Goal: Task Accomplishment & Management: Manage account settings

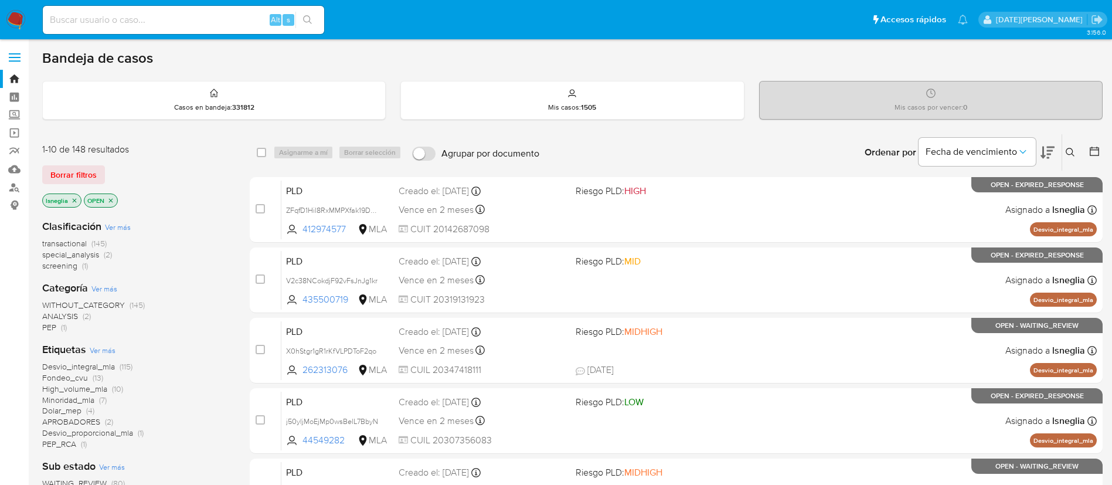
click at [74, 199] on icon "close-filter" at bounding box center [75, 200] width 4 height 4
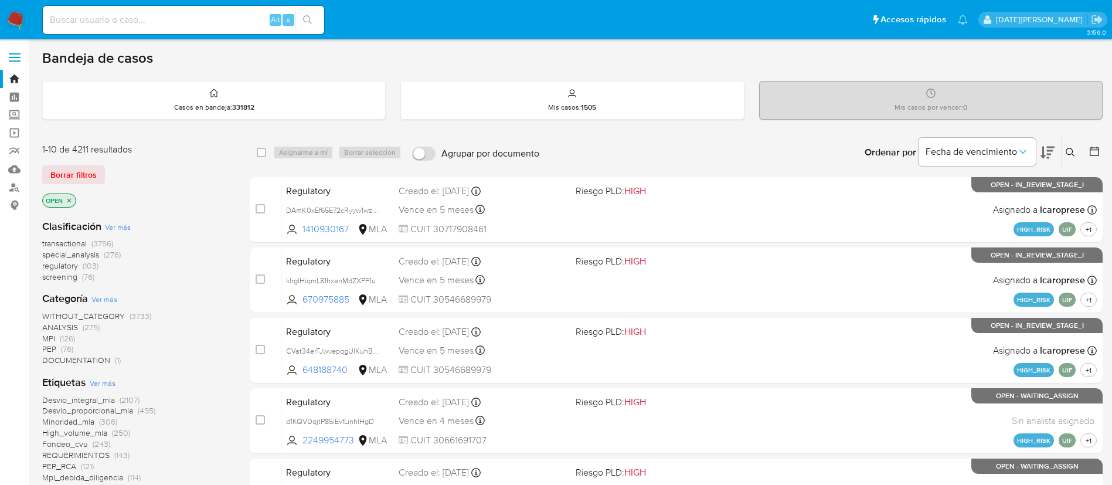
click at [128, 32] on div "Alt s" at bounding box center [183, 20] width 281 height 28
click at [130, 19] on input at bounding box center [183, 19] width 281 height 15
paste input "NDa8gfU0zIz5WTdrrb2kioqV"
type input "NDa8gfU0zIz5WTdrrb2kioqV"
click at [311, 14] on button "search-icon" at bounding box center [308, 20] width 24 height 16
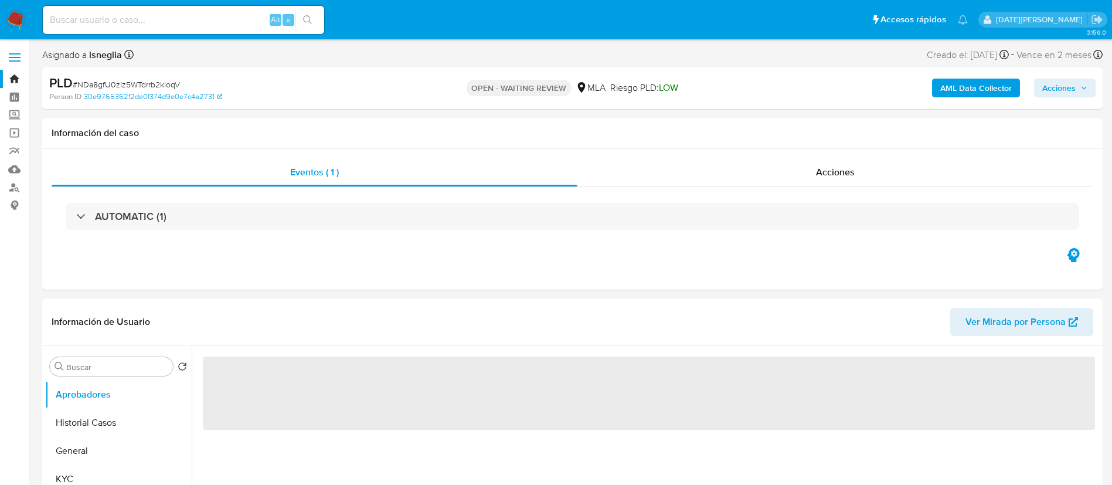
select select "10"
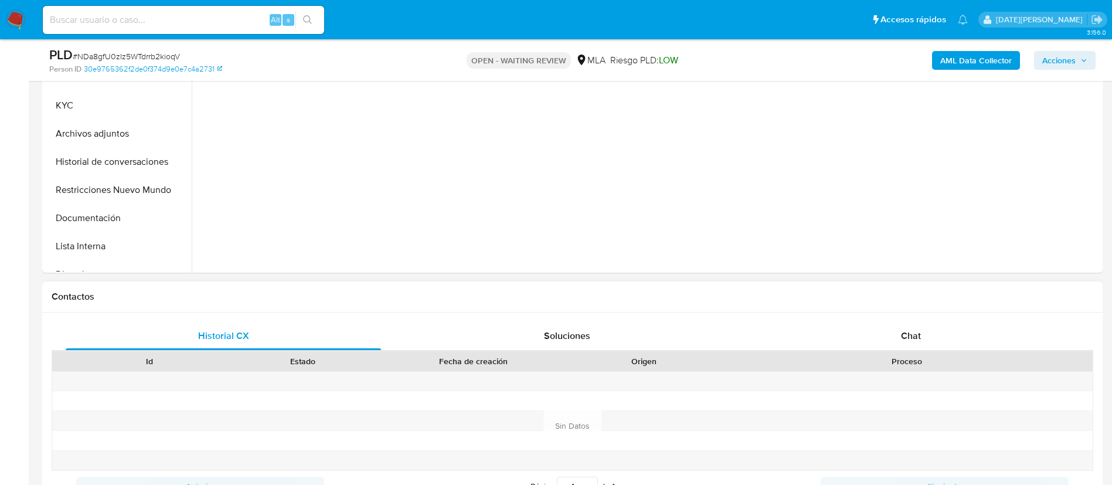
scroll to position [440, 0]
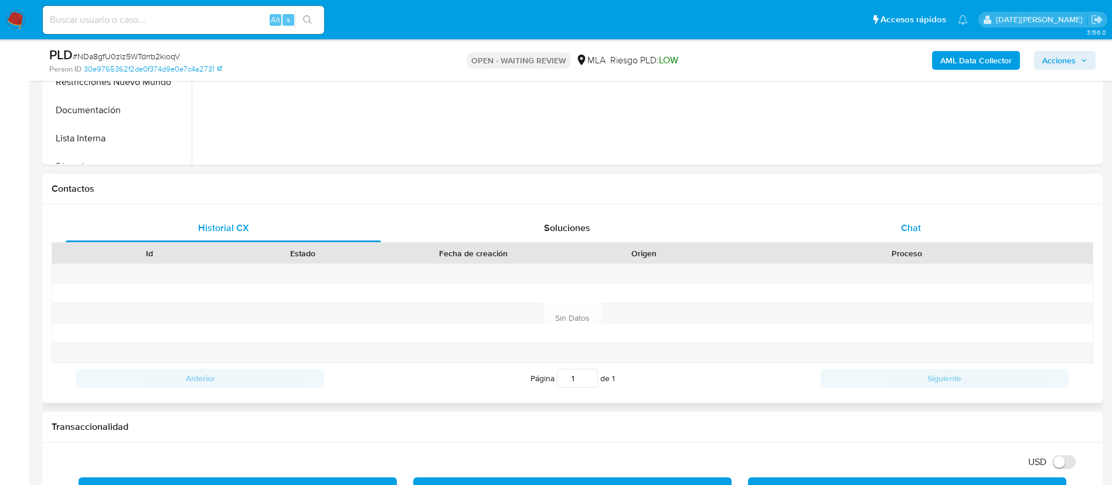
click at [887, 218] on div "Chat" at bounding box center [912, 228] width 316 height 28
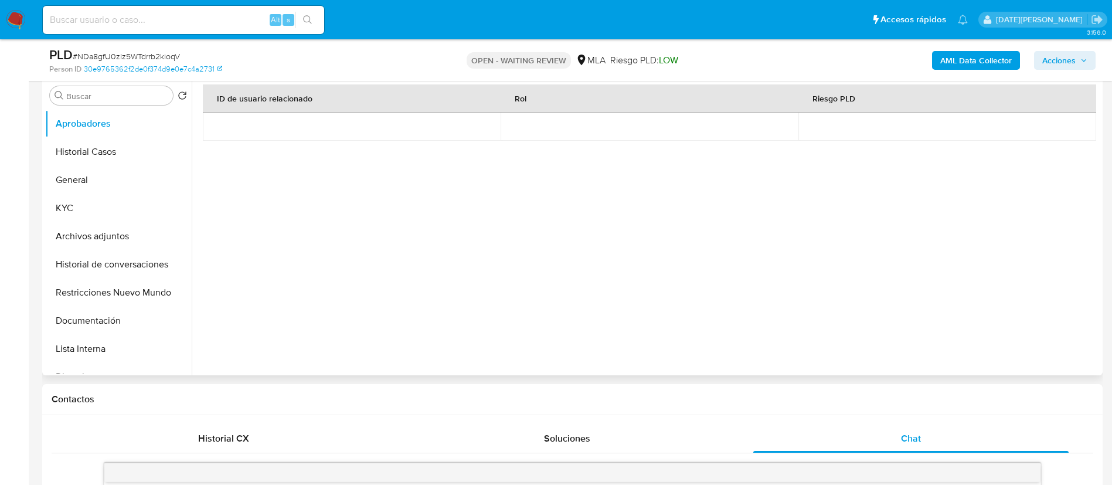
scroll to position [176, 0]
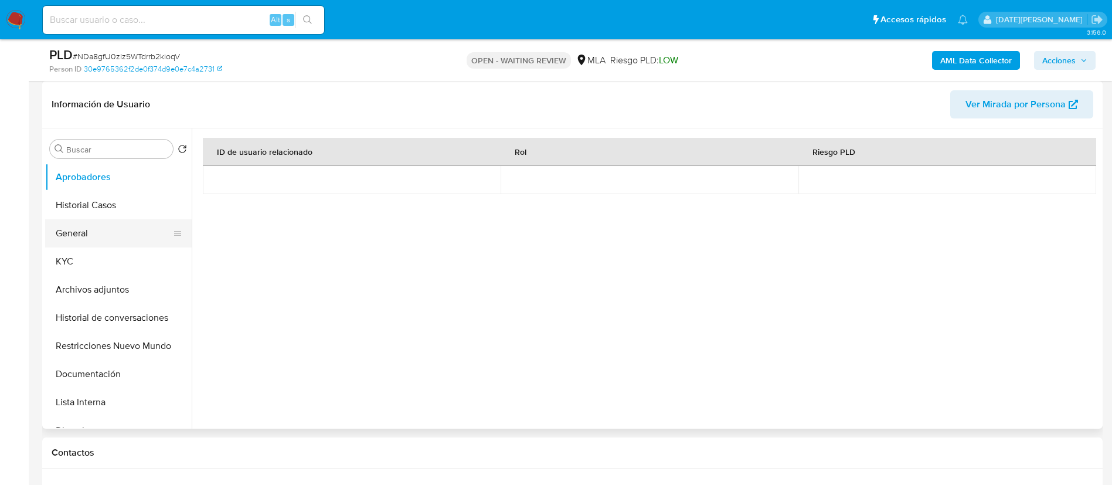
click at [86, 229] on button "General" at bounding box center [113, 233] width 137 height 28
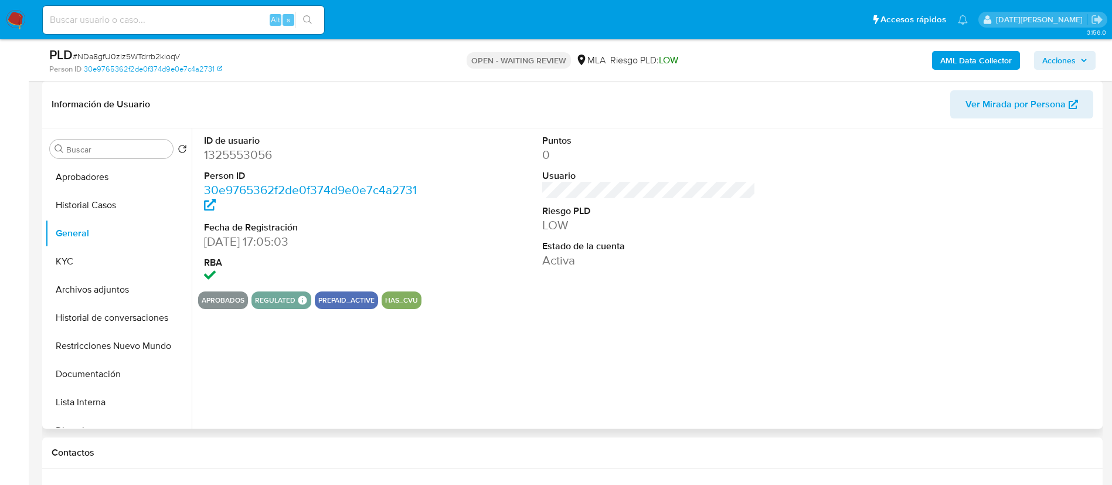
click at [253, 160] on dd "1325553056" at bounding box center [311, 155] width 214 height 16
copy dd "1325553056"
click at [89, 262] on button "KYC" at bounding box center [113, 261] width 137 height 28
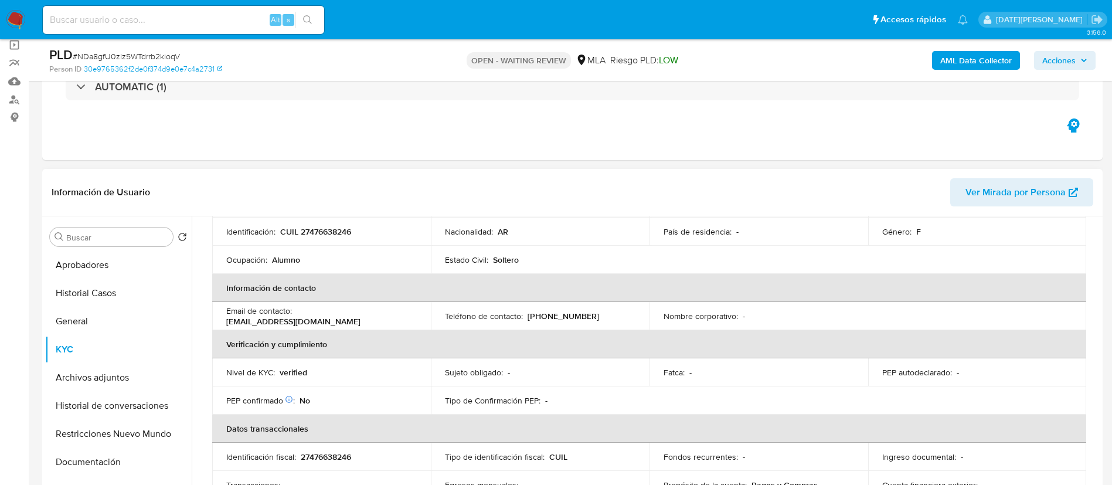
scroll to position [0, 0]
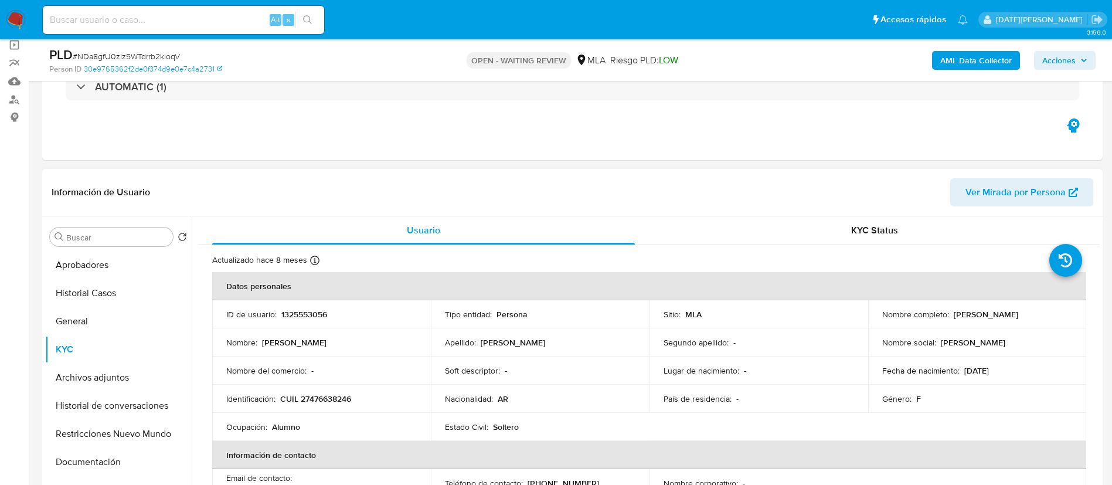
drag, startPoint x: 951, startPoint y: 316, endPoint x: 1058, endPoint y: 312, distance: 106.8
click at [1058, 312] on div "Nombre completo : Emma Govedic Rodriguez" at bounding box center [978, 314] width 191 height 11
copy p "Emma Govedic Rodriguez"
drag, startPoint x: 282, startPoint y: 398, endPoint x: 359, endPoint y: 395, distance: 77.5
click at [359, 395] on div "Identificación : CUIL 27476638246" at bounding box center [321, 398] width 191 height 11
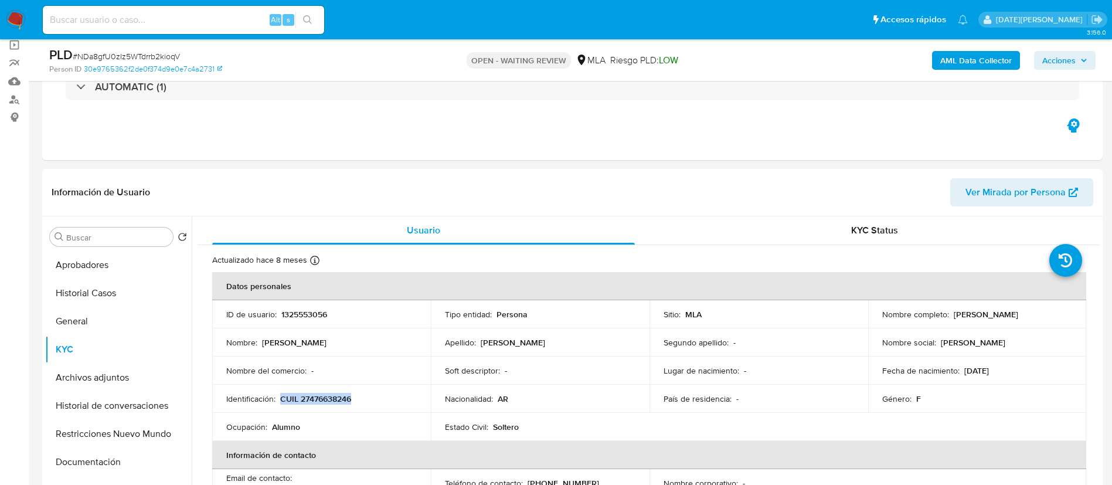
copy p "CUIL 27476638246"
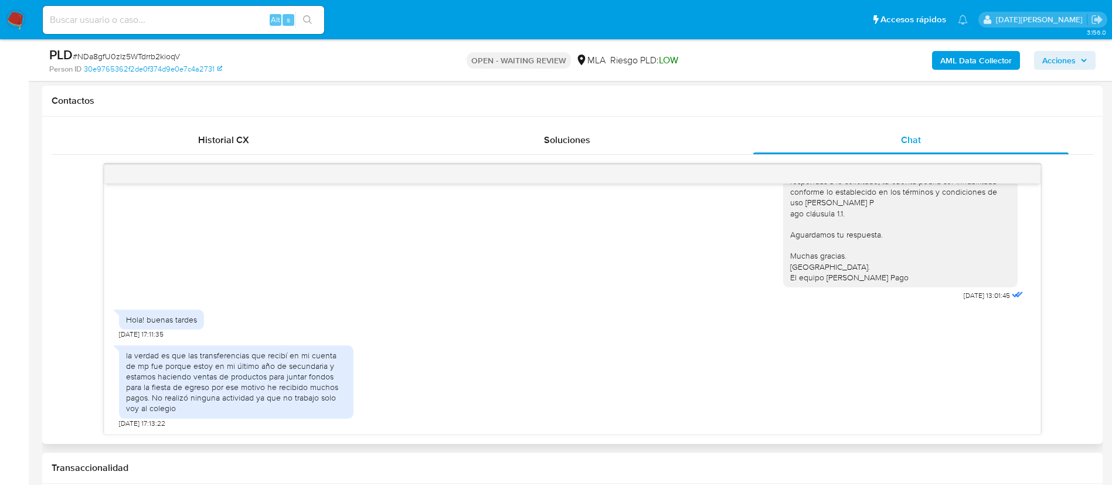
scroll to position [668, 0]
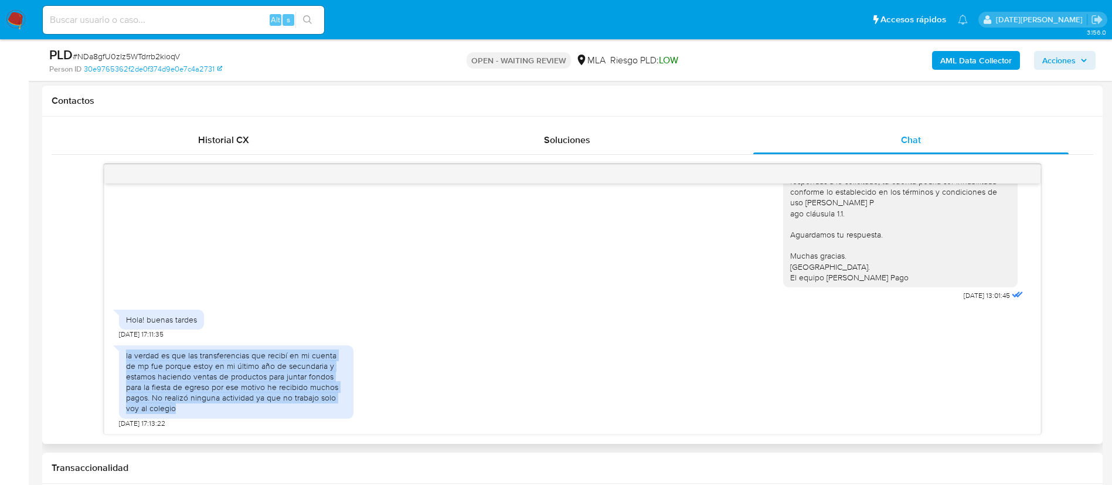
drag, startPoint x: 125, startPoint y: 356, endPoint x: 196, endPoint y: 414, distance: 91.2
click at [196, 414] on div "la verdad es que las transferencias que recibí en mi cuenta de mp fue porque es…" at bounding box center [236, 381] width 235 height 73
copy div "la verdad es que las transferencias que recibí en mi cuenta de mp fue porque es…"
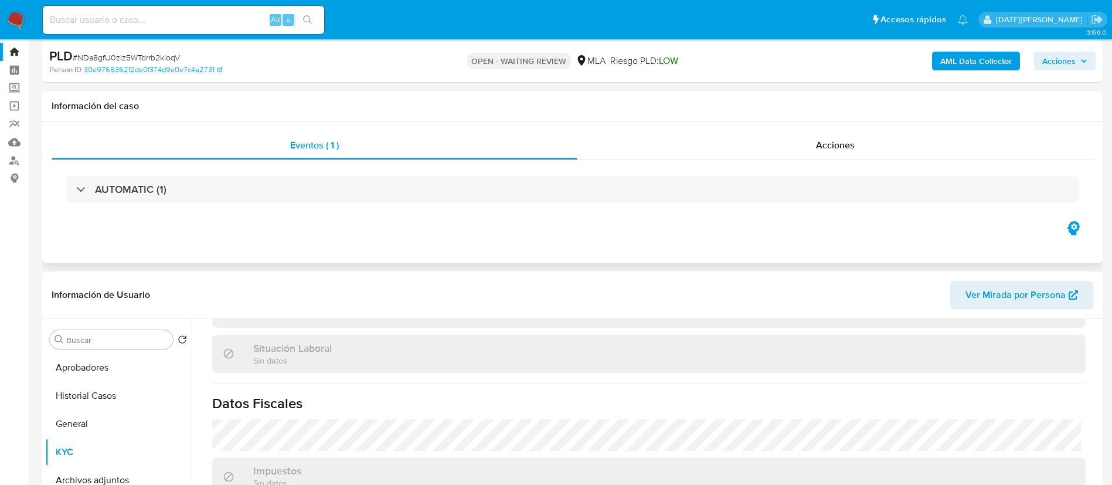
scroll to position [0, 0]
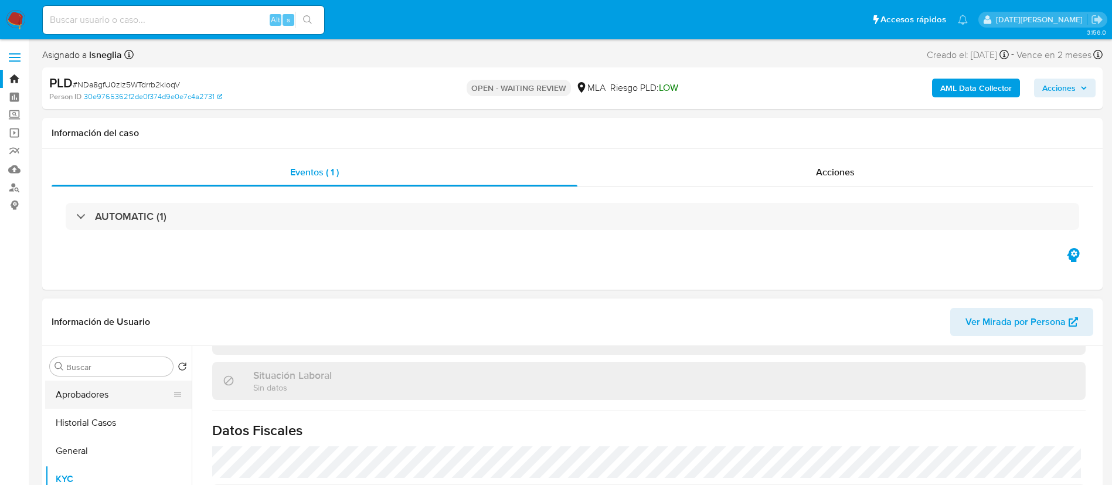
click at [90, 394] on button "Aprobadores" at bounding box center [113, 395] width 137 height 28
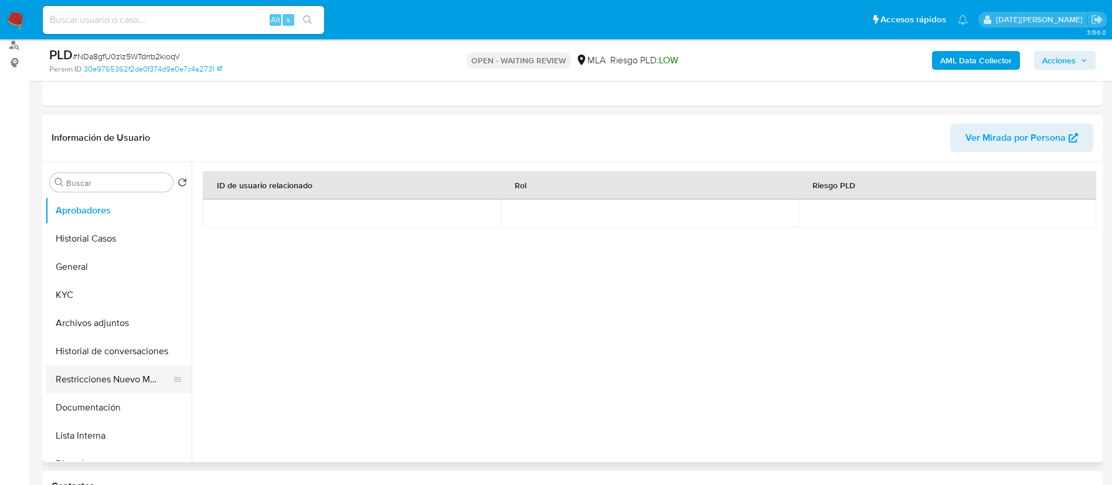
scroll to position [176, 0]
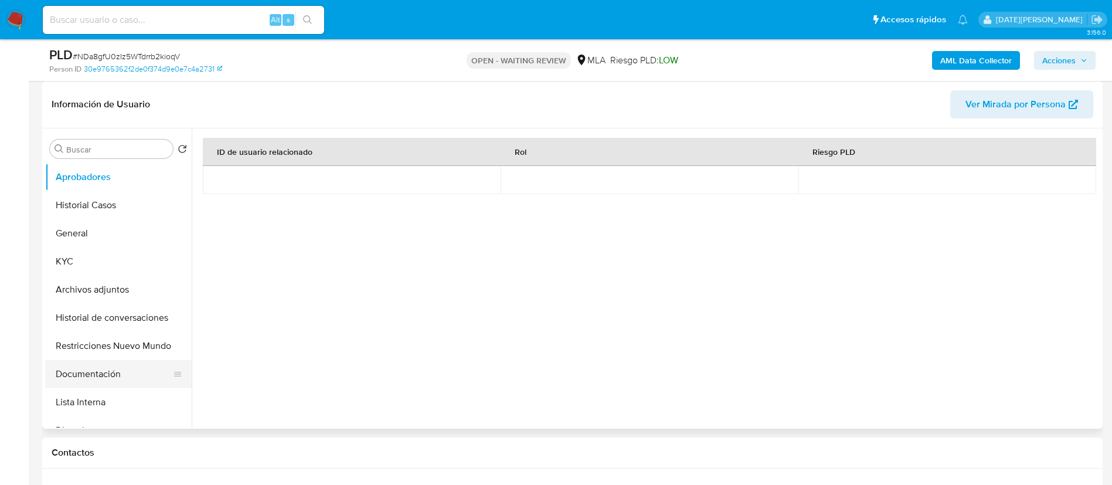
click at [105, 364] on button "Documentación" at bounding box center [113, 374] width 137 height 28
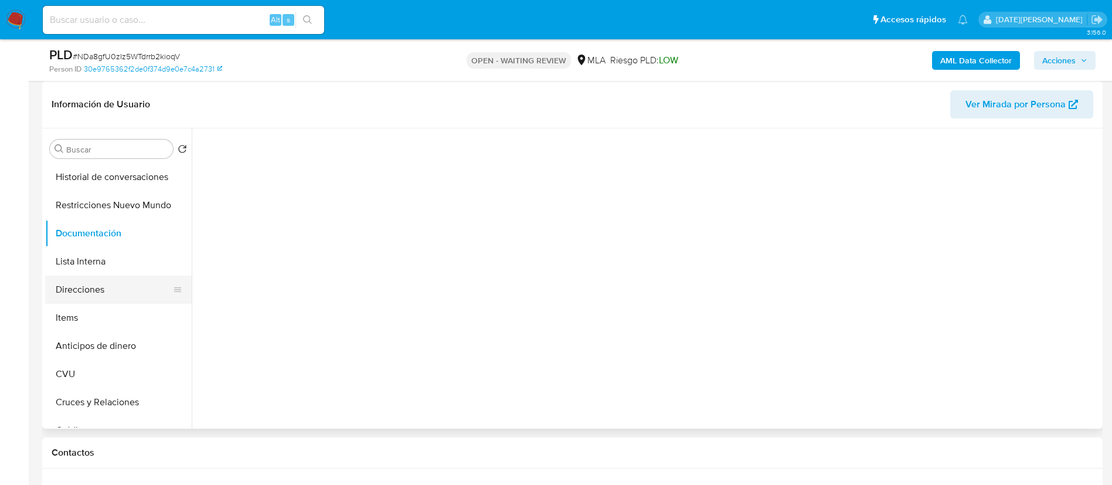
scroll to position [146, 0]
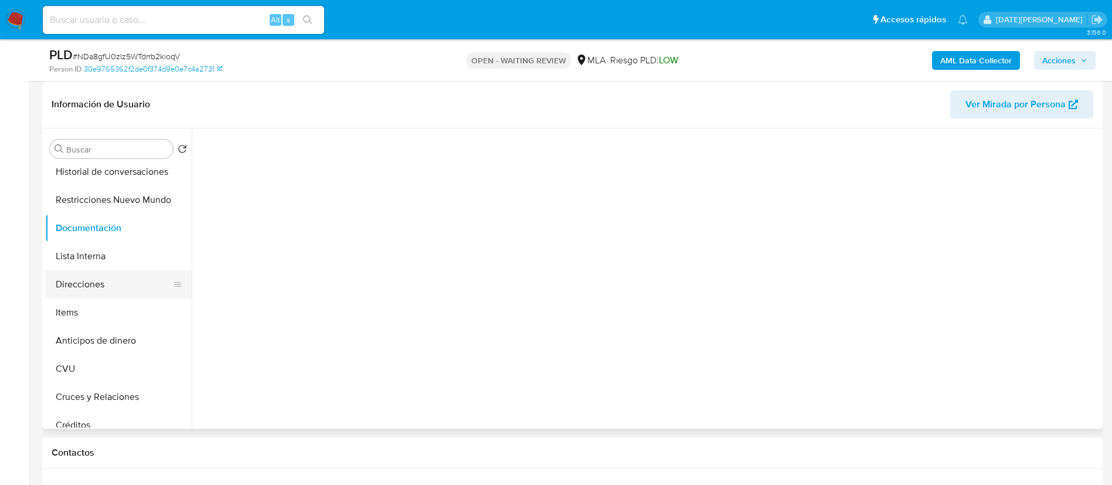
click at [90, 283] on button "Direcciones" at bounding box center [113, 284] width 137 height 28
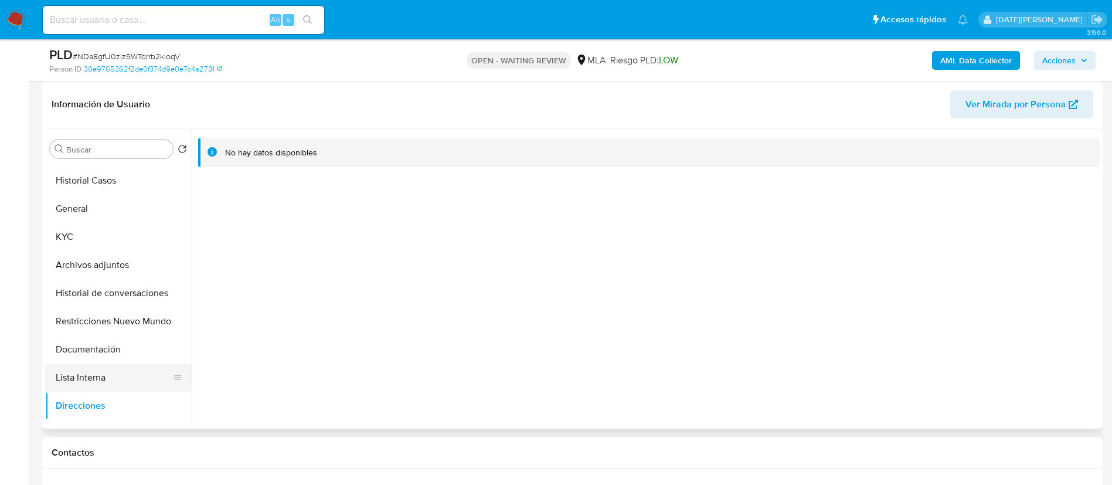
scroll to position [0, 0]
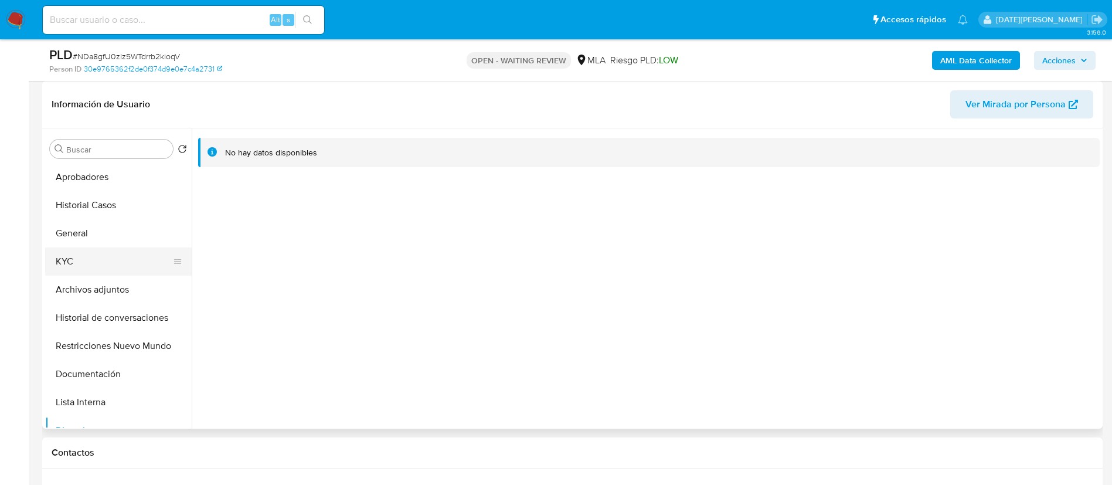
click at [95, 260] on button "KYC" at bounding box center [113, 261] width 137 height 28
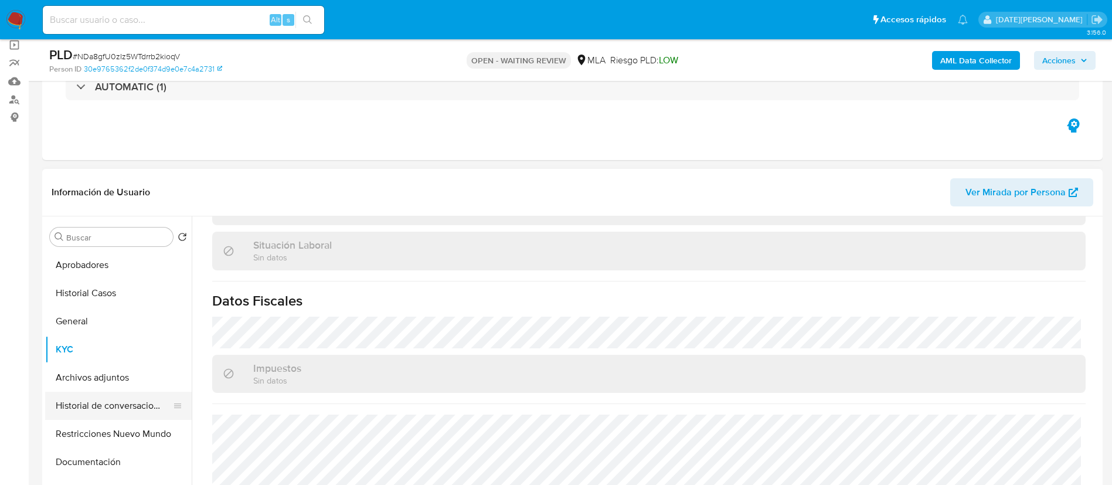
scroll to position [88, 0]
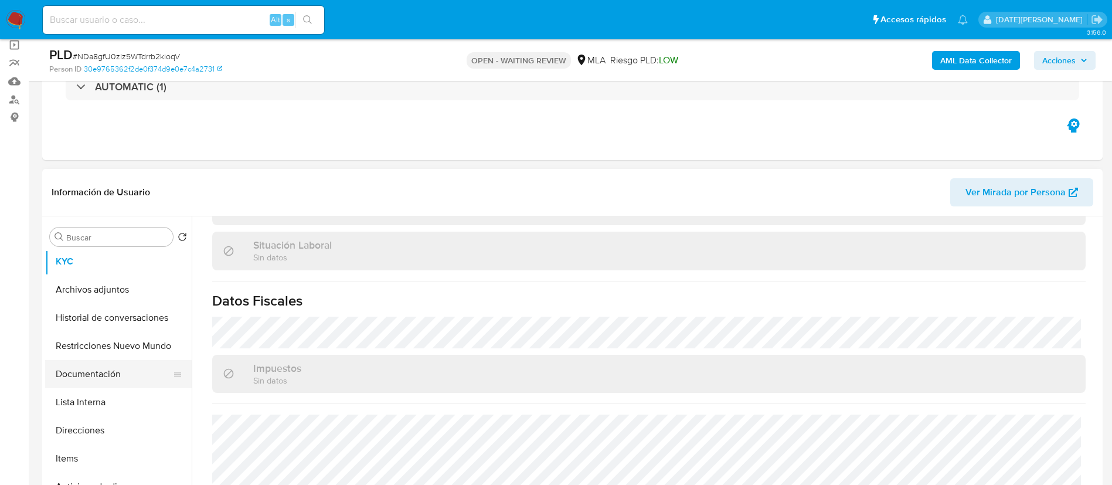
click at [107, 383] on button "Documentación" at bounding box center [113, 374] width 137 height 28
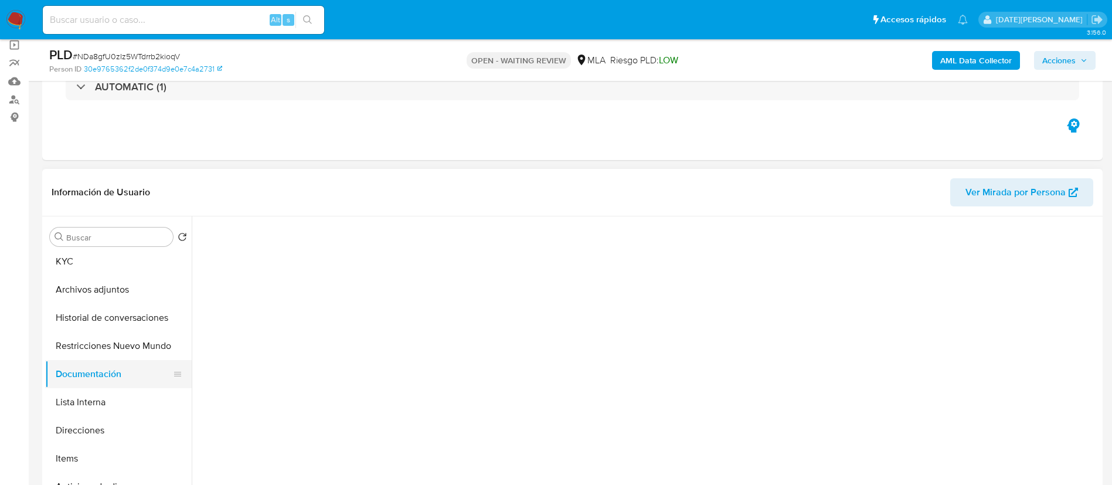
scroll to position [0, 0]
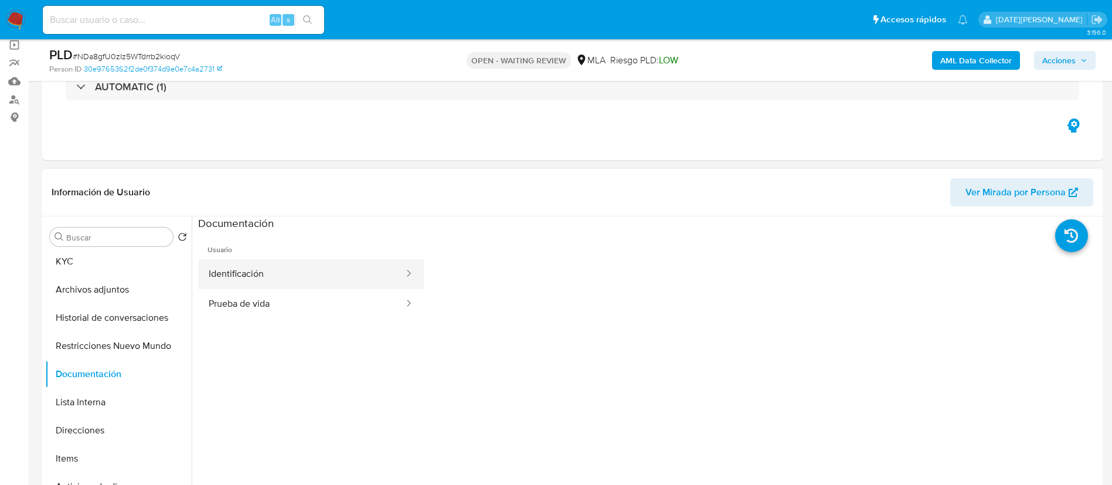
click at [274, 276] on button "Identificación" at bounding box center [301, 274] width 207 height 30
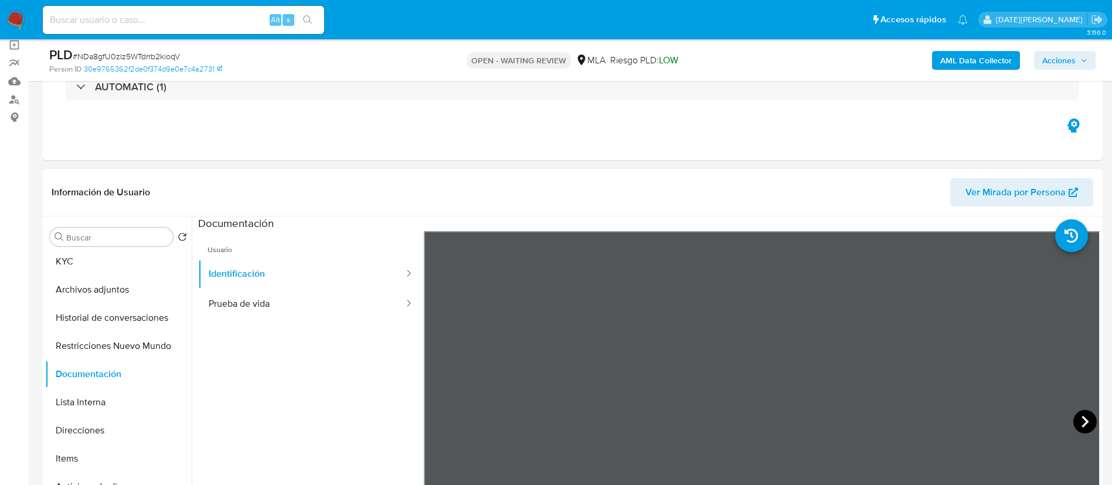
click at [1087, 425] on icon at bounding box center [1085, 421] width 23 height 23
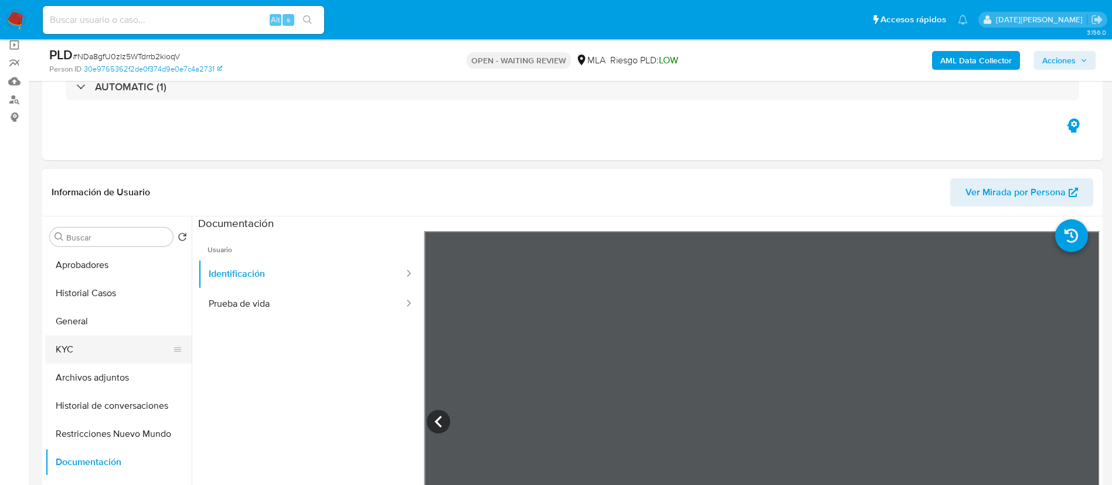
click at [90, 337] on button "KYC" at bounding box center [113, 349] width 137 height 28
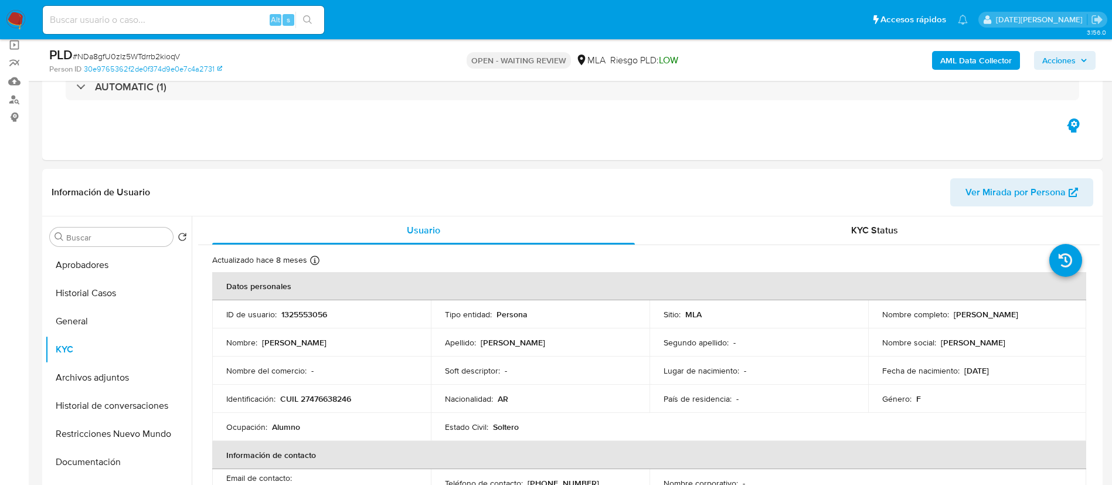
click at [334, 397] on p "CUIL 27476638246" at bounding box center [315, 398] width 71 height 11
copy p "27476638246"
click at [80, 322] on button "General" at bounding box center [113, 321] width 137 height 28
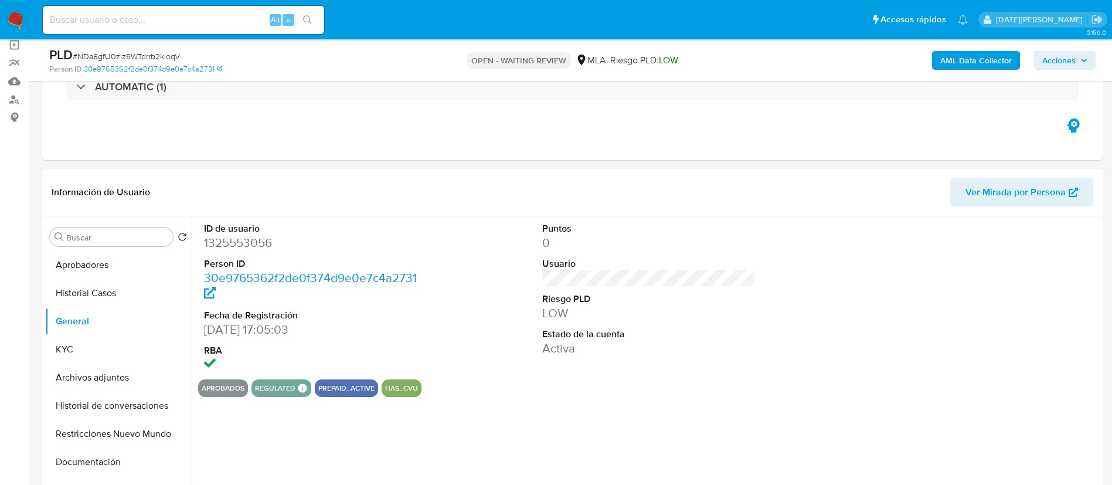
click at [238, 235] on dd "1325553056" at bounding box center [311, 243] width 214 height 16
copy dd "1325553056"
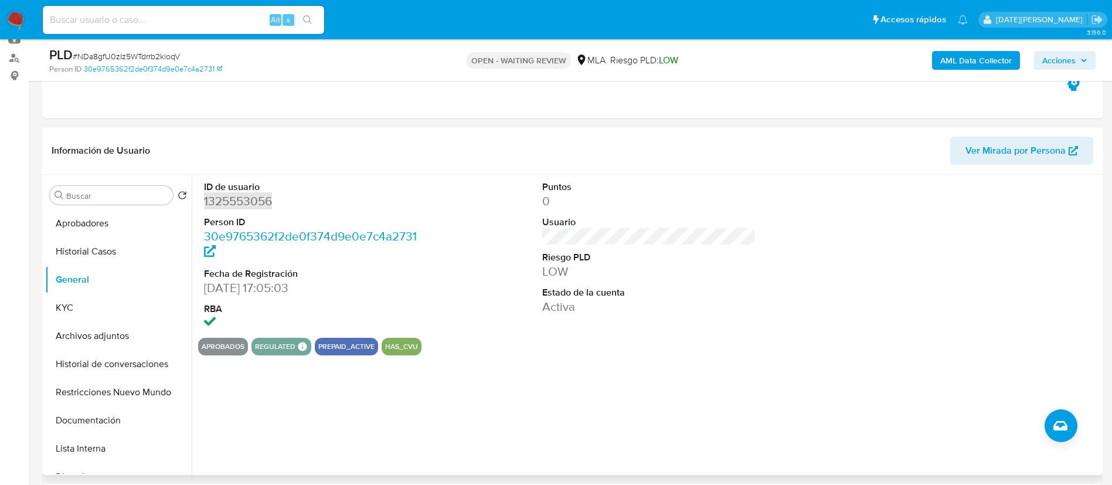
scroll to position [88, 0]
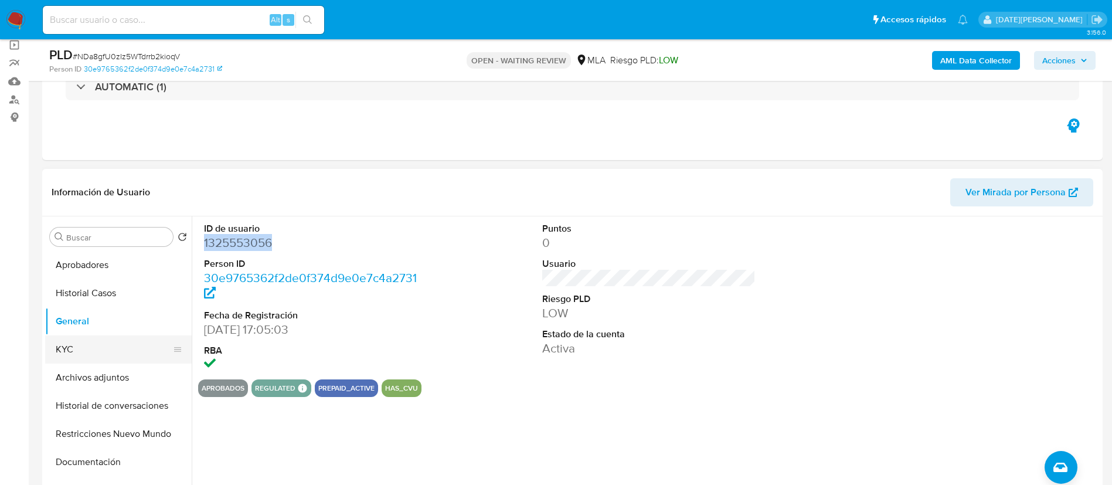
click at [99, 348] on button "KYC" at bounding box center [113, 349] width 137 height 28
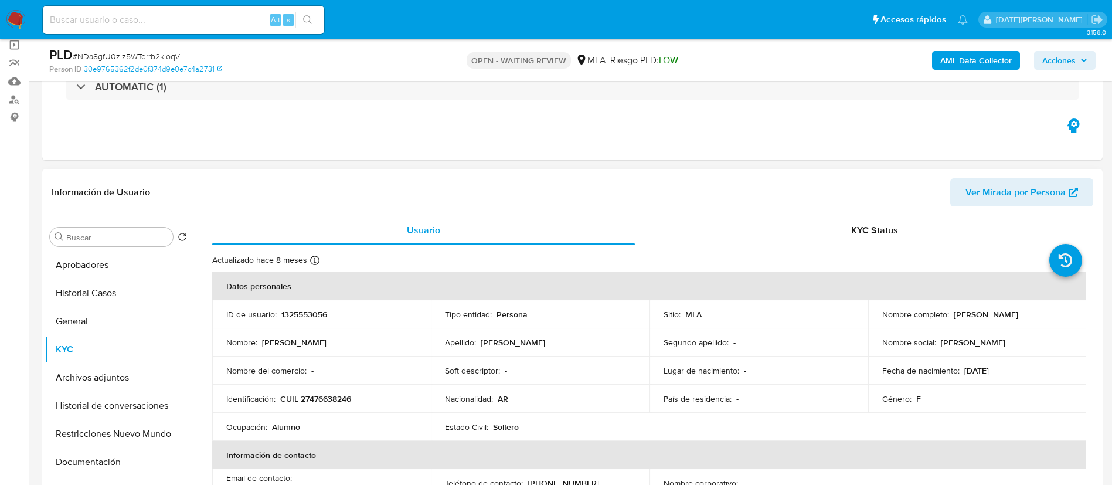
drag, startPoint x: 951, startPoint y: 314, endPoint x: 1049, endPoint y: 314, distance: 97.9
click at [1049, 314] on div "Nombre completo : Emma Govedic Rodriguez" at bounding box center [978, 314] width 191 height 11
copy p "Emma Govedic Rodriguez"
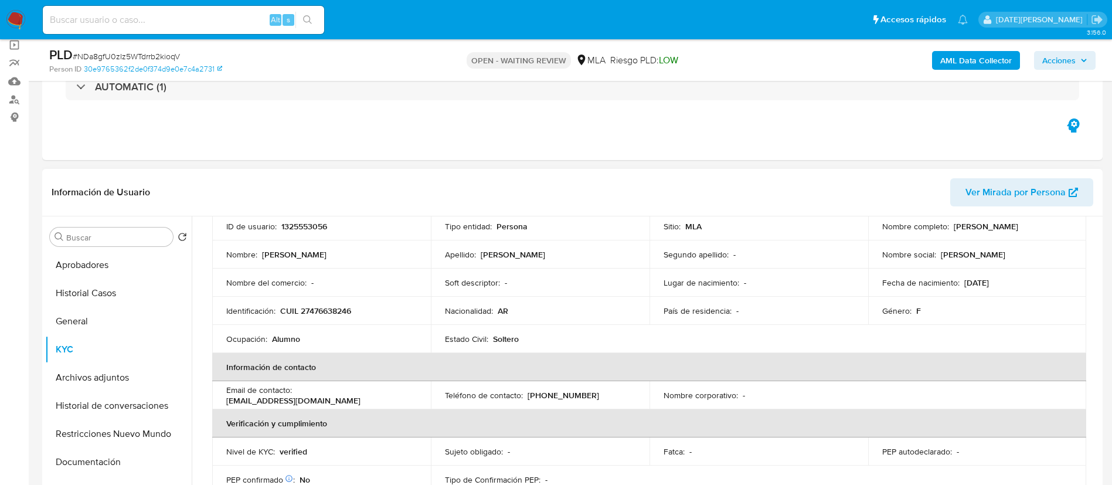
drag, startPoint x: 961, startPoint y: 283, endPoint x: 1017, endPoint y: 281, distance: 55.7
click at [1017, 281] on div "Fecha de nacimiento : 07/05/2008" at bounding box center [978, 282] width 191 height 11
copy p "07/05/2008"
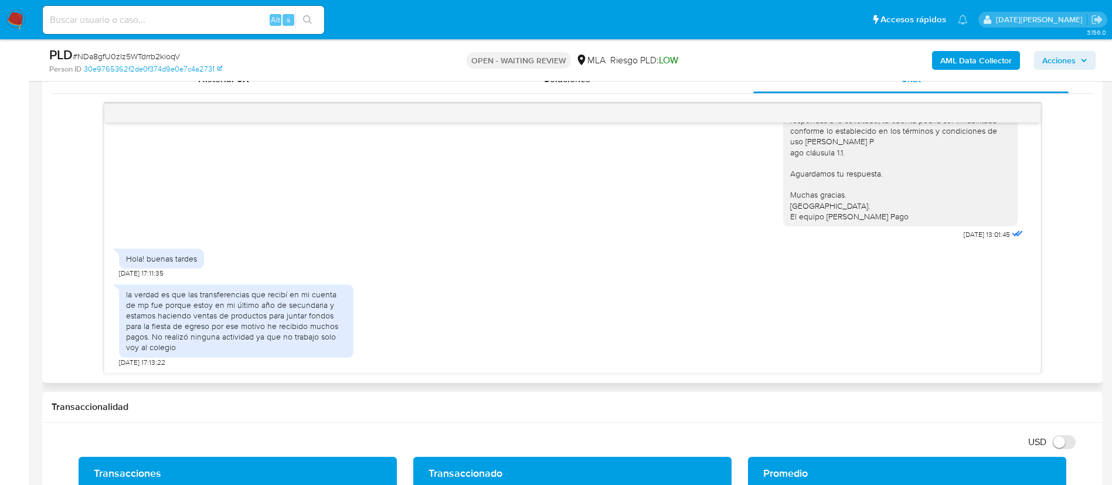
scroll to position [616, 0]
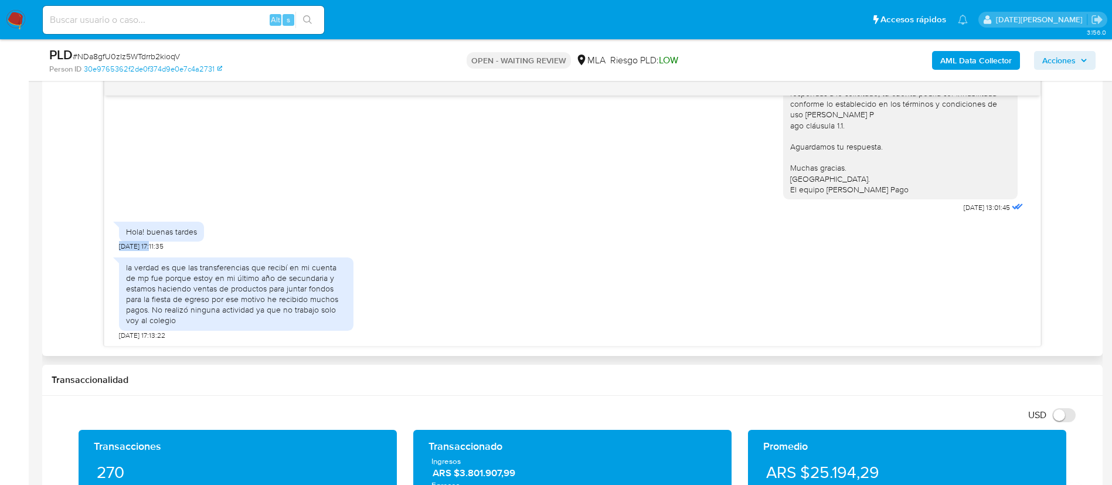
drag, startPoint x: 121, startPoint y: 245, endPoint x: 157, endPoint y: 245, distance: 35.8
click at [157, 245] on span "22/08/2025 17:11:35" at bounding box center [141, 246] width 45 height 9
drag, startPoint x: 129, startPoint y: 288, endPoint x: 194, endPoint y: 290, distance: 65.1
click at [194, 290] on div "la verdad es que las transferencias que recibí en mi cuenta de mp fue porque es…" at bounding box center [236, 294] width 221 height 64
click at [212, 290] on div "la verdad es que las transferencias que recibí en mi cuenta de mp fue porque es…" at bounding box center [236, 294] width 221 height 64
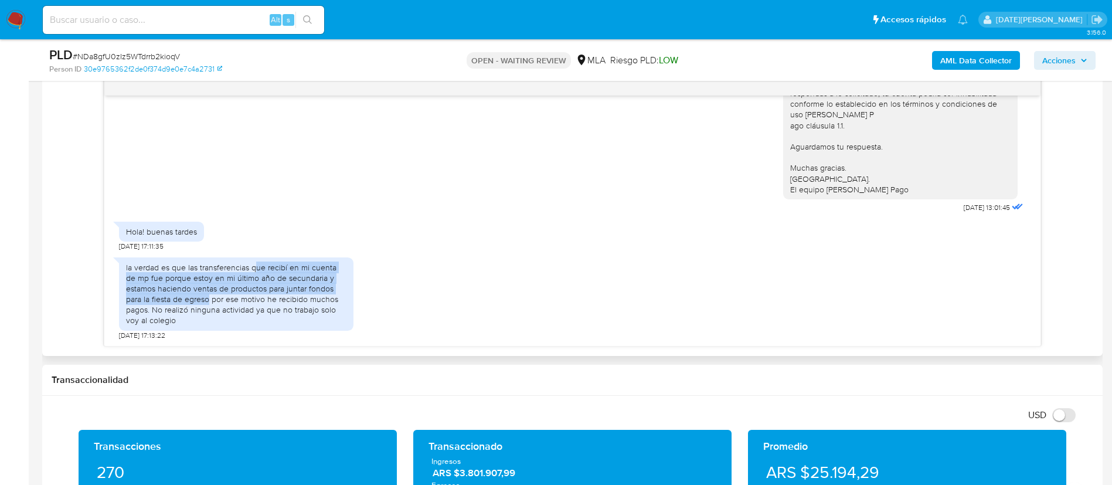
drag, startPoint x: 254, startPoint y: 268, endPoint x: 208, endPoint y: 300, distance: 55.6
click at [208, 300] on div "la verdad es que las transferencias que recibí en mi cuenta de mp fue porque es…" at bounding box center [236, 294] width 221 height 64
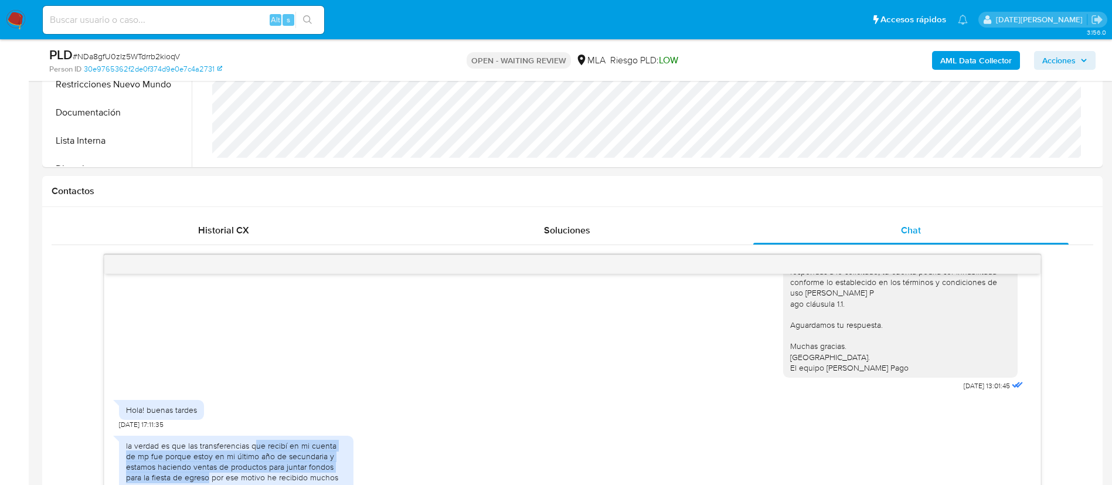
scroll to position [0, 0]
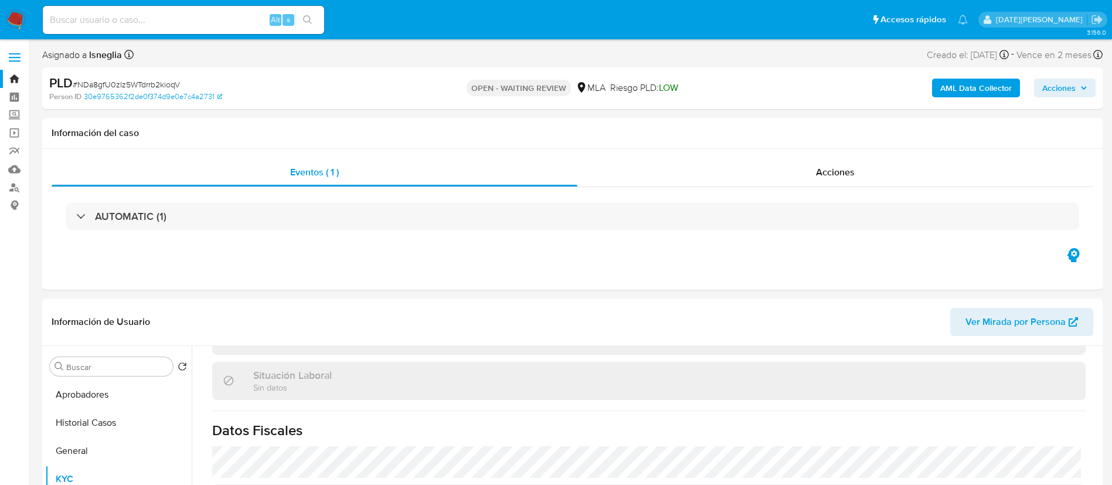
click at [980, 90] on b "AML Data Collector" at bounding box center [977, 88] width 72 height 19
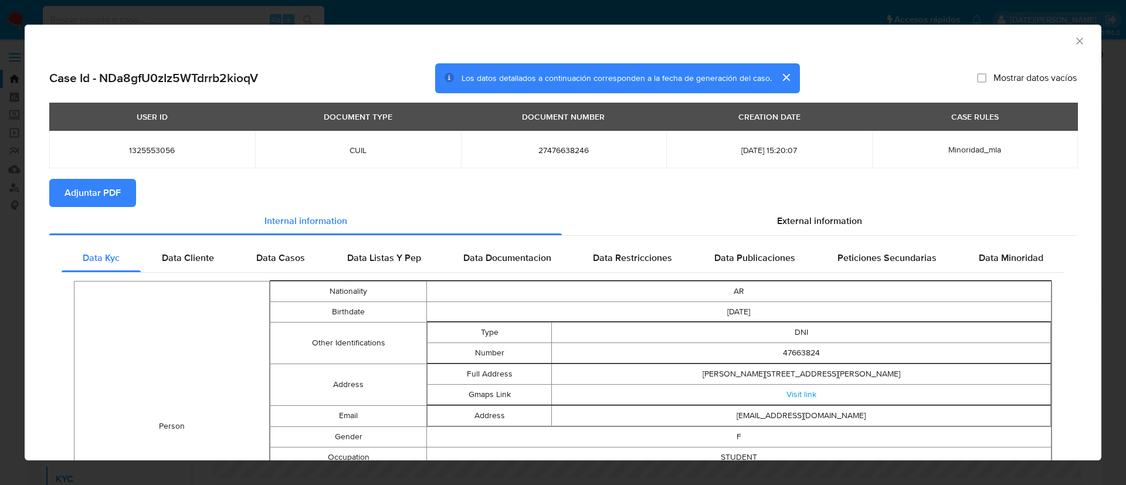
click at [93, 197] on span "Adjuntar PDF" at bounding box center [93, 193] width 56 height 26
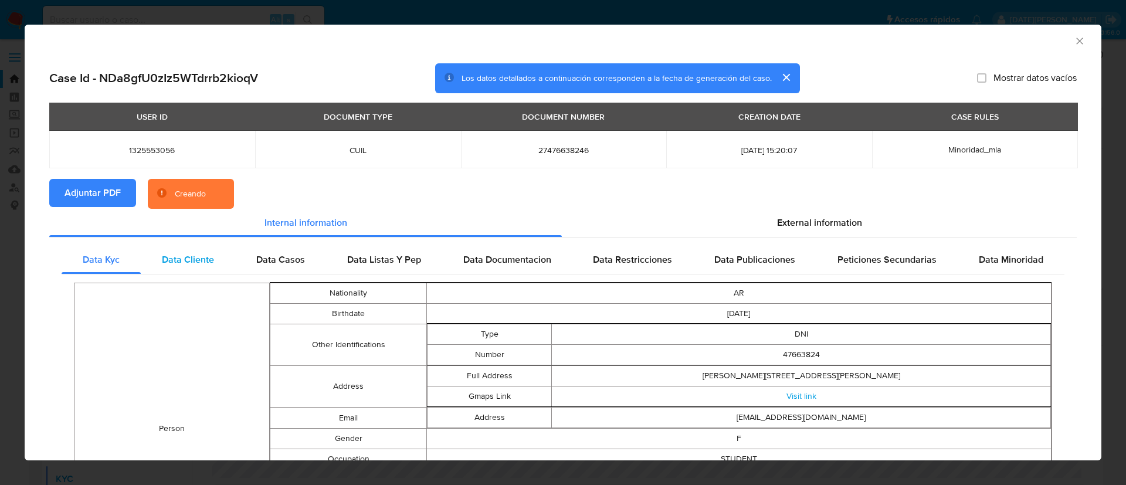
click at [190, 267] on div "Data Cliente" at bounding box center [188, 260] width 94 height 28
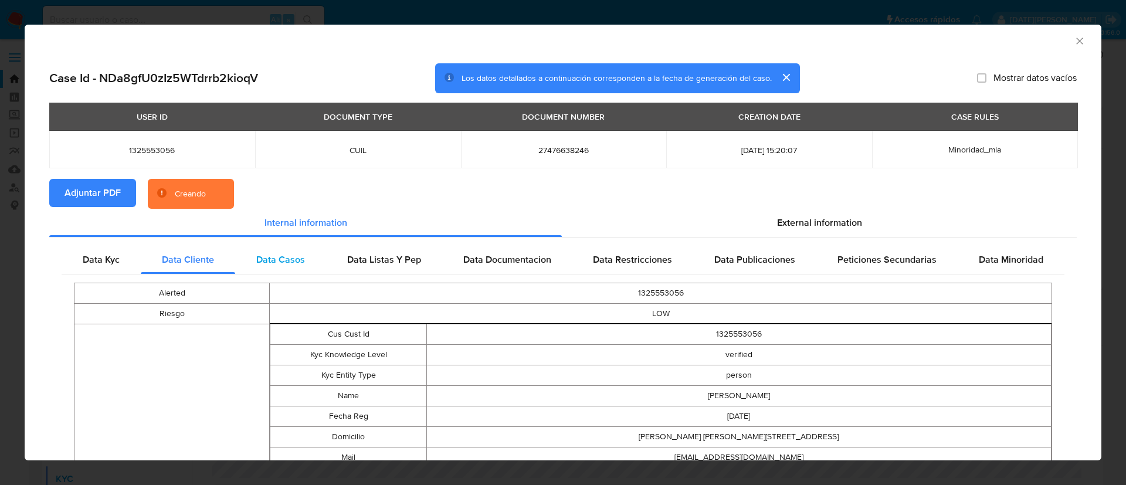
click at [272, 260] on span "Data Casos" at bounding box center [280, 259] width 49 height 13
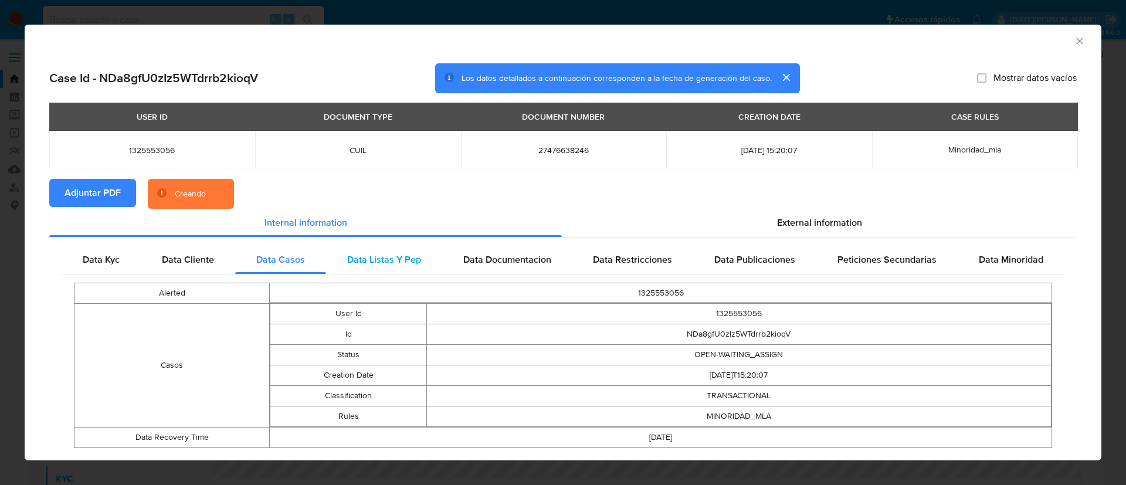
click at [375, 259] on span "Data Listas Y Pep" at bounding box center [384, 259] width 74 height 13
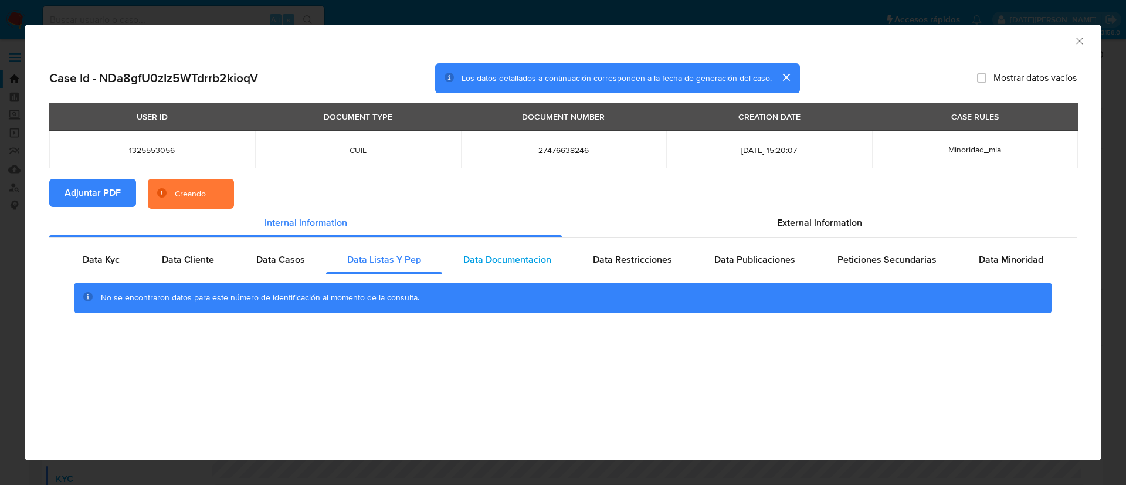
click at [485, 252] on div "Data Documentacion" at bounding box center [507, 260] width 130 height 28
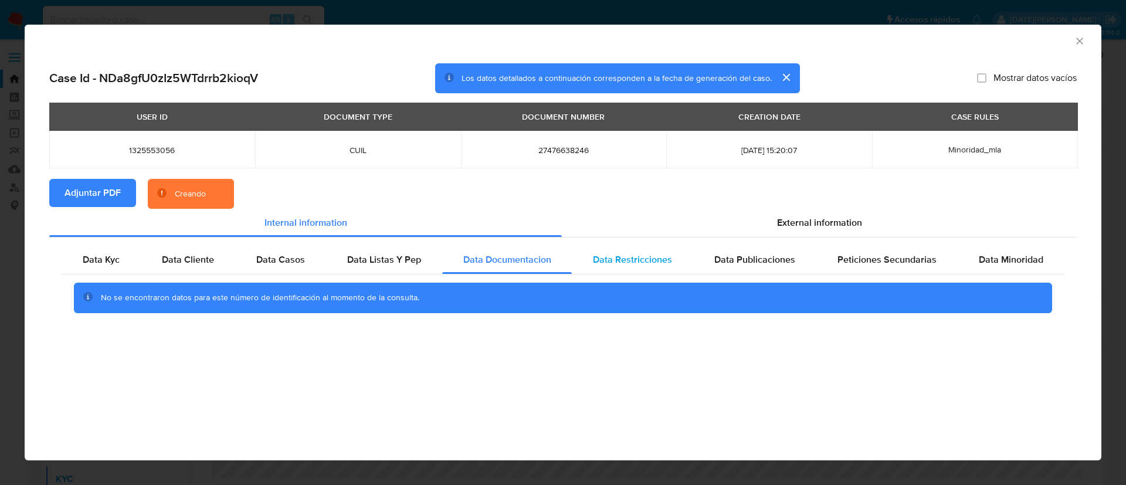
drag, startPoint x: 625, startPoint y: 253, endPoint x: 680, endPoint y: 255, distance: 55.2
click at [626, 253] on span "Data Restricciones" at bounding box center [632, 259] width 79 height 13
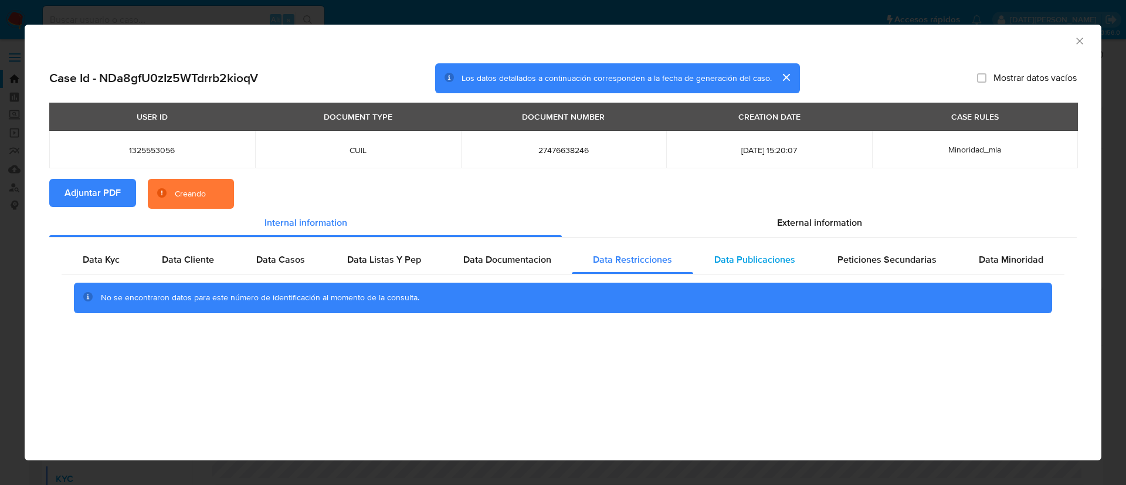
click at [748, 255] on span "Data Publicaciones" at bounding box center [754, 259] width 81 height 13
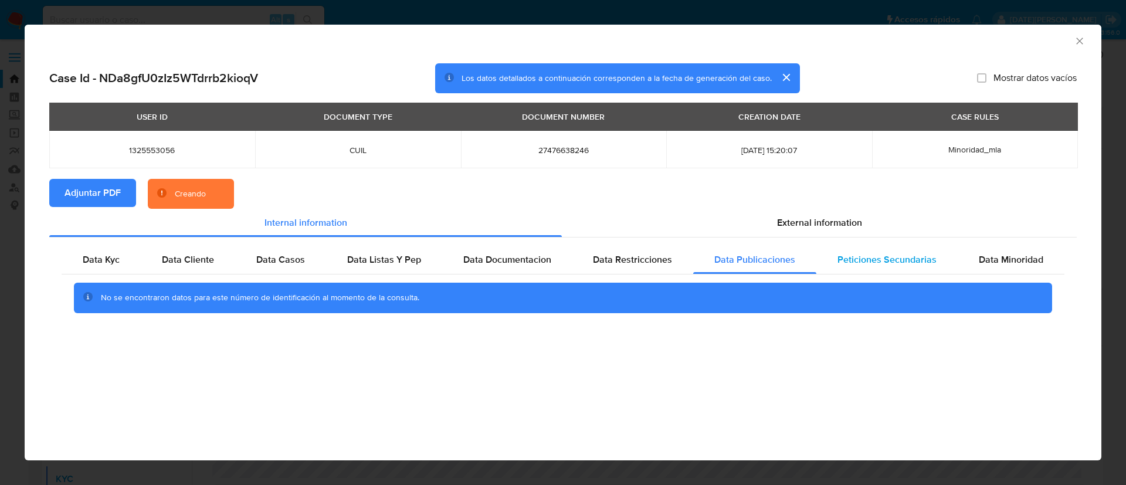
click at [827, 254] on div "Peticiones Secundarias" at bounding box center [886, 260] width 141 height 28
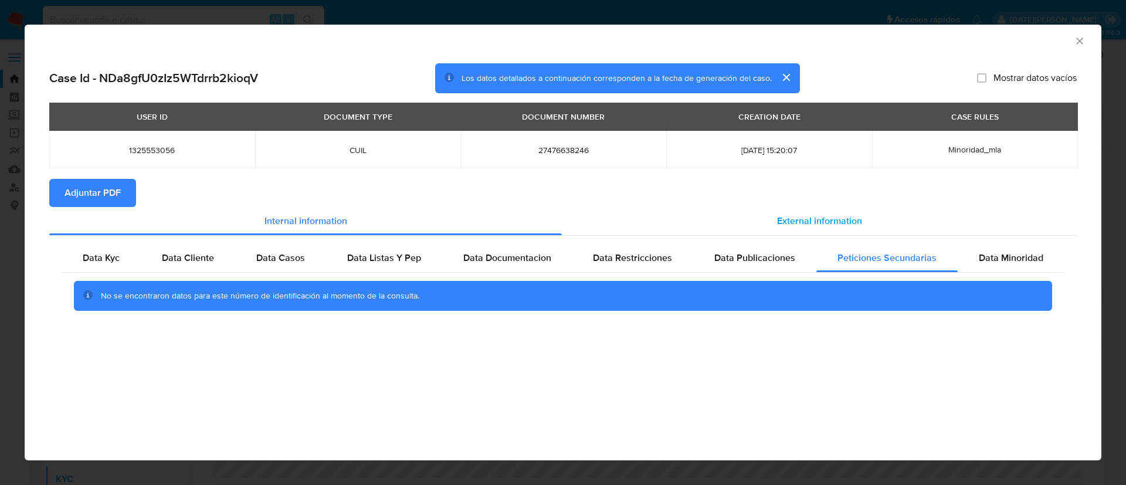
click at [803, 218] on span "External information" at bounding box center [819, 220] width 85 height 13
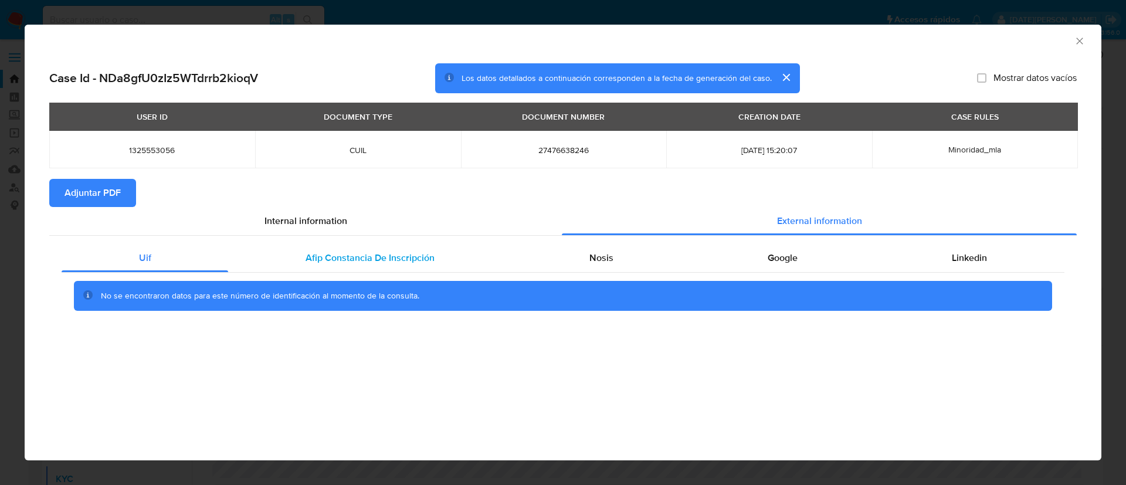
drag, startPoint x: 353, startPoint y: 263, endPoint x: 491, endPoint y: 269, distance: 137.9
click at [354, 263] on span "Afip Constancia De Inscripción" at bounding box center [370, 257] width 129 height 13
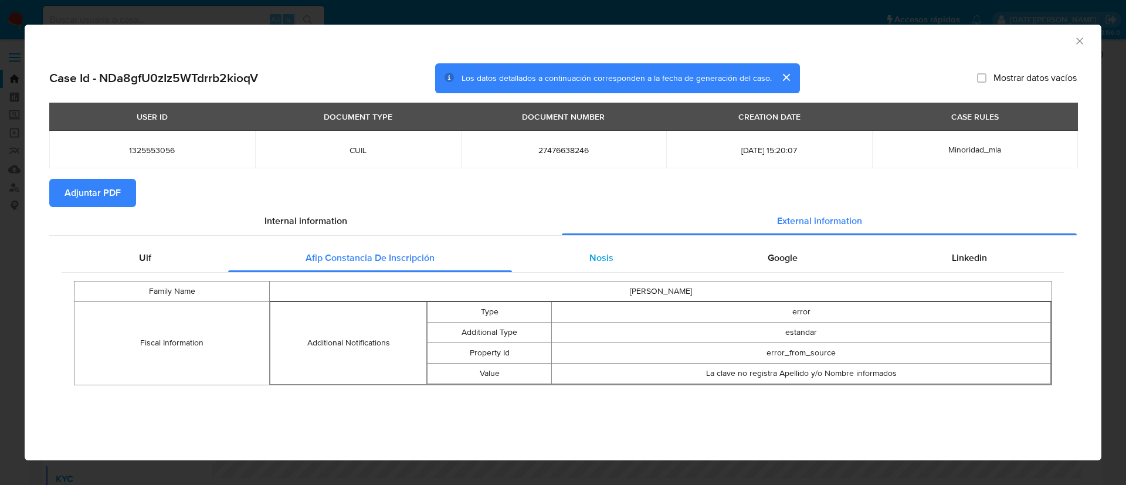
click at [574, 265] on div "Nosis" at bounding box center [601, 258] width 178 height 28
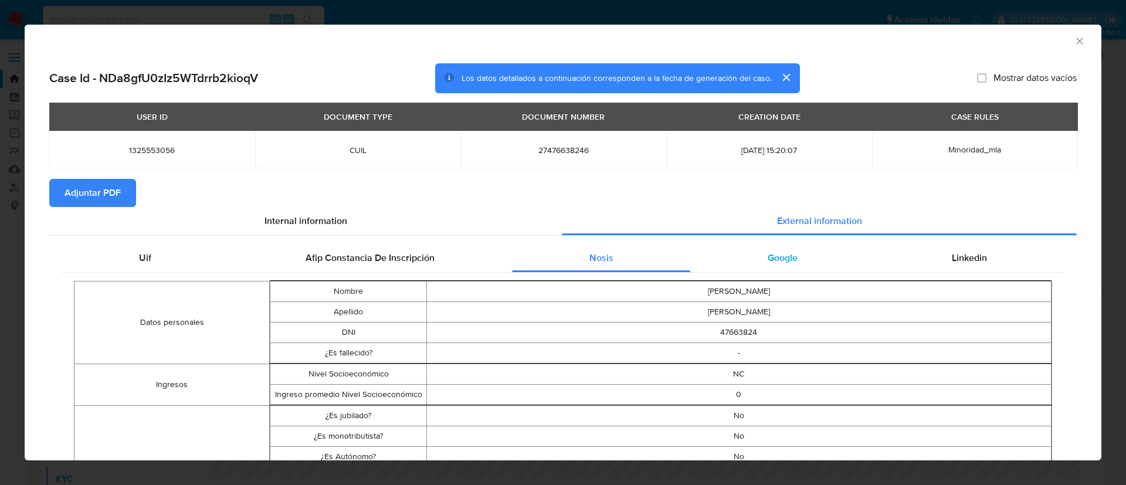
click at [768, 256] on span "Google" at bounding box center [783, 257] width 30 height 13
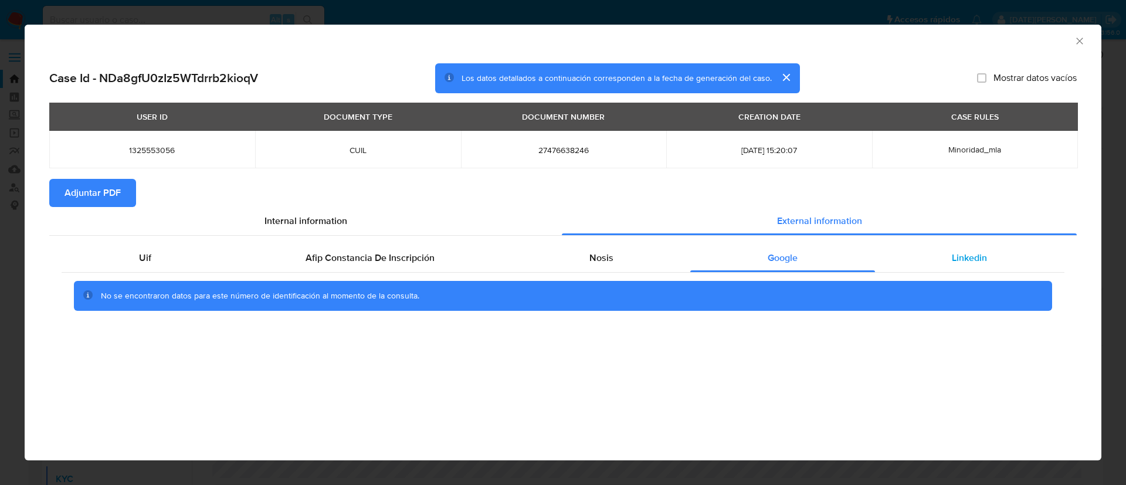
click at [928, 253] on div "Linkedin" at bounding box center [969, 258] width 189 height 28
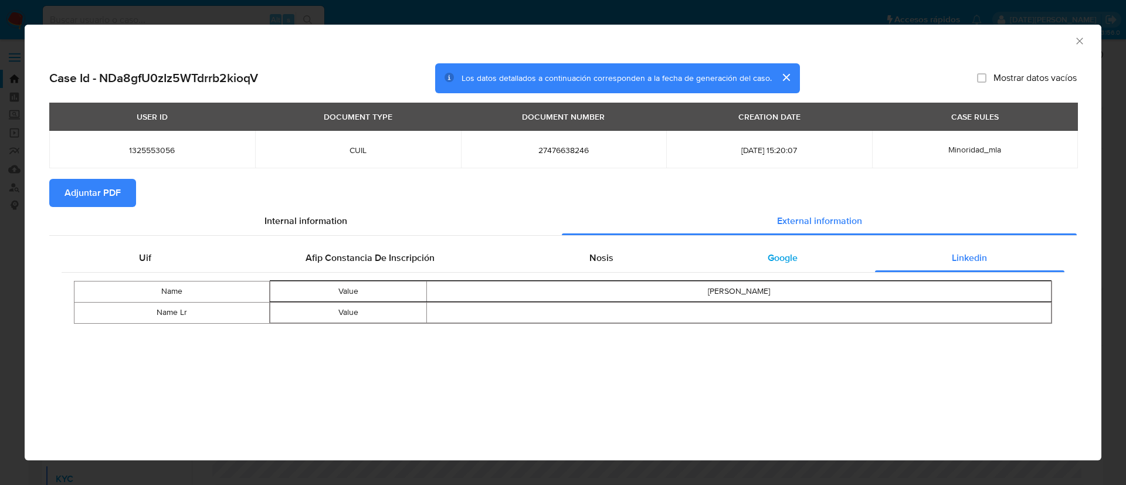
click at [813, 264] on div "Google" at bounding box center [782, 258] width 184 height 28
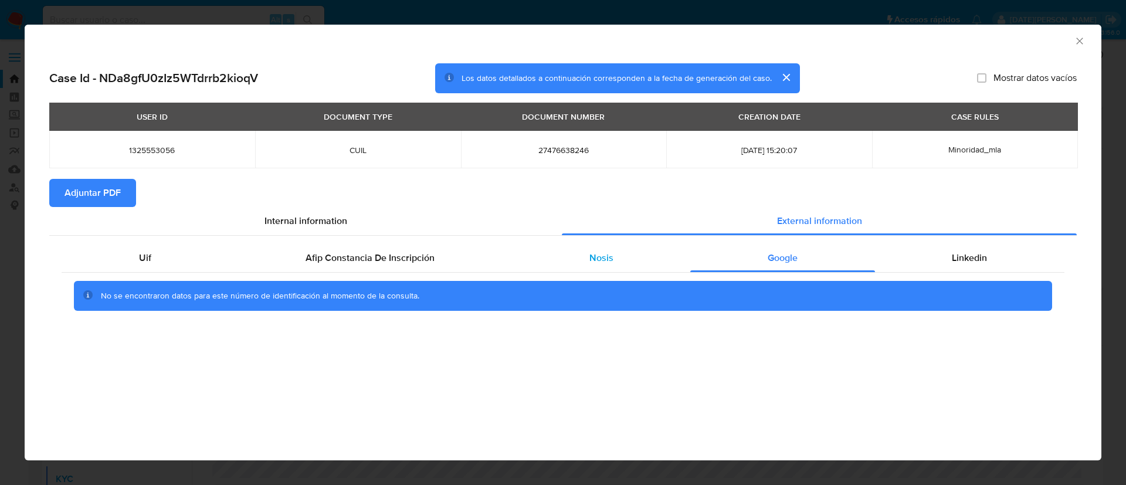
click at [596, 264] on span "Nosis" at bounding box center [601, 257] width 24 height 13
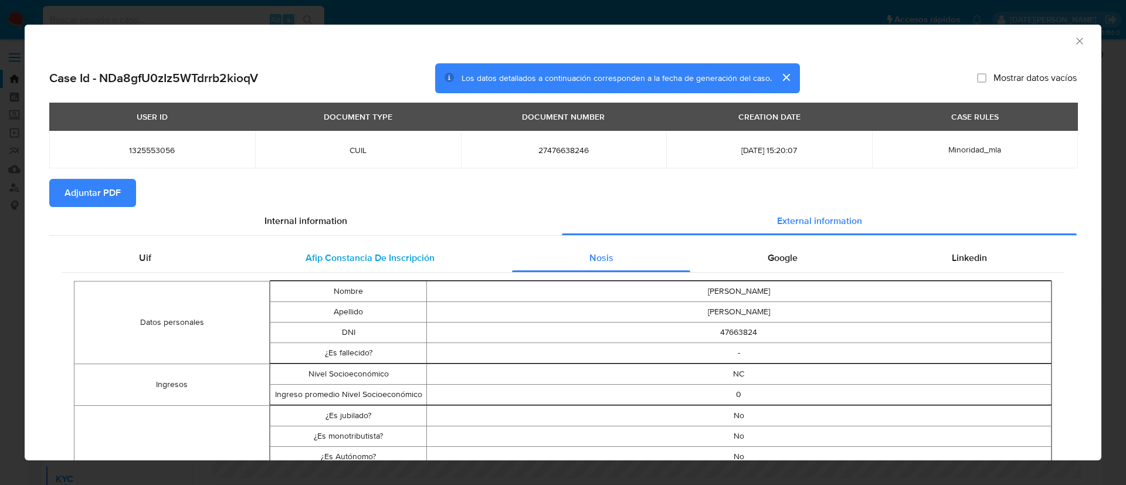
click at [411, 258] on span "Afip Constancia De Inscripción" at bounding box center [370, 257] width 129 height 13
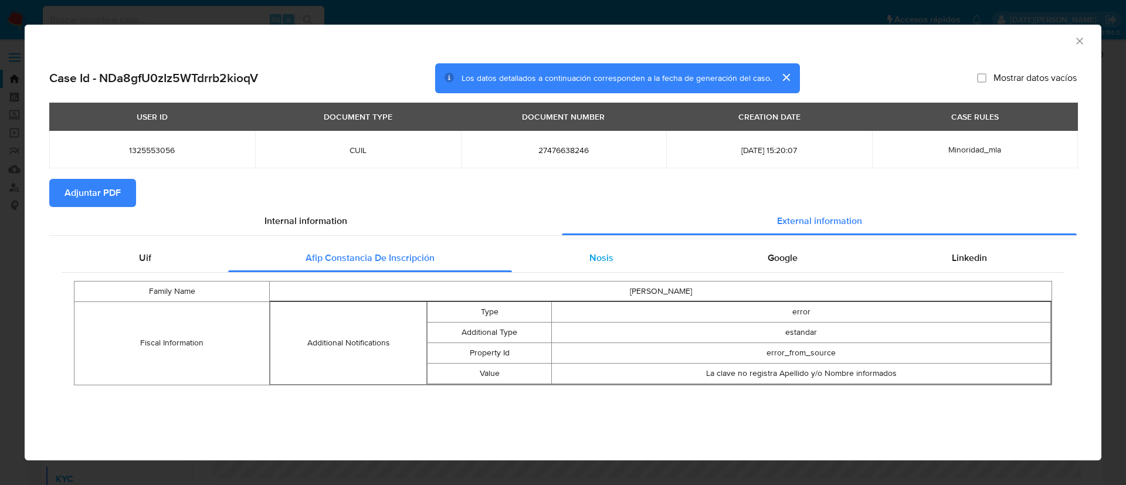
click at [591, 271] on div "Nosis" at bounding box center [601, 258] width 178 height 28
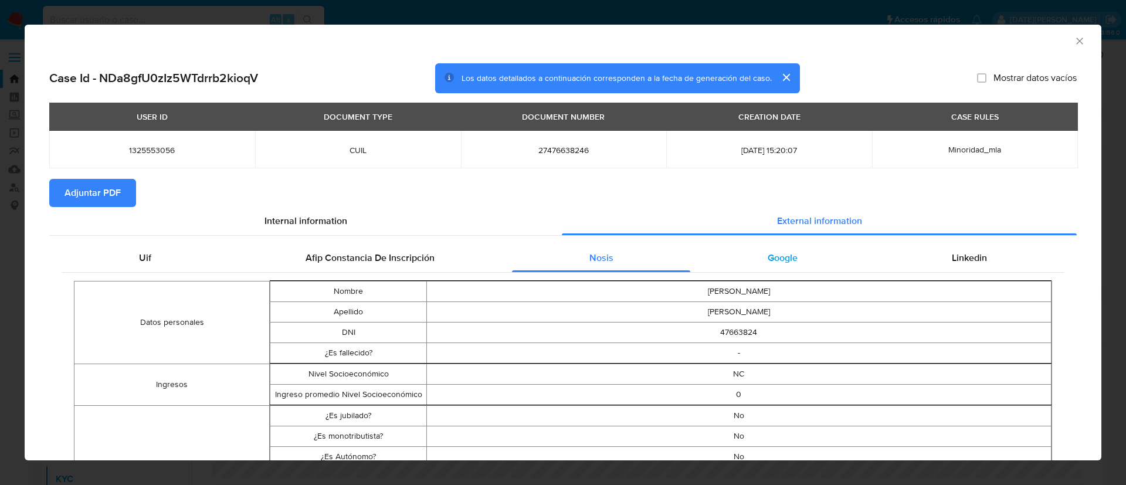
click at [722, 251] on div "Google" at bounding box center [782, 258] width 184 height 28
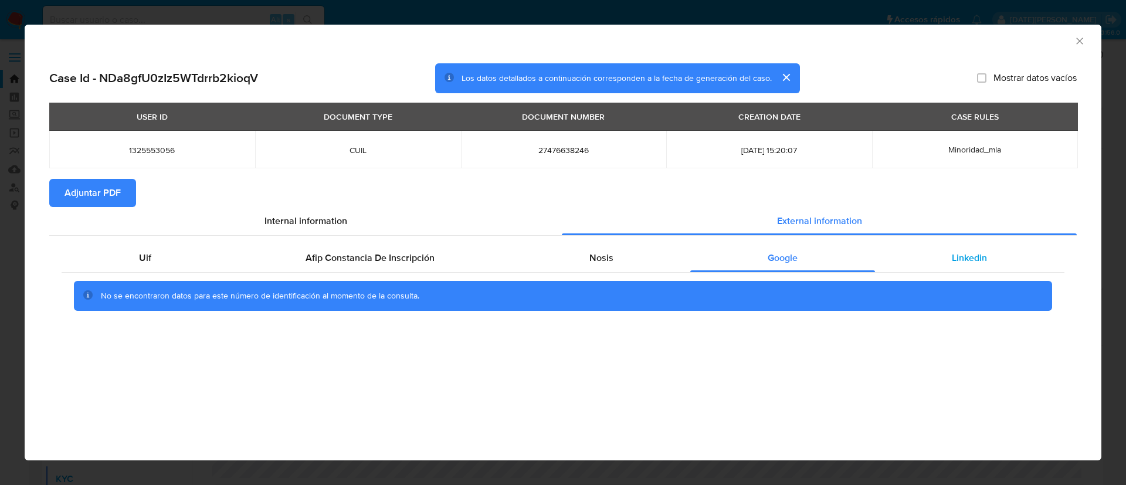
click at [966, 249] on div "Linkedin" at bounding box center [969, 258] width 189 height 28
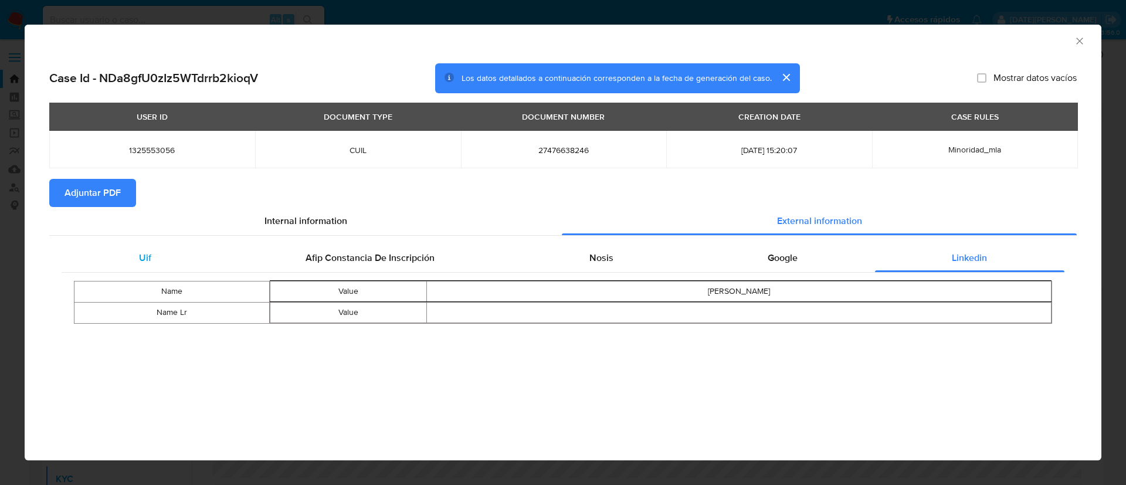
click at [160, 257] on div "Uif" at bounding box center [145, 258] width 167 height 28
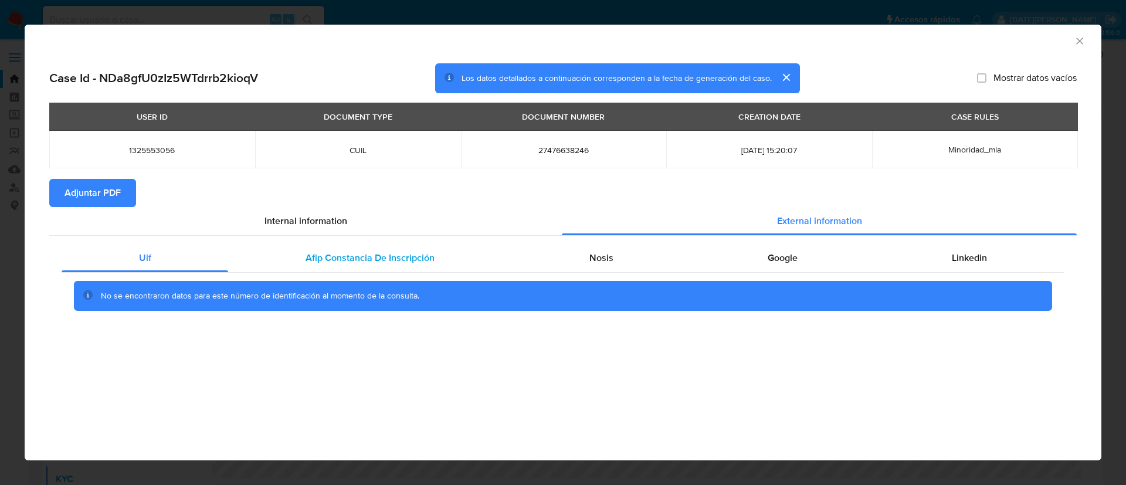
click at [357, 244] on div "Afip Constancia De Inscripción" at bounding box center [369, 258] width 283 height 28
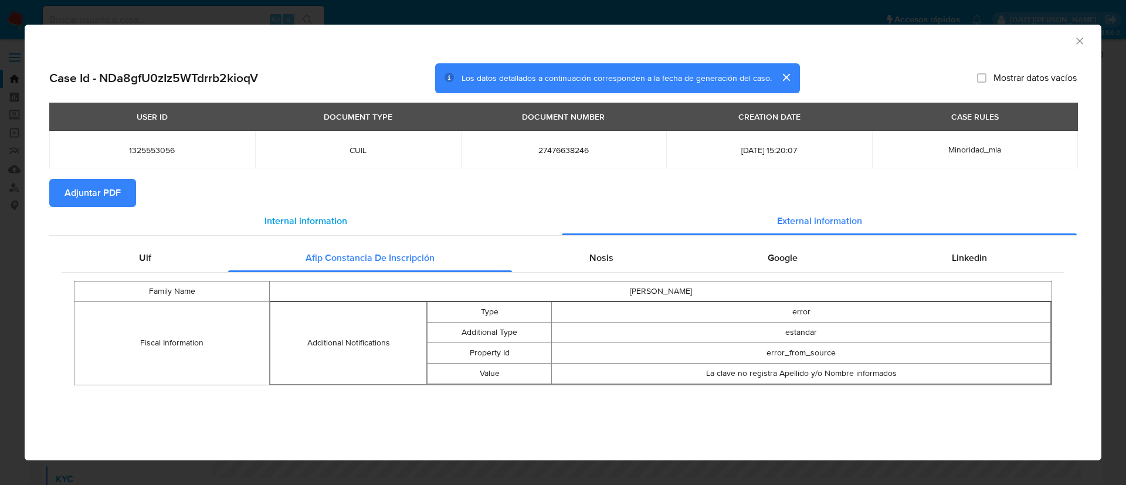
click at [342, 216] on span "Internal information" at bounding box center [305, 220] width 83 height 13
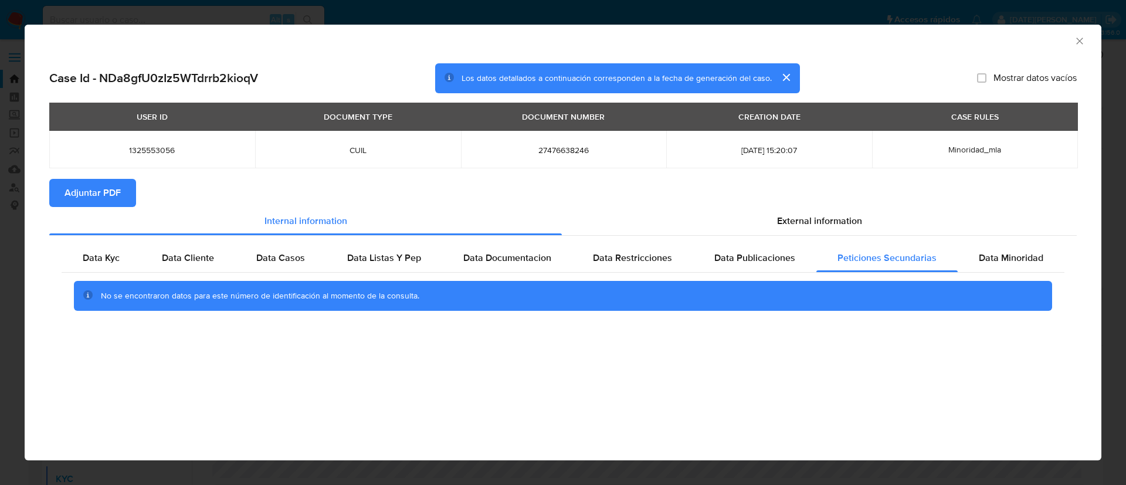
click at [1082, 44] on icon "Cerrar ventana" at bounding box center [1080, 41] width 12 height 12
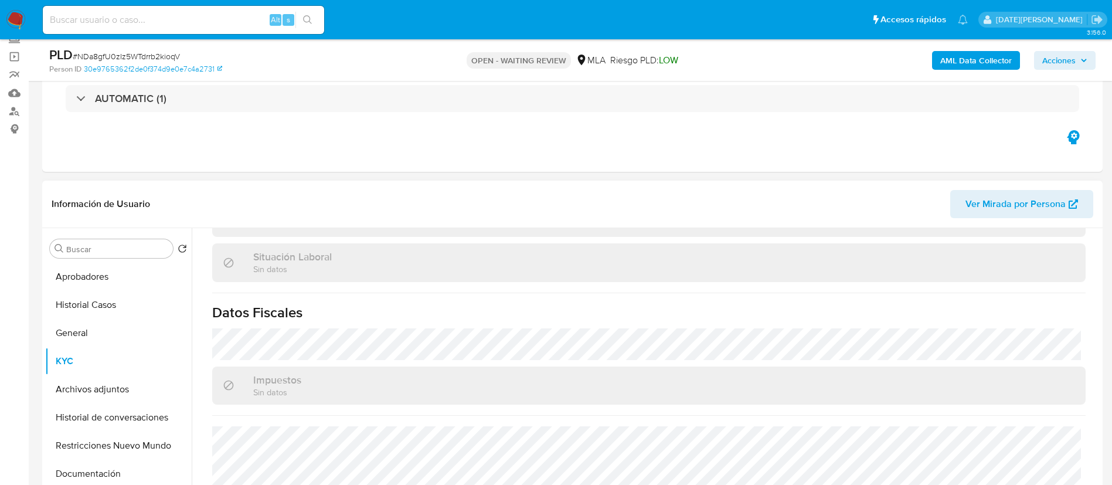
scroll to position [176, 0]
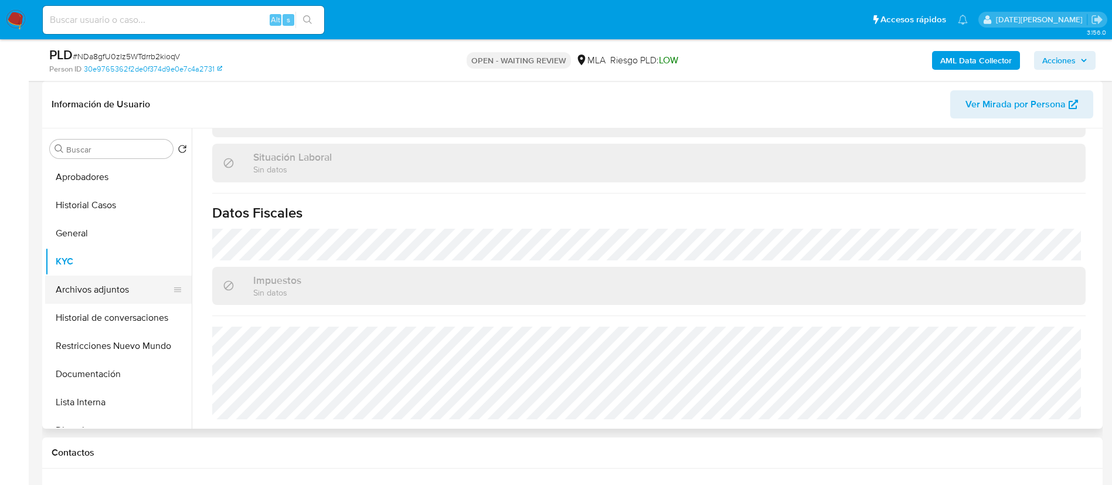
click at [110, 293] on button "Archivos adjuntos" at bounding box center [113, 290] width 137 height 28
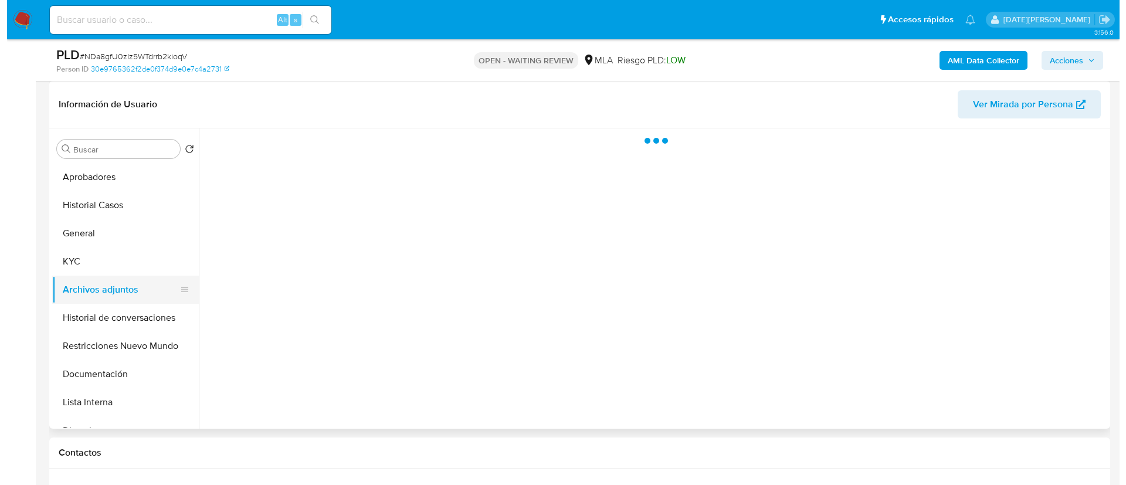
scroll to position [0, 0]
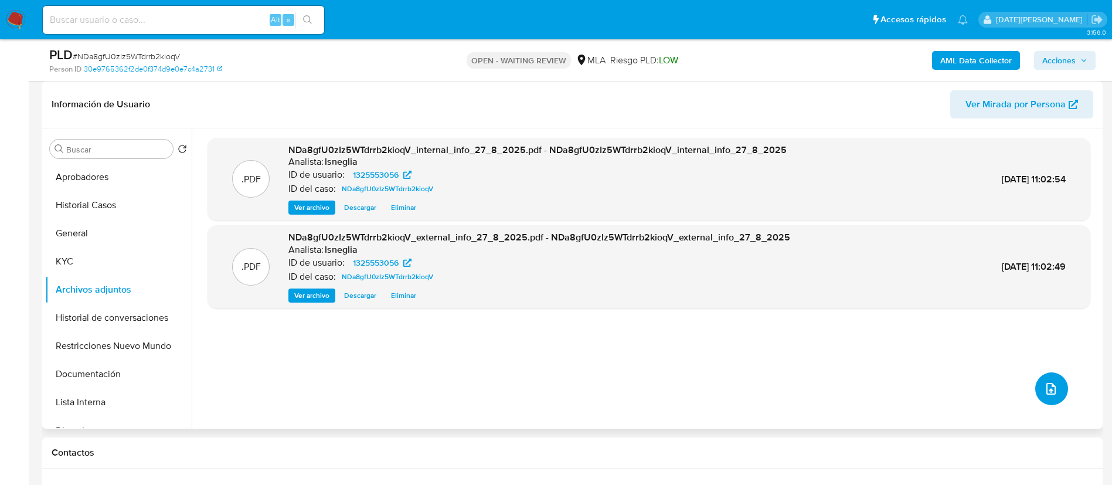
click at [1057, 379] on button "upload-file" at bounding box center [1052, 388] width 33 height 33
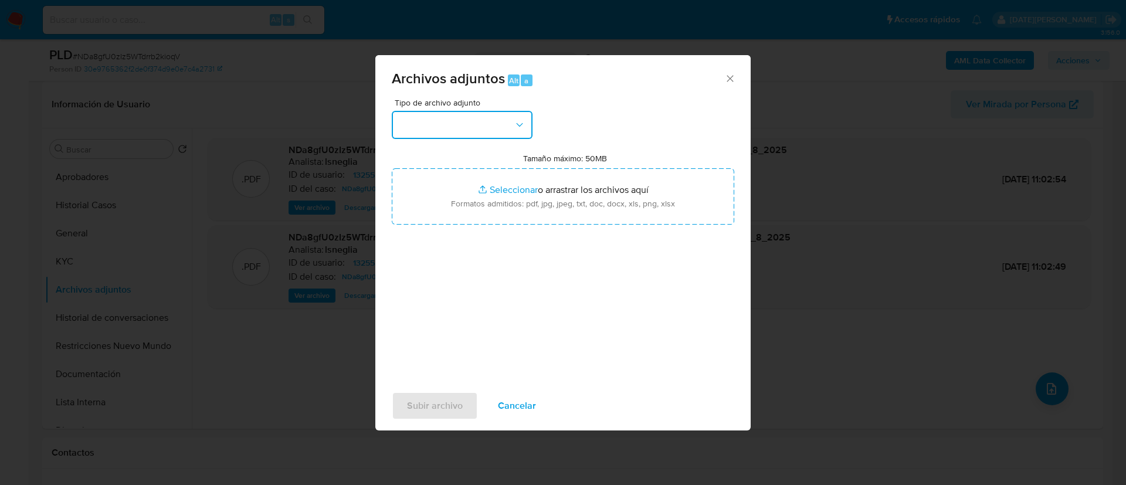
click at [471, 129] on button "button" at bounding box center [462, 125] width 141 height 28
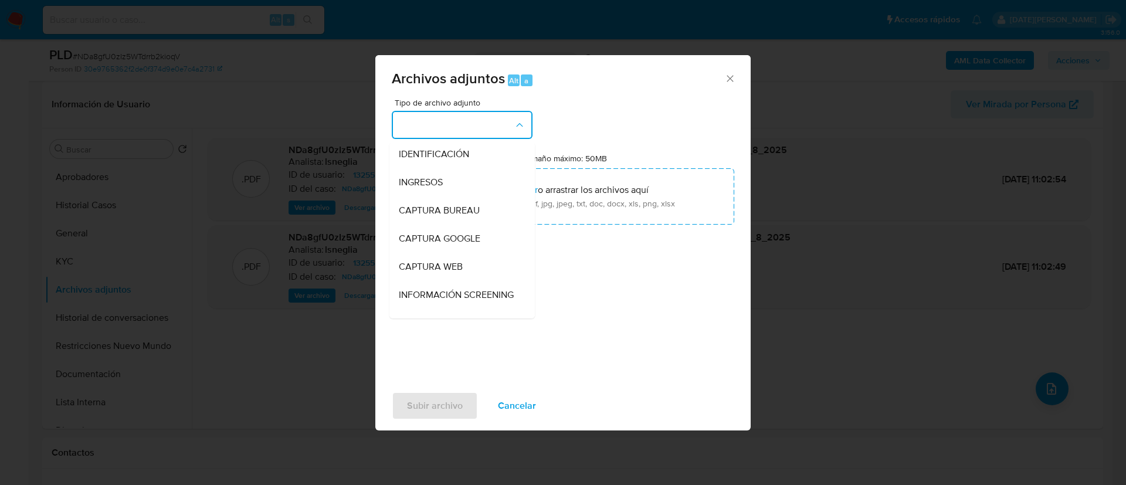
scroll to position [90, 0]
click at [422, 296] on span "OTROS" at bounding box center [414, 292] width 30 height 12
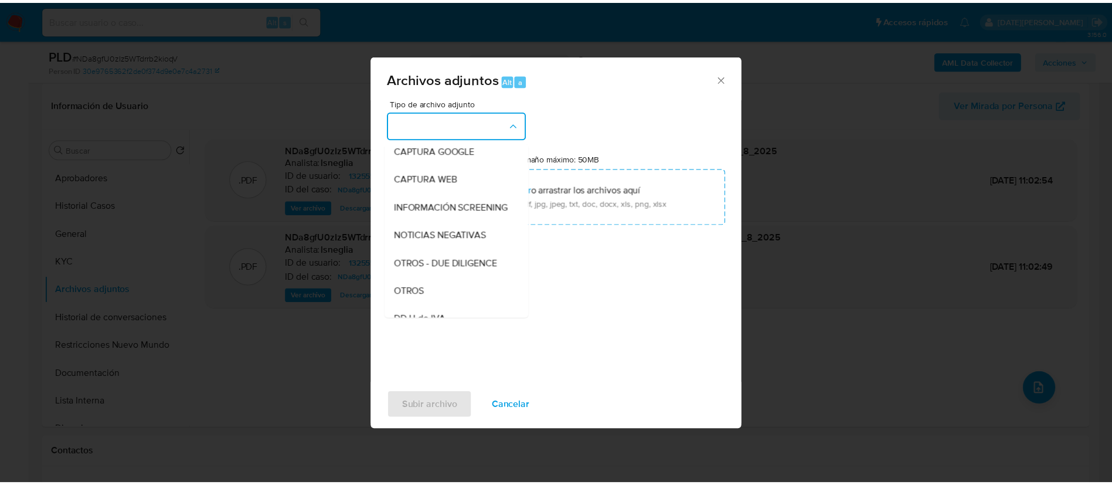
scroll to position [0, 0]
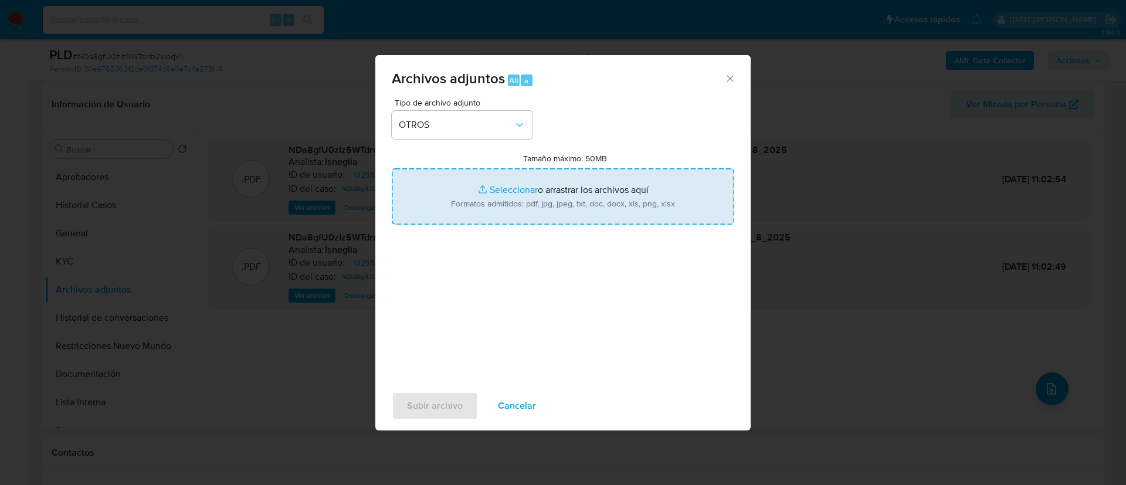
type input "C:\fakepath\Caselog NDa8gfU0zIz5WTdrrb2kioqV.docx"
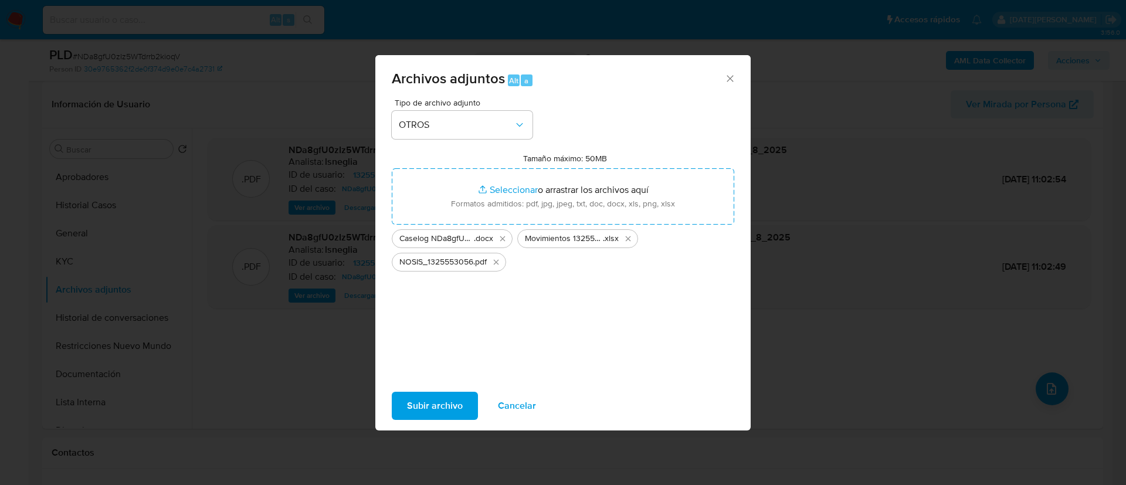
click at [444, 398] on span "Subir archivo" at bounding box center [435, 406] width 56 height 26
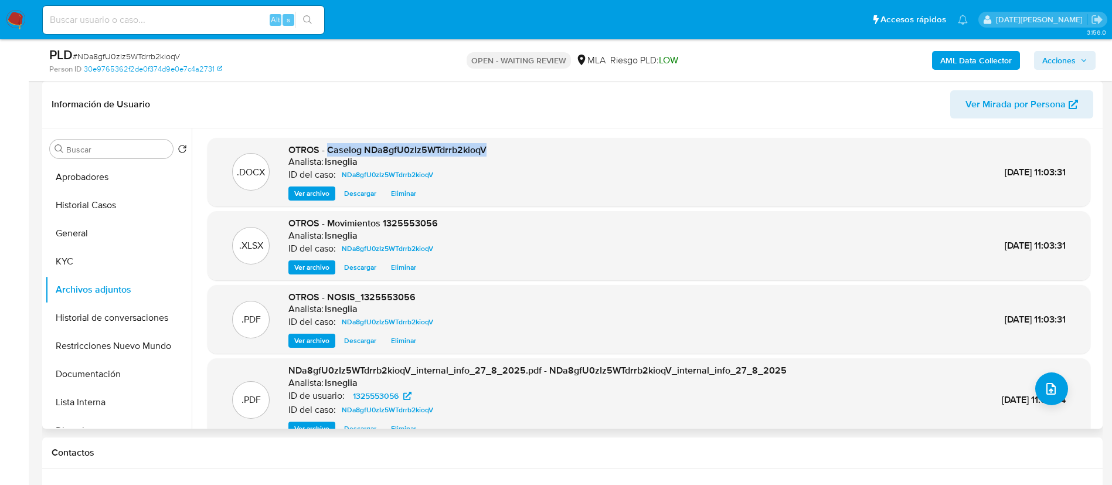
drag, startPoint x: 330, startPoint y: 148, endPoint x: 495, endPoint y: 145, distance: 165.4
click at [507, 145] on div ".DOCX OTROS - Caselog NDa8gfU0zIz5WTdrrb2kioqV Analista: lsneglia ID del caso: …" at bounding box center [648, 172] width 871 height 57
click at [1084, 59] on icon "button" at bounding box center [1084, 60] width 7 height 7
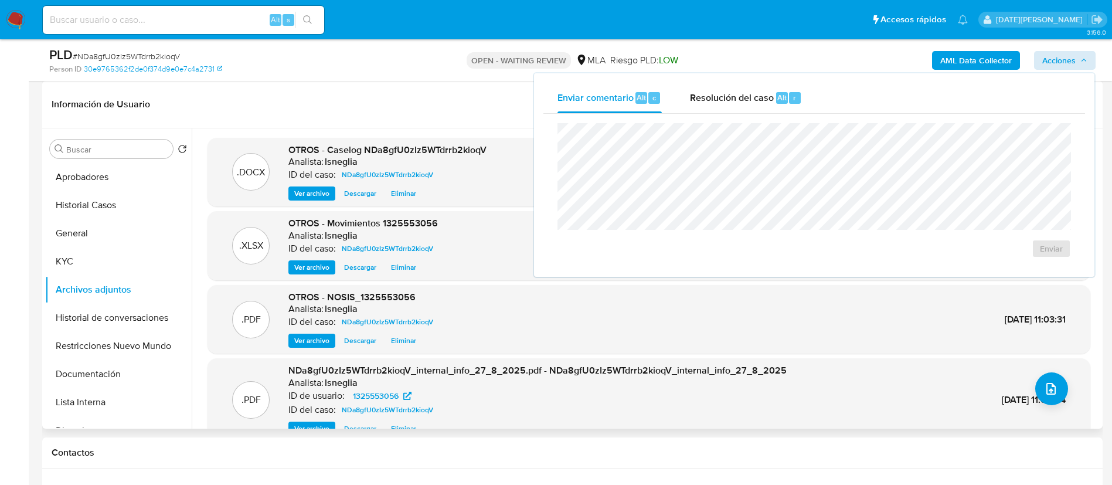
click at [437, 115] on header "Información de Usuario Ver Mirada por Persona" at bounding box center [573, 104] width 1042 height 28
click at [166, 56] on span "# NDa8gfU0zIz5WTdrrb2kioqV" at bounding box center [126, 56] width 107 height 12
click at [15, 17] on img at bounding box center [16, 20] width 20 height 20
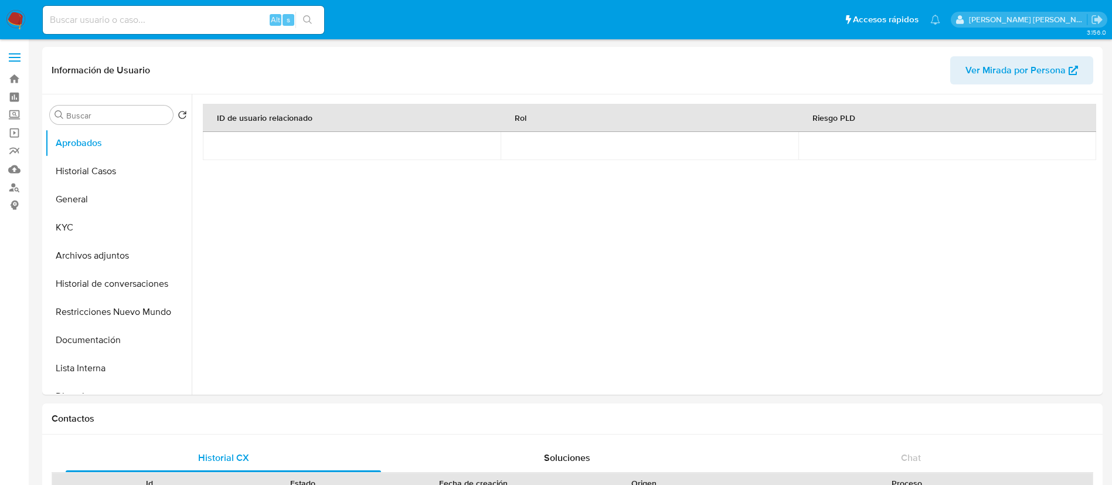
select select "10"
click at [70, 238] on button "KYC" at bounding box center [113, 227] width 137 height 28
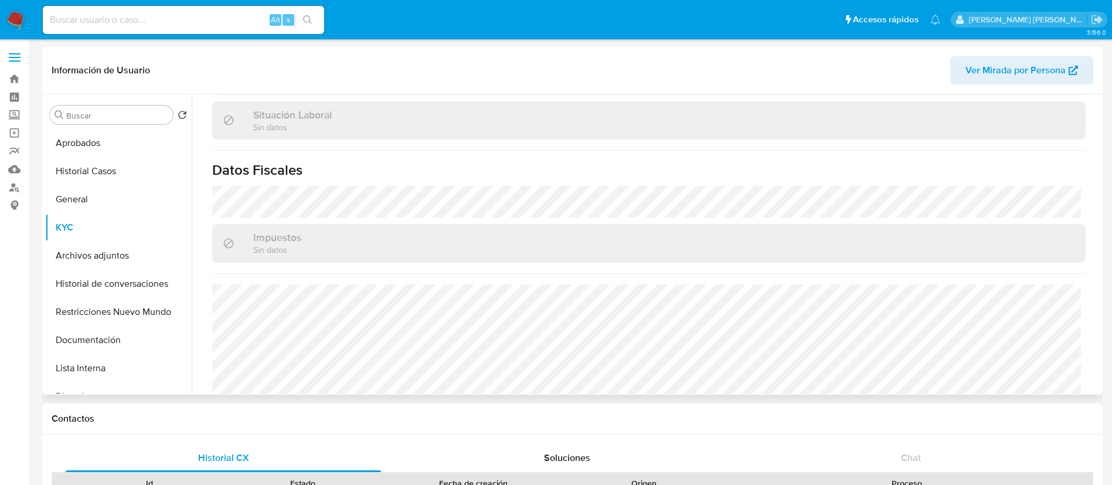
scroll to position [88, 0]
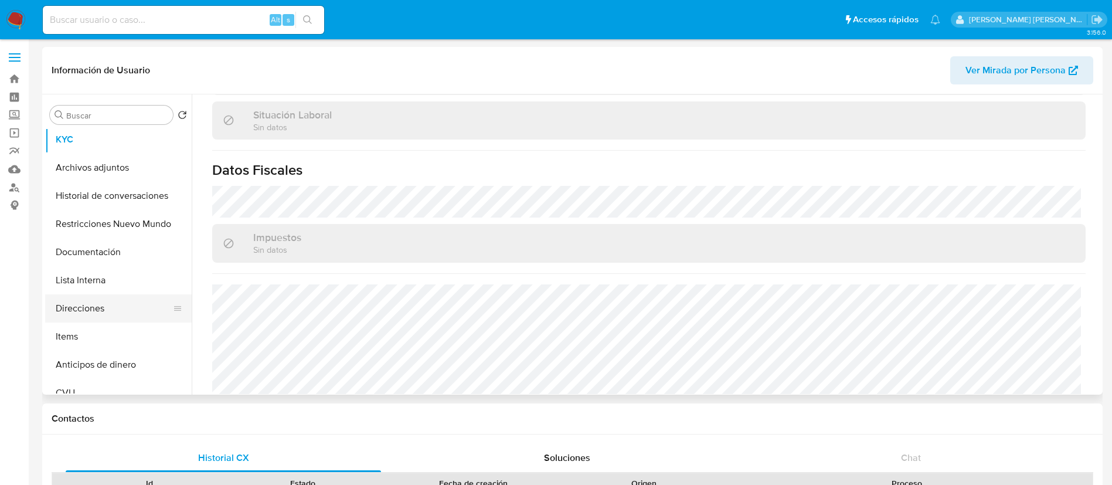
click at [101, 312] on button "Direcciones" at bounding box center [113, 308] width 137 height 28
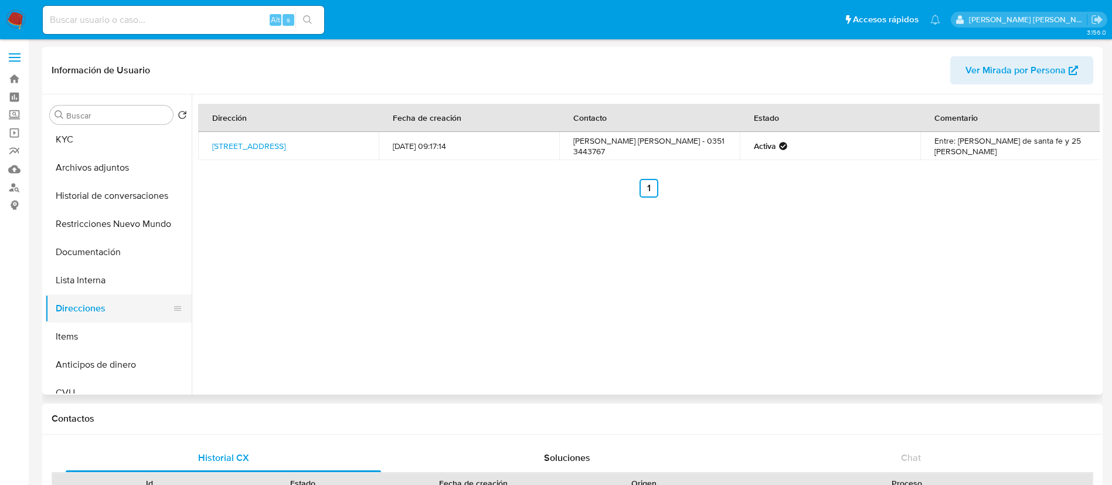
scroll to position [0, 0]
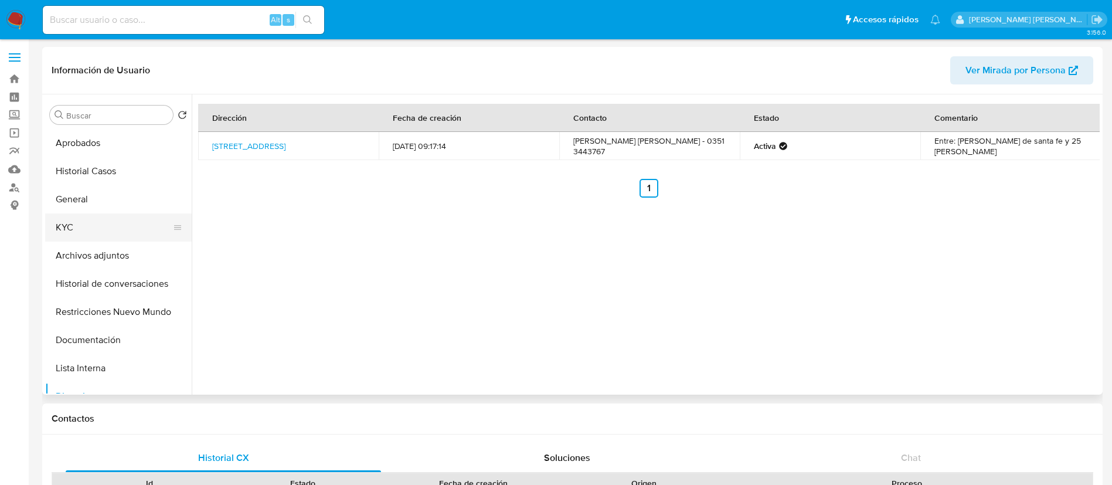
click at [79, 215] on button "KYC" at bounding box center [113, 227] width 137 height 28
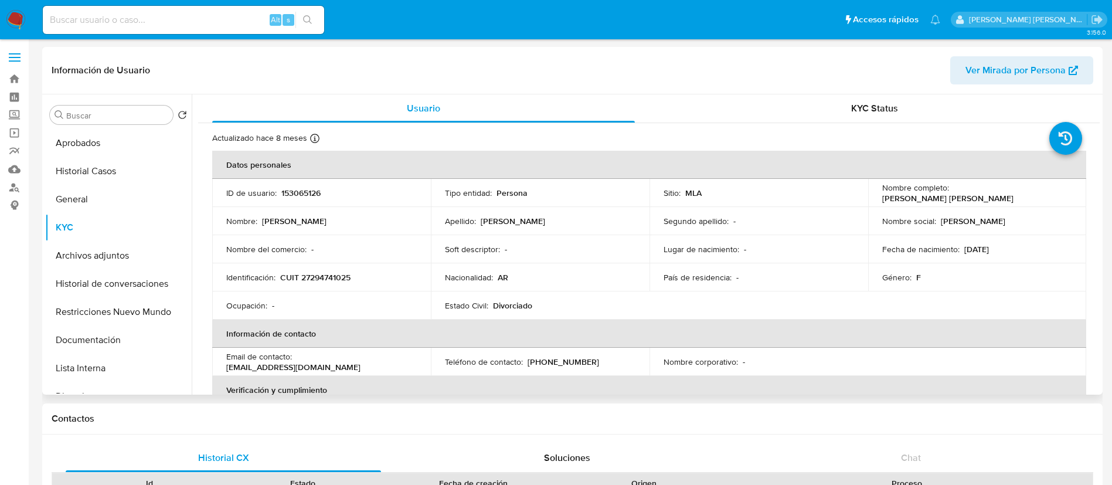
click at [316, 281] on p "CUIT 27294741025" at bounding box center [315, 277] width 70 height 11
copy p "27294741025"
drag, startPoint x: 951, startPoint y: 192, endPoint x: 1059, endPoint y: 191, distance: 107.3
click at [1059, 191] on div "Nombre completo : Paula Ivana Rodriguez" at bounding box center [978, 192] width 191 height 21
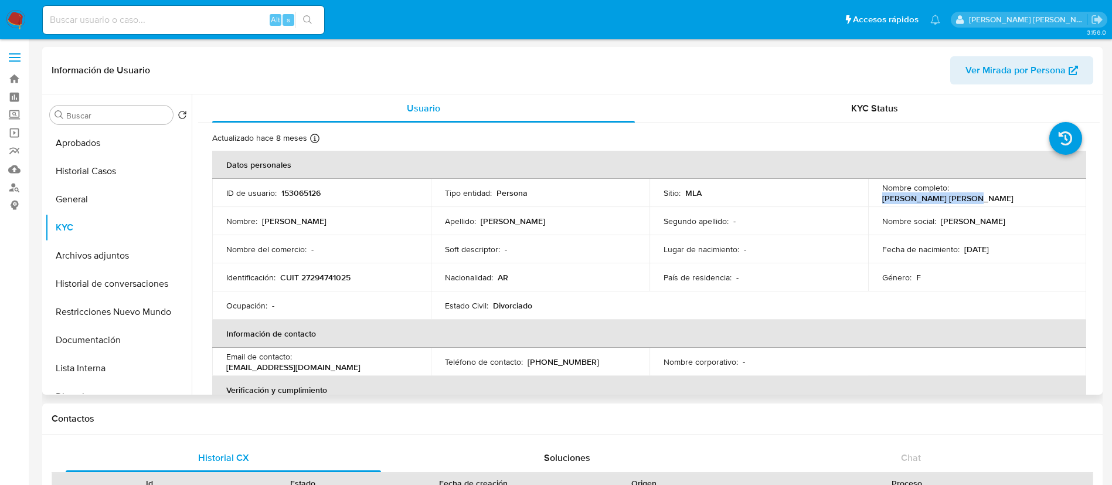
copy p "Paula Ivana Rodriguez"
drag, startPoint x: 280, startPoint y: 274, endPoint x: 365, endPoint y: 273, distance: 85.6
click at [365, 273] on div "Identificación : CUIT 27294741025" at bounding box center [321, 277] width 191 height 11
copy p "CUIT 27294741025"
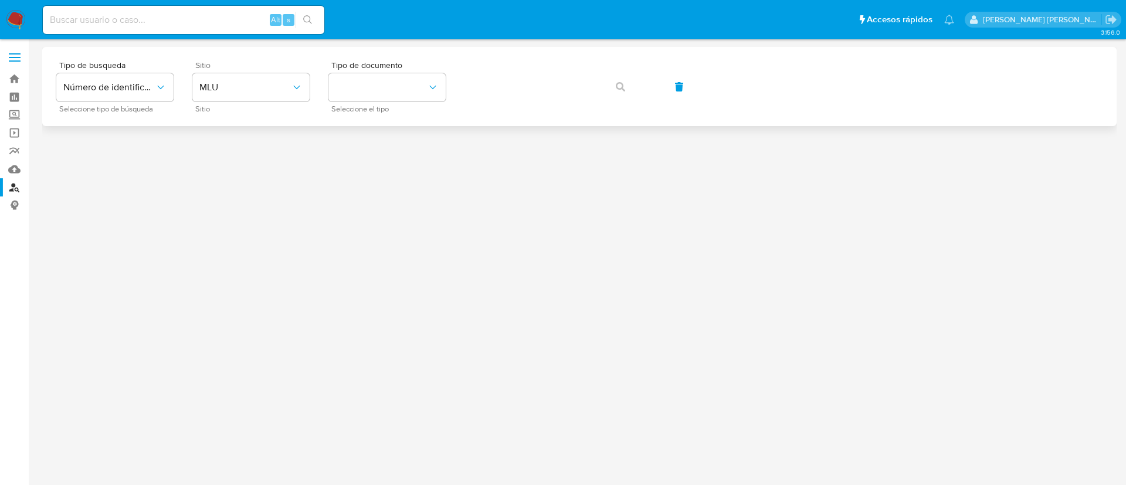
click at [253, 72] on div "Sitio MLU Sitio" at bounding box center [250, 86] width 117 height 51
click at [255, 82] on span "MLU" at bounding box center [244, 88] width 91 height 12
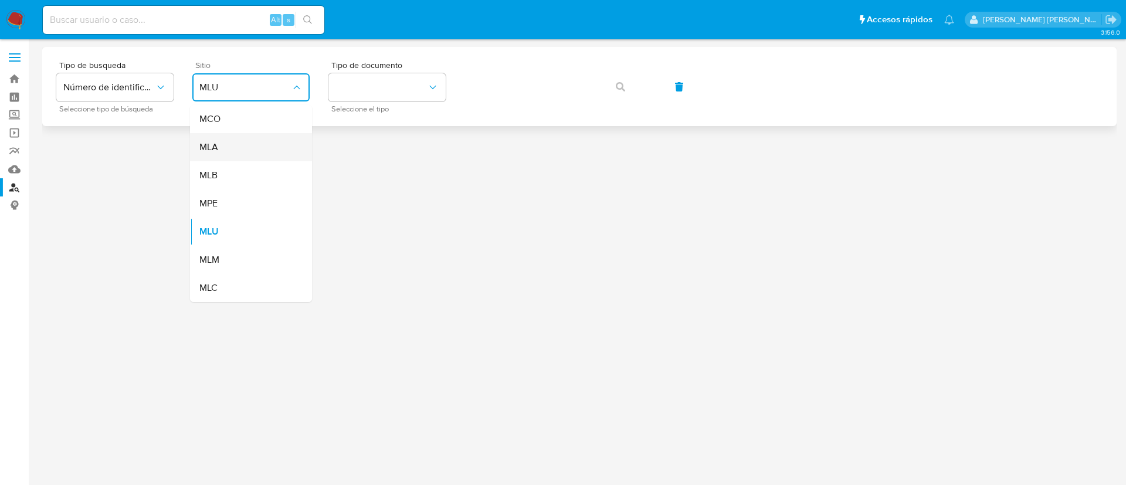
click at [249, 141] on div "MLA" at bounding box center [247, 147] width 96 height 28
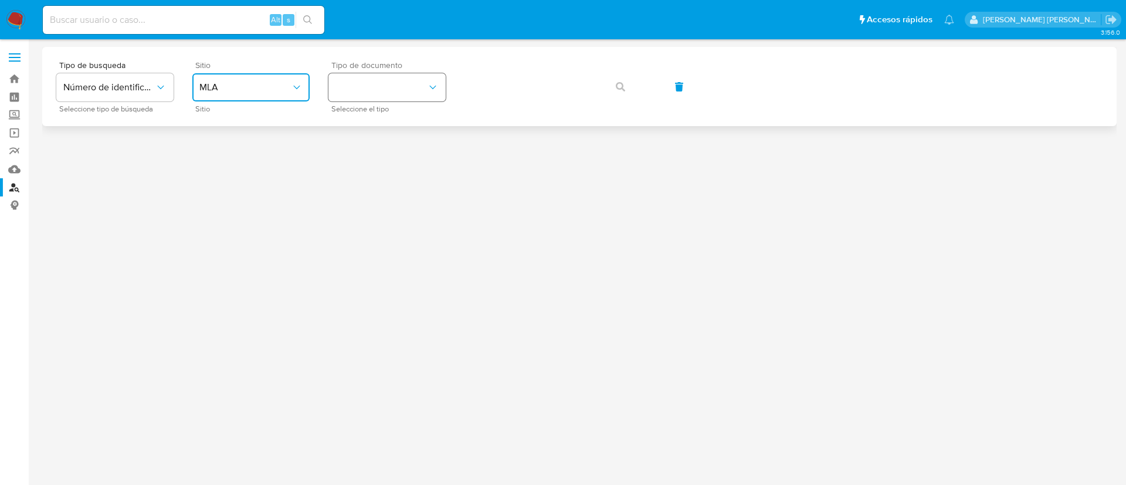
click at [402, 87] on button "identificationType" at bounding box center [386, 87] width 117 height 28
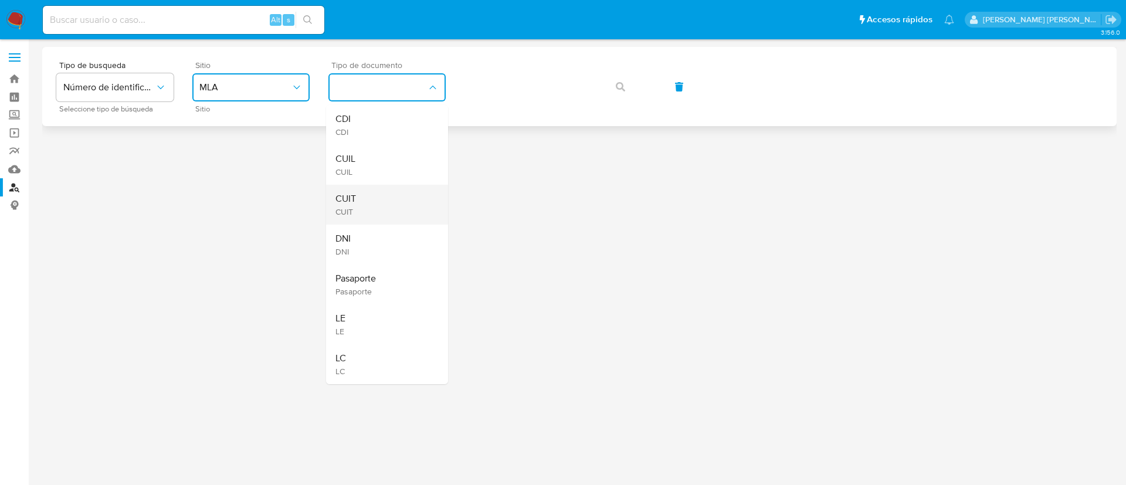
click at [365, 204] on div "CUIT CUIT" at bounding box center [383, 205] width 96 height 40
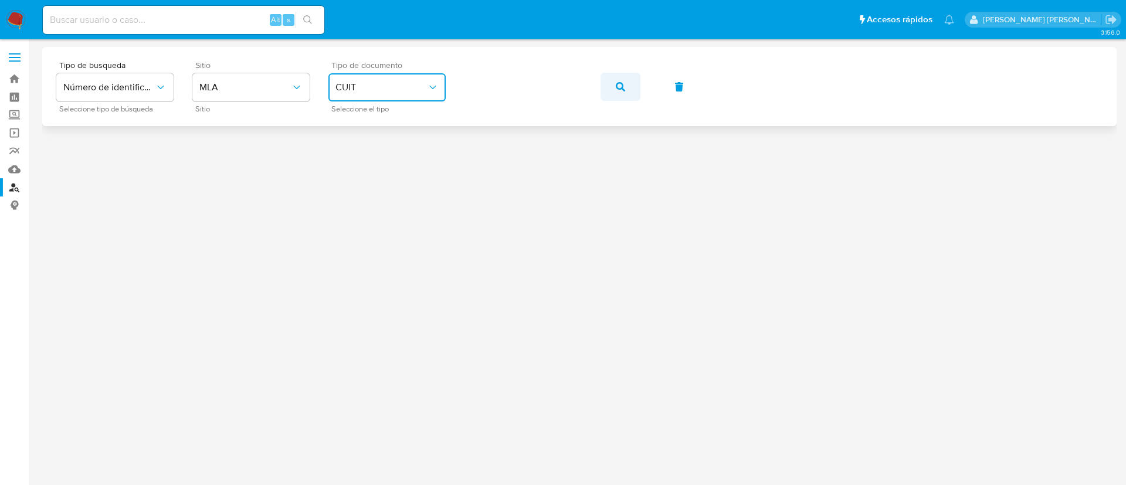
click at [625, 80] on button "button" at bounding box center [621, 87] width 40 height 28
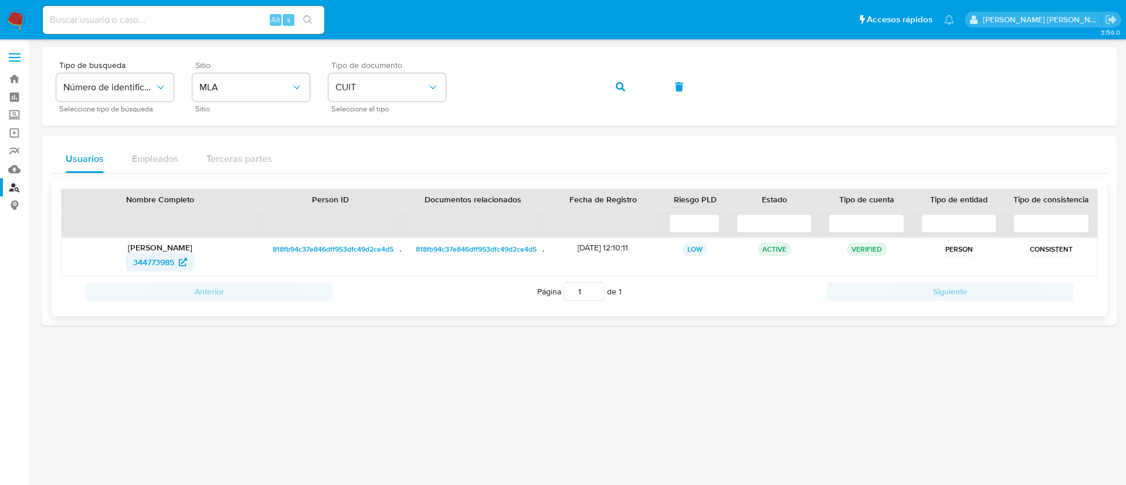
click at [150, 260] on span "344773985" at bounding box center [153, 262] width 41 height 19
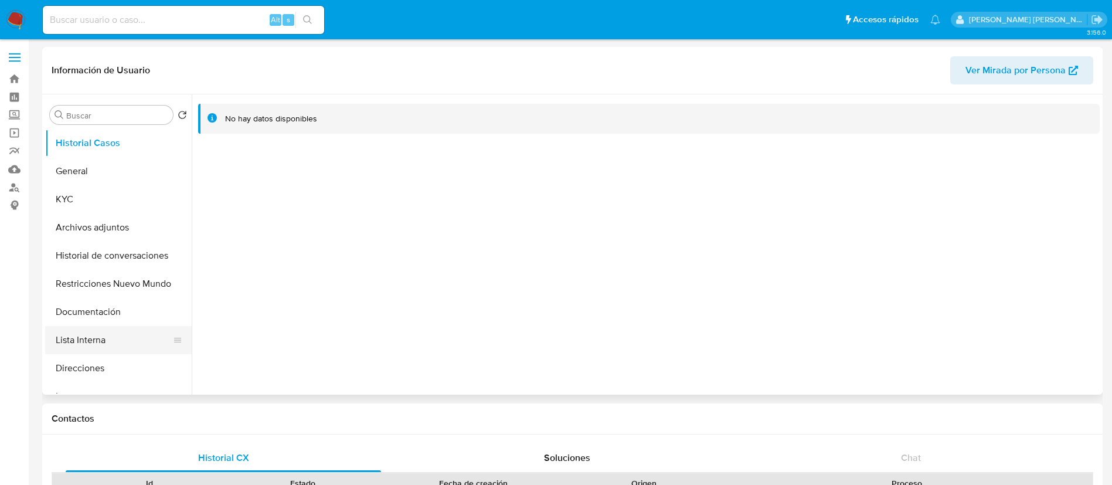
select select "10"
click at [102, 362] on button "Direcciones" at bounding box center [113, 368] width 137 height 28
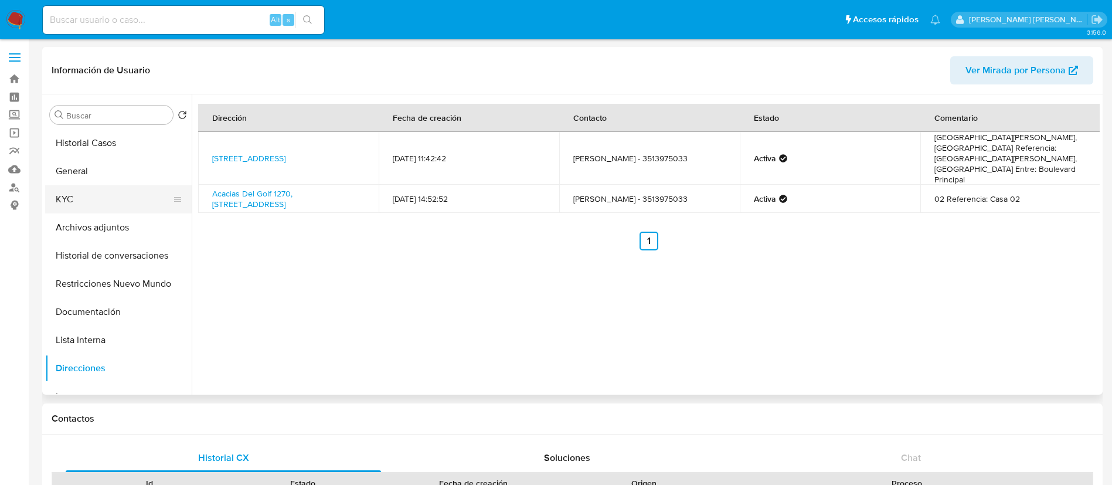
click at [83, 203] on button "KYC" at bounding box center [113, 199] width 137 height 28
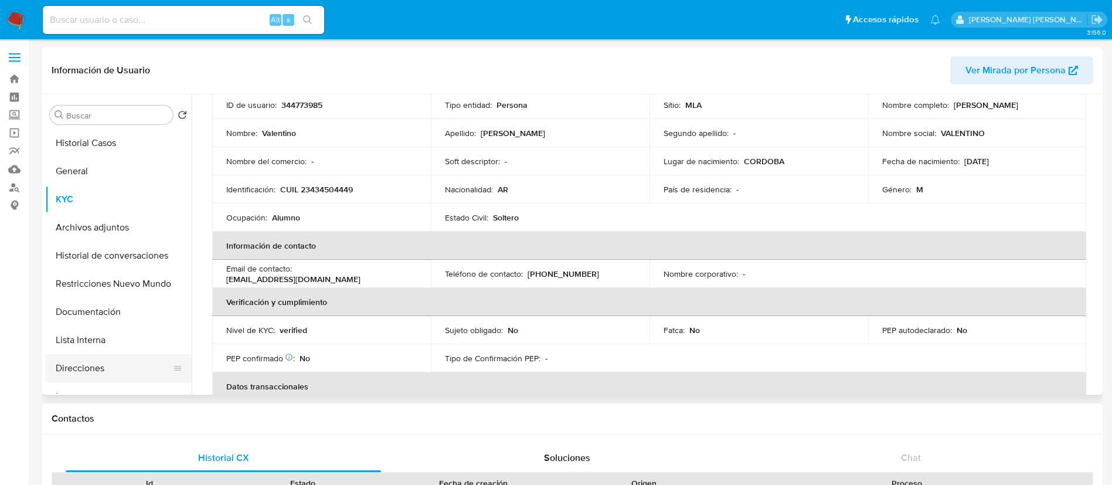
click at [94, 365] on button "Direcciones" at bounding box center [113, 368] width 137 height 28
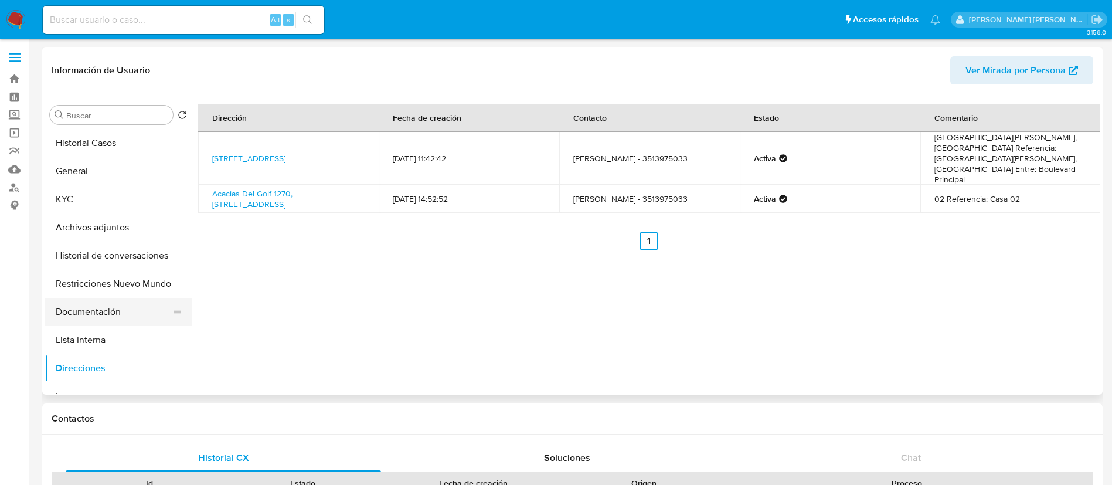
click at [108, 321] on button "Documentación" at bounding box center [113, 312] width 137 height 28
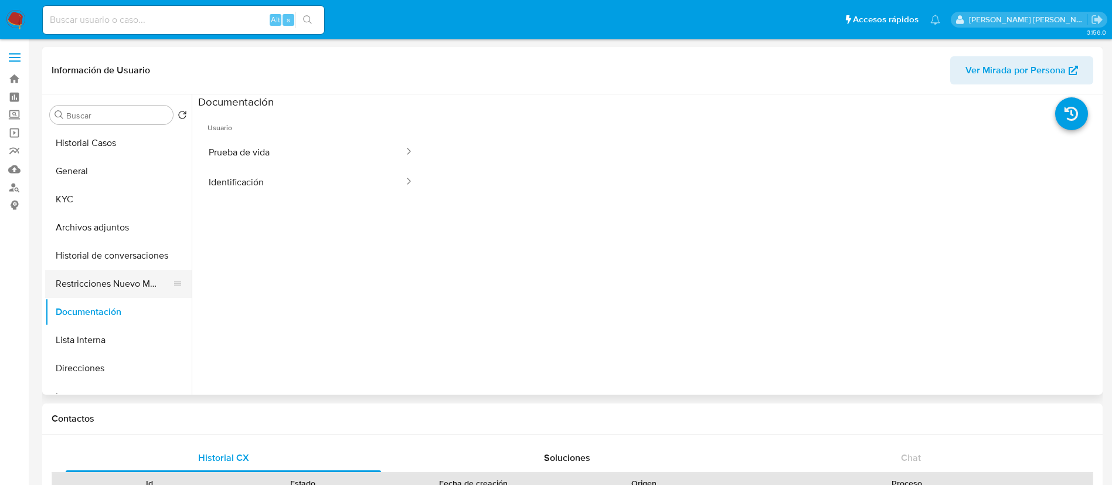
click at [110, 286] on button "Restricciones Nuevo Mundo" at bounding box center [113, 284] width 137 height 28
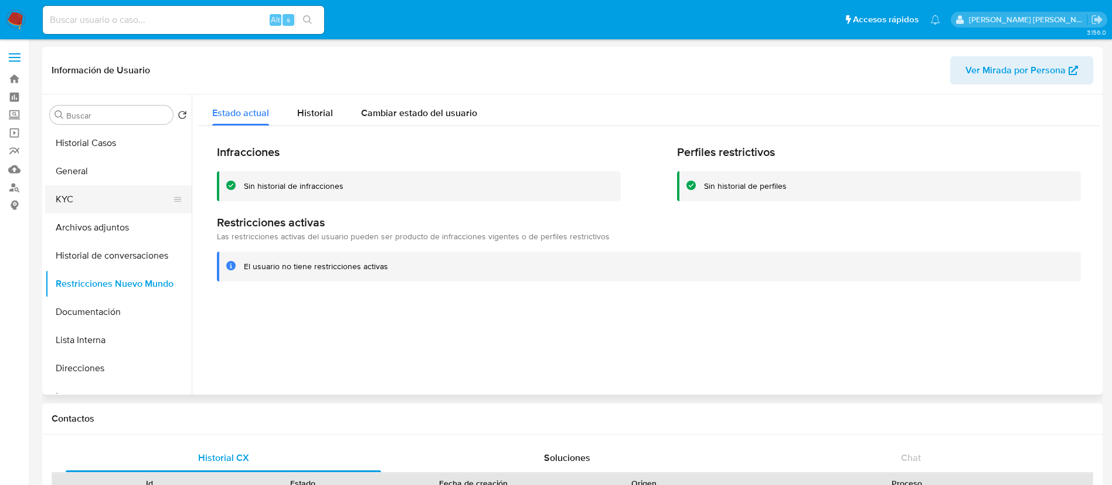
click at [88, 194] on button "KYC" at bounding box center [113, 199] width 137 height 28
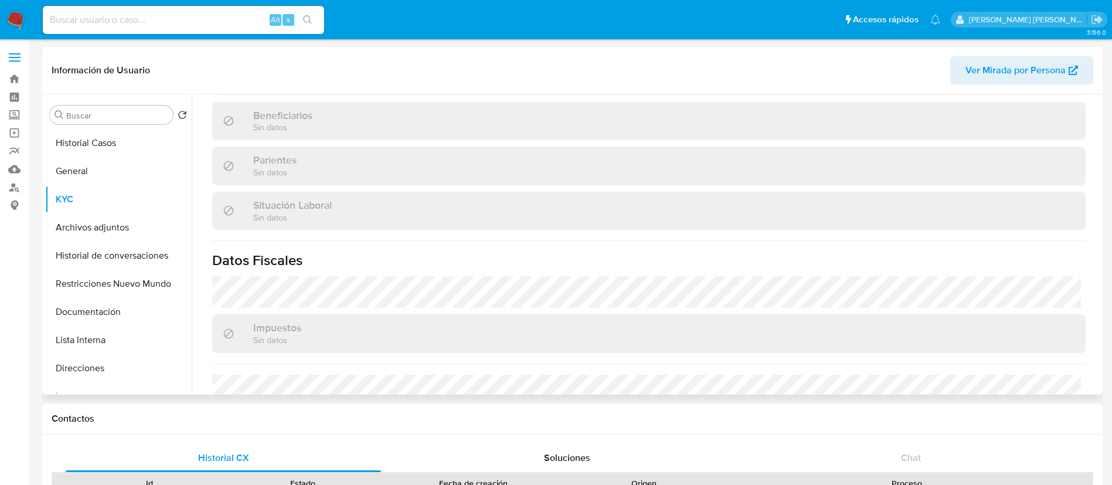
scroll to position [607, 0]
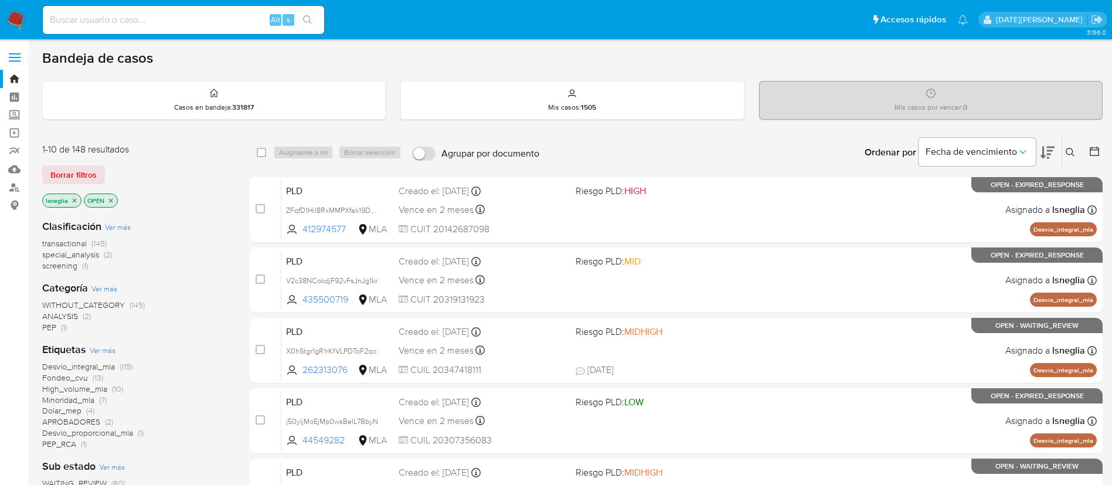
click at [1067, 152] on icon at bounding box center [1070, 152] width 9 height 9
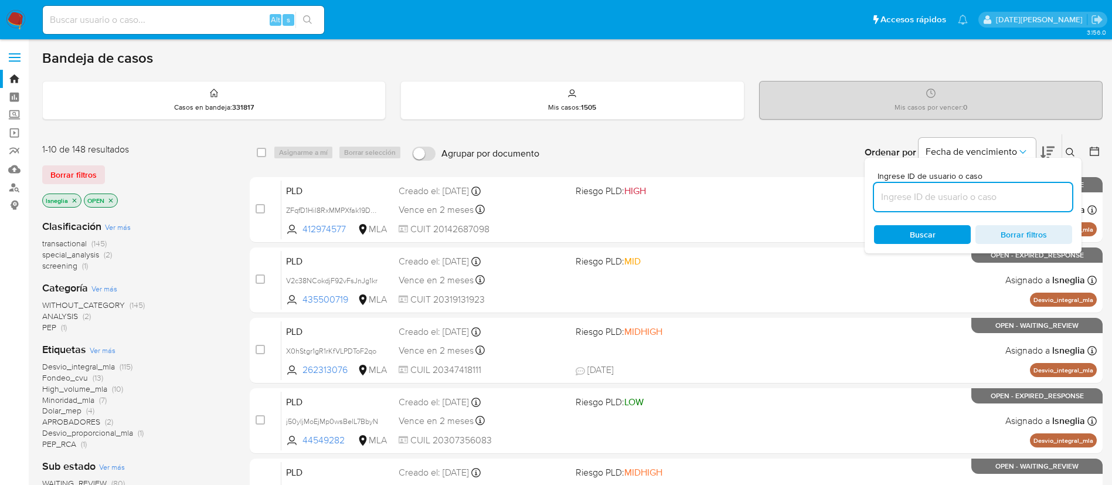
click at [961, 202] on input at bounding box center [973, 196] width 198 height 15
type input "NDa8gfU0zIz5WTdrrb2kioqV"
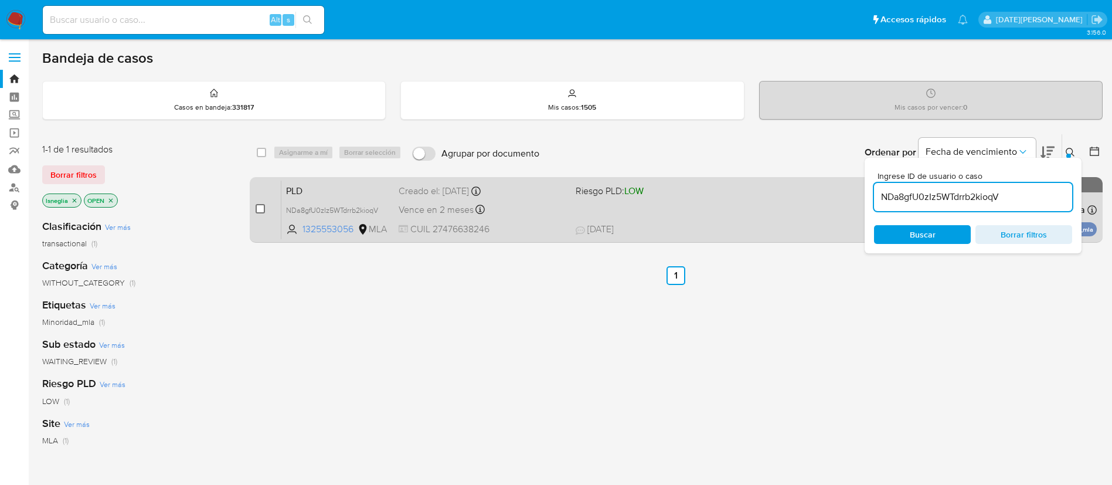
click at [263, 205] on input "checkbox" at bounding box center [260, 208] width 9 height 9
checkbox input "true"
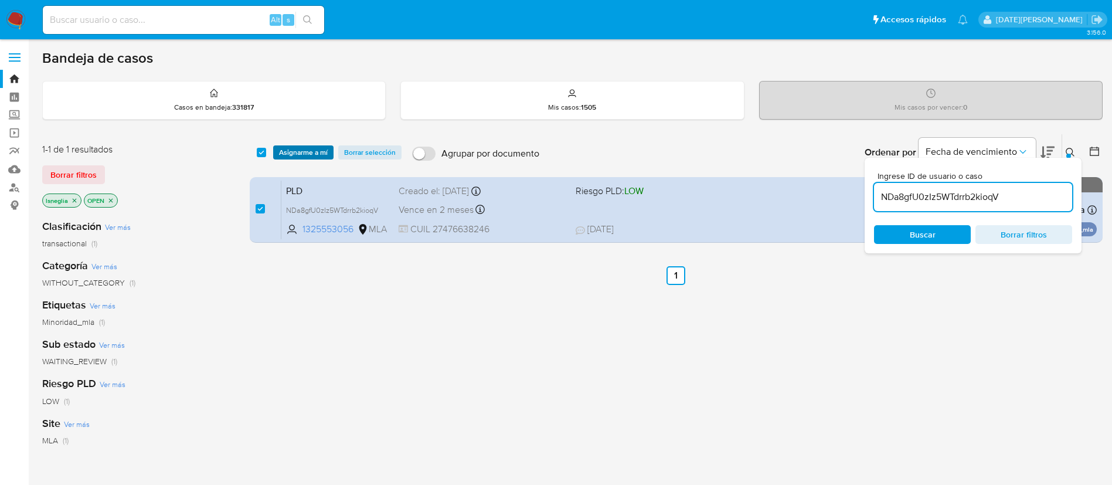
click at [300, 150] on span "Asignarme a mí" at bounding box center [303, 153] width 49 height 12
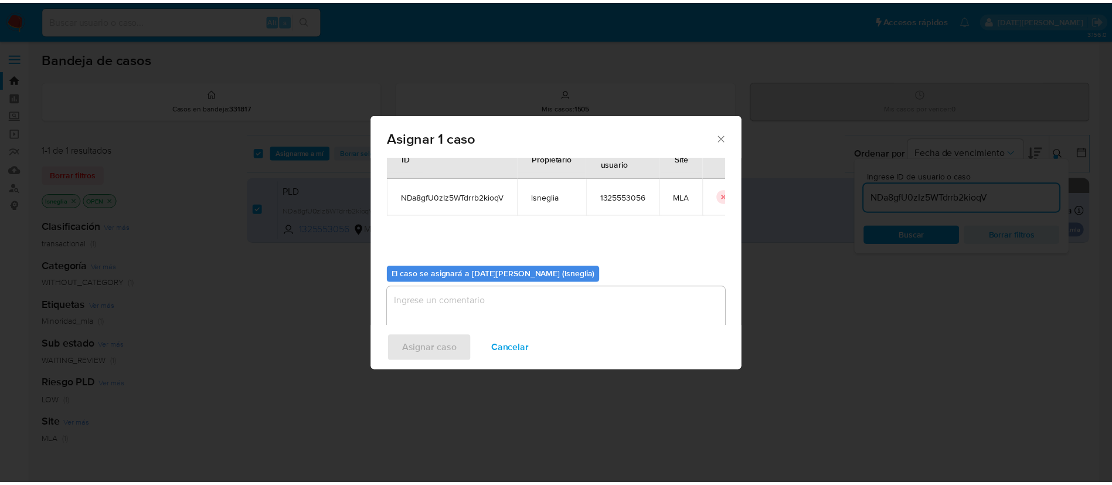
scroll to position [61, 0]
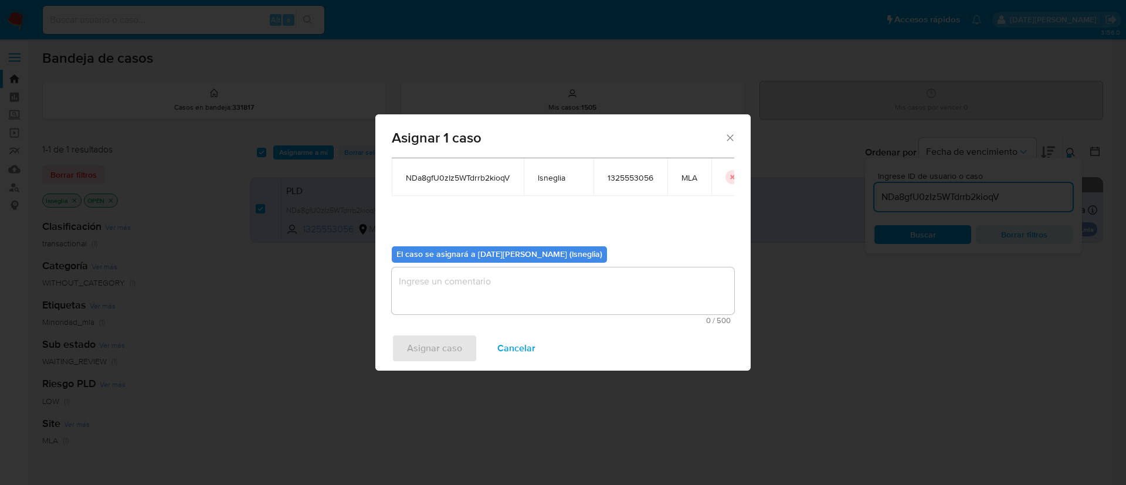
click at [453, 286] on textarea "assign-modal" at bounding box center [563, 290] width 342 height 47
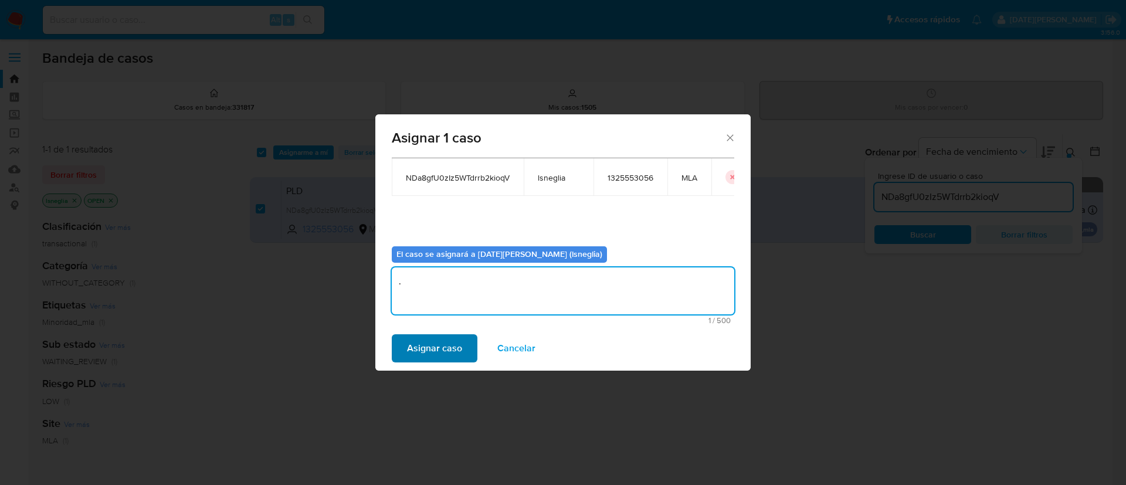
type textarea "."
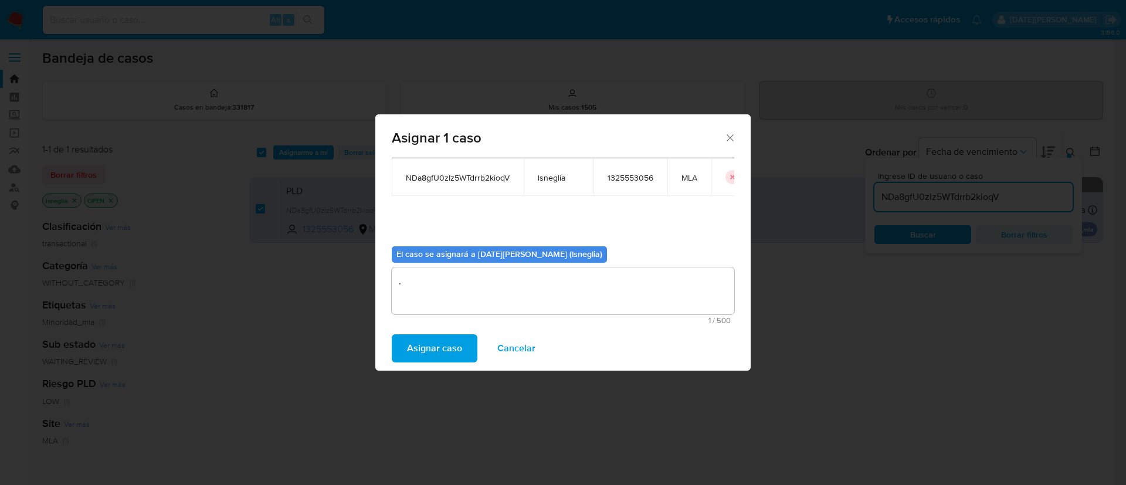
click at [428, 343] on span "Asignar caso" at bounding box center [434, 348] width 55 height 26
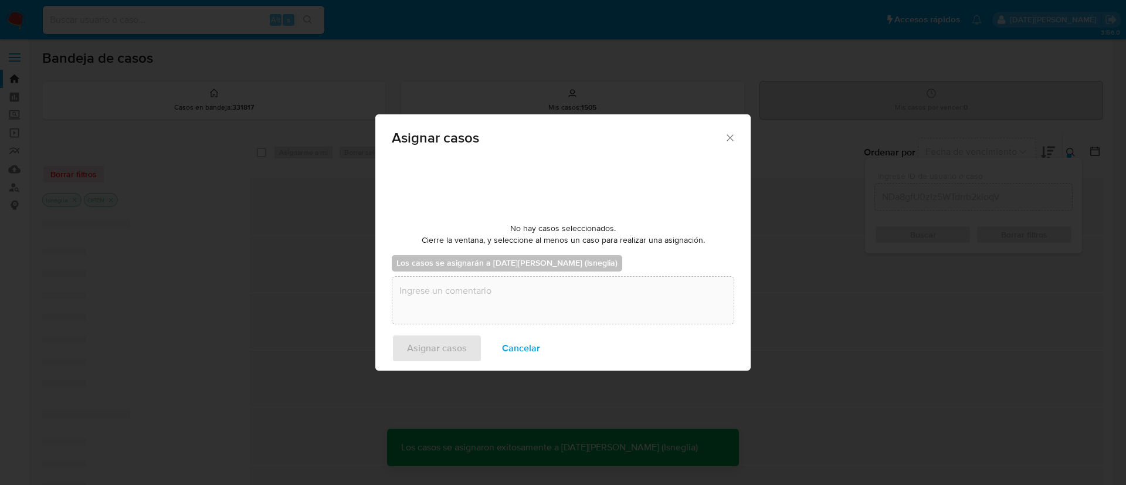
checkbox input "false"
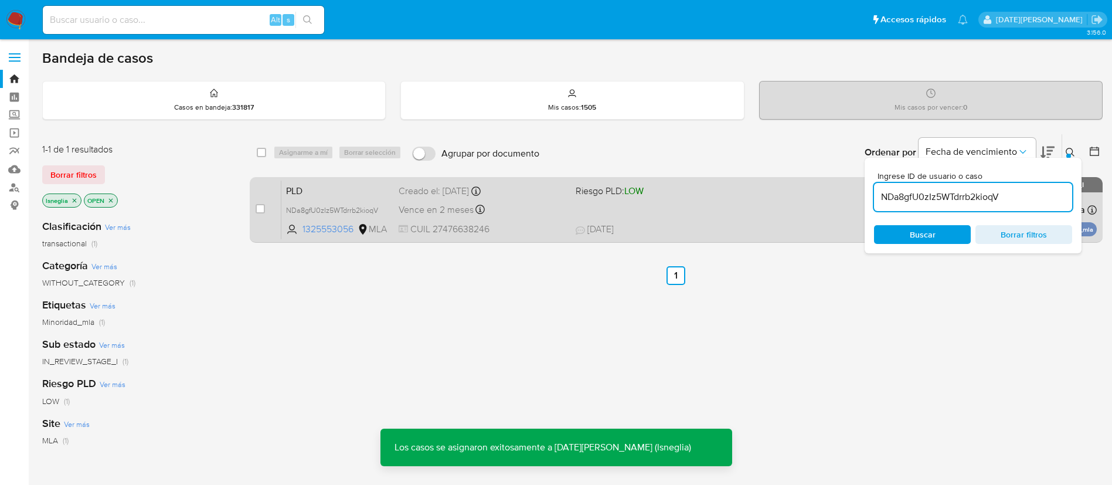
click at [323, 185] on span "PLD" at bounding box center [337, 189] width 103 height 15
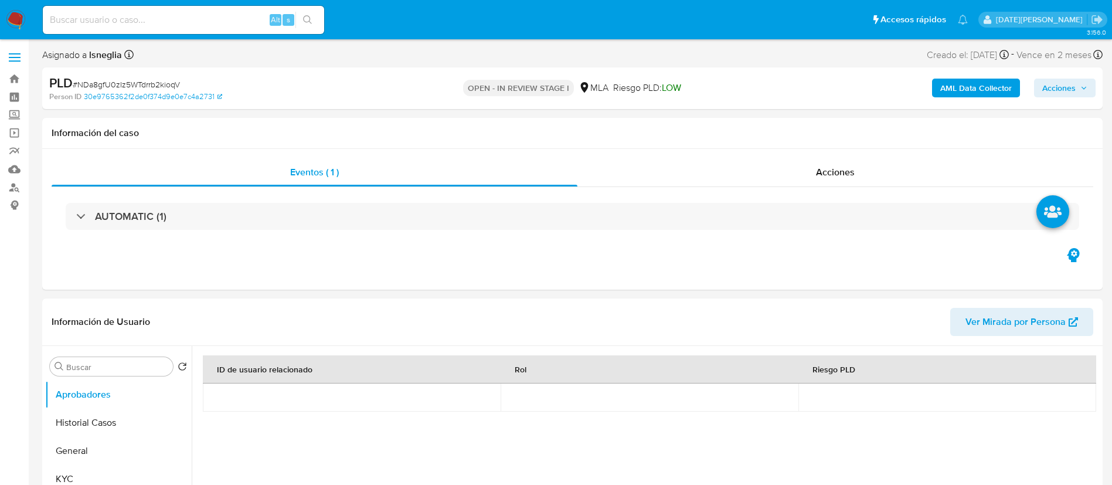
select select "10"
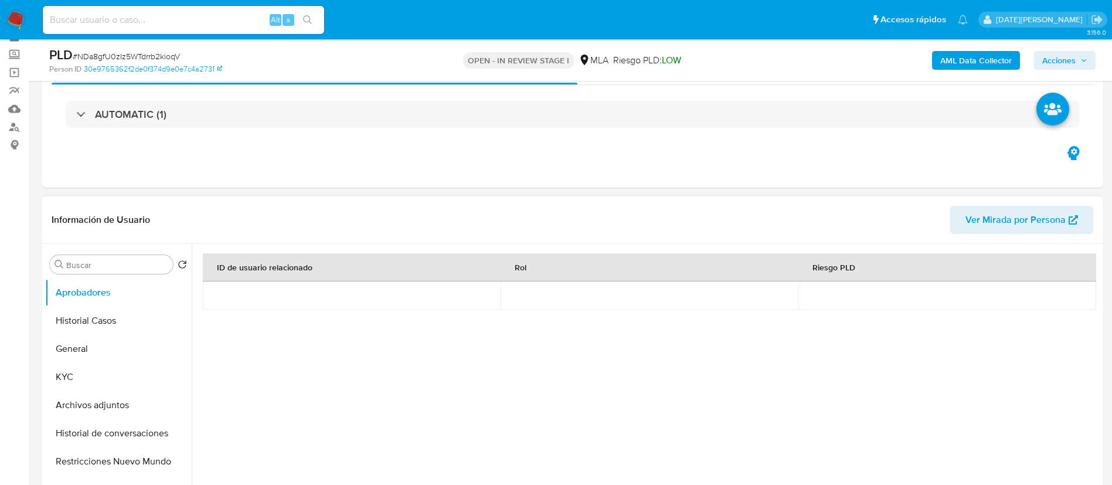
scroll to position [88, 0]
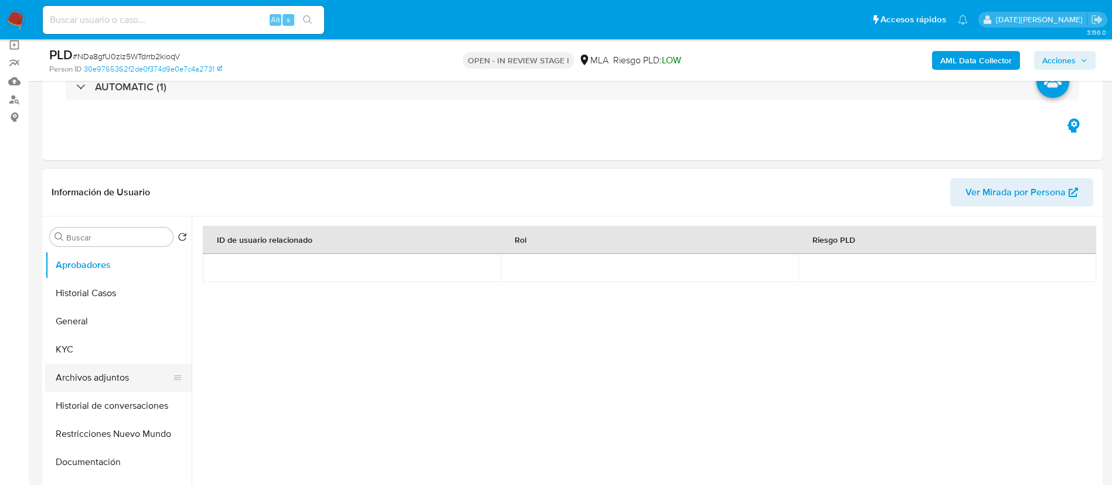
click at [99, 374] on button "Archivos adjuntos" at bounding box center [113, 378] width 137 height 28
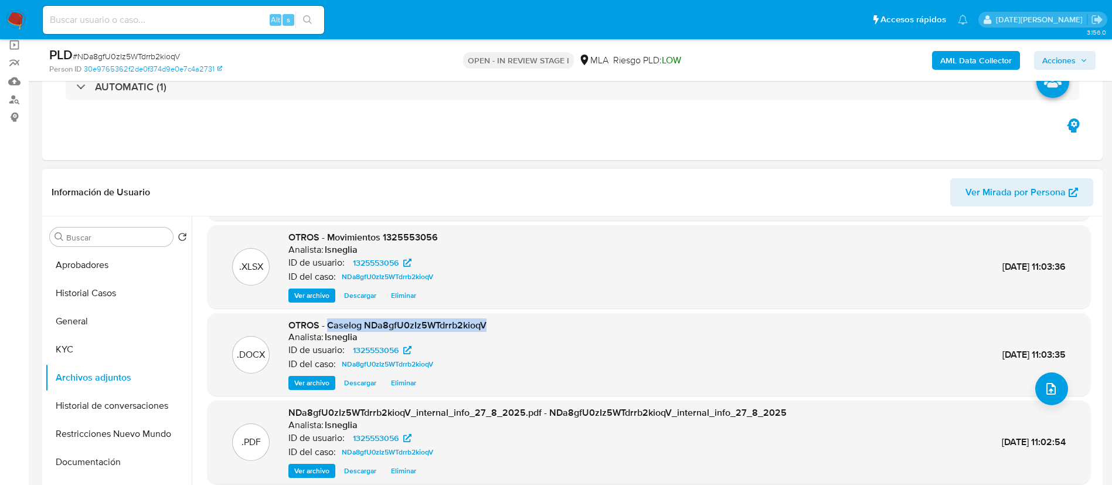
drag, startPoint x: 330, startPoint y: 325, endPoint x: 491, endPoint y: 325, distance: 161.3
click at [491, 325] on div ".DOCX OTROS - Caselog NDa8gfU0zIz5WTdrrb2kioqV Analista: lsneglia ID de usuario…" at bounding box center [648, 355] width 871 height 72
copy span "Caselog NDa8gfU0zIz5WTdrrb2kioqV"
click at [59, 307] on button "General" at bounding box center [113, 321] width 137 height 28
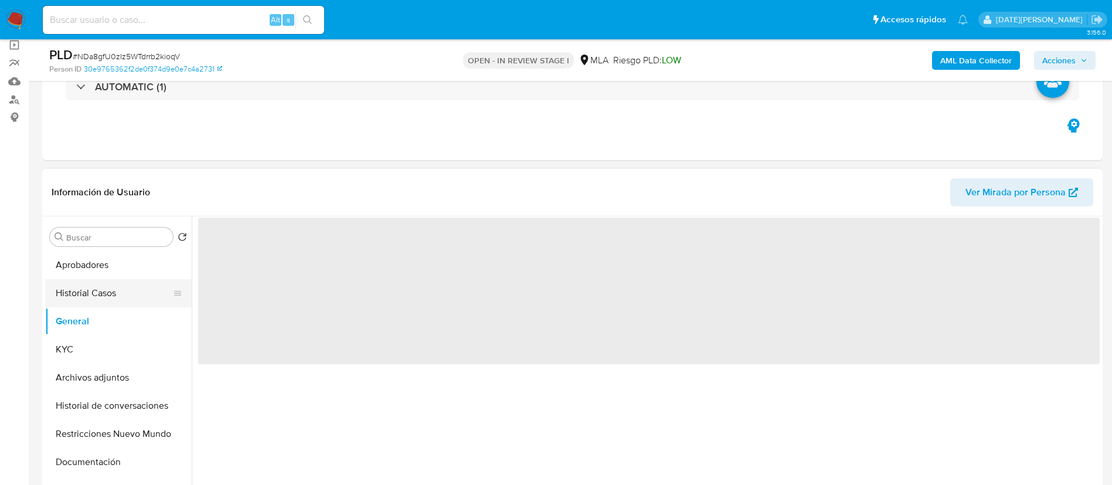
scroll to position [0, 0]
click at [77, 294] on button "Historial Casos" at bounding box center [113, 293] width 137 height 28
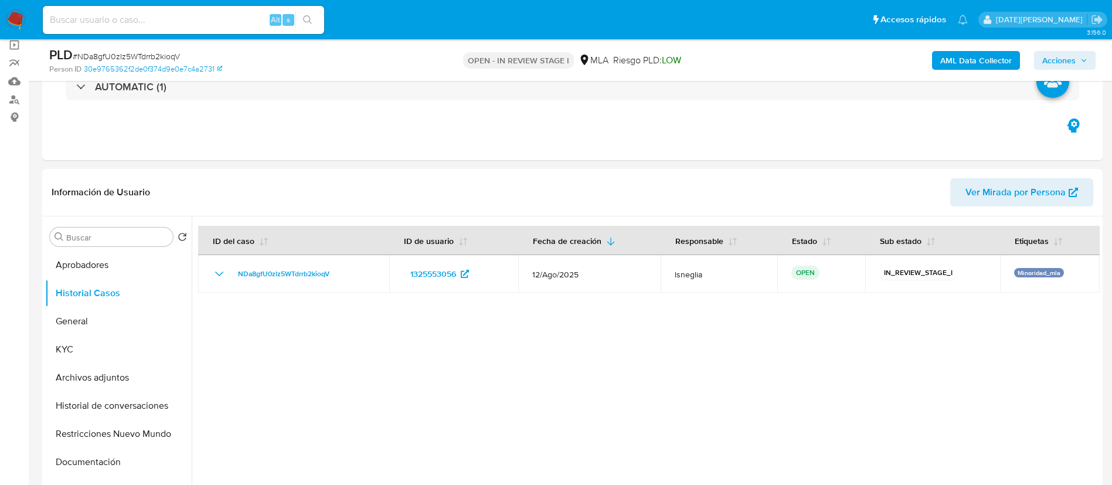
click at [1080, 56] on span "Acciones" at bounding box center [1065, 60] width 45 height 16
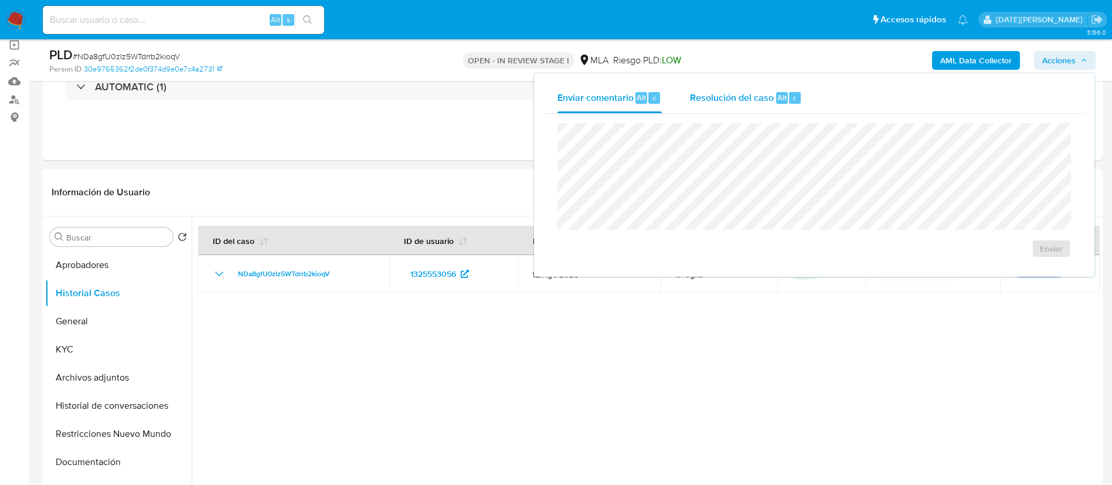
drag, startPoint x: 790, startPoint y: 95, endPoint x: 788, endPoint y: 101, distance: 6.9
click at [789, 95] on div "r" at bounding box center [795, 98] width 12 height 12
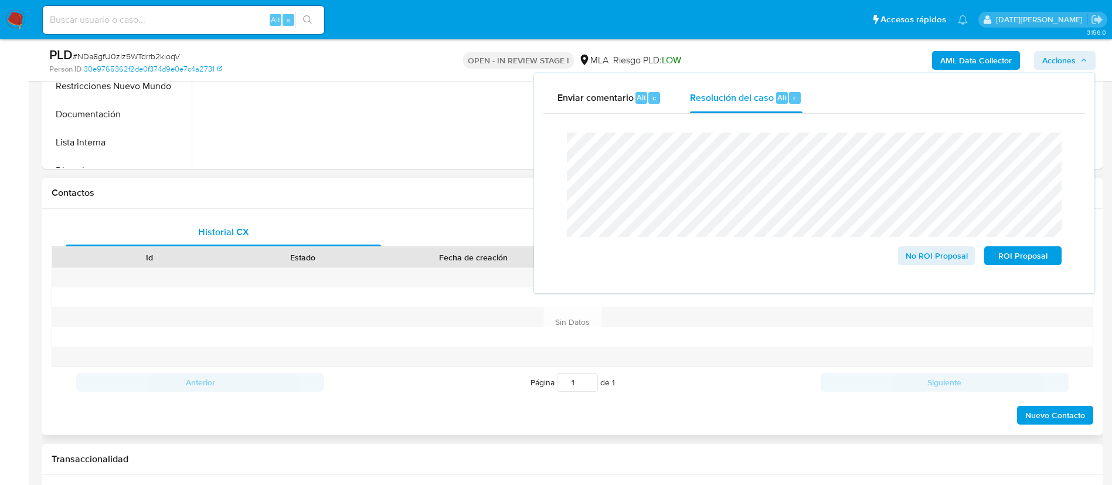
scroll to position [440, 0]
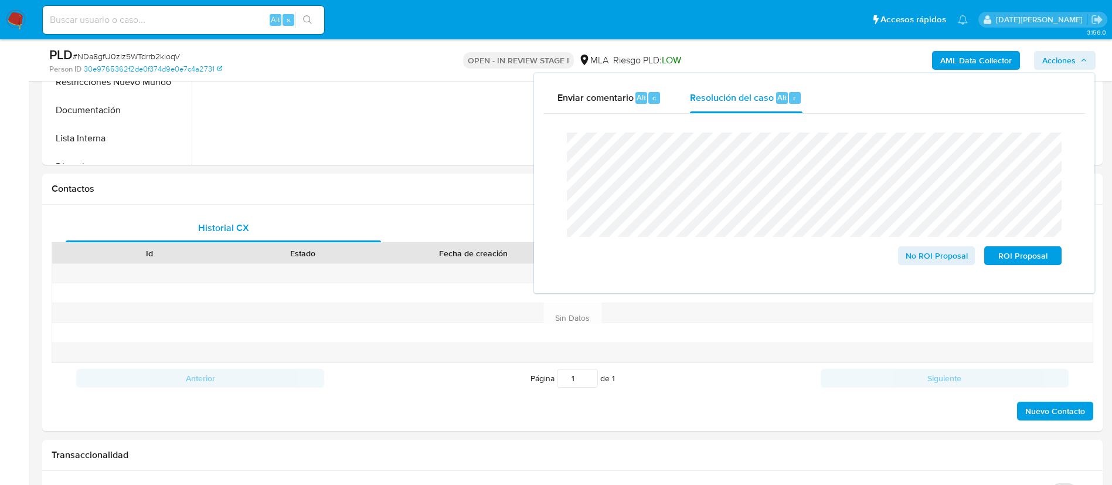
click at [1063, 59] on span "Acciones" at bounding box center [1059, 60] width 33 height 19
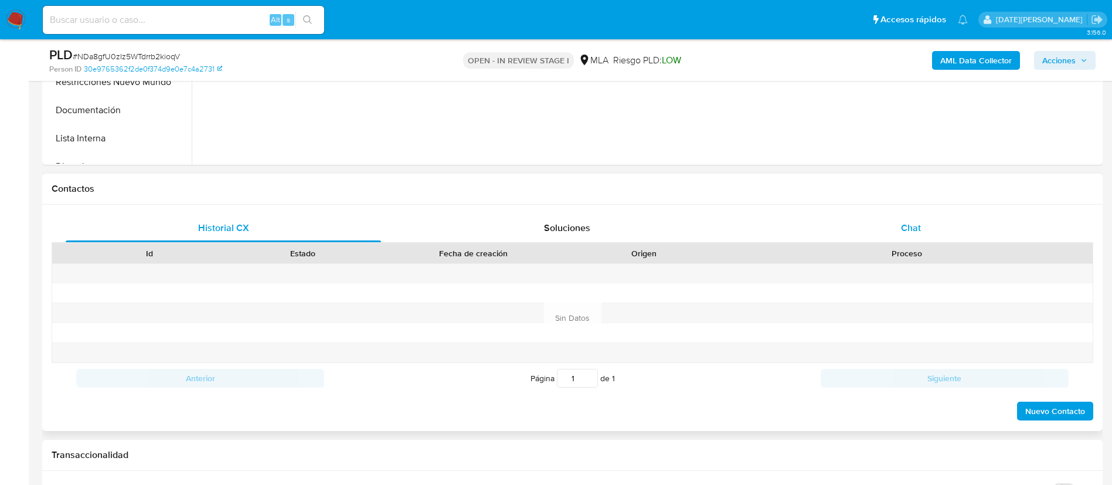
click at [907, 232] on span "Chat" at bounding box center [911, 227] width 20 height 13
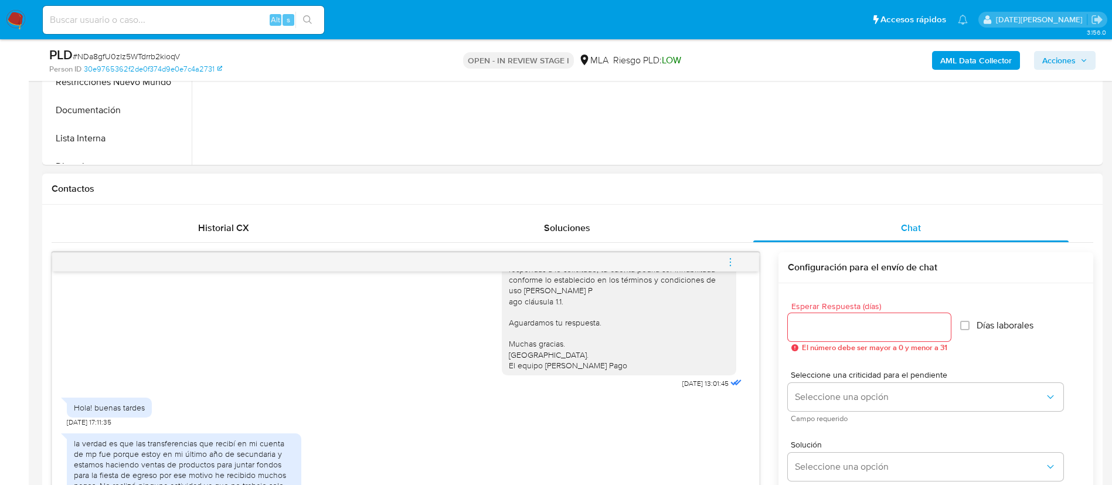
scroll to position [528, 0]
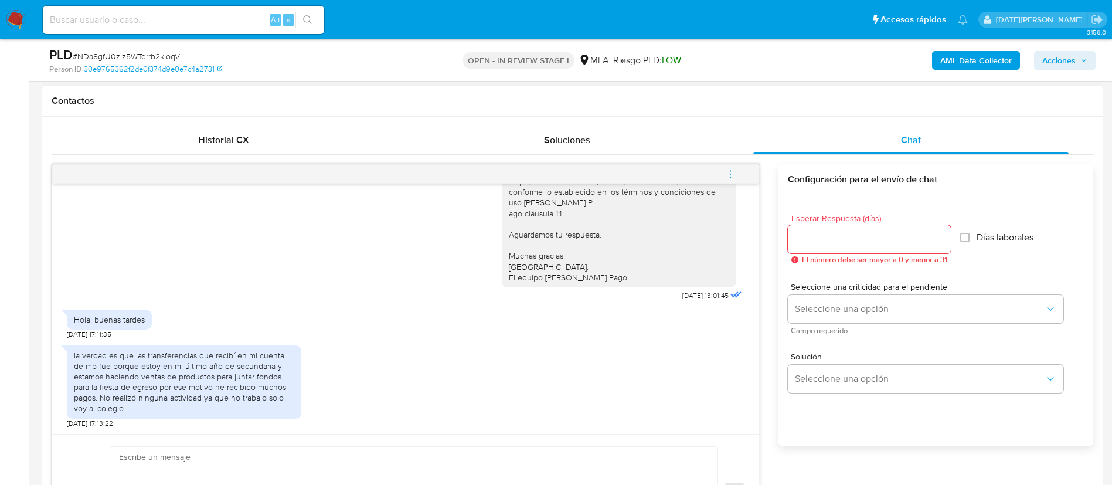
click at [734, 172] on icon "menu-action" at bounding box center [730, 174] width 11 height 11
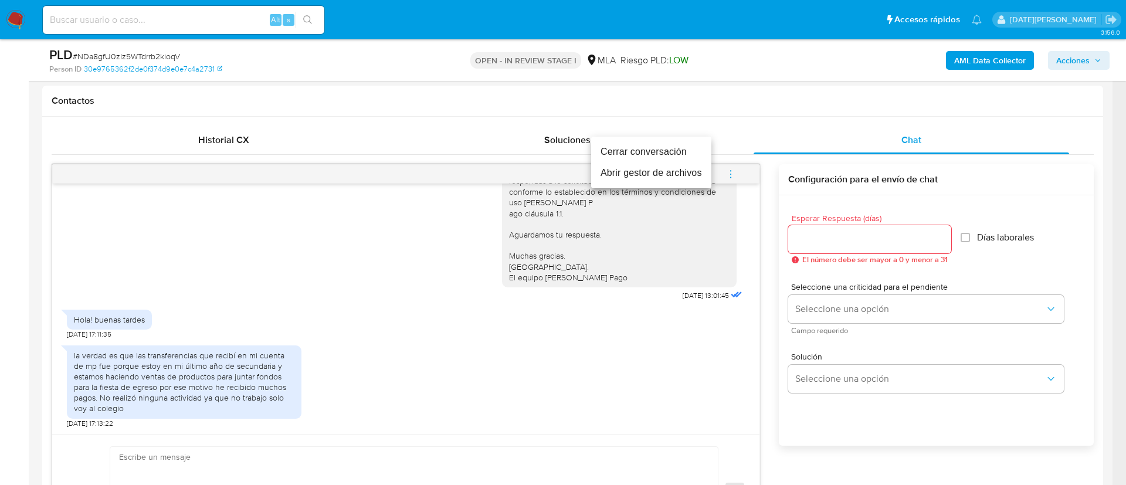
click at [676, 157] on li "Cerrar conversación" at bounding box center [651, 151] width 120 height 21
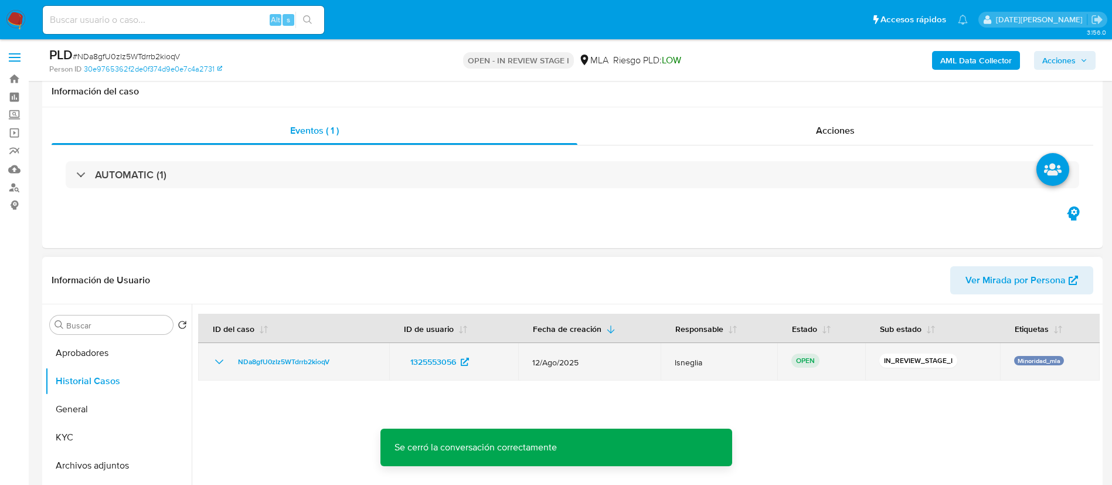
scroll to position [176, 0]
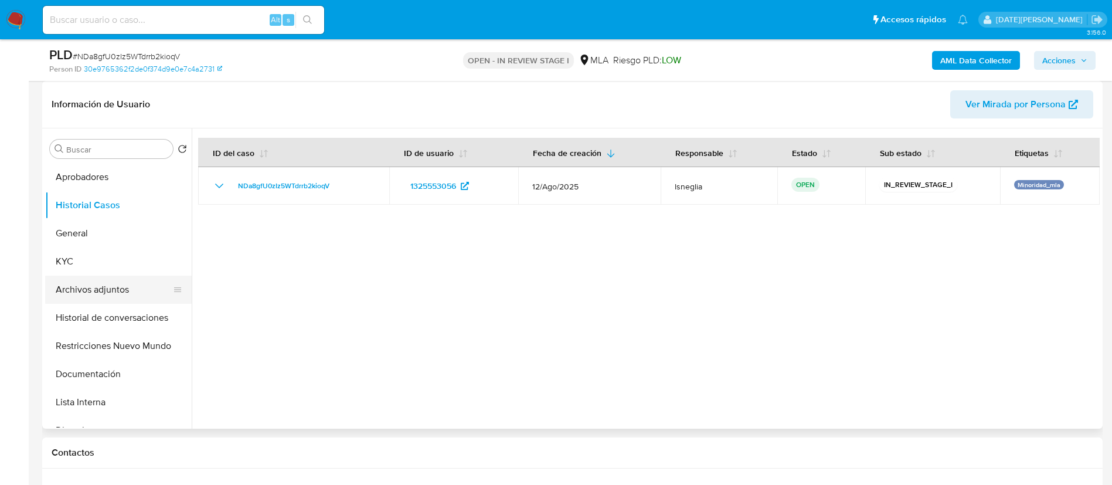
click at [100, 289] on button "Archivos adjuntos" at bounding box center [113, 290] width 137 height 28
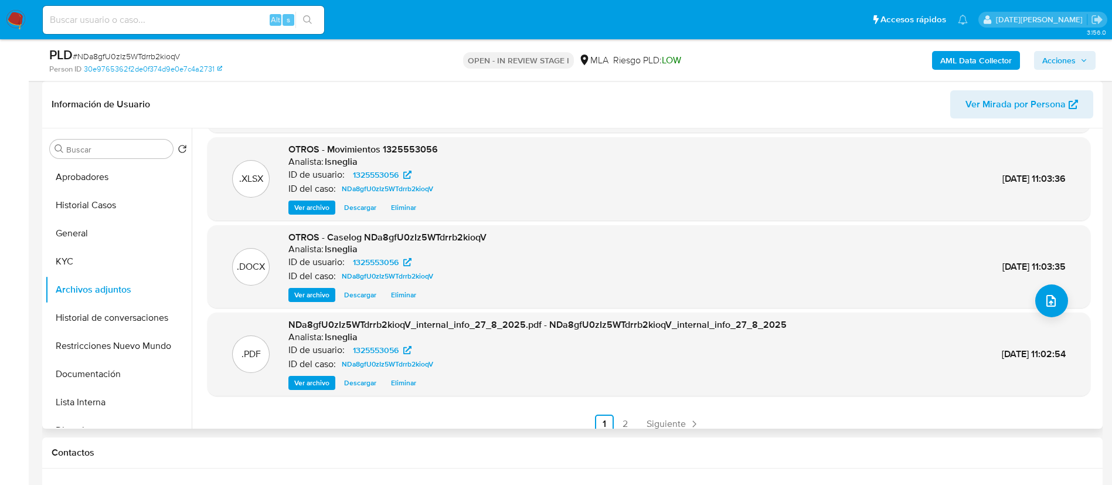
scroll to position [99, 0]
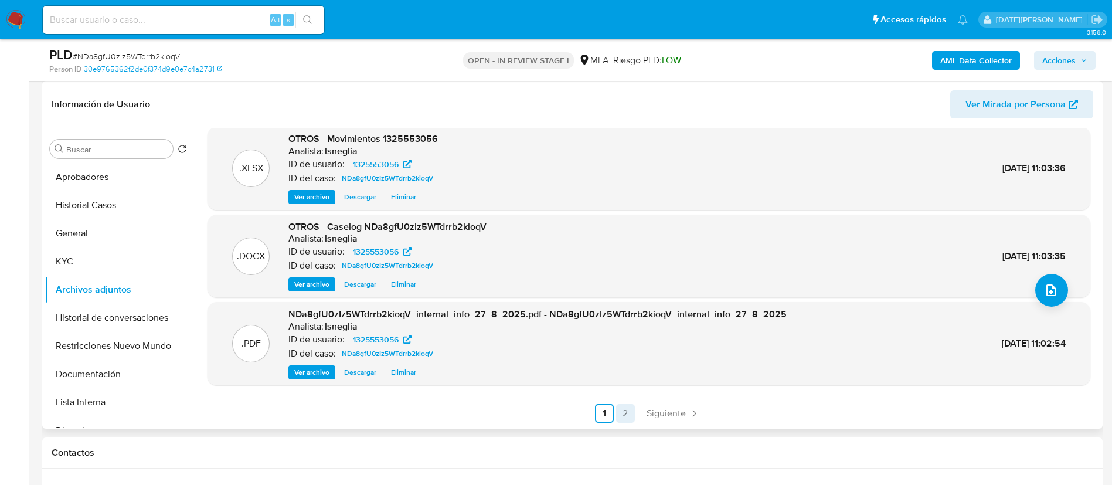
click at [627, 414] on link "2" at bounding box center [625, 413] width 19 height 19
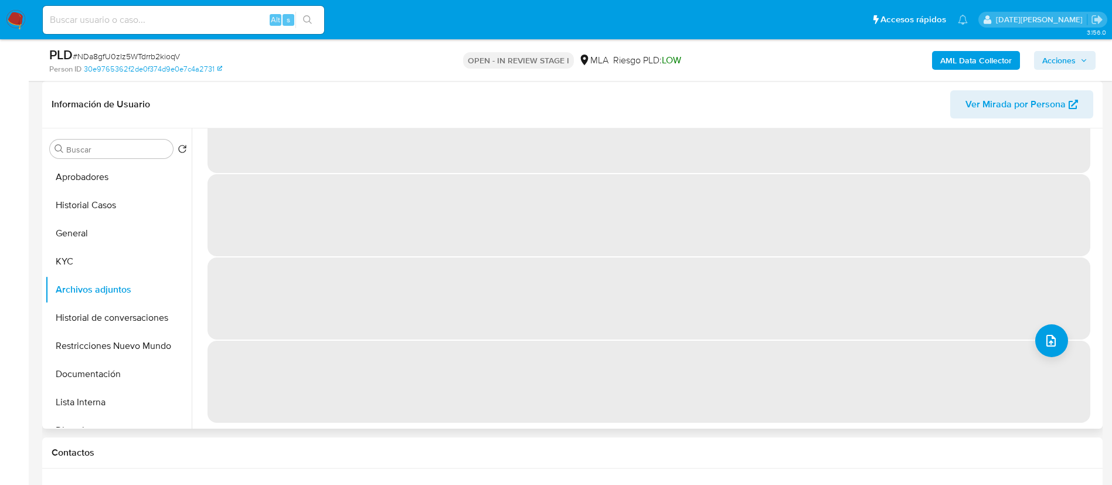
scroll to position [0, 0]
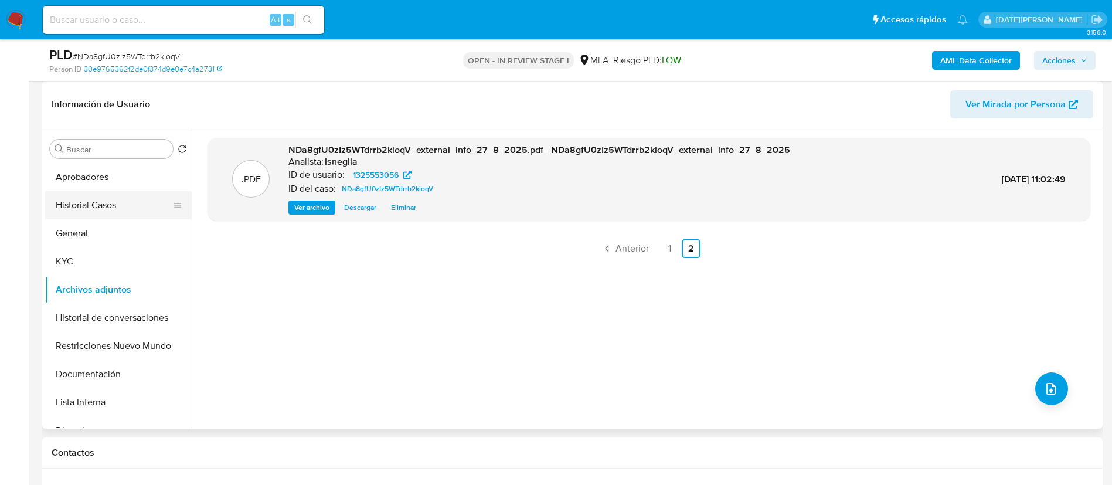
click at [108, 196] on button "Historial Casos" at bounding box center [113, 205] width 137 height 28
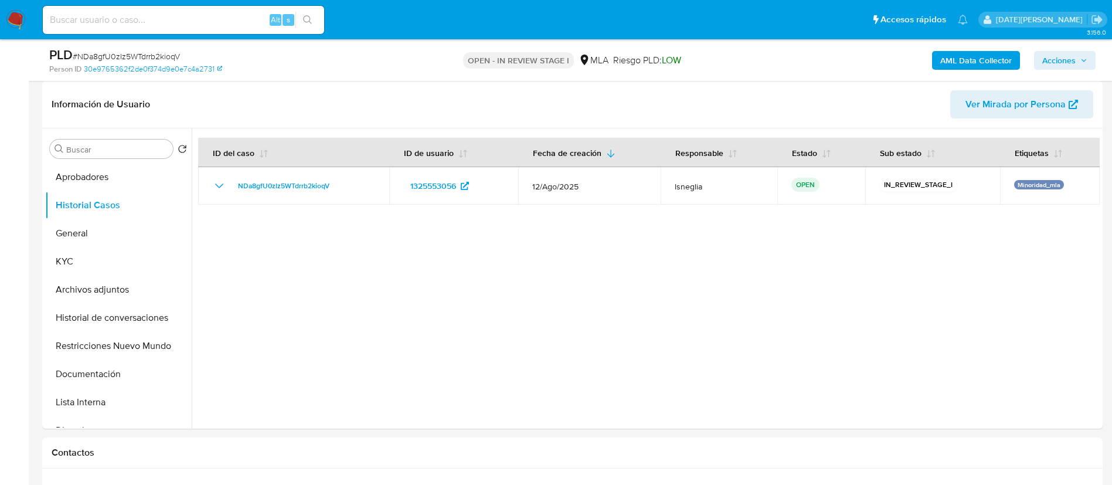
click at [1060, 56] on span "Acciones" at bounding box center [1059, 60] width 33 height 19
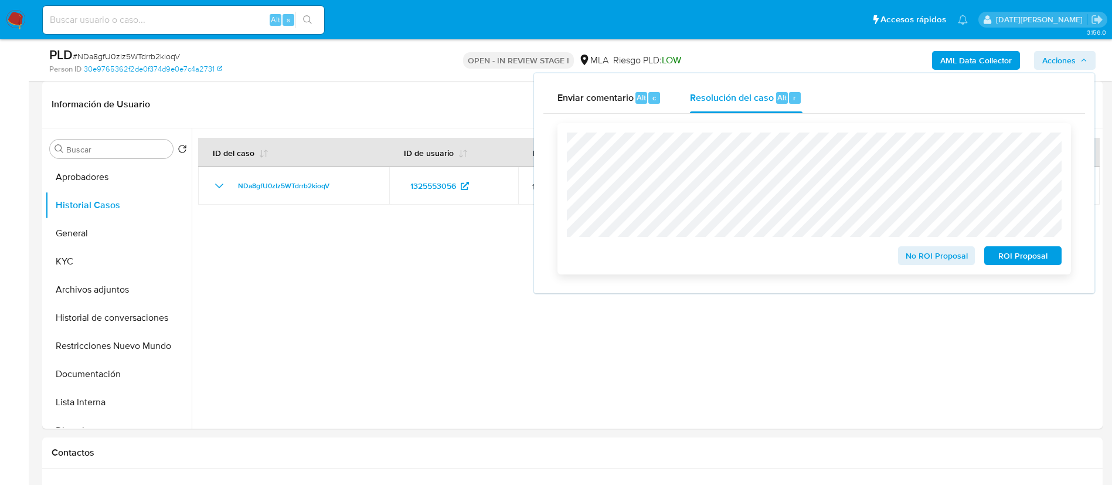
click at [931, 257] on span "No ROI Proposal" at bounding box center [937, 255] width 61 height 16
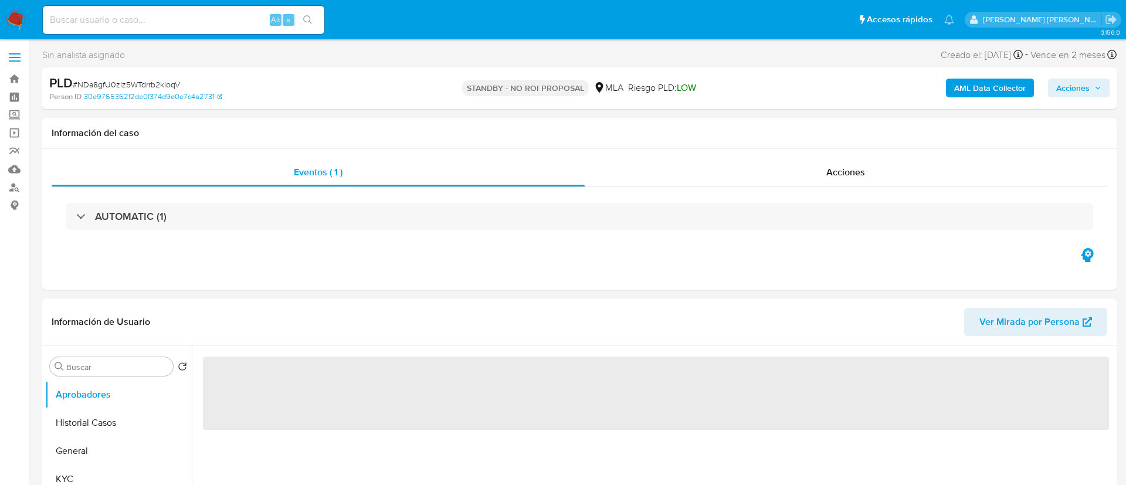
select select "10"
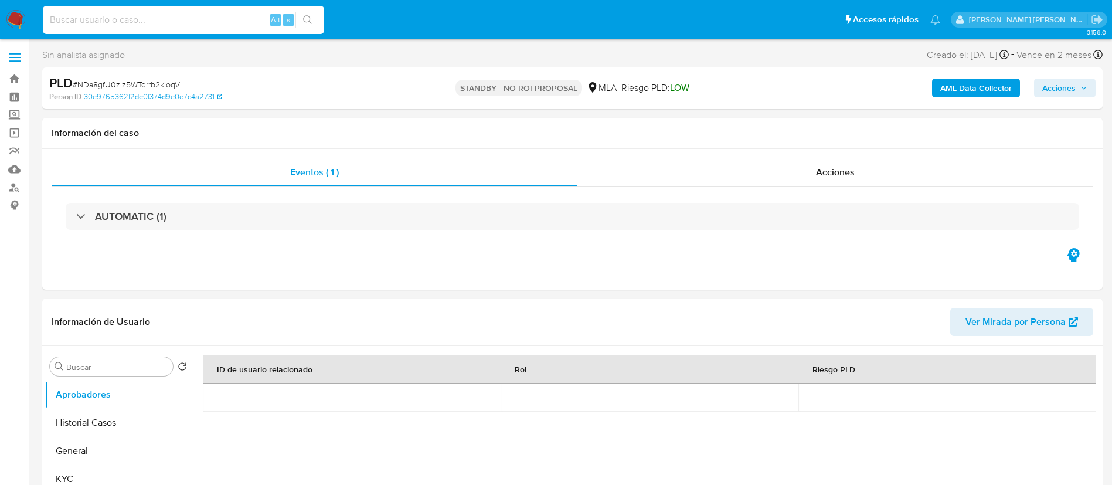
click at [165, 23] on input at bounding box center [183, 19] width 281 height 15
paste input "zkjJEYcMjrxmbKVt1H6OuoKo"
type input "zkjJEYcMjrxmbKVt1H6OuoKo"
click at [308, 19] on icon "search-icon" at bounding box center [307, 19] width 9 height 9
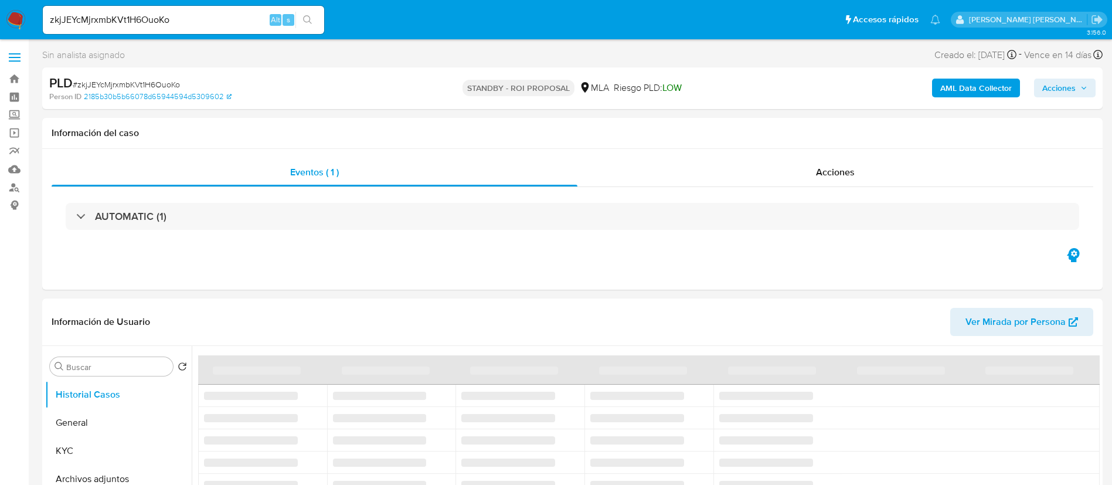
select select "10"
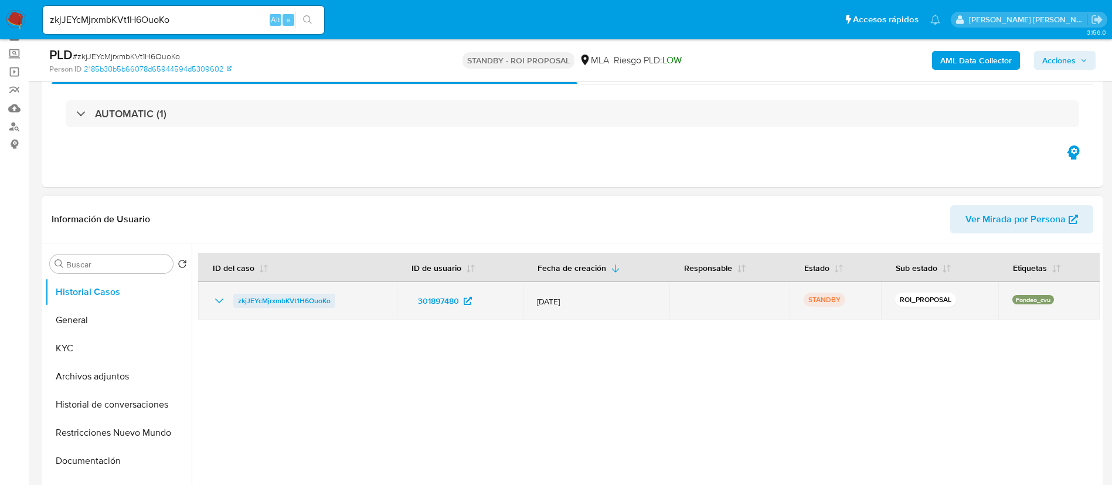
scroll to position [88, 0]
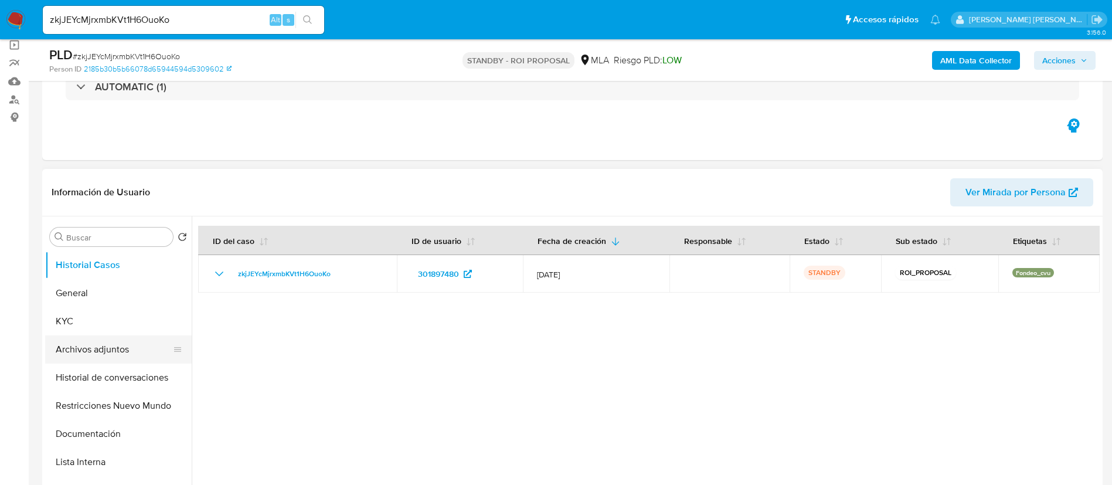
click at [97, 351] on button "Archivos adjuntos" at bounding box center [113, 349] width 137 height 28
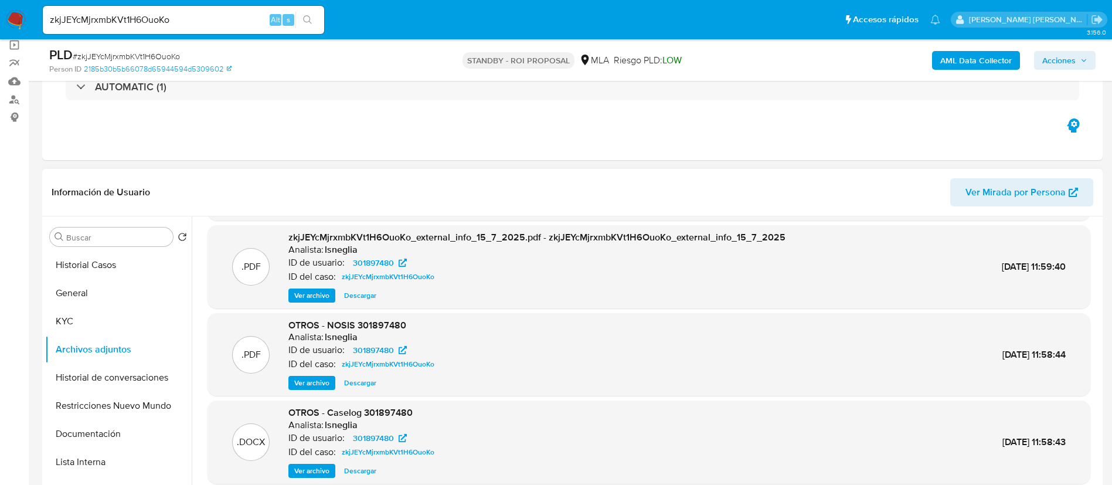
click at [299, 477] on span "Ver archivo" at bounding box center [311, 471] width 35 height 12
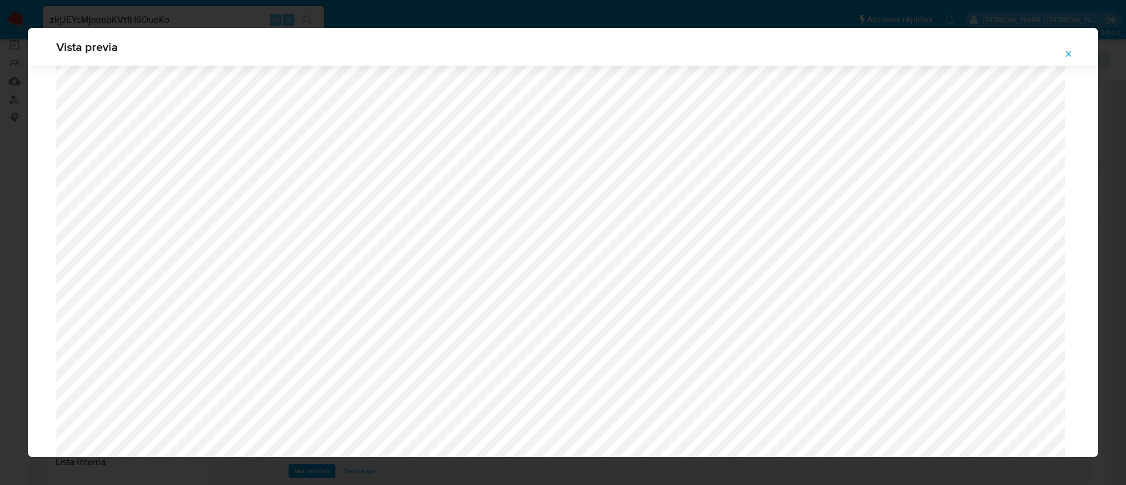
scroll to position [944, 0]
click at [1071, 48] on span "Attachment preview" at bounding box center [1068, 54] width 9 height 16
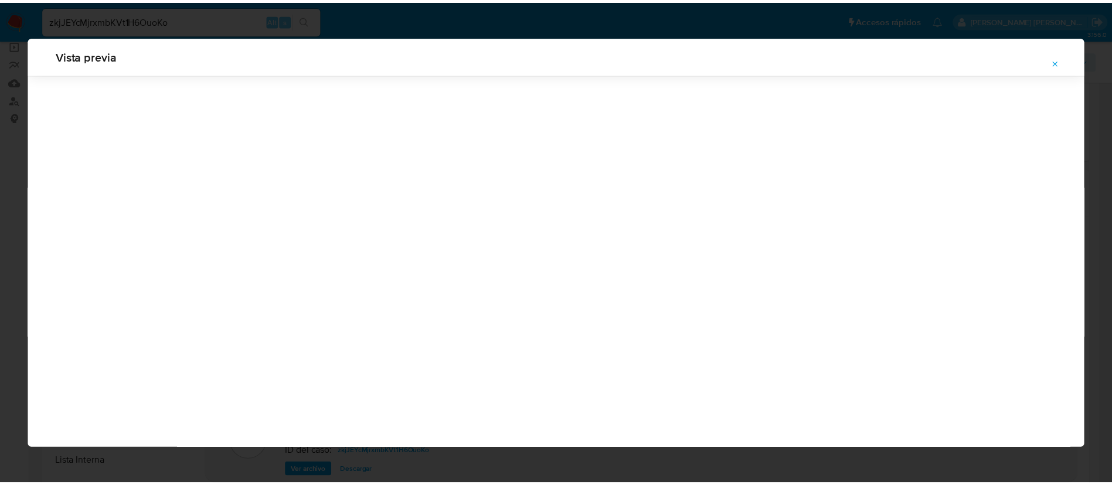
scroll to position [0, 0]
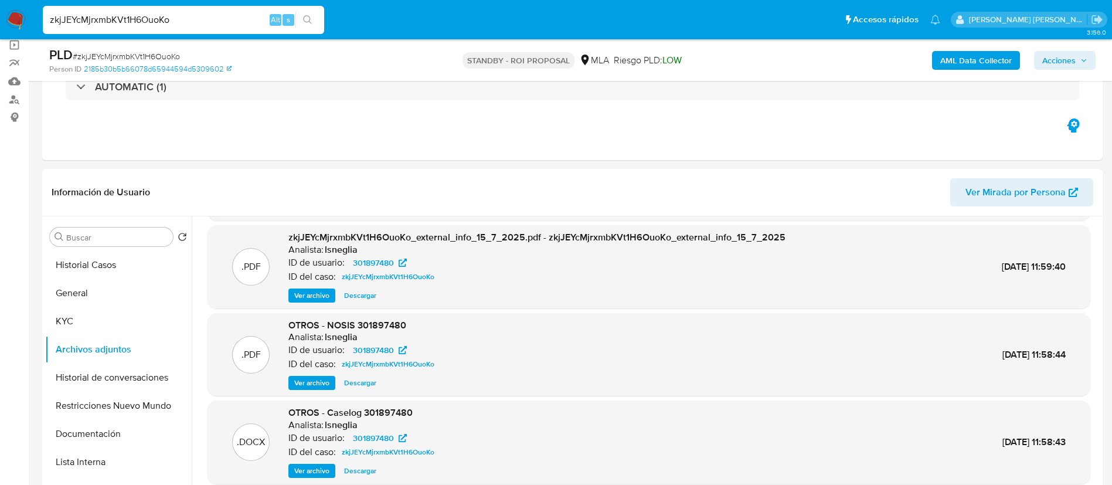
click at [140, 19] on input "zkjJEYcMjrxmbKVt1H6OuoKo" at bounding box center [183, 19] width 281 height 15
paste input "EifRrgrXWDkni4XtjMOGXJxy"
type input "EifRrgrXWDkni4XtjMOGXJxy"
click at [313, 19] on icon "search-icon" at bounding box center [307, 19] width 9 height 9
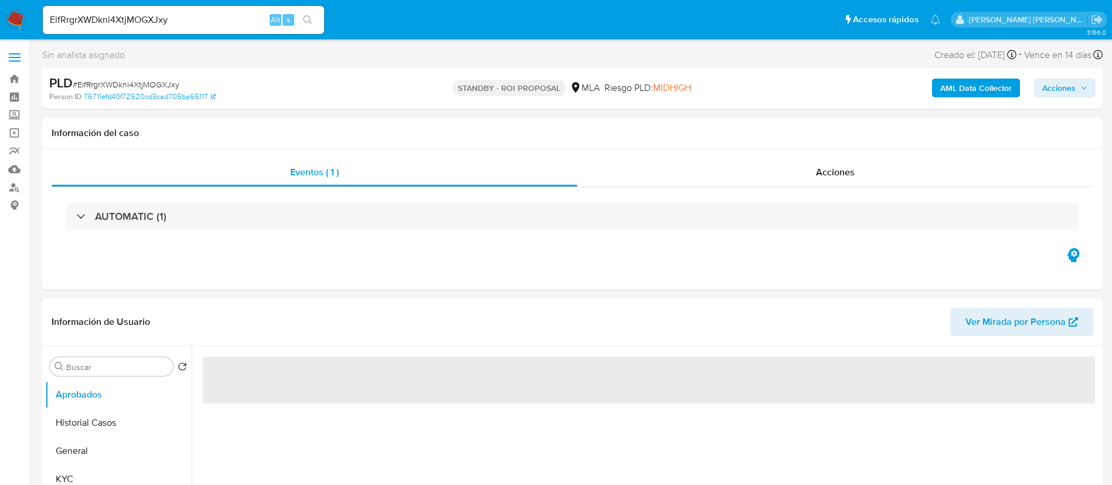
select select "10"
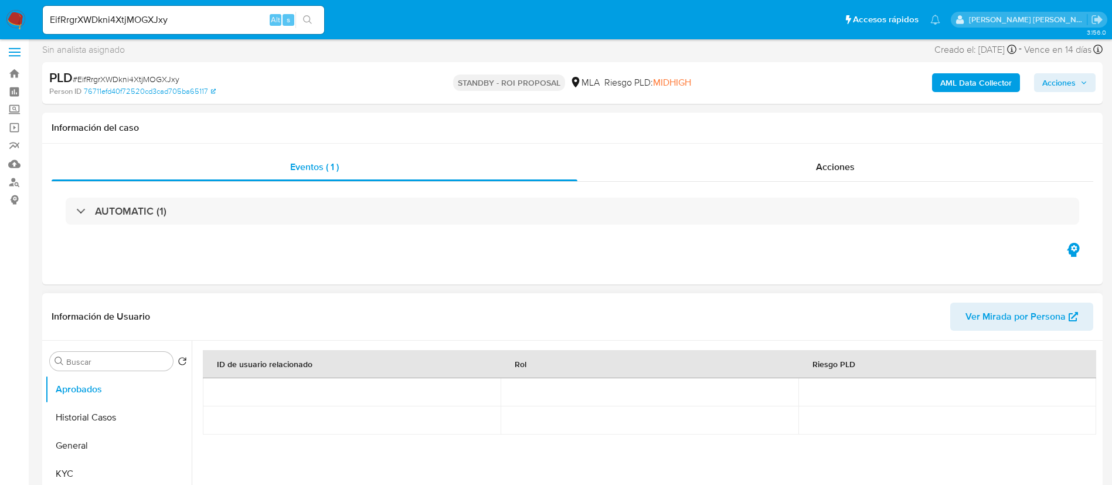
scroll to position [88, 0]
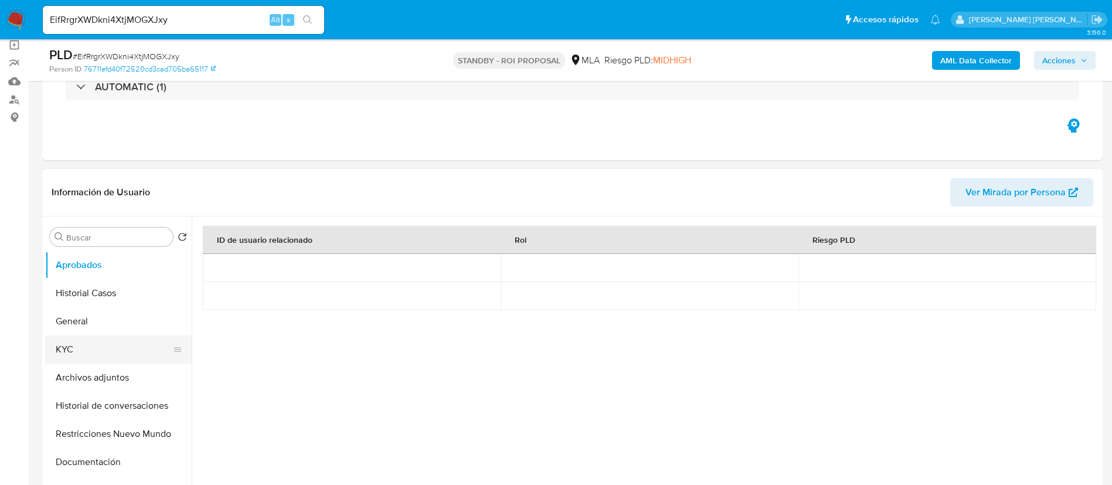
click at [76, 354] on button "KYC" at bounding box center [113, 349] width 137 height 28
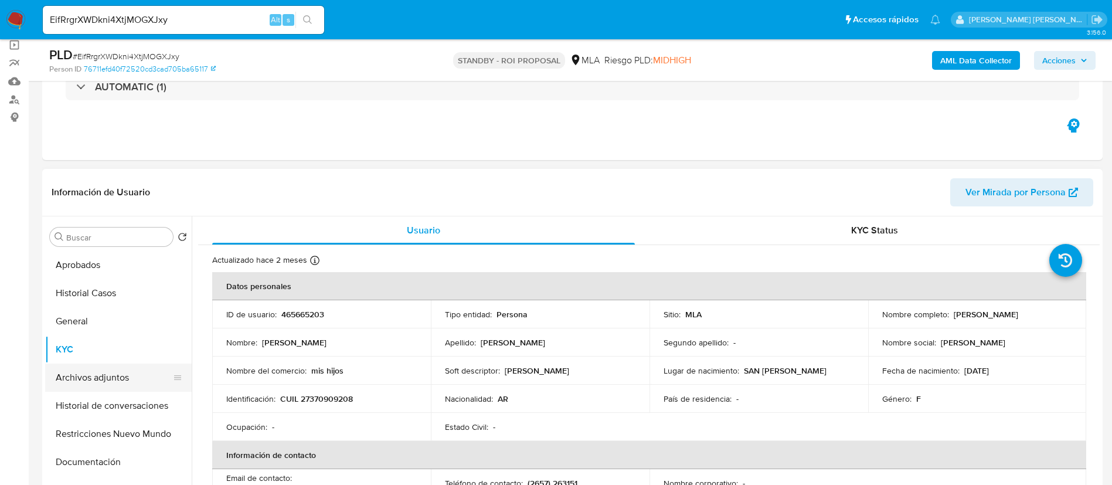
click at [104, 382] on button "Archivos adjuntos" at bounding box center [113, 378] width 137 height 28
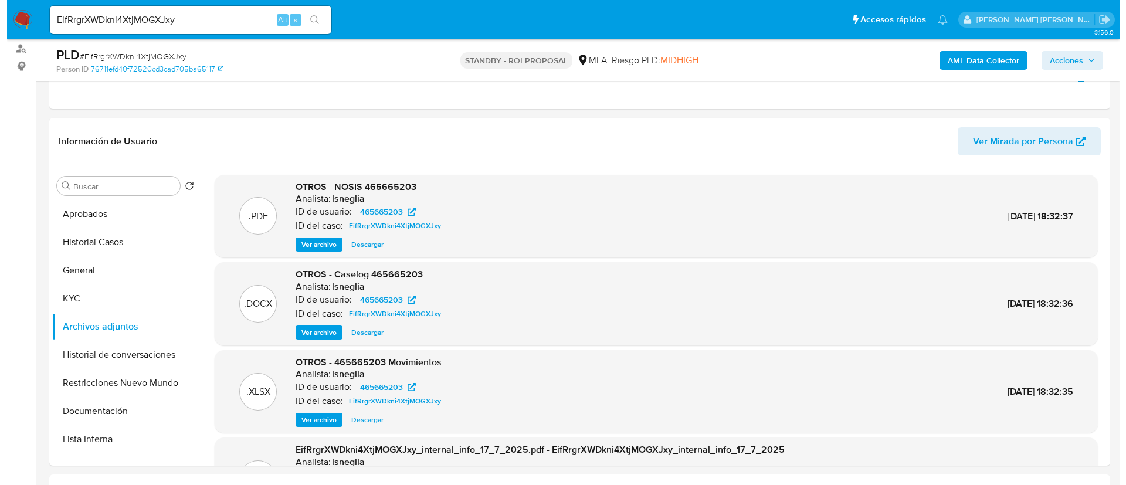
scroll to position [152, 0]
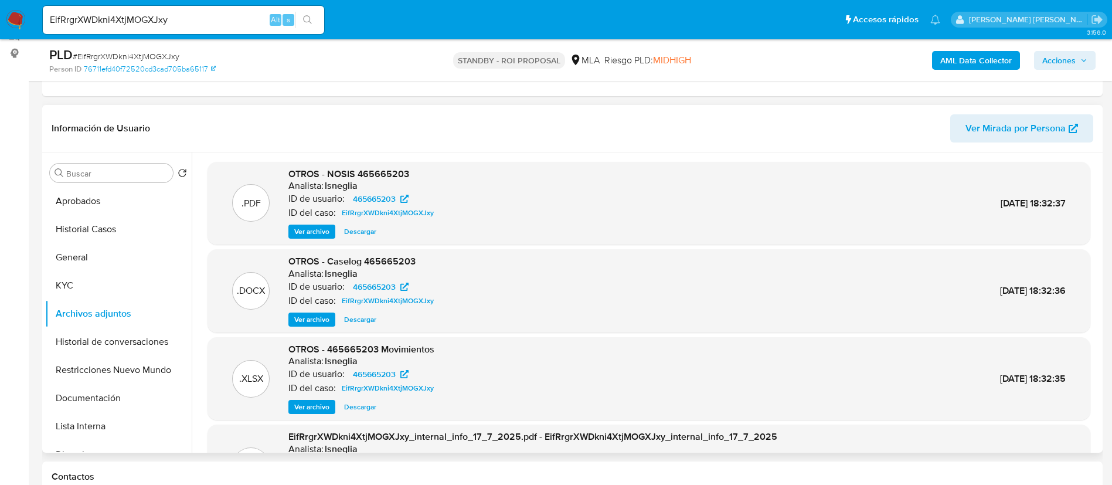
click at [312, 321] on span "Ver archivo" at bounding box center [311, 320] width 35 height 12
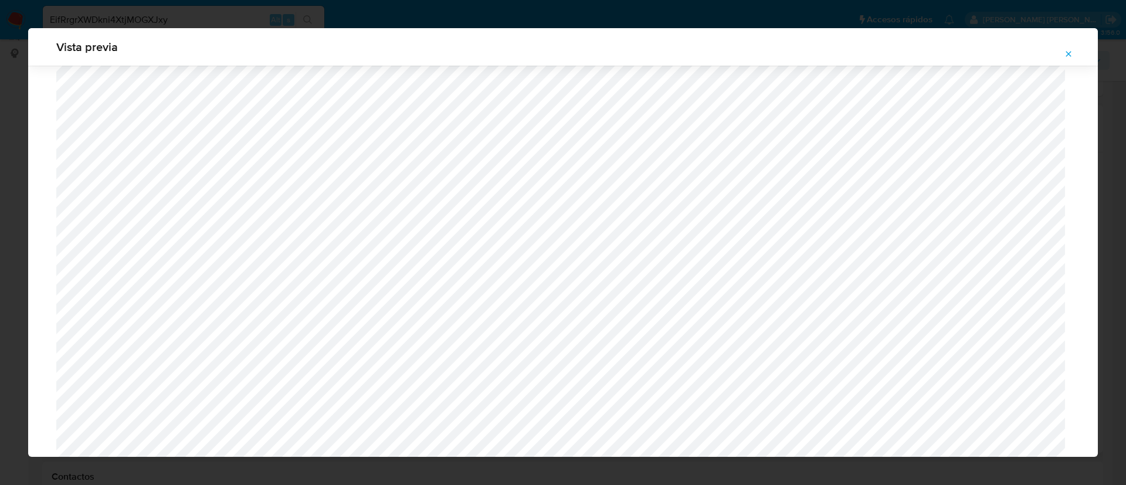
scroll to position [856, 0]
click at [1066, 50] on icon "Attachment preview" at bounding box center [1068, 53] width 9 height 9
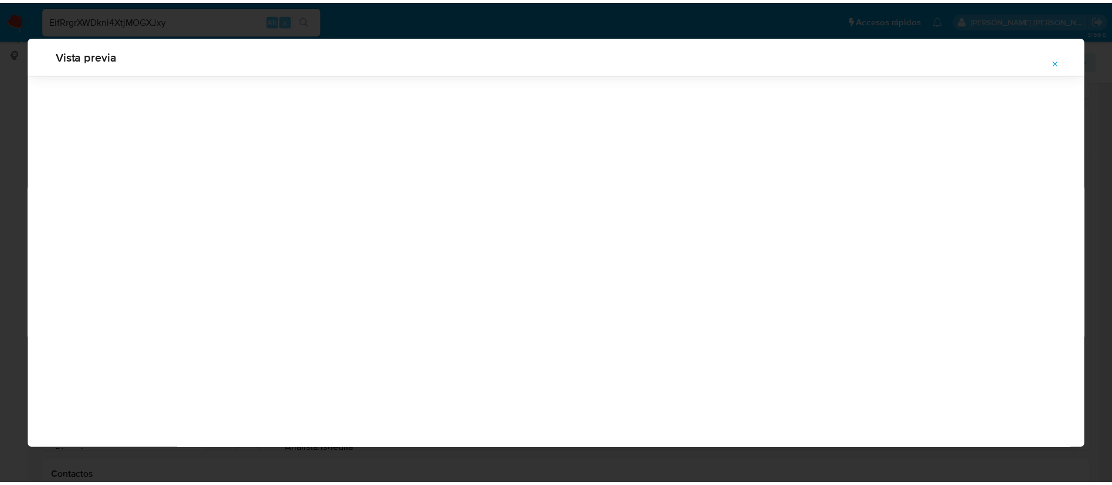
scroll to position [0, 0]
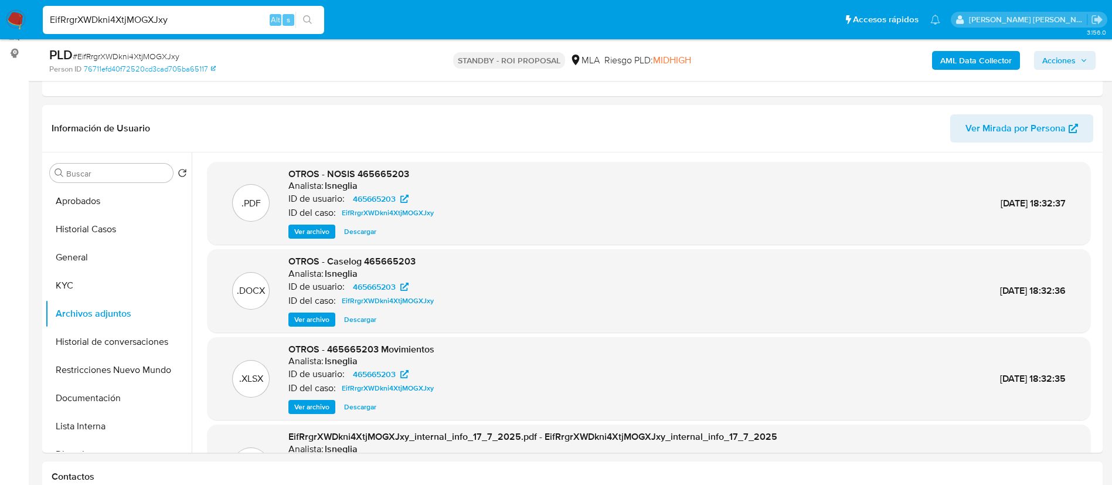
click at [147, 13] on input "EifRrgrXWDkni4XtjMOGXJxy" at bounding box center [183, 19] width 281 height 15
paste input "WEQguR5ahY0jHuWgKsF9SSJs"
type input "WEQguR5ahY0jHuWgKsF9SSJs"
click at [304, 21] on icon "search-icon" at bounding box center [307, 19] width 9 height 9
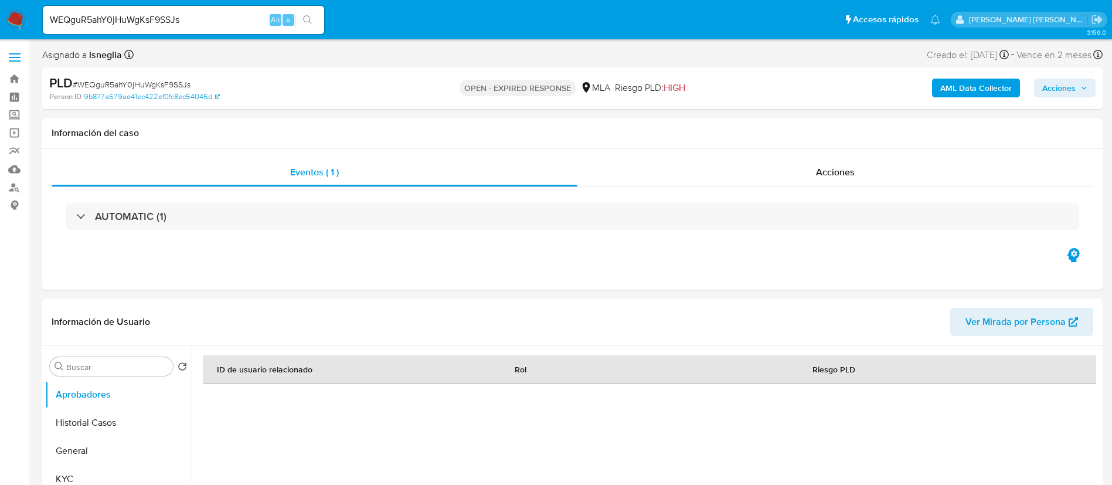
select select "10"
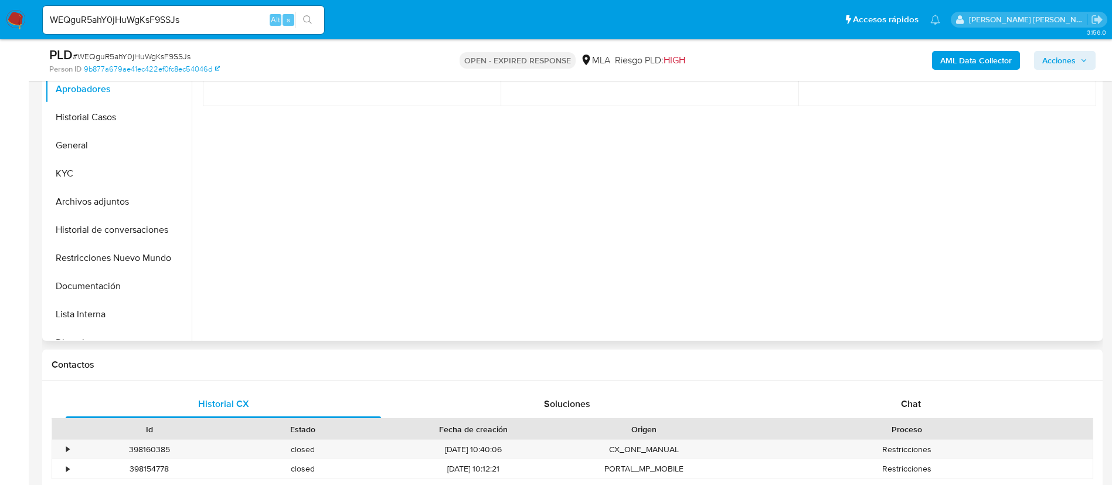
scroll to position [352, 0]
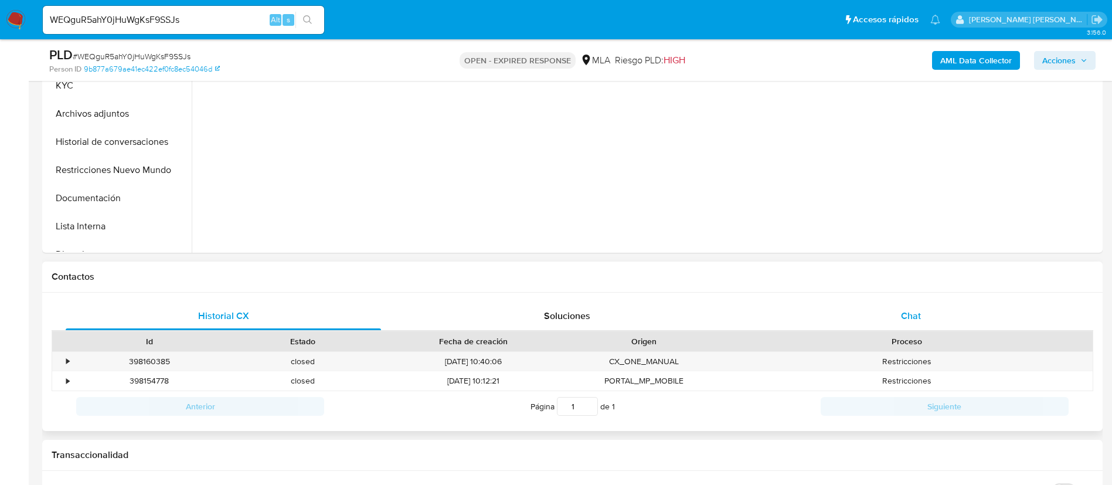
click at [921, 320] on div "Chat" at bounding box center [912, 316] width 316 height 28
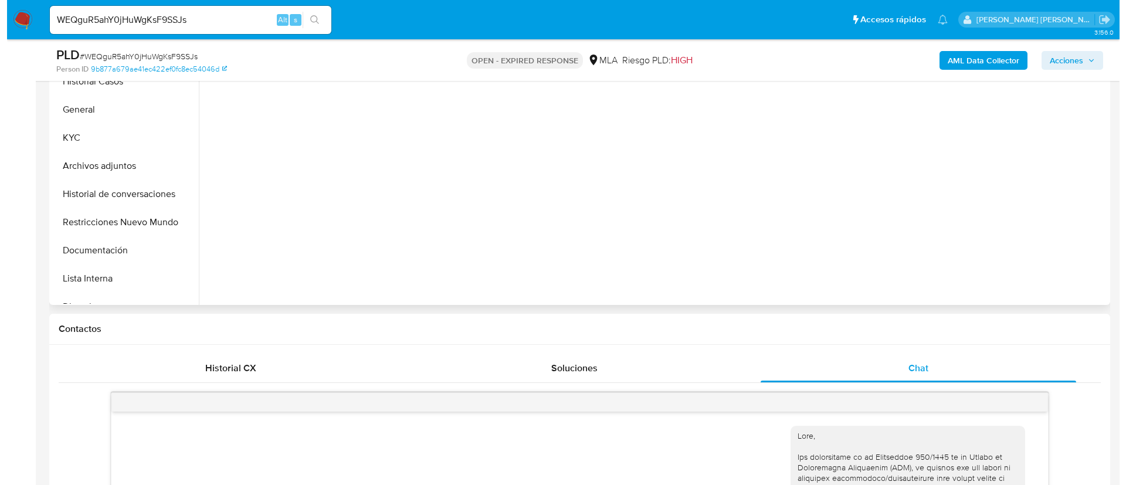
scroll to position [176, 0]
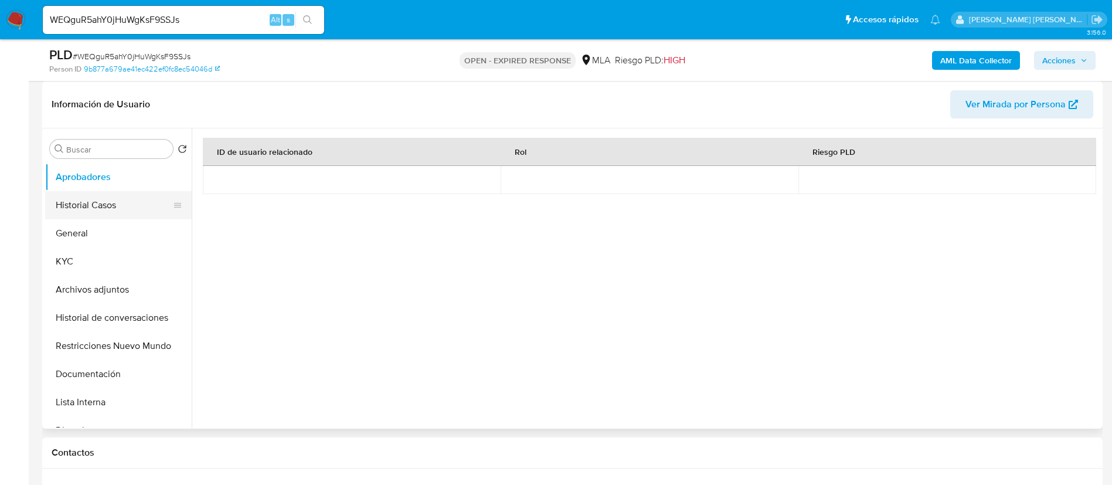
click at [87, 208] on button "Historial Casos" at bounding box center [113, 205] width 137 height 28
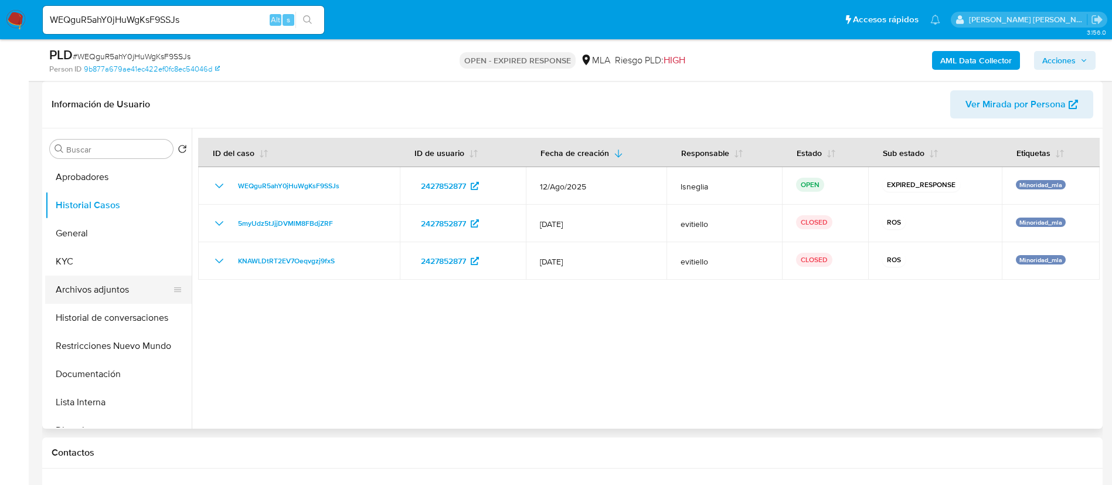
click at [107, 291] on button "Archivos adjuntos" at bounding box center [113, 290] width 137 height 28
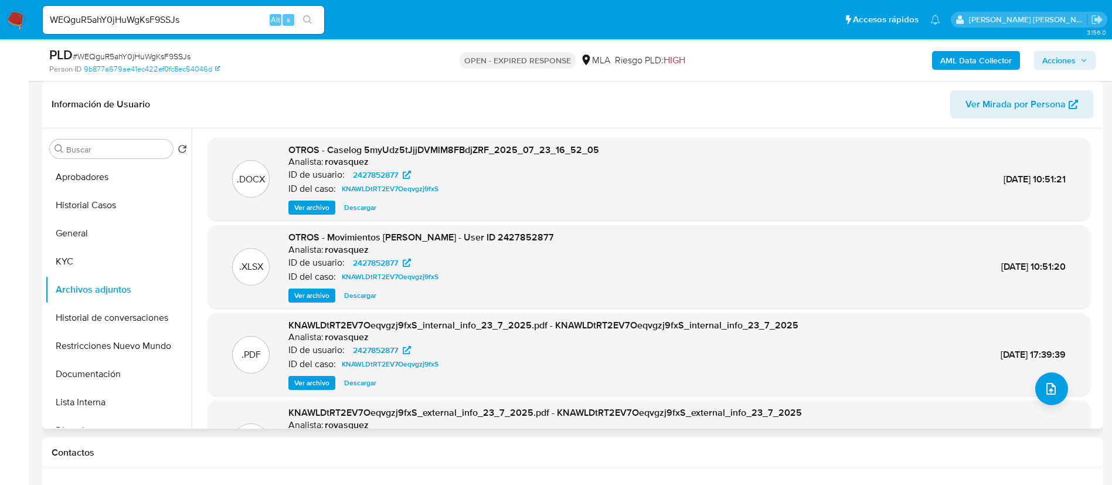
click at [316, 207] on span "Ver archivo" at bounding box center [311, 208] width 35 height 12
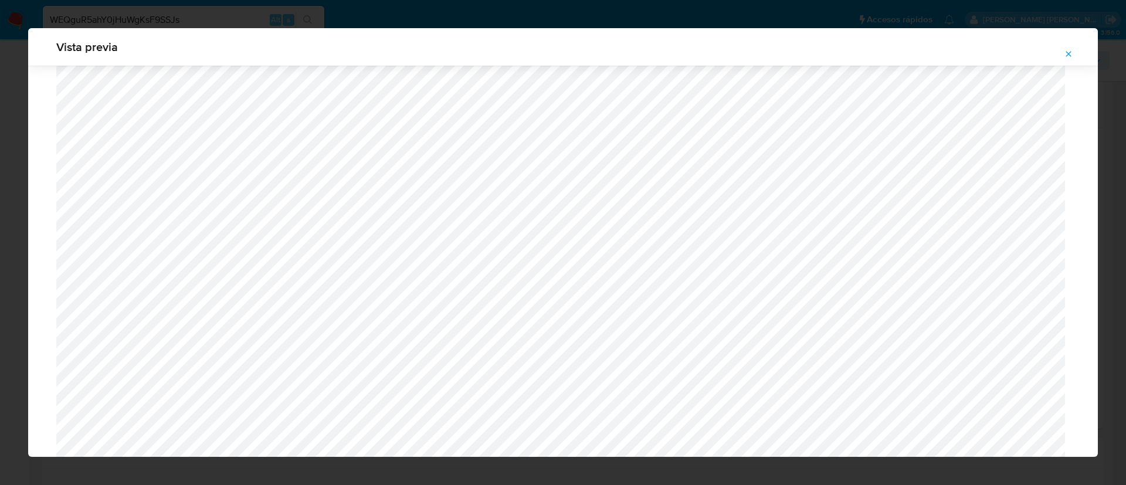
scroll to position [416, 0]
click at [1068, 49] on icon "Attachment preview" at bounding box center [1068, 53] width 9 height 9
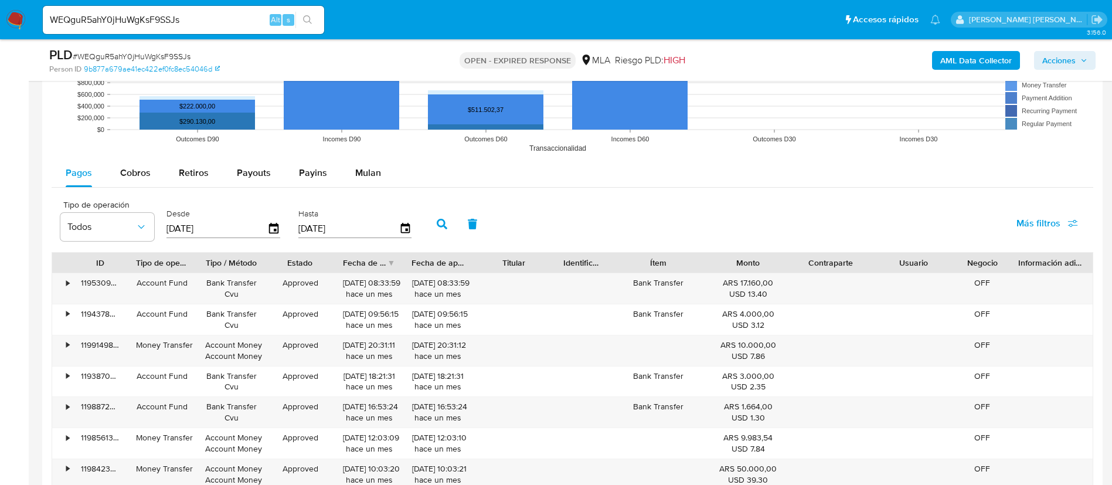
scroll to position [1232, 0]
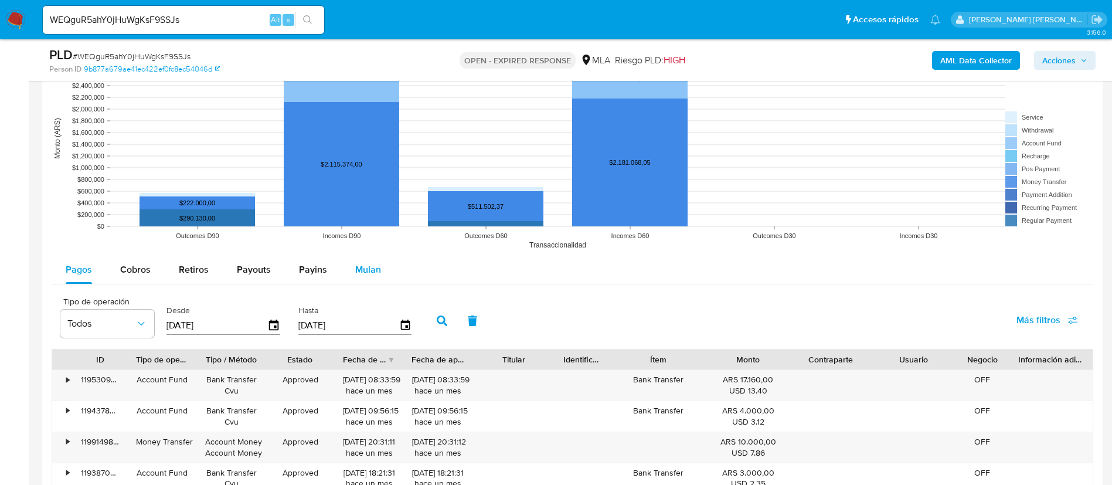
click at [379, 273] on button "Mulan" at bounding box center [368, 270] width 54 height 28
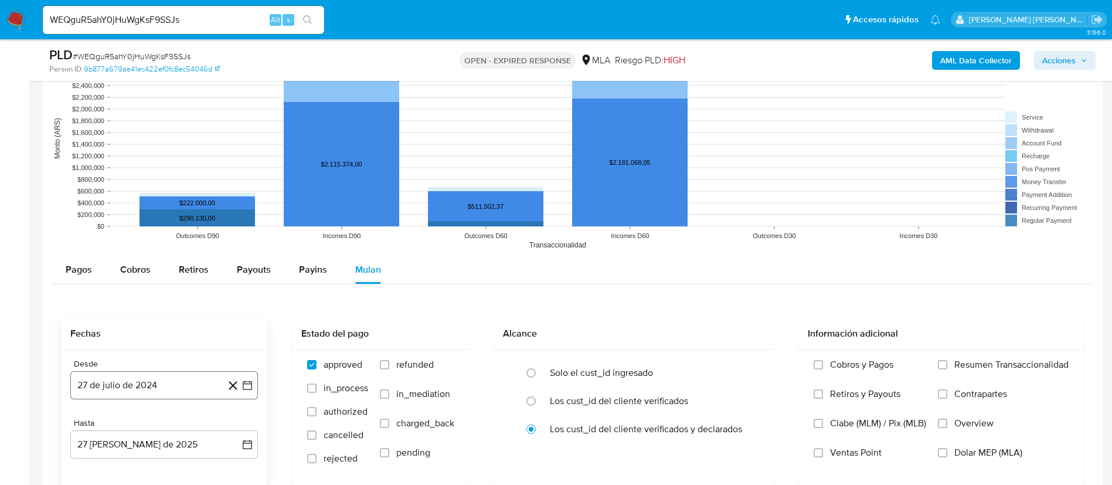
click at [167, 378] on button "27 de julio de 2024" at bounding box center [164, 385] width 188 height 28
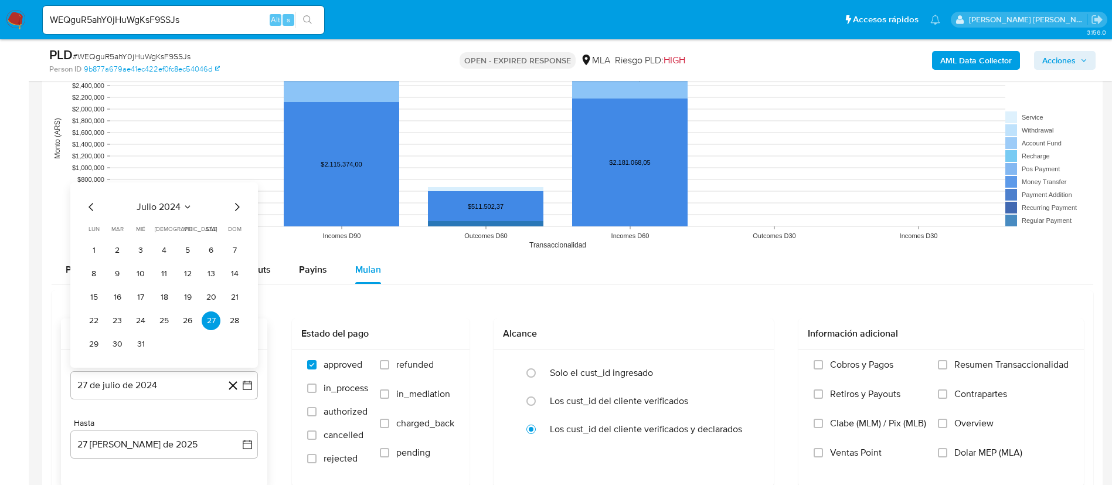
click at [90, 202] on icon "Mes anterior" at bounding box center [91, 207] width 14 height 14
click at [238, 212] on icon "Mes siguiente" at bounding box center [237, 207] width 14 height 14
click at [93, 247] on button "1" at bounding box center [93, 250] width 19 height 19
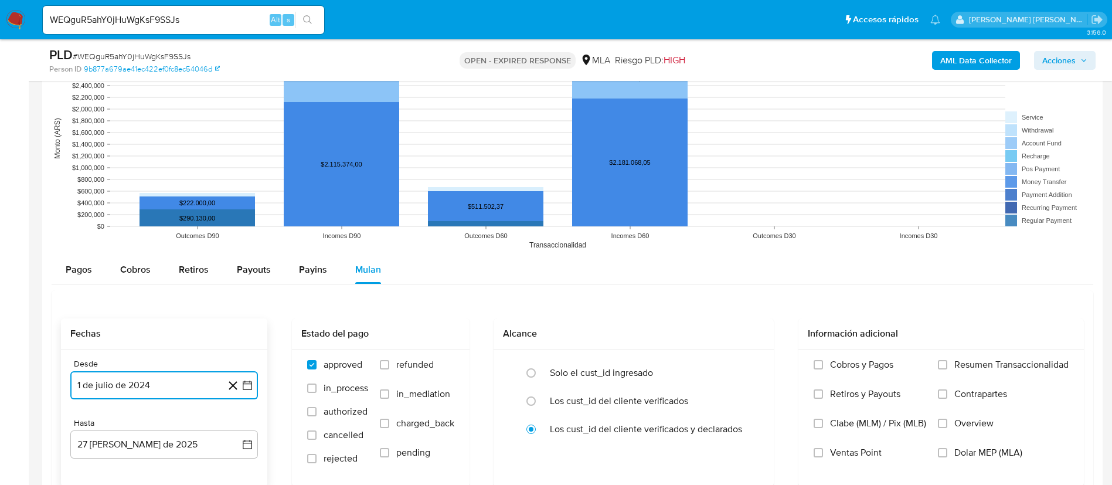
click at [196, 381] on button "1 de julio de 2024" at bounding box center [164, 385] width 188 height 28
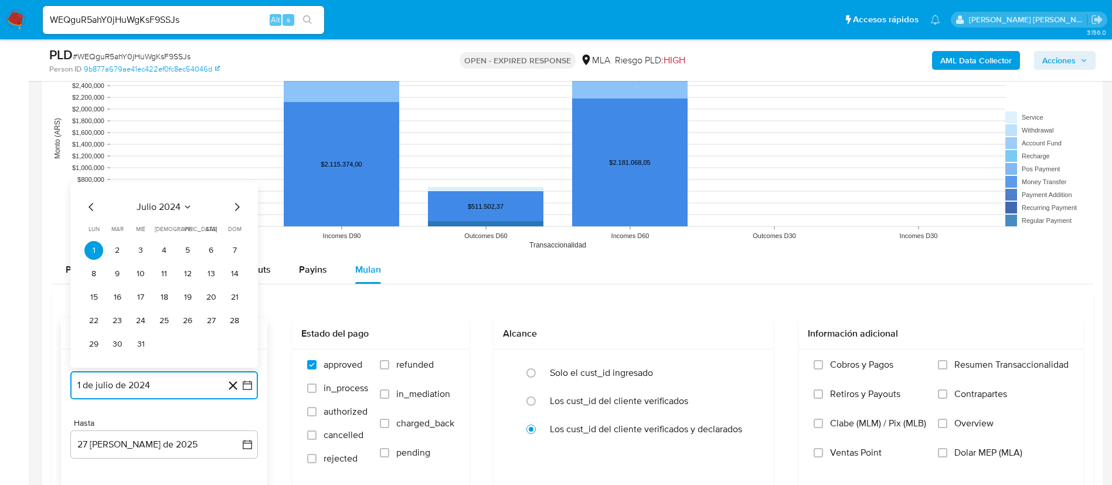
click at [169, 205] on span "julio 2024" at bounding box center [159, 207] width 44 height 12
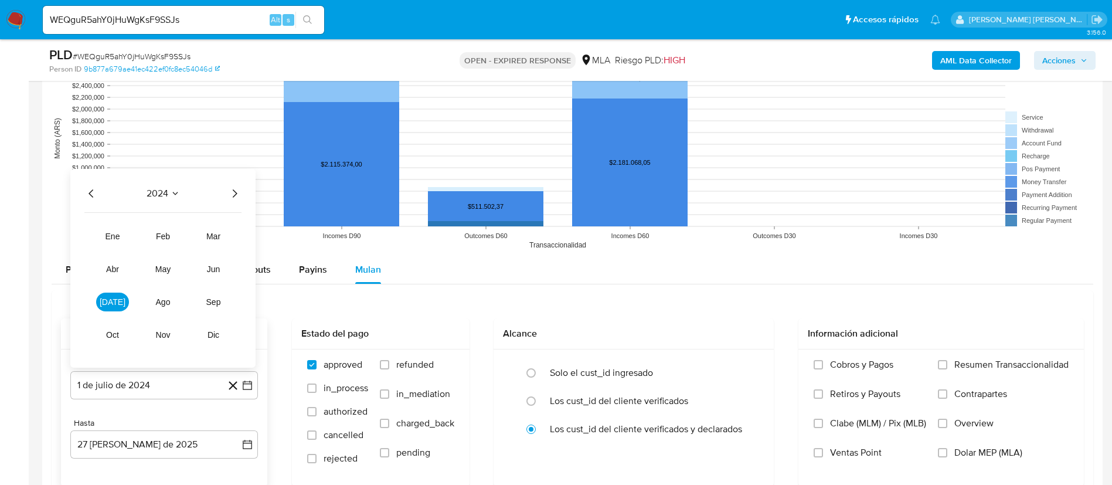
click at [230, 191] on icon "Año siguiente" at bounding box center [235, 193] width 14 height 14
click at [114, 303] on span "jul" at bounding box center [113, 301] width 26 height 9
click at [118, 253] on button "1" at bounding box center [117, 250] width 19 height 19
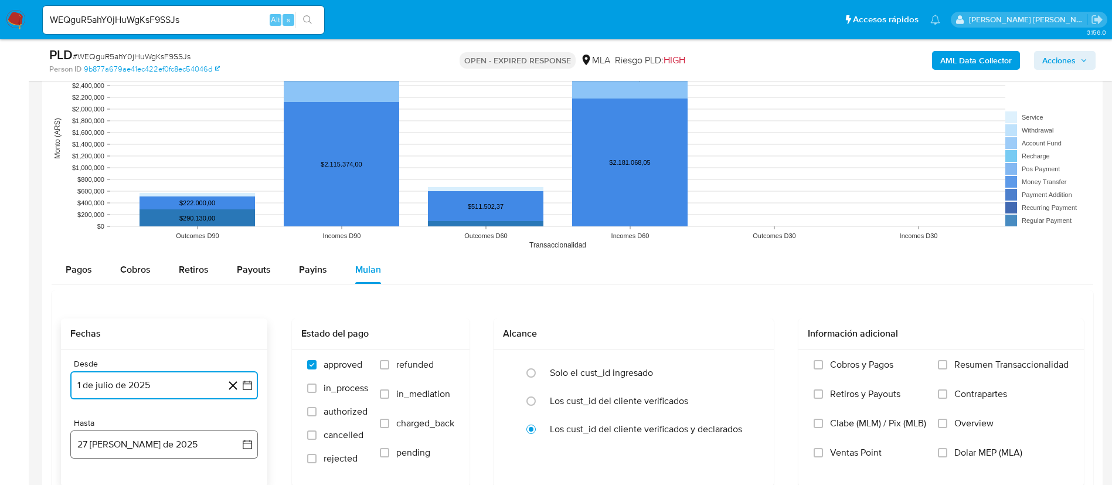
click at [120, 444] on button "27 de agosto de 2025" at bounding box center [164, 444] width 188 height 28
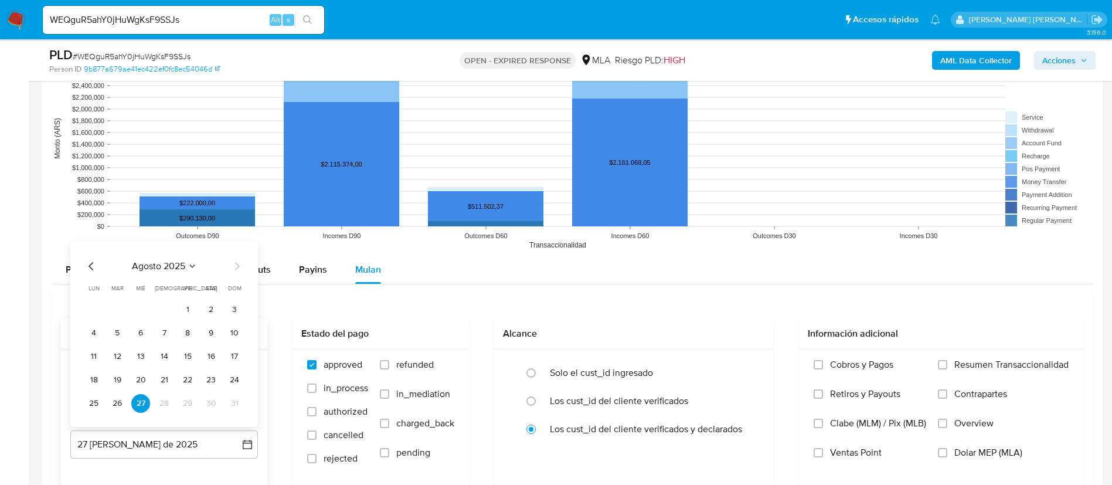
click at [92, 266] on icon "Mes anterior" at bounding box center [91, 266] width 14 height 14
click at [161, 403] on button "31" at bounding box center [164, 403] width 19 height 19
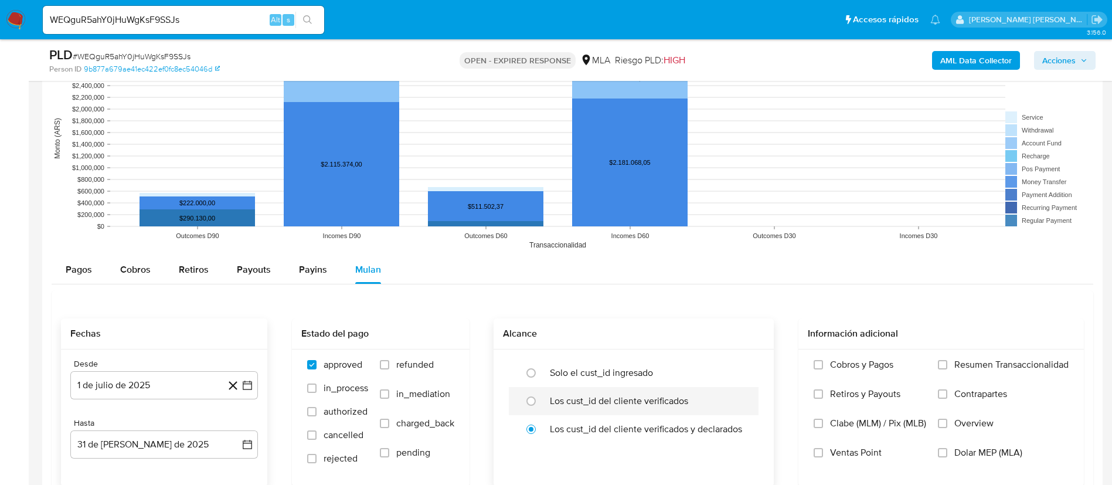
click at [559, 397] on label "Los cust_id del cliente verificados" at bounding box center [619, 401] width 138 height 12
click at [541, 397] on input "radio" at bounding box center [531, 401] width 19 height 19
radio input "true"
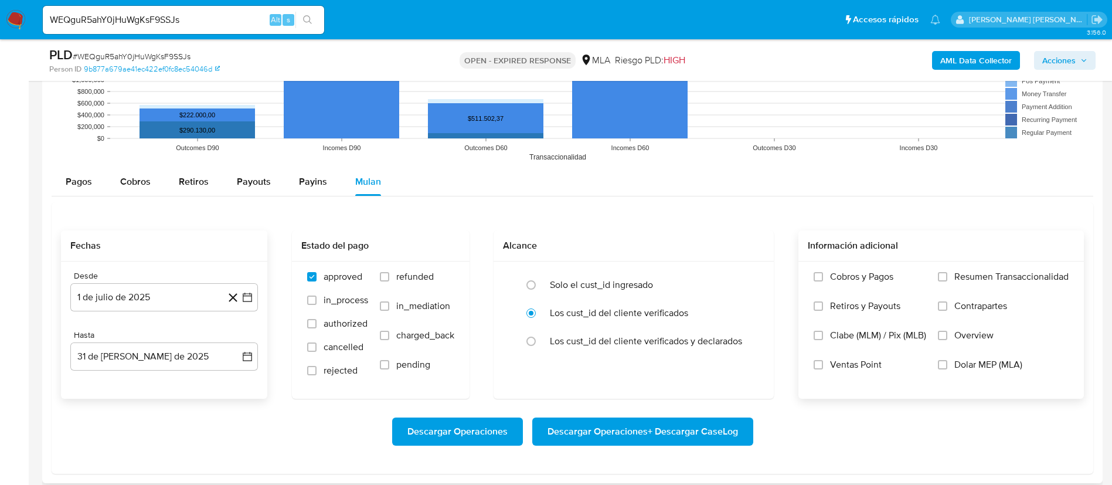
click at [979, 368] on span "Dolar MEP (MLA)" at bounding box center [989, 365] width 68 height 12
click at [948, 368] on input "Dolar MEP (MLA)" at bounding box center [942, 364] width 9 height 9
click at [704, 433] on span "Descargar Operaciones + Descargar CaseLog" at bounding box center [643, 432] width 191 height 26
click at [169, 22] on input "WEQguR5ahY0jHuWgKsF9SSJs" at bounding box center [183, 19] width 281 height 15
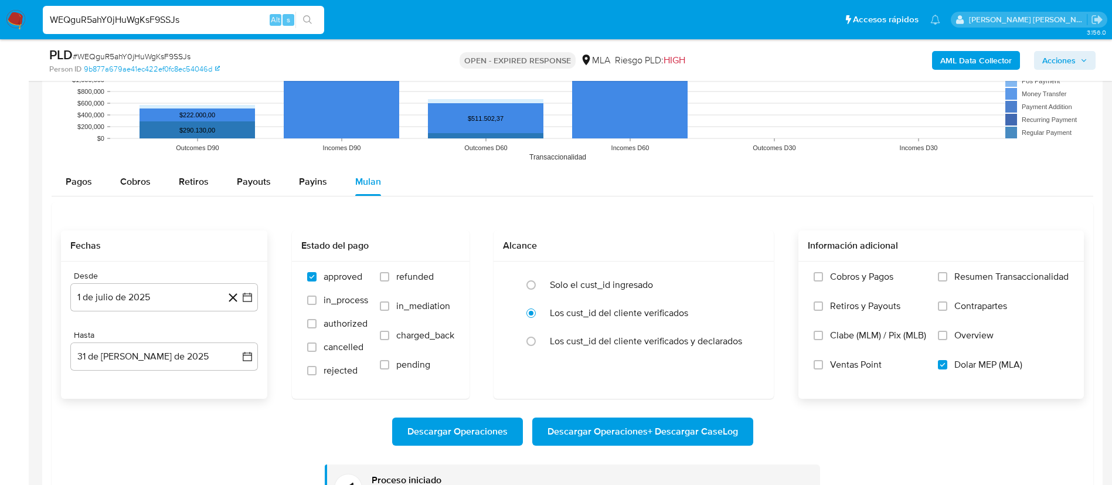
paste input "Tve6npo63fzYGBCMmxevhou7"
type input "Tve6npo63fzYGBCMmxevhou7"
click at [309, 18] on icon "search-icon" at bounding box center [307, 19] width 9 height 9
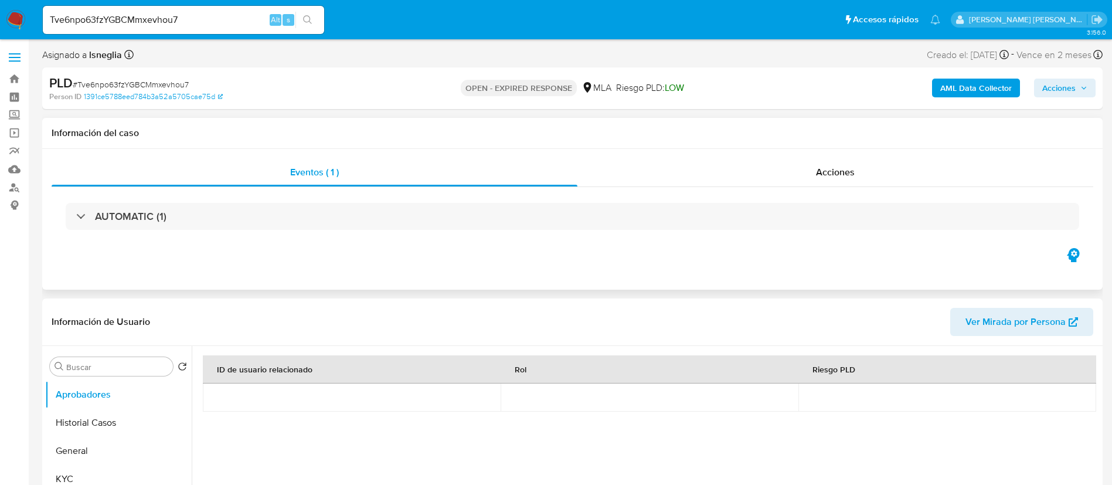
select select "10"
click at [77, 432] on button "Historial Casos" at bounding box center [113, 423] width 137 height 28
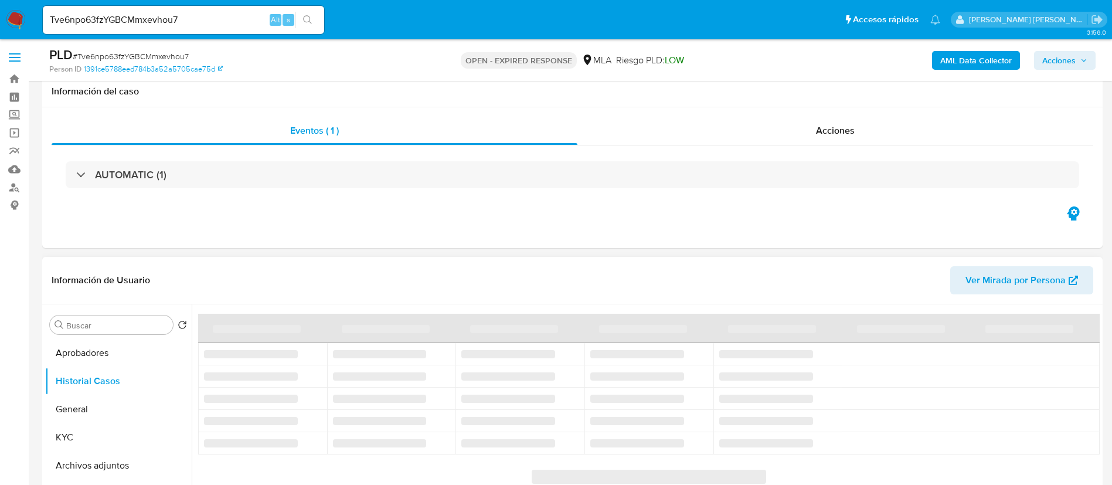
scroll to position [88, 0]
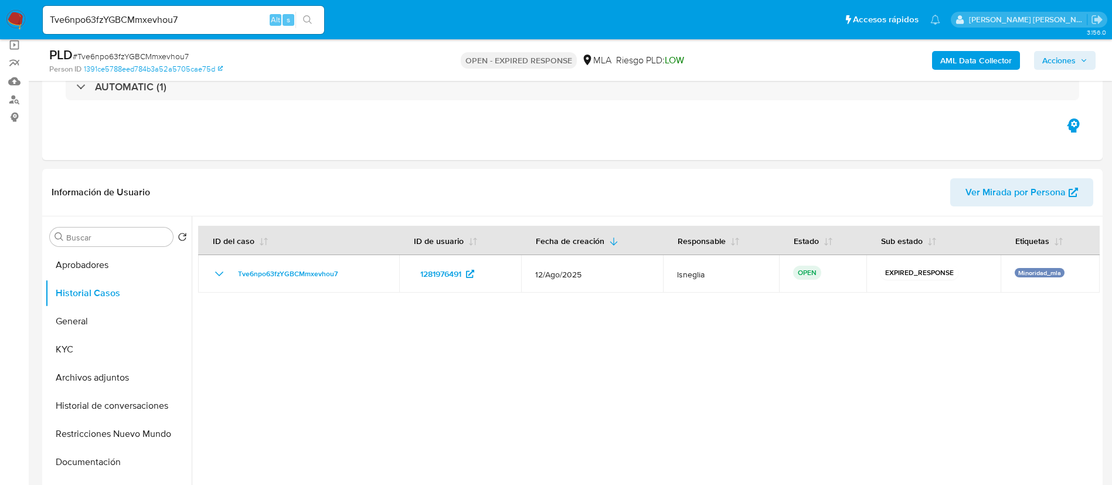
click at [171, 55] on span "# Tve6npo63fzYGBCMmxevhou7" at bounding box center [131, 56] width 116 height 12
copy span "Tve6npo63fzYGBCMmxevhou7"
click at [23, 15] on img at bounding box center [16, 20] width 20 height 20
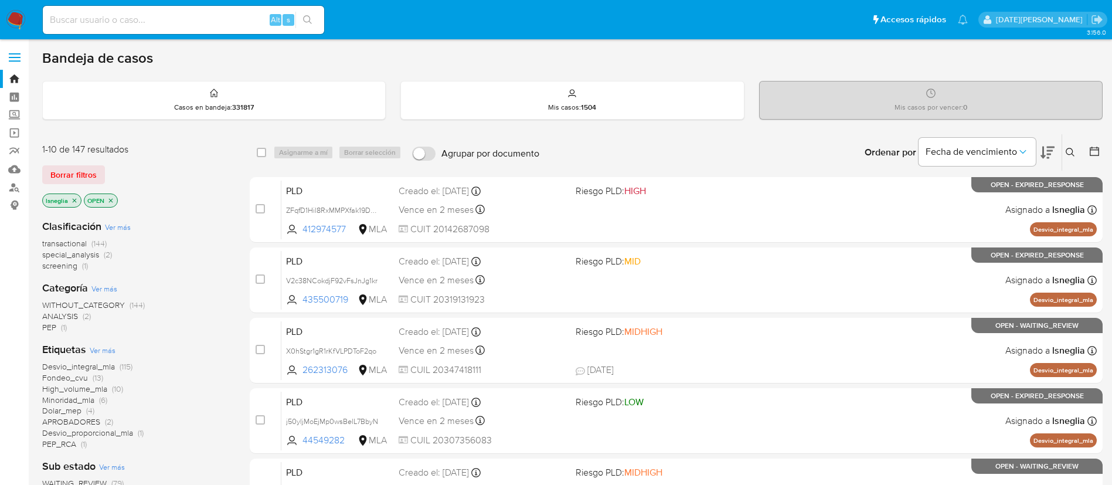
click at [1068, 150] on icon at bounding box center [1070, 152] width 9 height 9
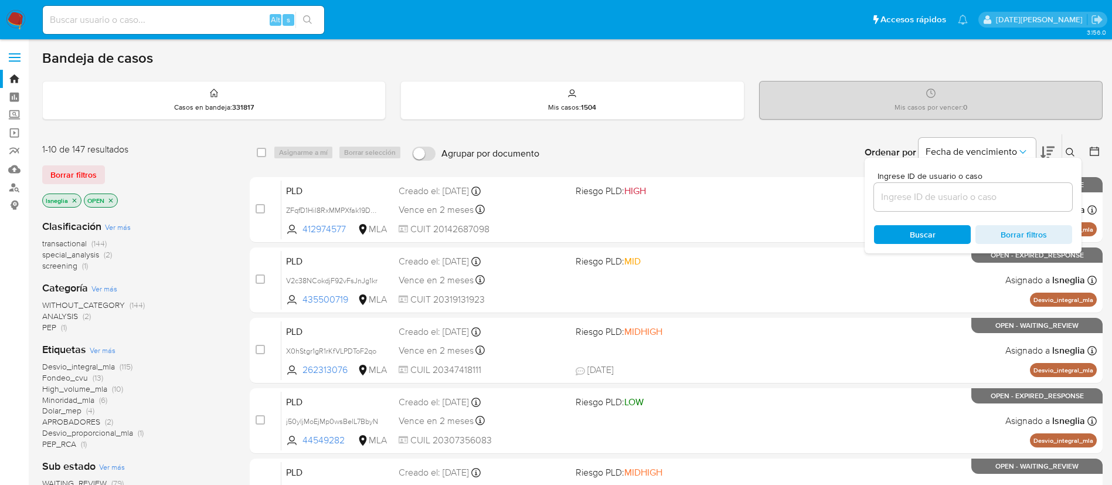
click at [924, 200] on input at bounding box center [973, 196] width 198 height 15
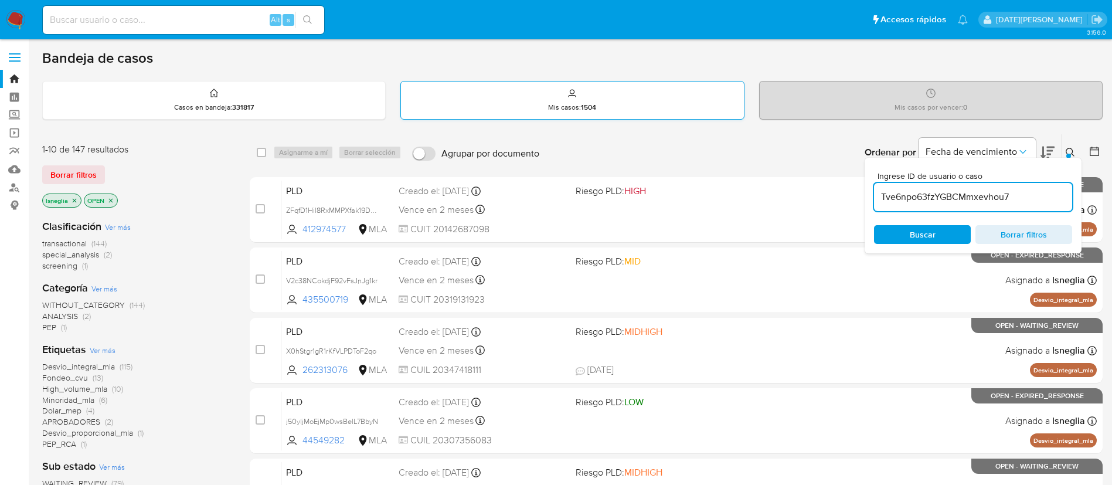
type input "Tve6npo63fzYGBCMmxevhou7"
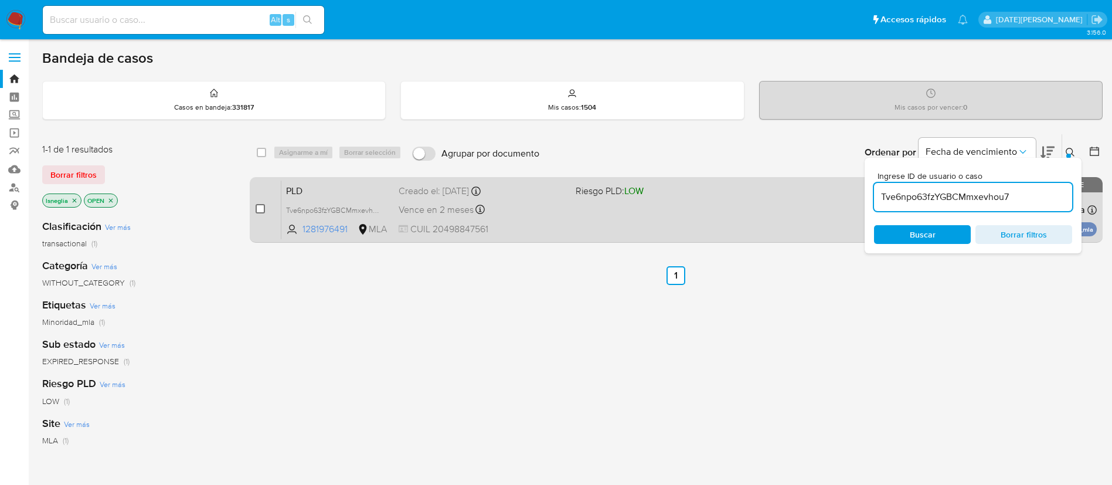
click at [259, 203] on div "case-item-checkbox" at bounding box center [260, 209] width 9 height 12
click at [260, 211] on input "checkbox" at bounding box center [260, 208] width 9 height 9
checkbox input "true"
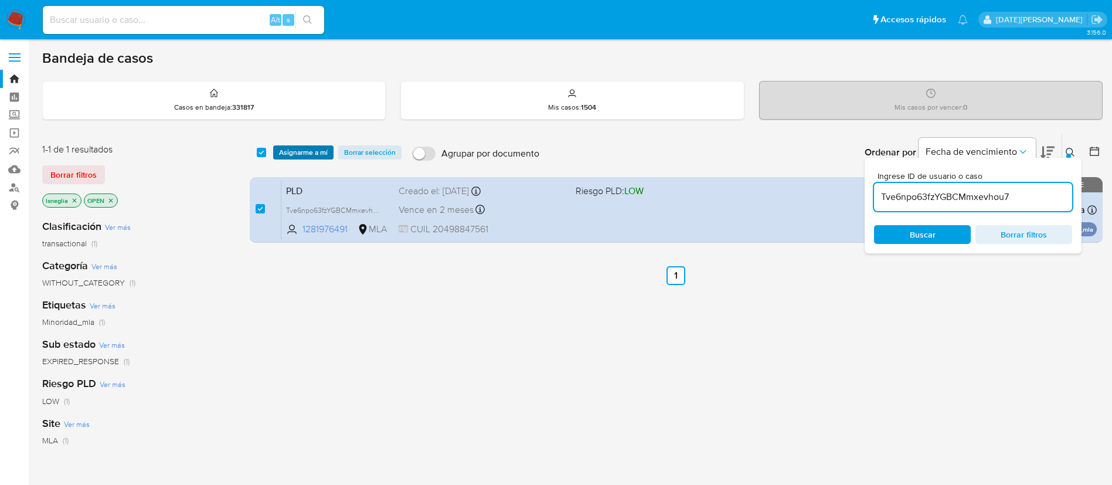
click at [301, 147] on span "Asignarme a mí" at bounding box center [303, 153] width 49 height 12
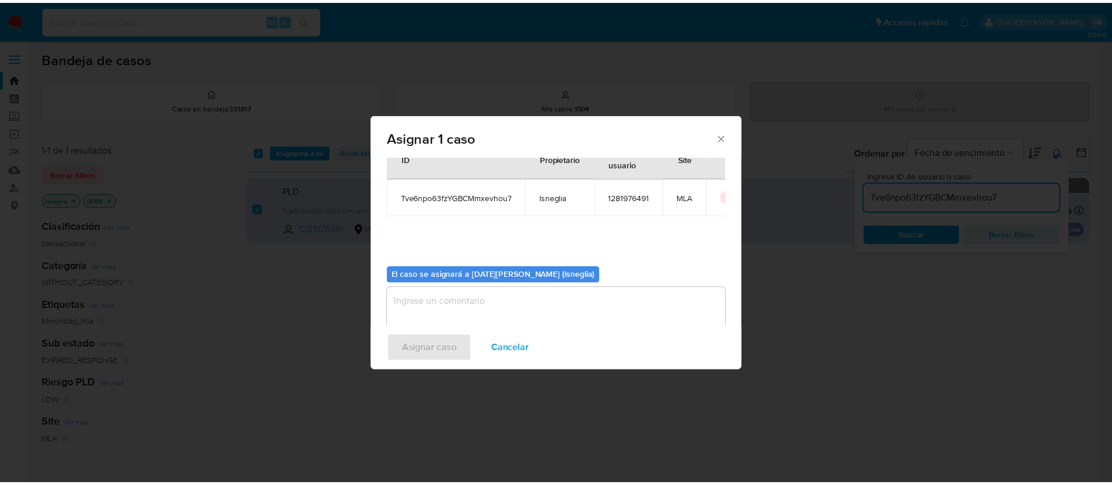
scroll to position [61, 0]
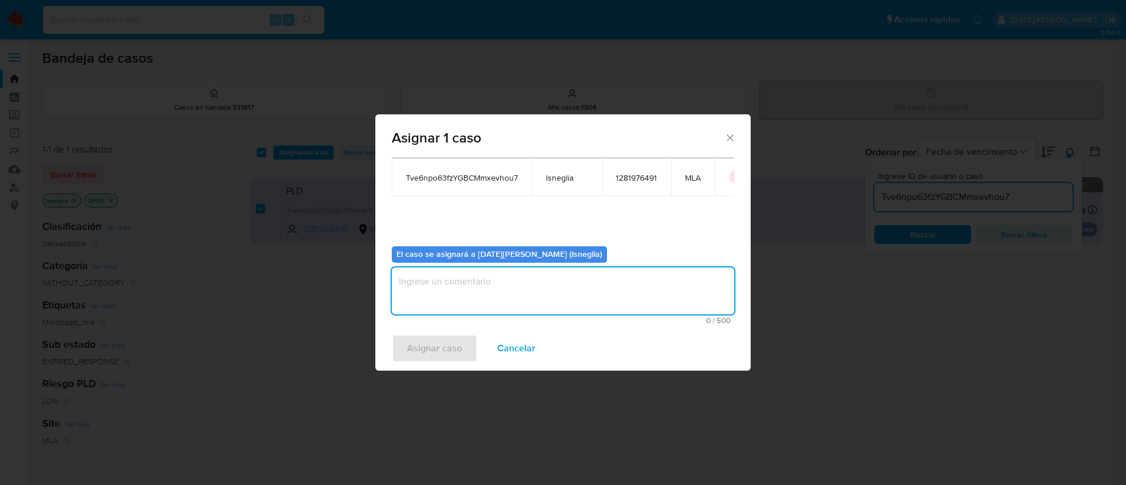
click at [478, 297] on textarea "assign-modal" at bounding box center [563, 290] width 342 height 47
type textarea "."
click at [419, 350] on span "Asignar caso" at bounding box center [434, 348] width 55 height 26
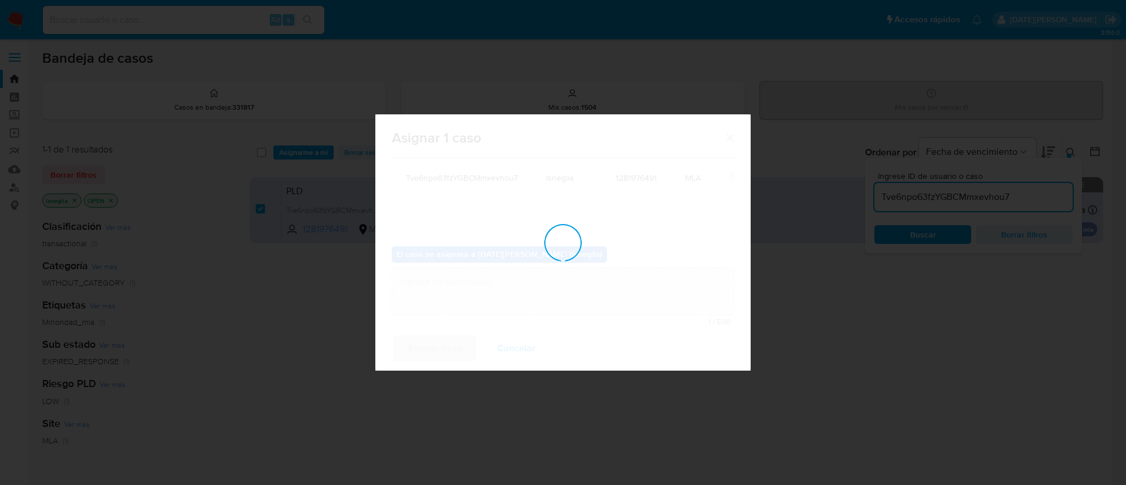
checkbox input "false"
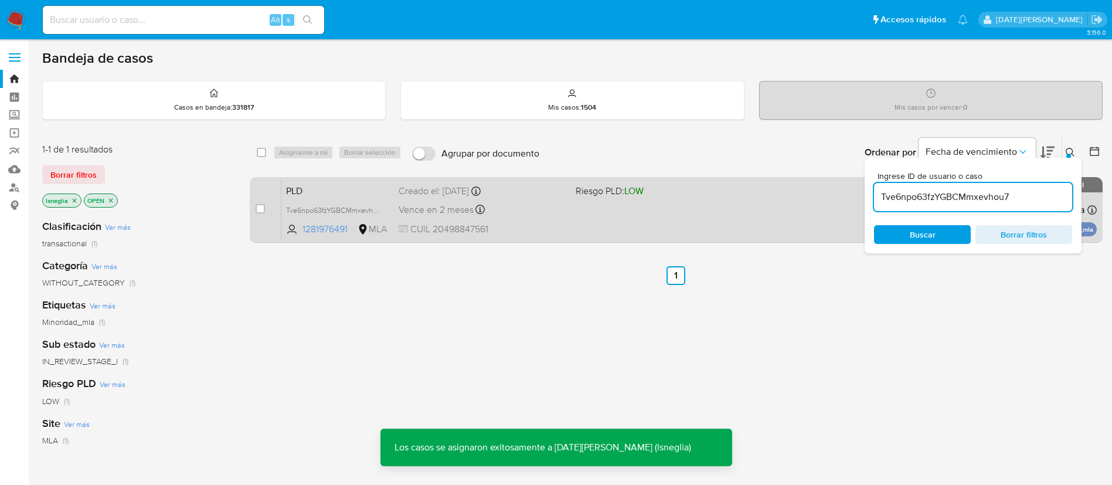
click at [330, 190] on span "PLD" at bounding box center [337, 189] width 103 height 15
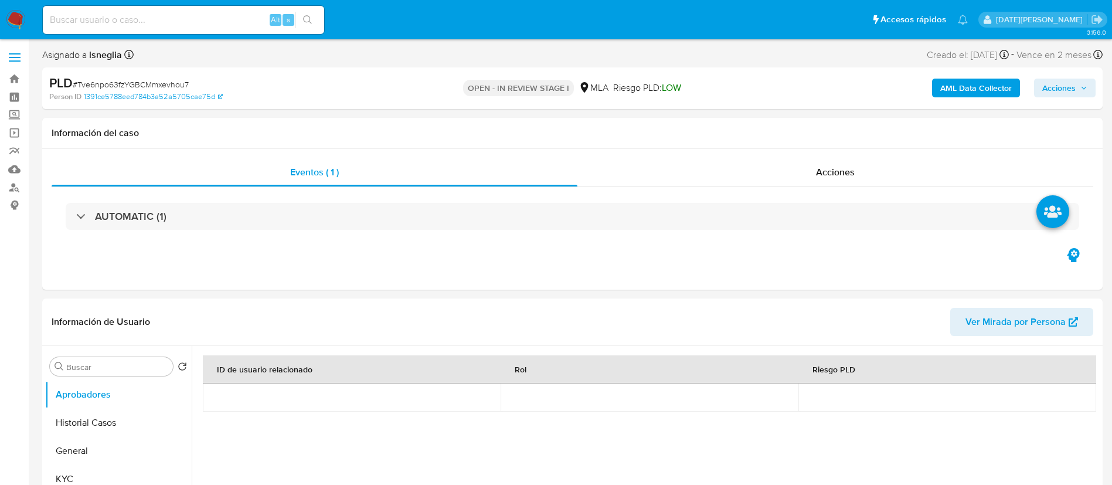
select select "10"
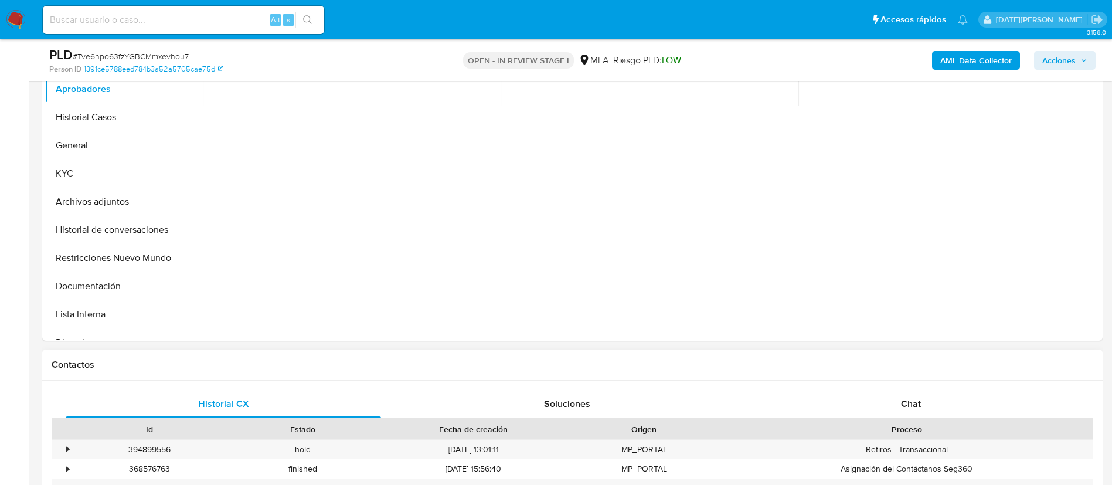
scroll to position [440, 0]
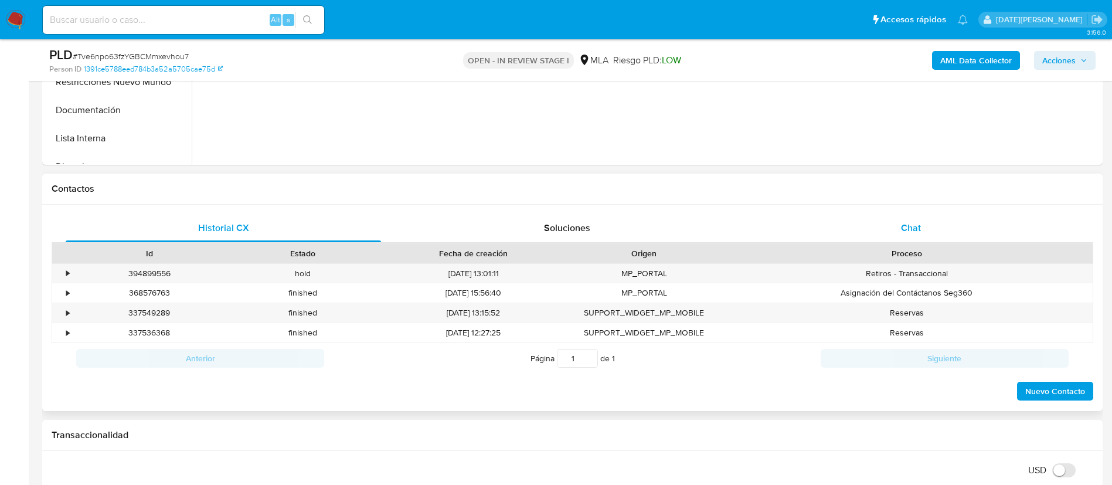
click at [944, 218] on div "Chat" at bounding box center [912, 228] width 316 height 28
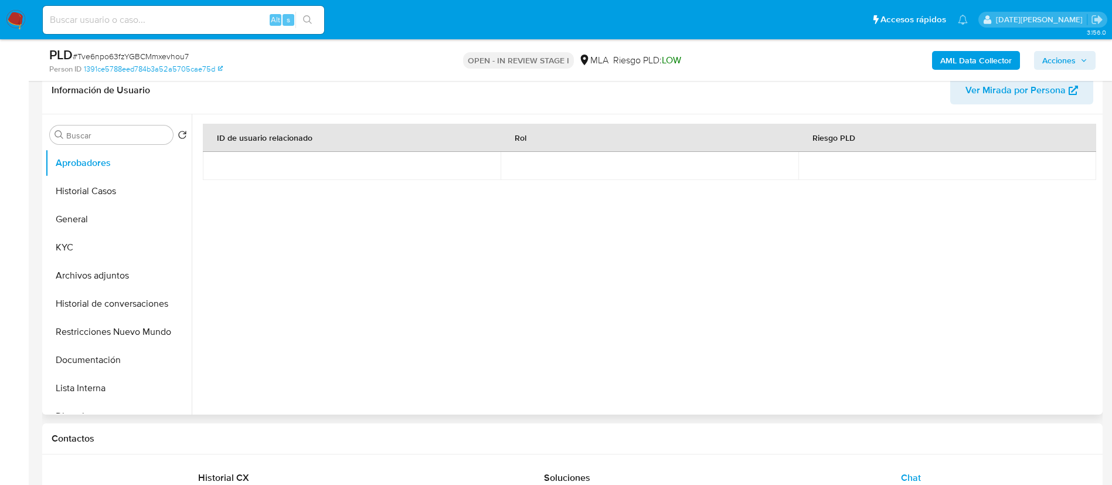
scroll to position [88, 0]
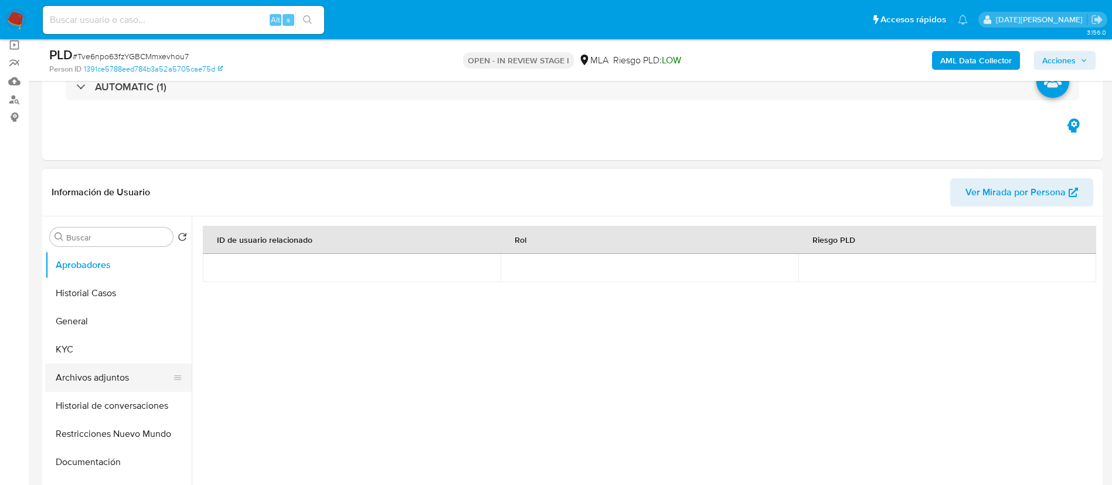
click at [94, 379] on button "Archivos adjuntos" at bounding box center [113, 378] width 137 height 28
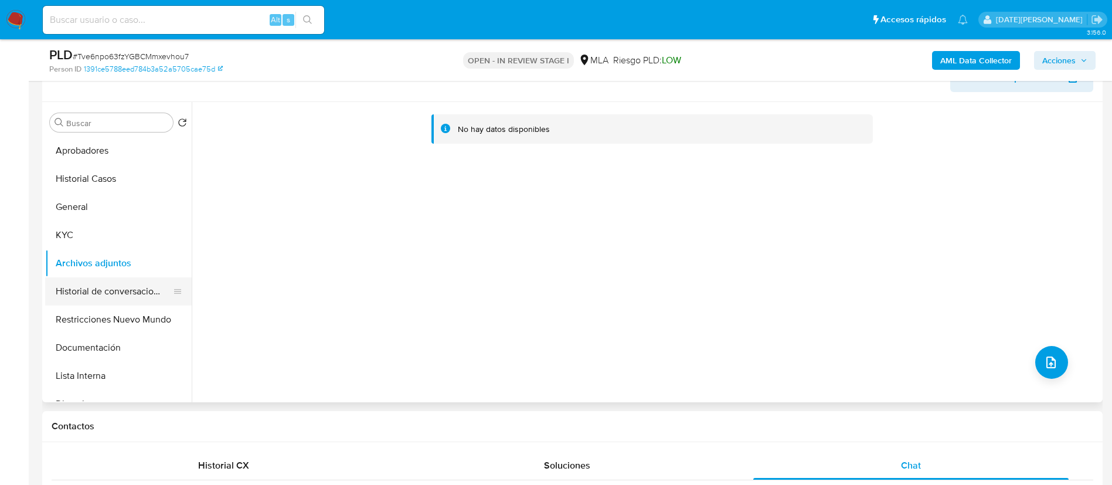
scroll to position [176, 0]
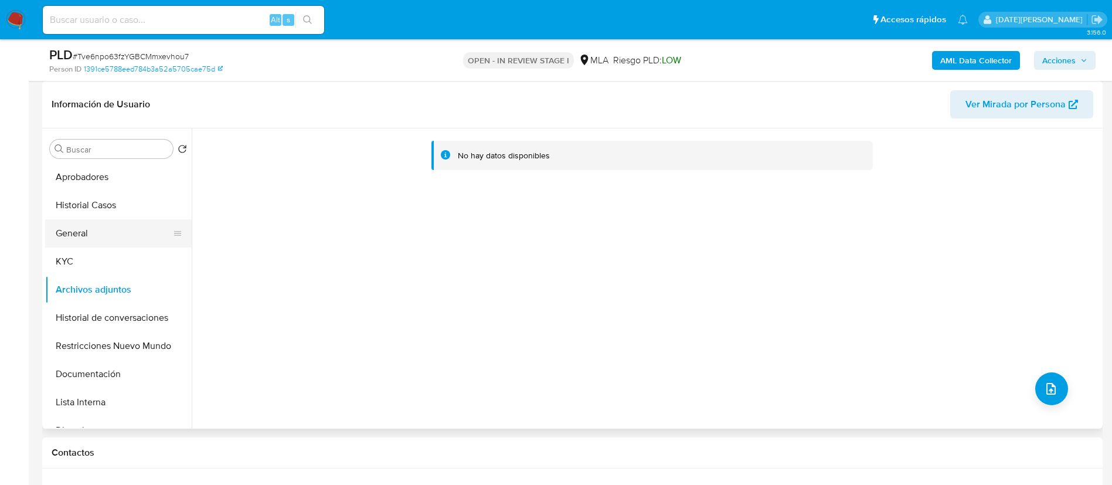
click at [88, 239] on button "General" at bounding box center [113, 233] width 137 height 28
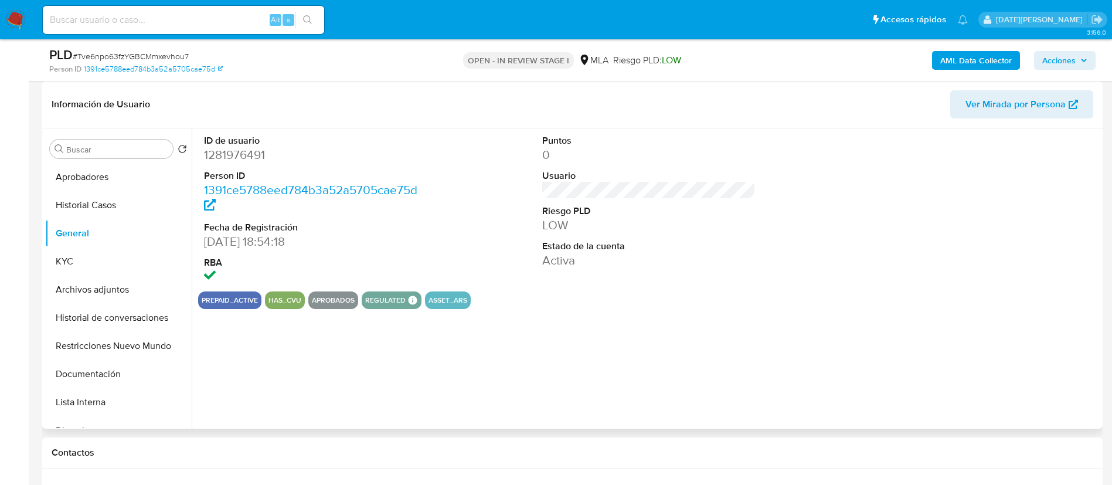
click at [213, 154] on dd "1281976491" at bounding box center [311, 155] width 214 height 16
copy dd "1281976491"
click at [246, 148] on dd "1281976491" at bounding box center [311, 155] width 214 height 16
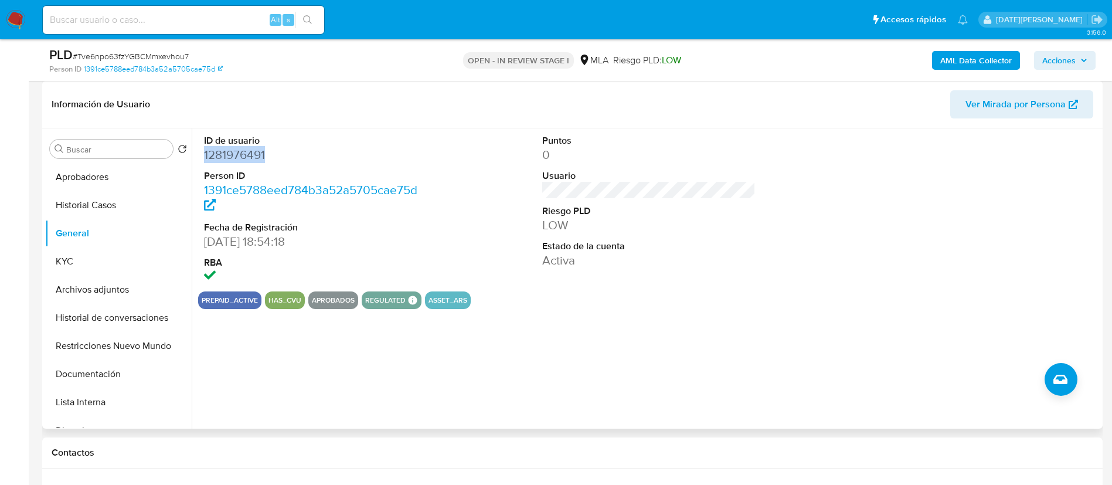
click at [246, 148] on dd "1281976491" at bounding box center [311, 155] width 214 height 16
copy dd "1281976491"
click at [77, 246] on button "General" at bounding box center [113, 233] width 137 height 28
click at [79, 253] on button "KYC" at bounding box center [113, 261] width 137 height 28
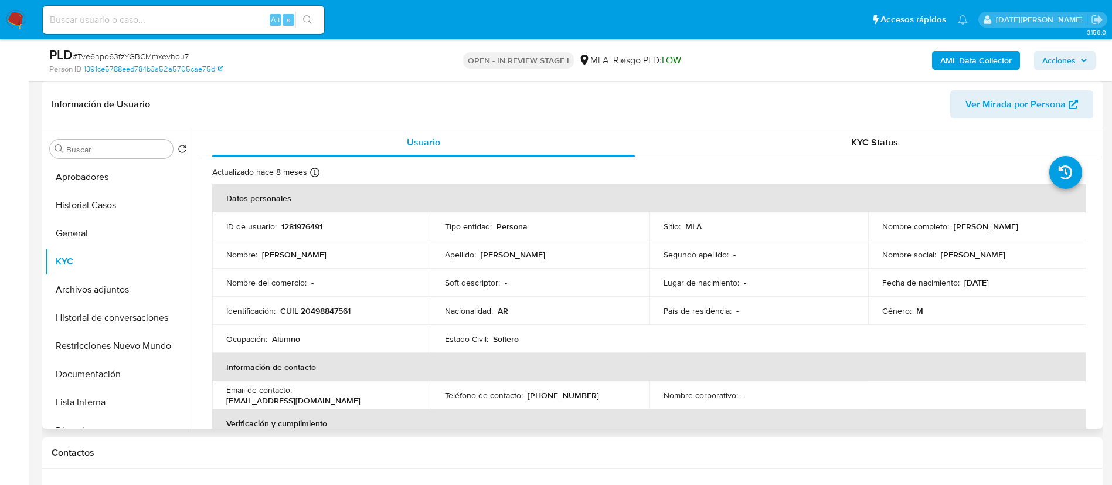
drag, startPoint x: 951, startPoint y: 226, endPoint x: 1054, endPoint y: 223, distance: 103.3
click at [1054, 223] on div "Nombre completo : Salvador Benjamin Gauto" at bounding box center [978, 226] width 191 height 11
copy p "Salvador Benjamin Gauto"
drag, startPoint x: 280, startPoint y: 308, endPoint x: 375, endPoint y: 311, distance: 94.5
click at [375, 311] on div "Identificación : CUIL 20498847561" at bounding box center [321, 311] width 191 height 11
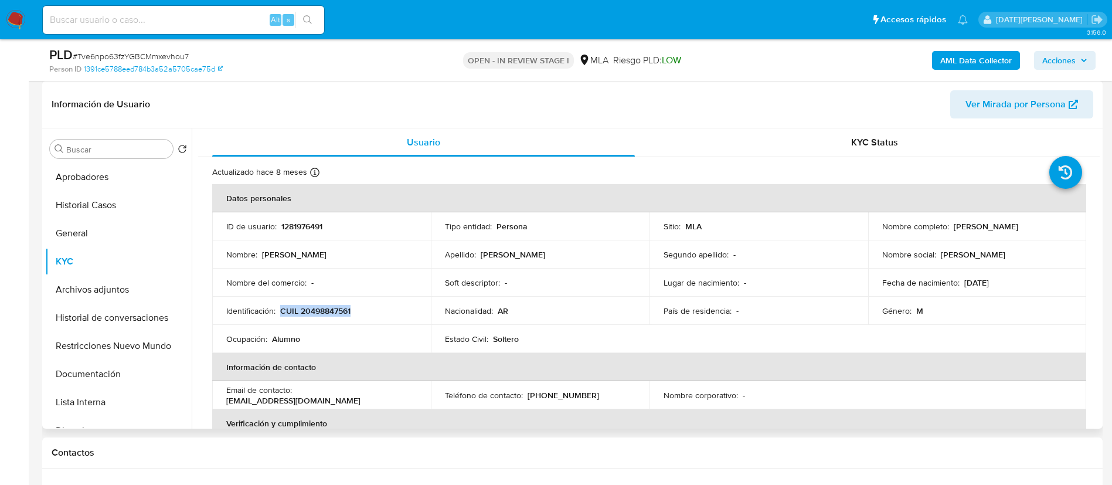
copy p "CUIL 20498847561"
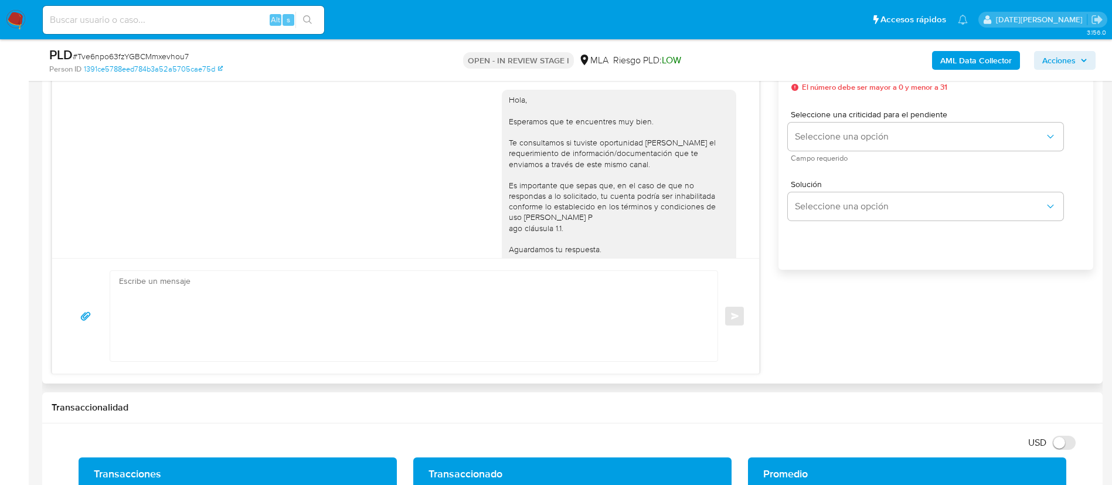
scroll to position [616, 0]
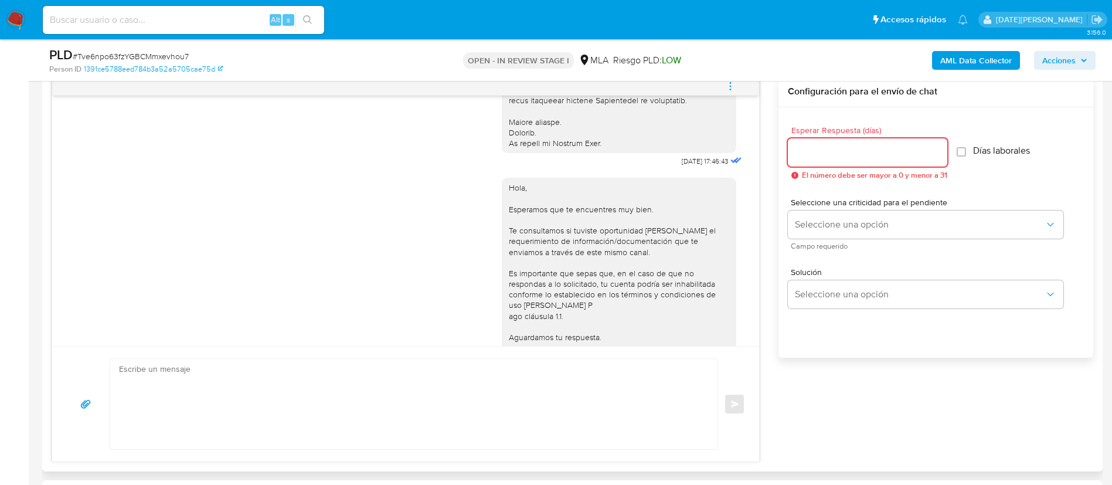
click at [859, 154] on input "Esperar Respuesta (días)" at bounding box center [868, 152] width 160 height 15
type input "3"
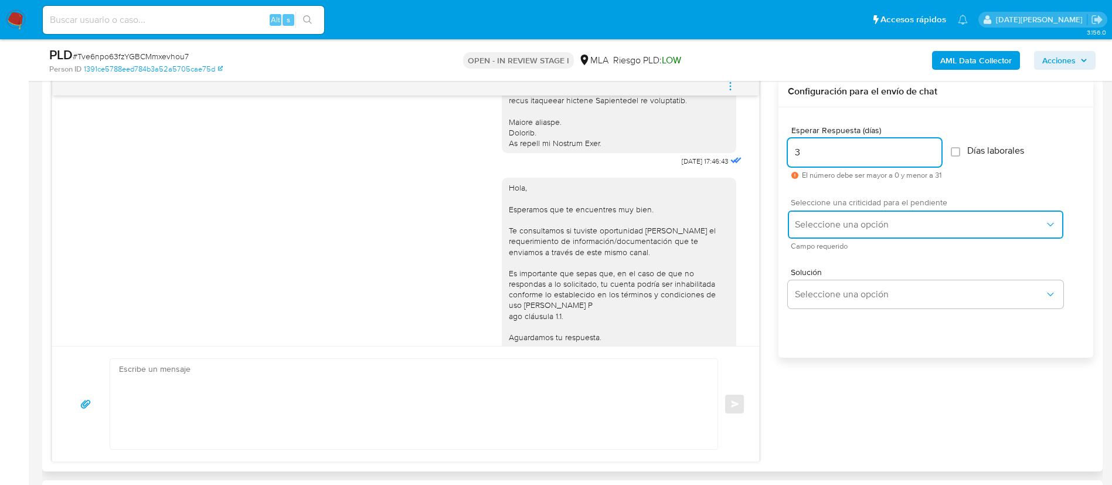
click at [860, 238] on button "Seleccione una opción" at bounding box center [926, 225] width 276 height 28
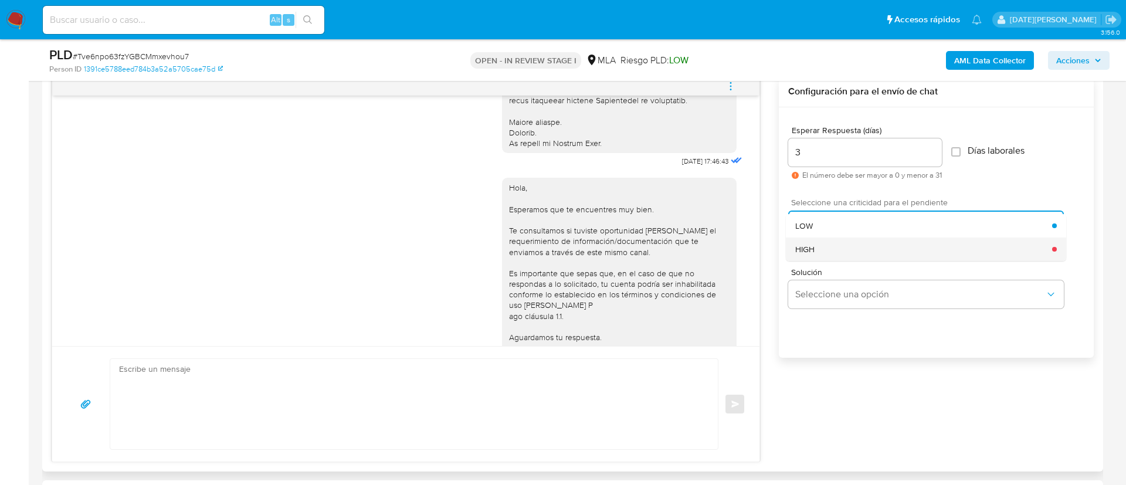
click at [835, 250] on div "HIGH" at bounding box center [923, 249] width 257 height 23
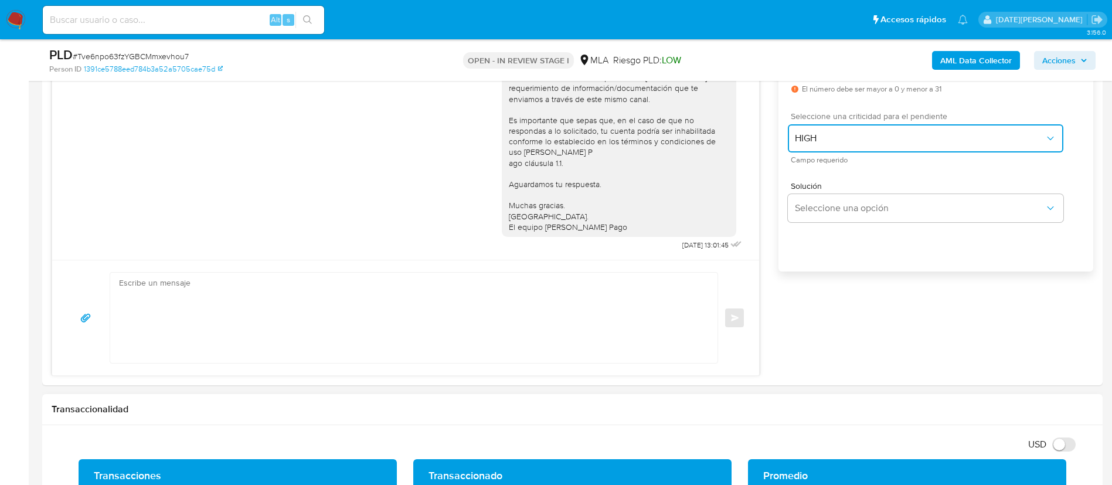
scroll to position [792, 0]
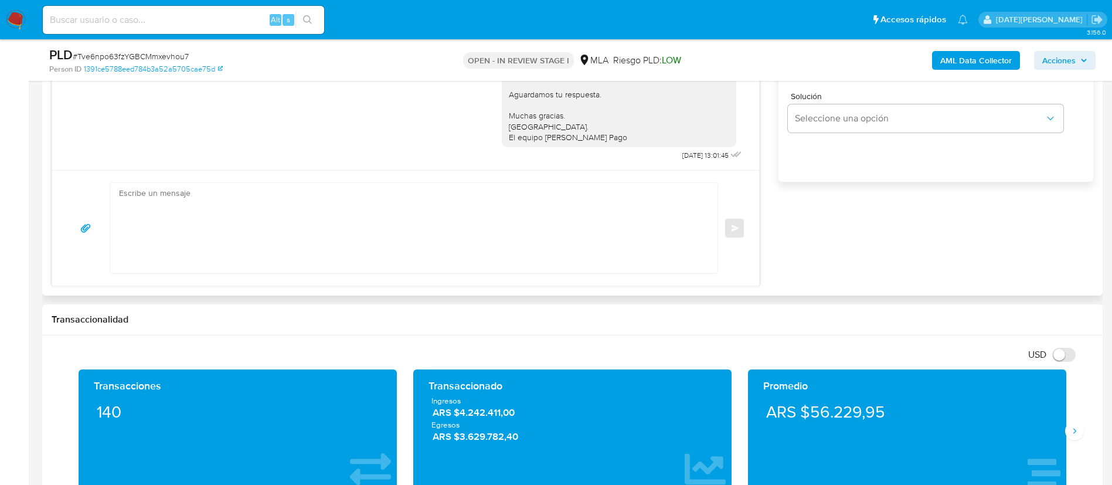
click at [420, 215] on textarea at bounding box center [411, 228] width 584 height 90
click at [502, 247] on textarea at bounding box center [411, 228] width 584 height 90
paste textarea "Hola [Nombre del menor], En función de las operaciones registradas en tu cuenta…"
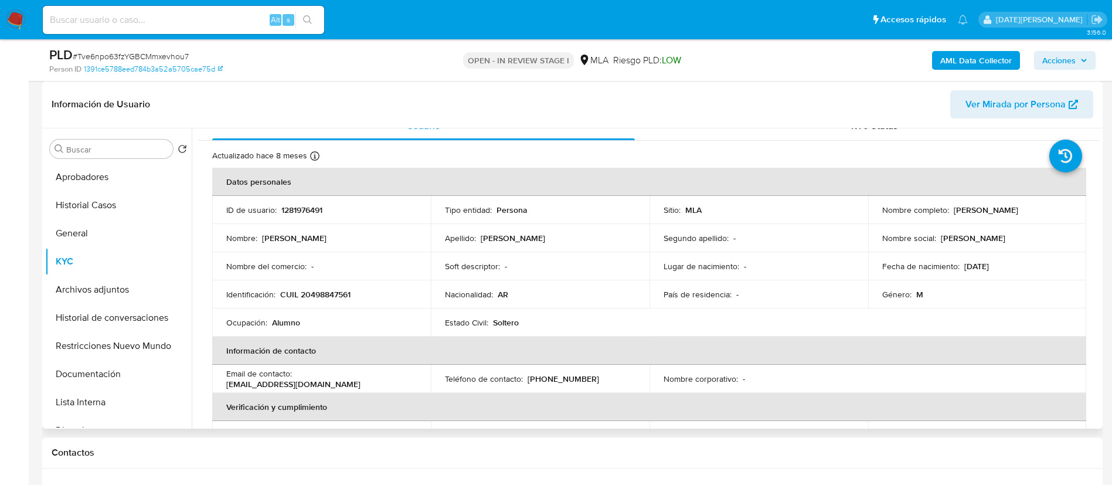
scroll to position [0, 0]
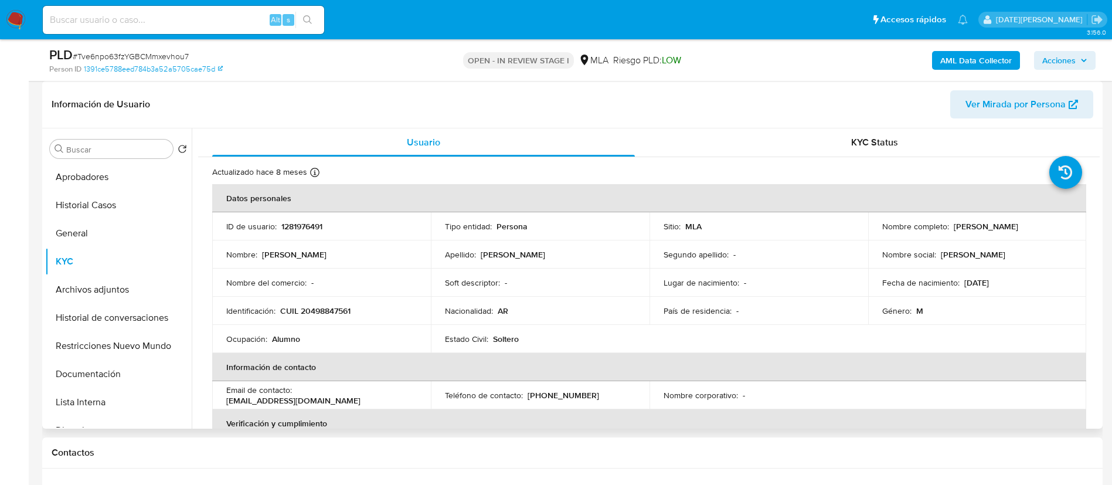
drag, startPoint x: 951, startPoint y: 225, endPoint x: 1067, endPoint y: 225, distance: 116.7
click at [1067, 225] on div "Nombre completo : Salvador Benjamin Gauto" at bounding box center [978, 226] width 191 height 11
copy p "Salvador Benjamin Gauto"
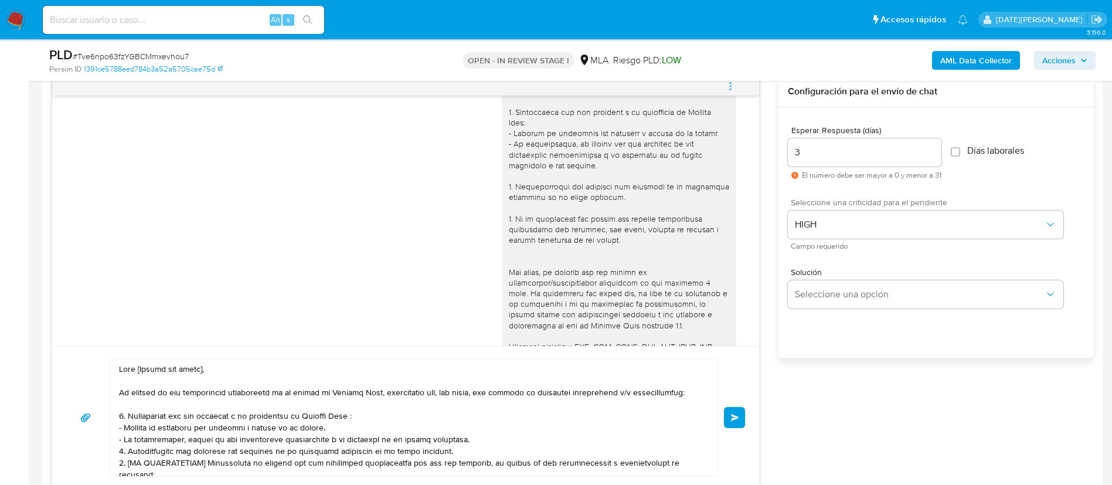
scroll to position [176, 0]
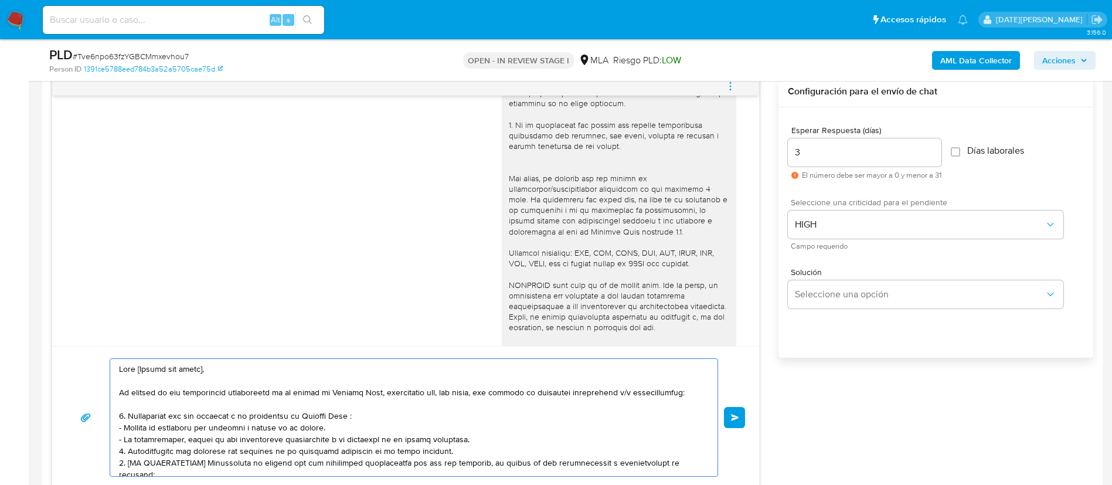
drag, startPoint x: 138, startPoint y: 369, endPoint x: 246, endPoint y: 370, distance: 107.9
click at [246, 370] on textarea at bounding box center [411, 417] width 584 height 117
paste textarea "Salvador Benjamin Gauto"
click at [139, 368] on textarea at bounding box center [411, 417] width 584 height 117
click at [260, 378] on textarea at bounding box center [411, 417] width 584 height 117
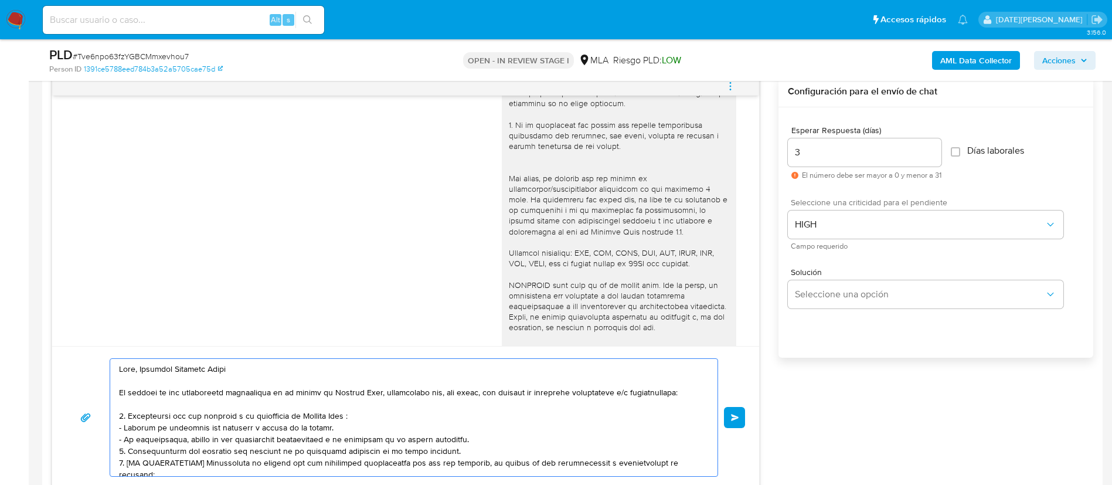
click at [259, 365] on textarea at bounding box center [411, 417] width 584 height 117
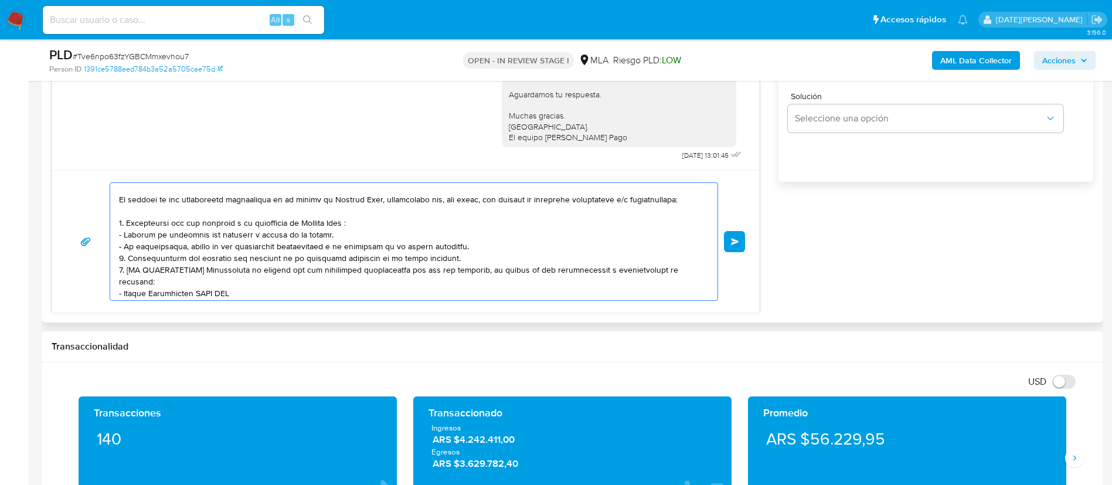
scroll to position [24, 0]
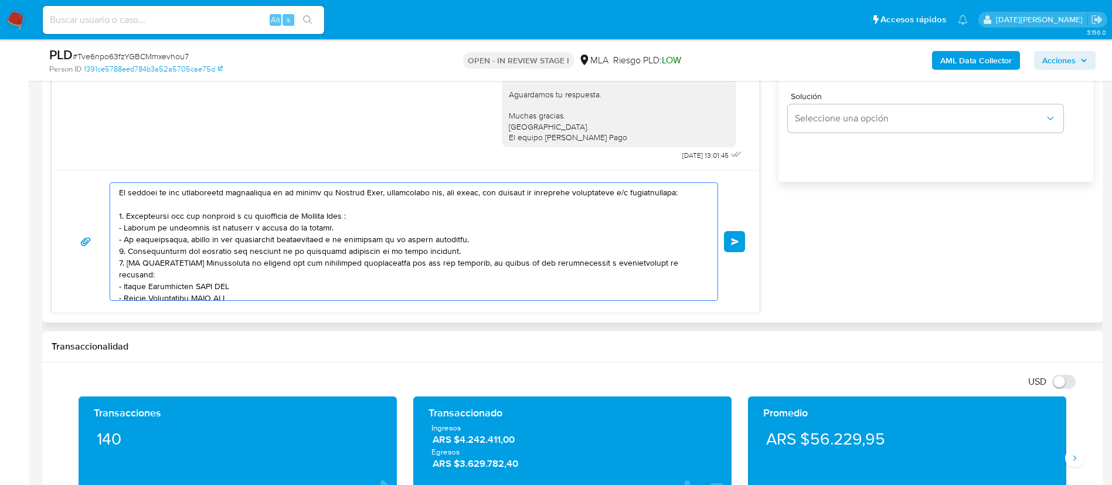
click at [457, 259] on textarea at bounding box center [411, 241] width 584 height 117
click at [481, 247] on textarea at bounding box center [411, 241] width 584 height 117
click at [491, 240] on textarea at bounding box center [411, 241] width 584 height 117
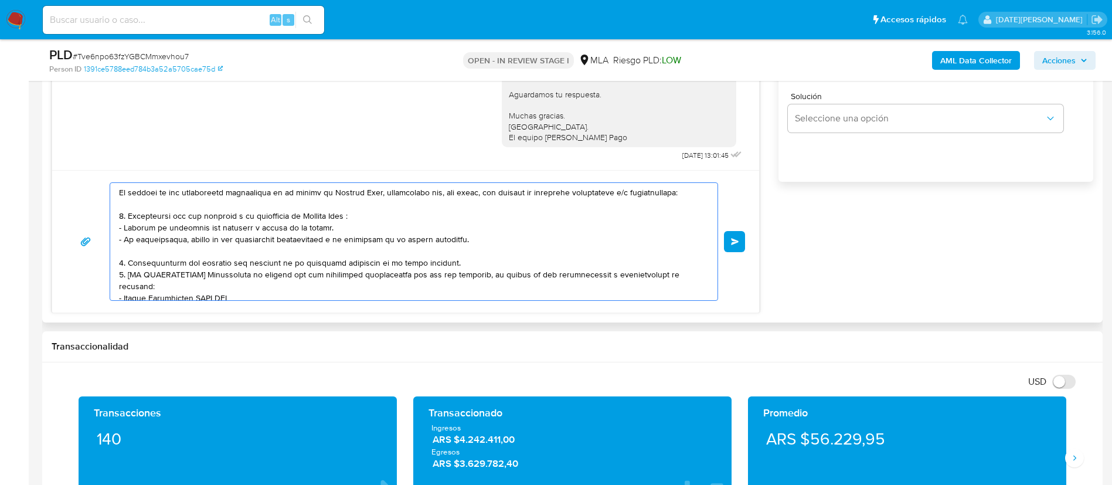
click at [473, 260] on textarea at bounding box center [411, 241] width 584 height 117
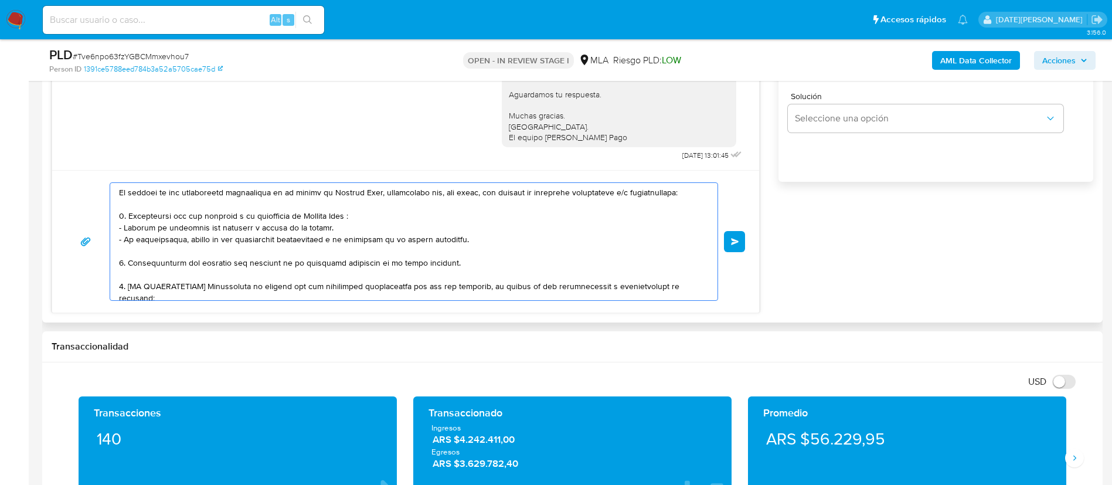
scroll to position [112, 0]
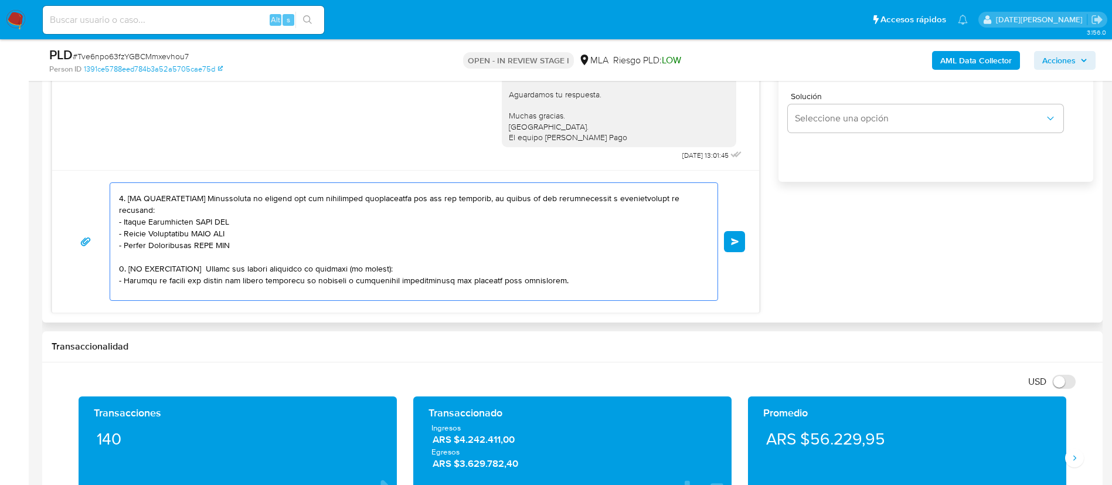
drag, startPoint x: 129, startPoint y: 198, endPoint x: 209, endPoint y: 196, distance: 79.8
click at [209, 196] on textarea at bounding box center [411, 241] width 584 height 117
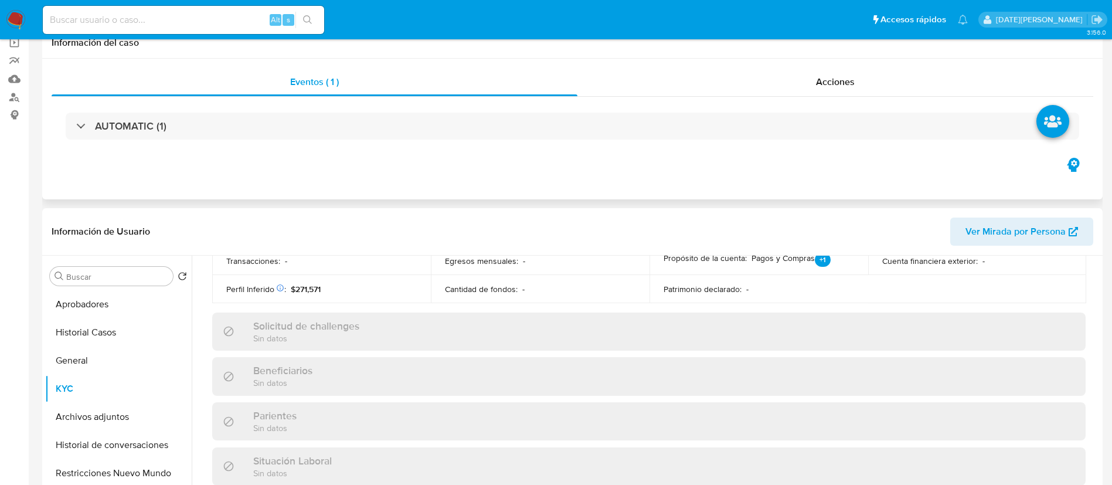
scroll to position [0, 0]
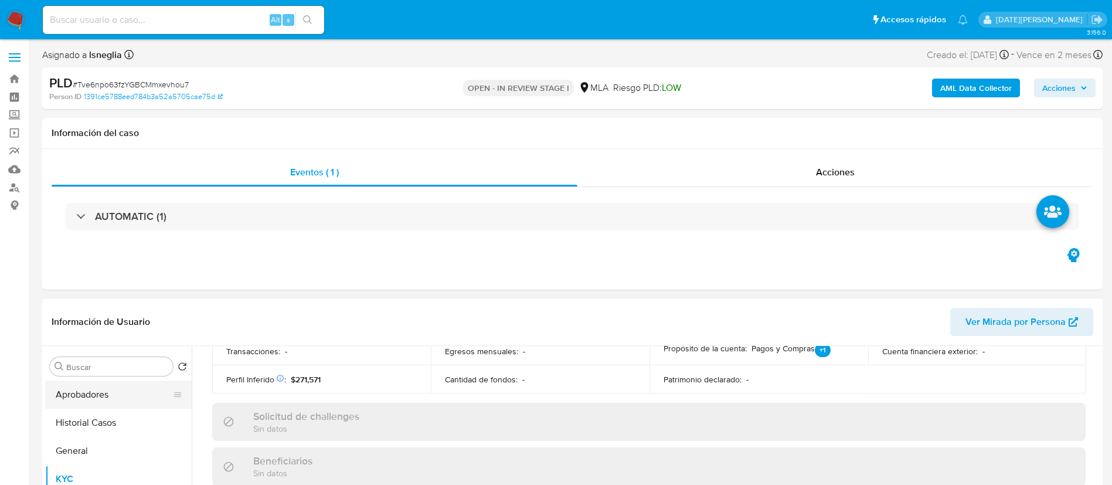
click at [100, 393] on button "Aprobadores" at bounding box center [113, 395] width 137 height 28
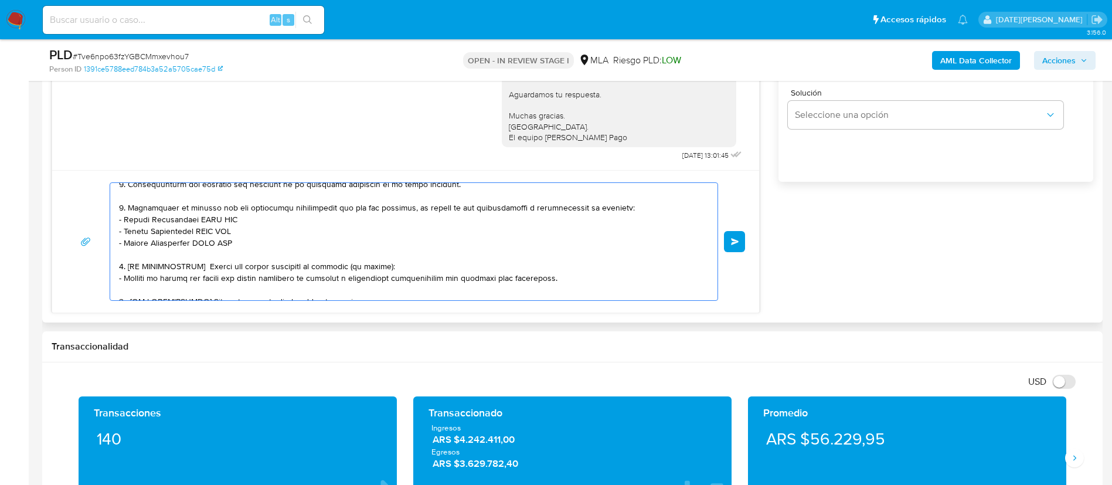
scroll to position [110, 0]
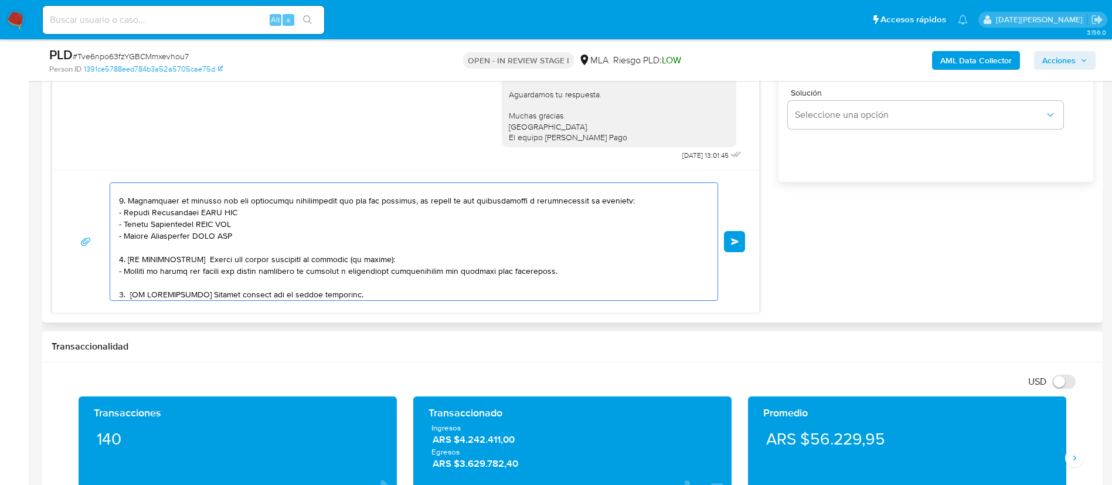
drag, startPoint x: 124, startPoint y: 212, endPoint x: 239, endPoint y: 213, distance: 114.4
click at [238, 213] on textarea at bounding box center [411, 241] width 584 height 117
paste textarea "Delma Numila Meza"
drag, startPoint x: 125, startPoint y: 225, endPoint x: 249, endPoint y: 225, distance: 123.2
click at [249, 225] on textarea at bounding box center [411, 241] width 584 height 117
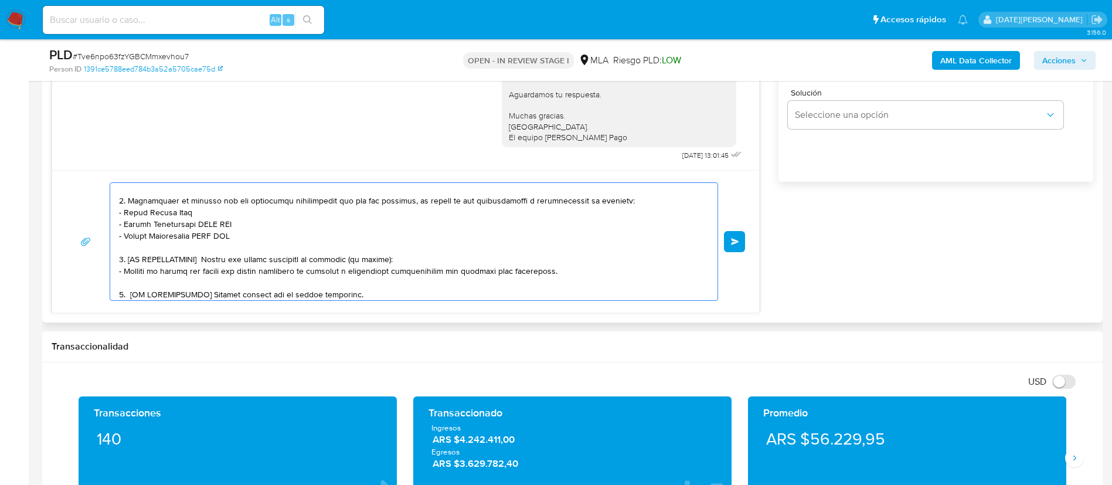
paste textarea "Paola Romina Ramirez"
drag, startPoint x: 125, startPoint y: 235, endPoint x: 262, endPoint y: 235, distance: 137.2
click at [262, 235] on textarea at bounding box center [411, 241] width 584 height 117
paste textarea "Adrian Gauto"
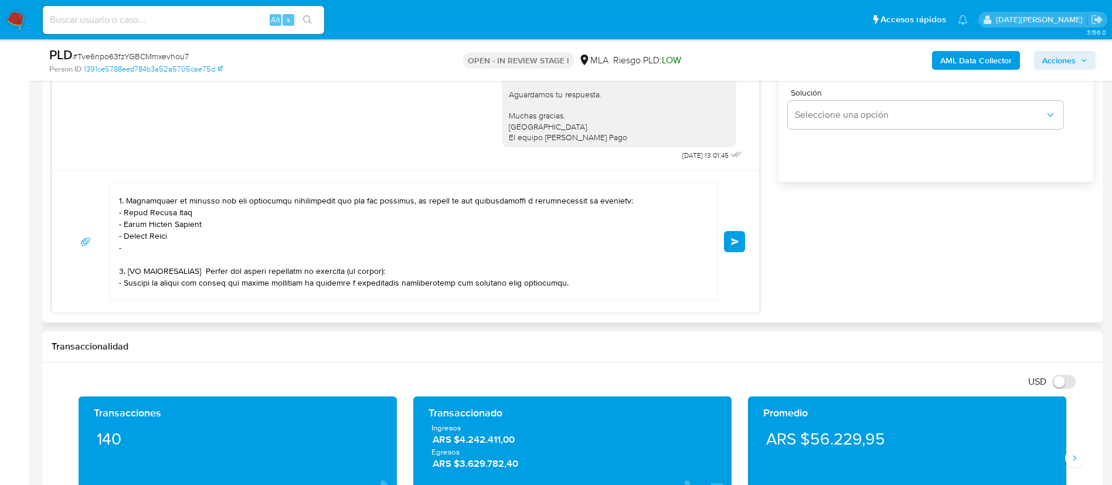
click at [172, 248] on textarea at bounding box center [411, 241] width 584 height 117
paste textarea "Pablo Sebastian Gonzalez"
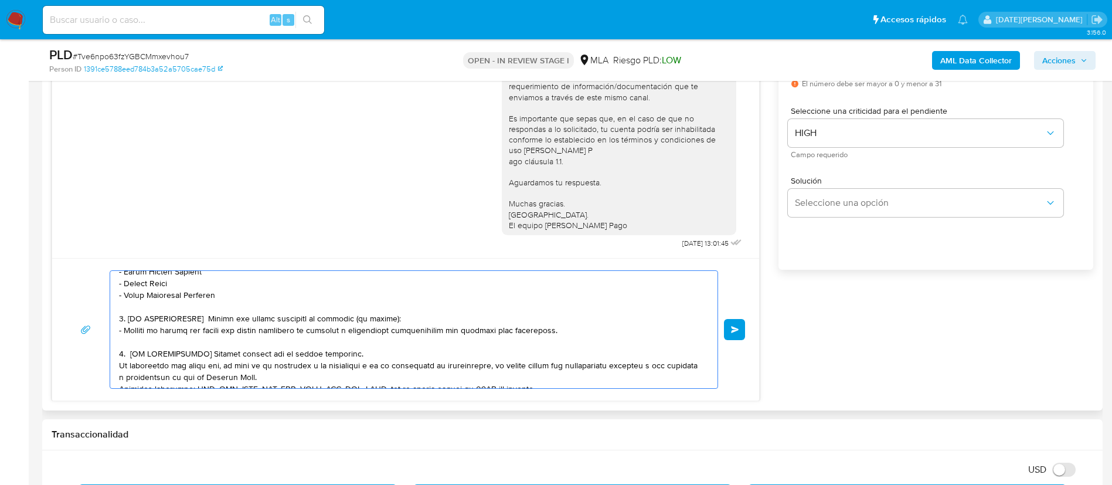
scroll to position [157, 0]
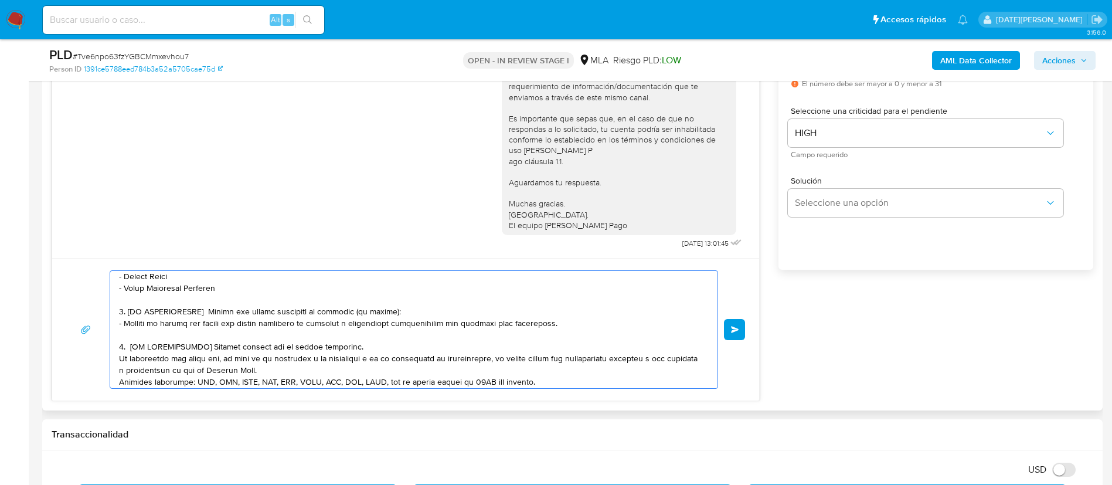
drag, startPoint x: 121, startPoint y: 313, endPoint x: 393, endPoint y: 343, distance: 273.8
click at [393, 343] on textarea at bounding box center [411, 329] width 584 height 117
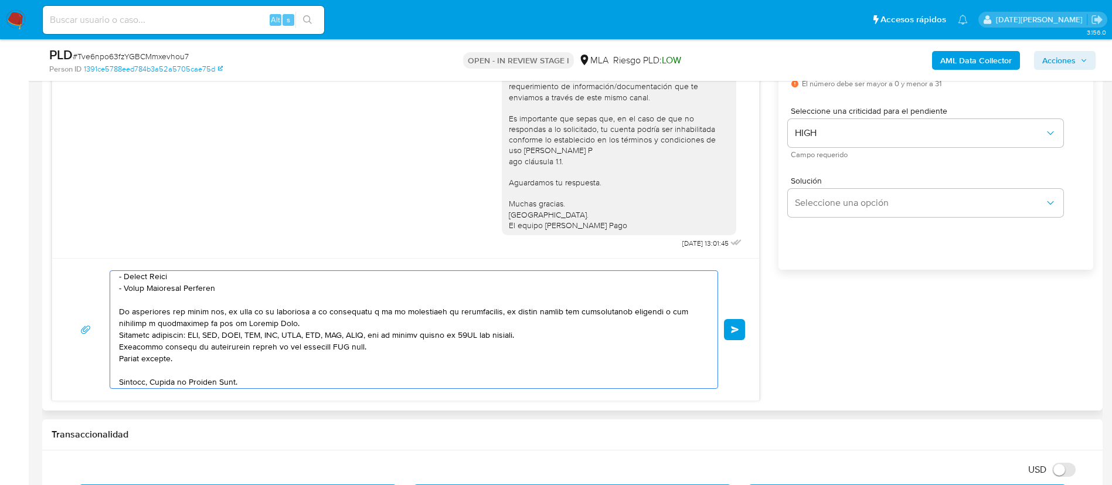
click at [379, 324] on textarea at bounding box center [411, 329] width 584 height 117
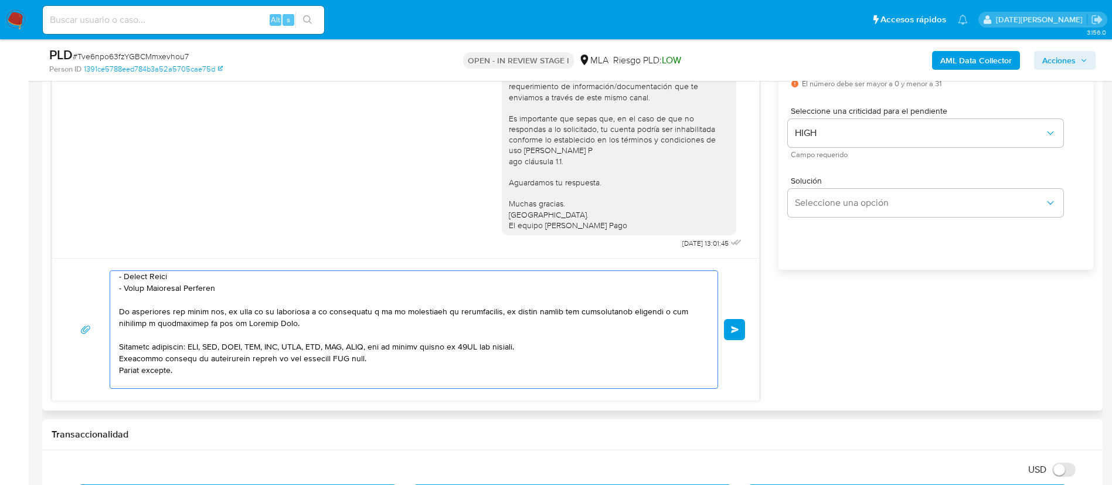
click at [567, 349] on textarea at bounding box center [411, 329] width 584 height 117
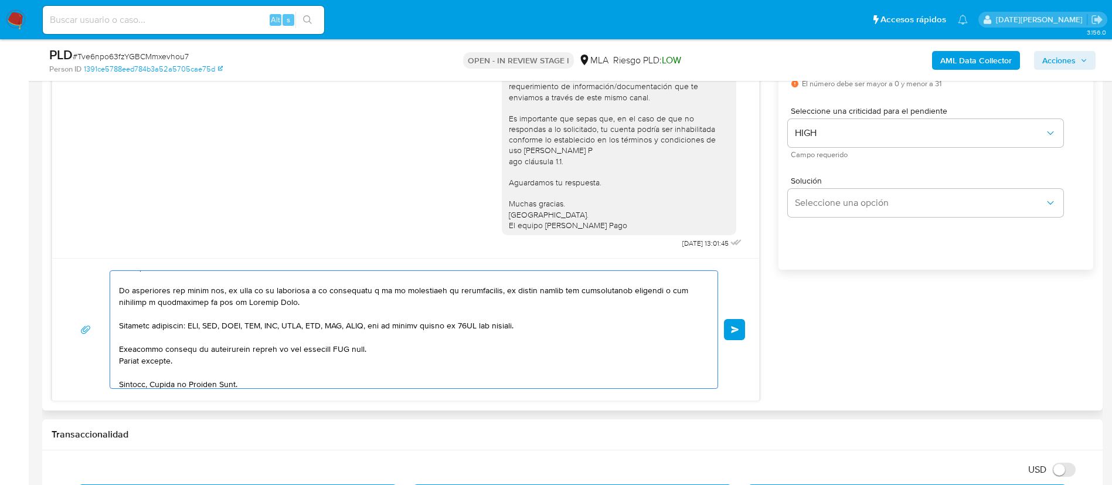
scroll to position [196, 0]
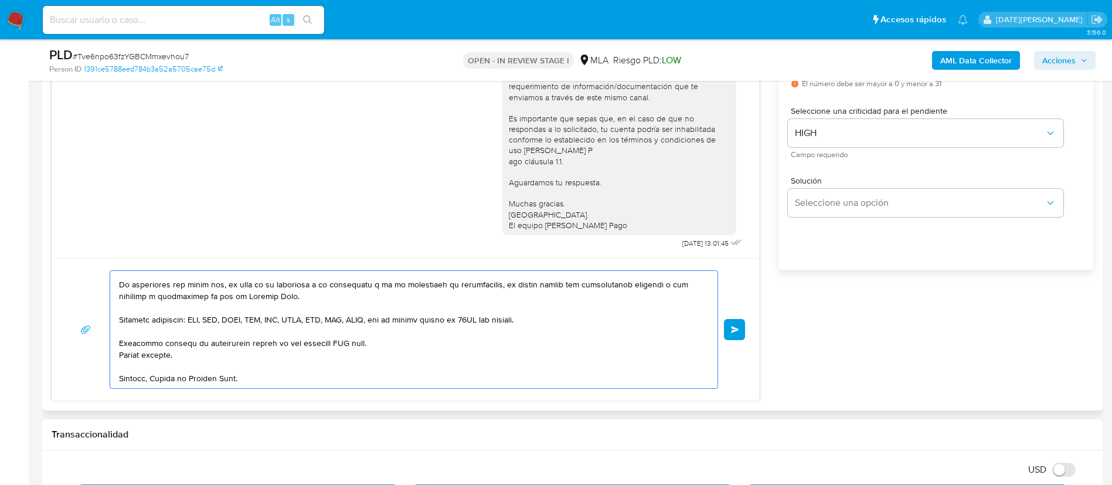
click at [333, 331] on textarea at bounding box center [411, 329] width 584 height 117
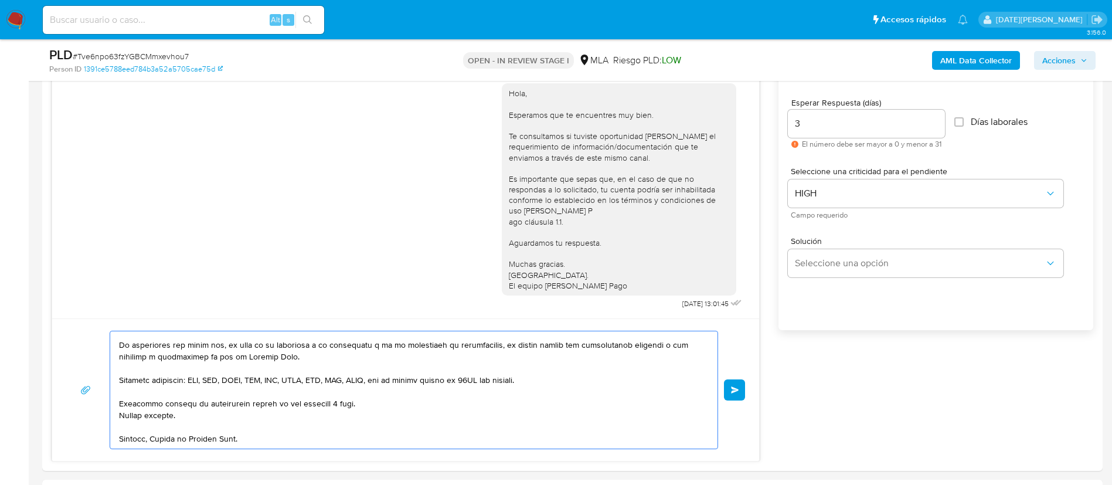
scroll to position [616, 0]
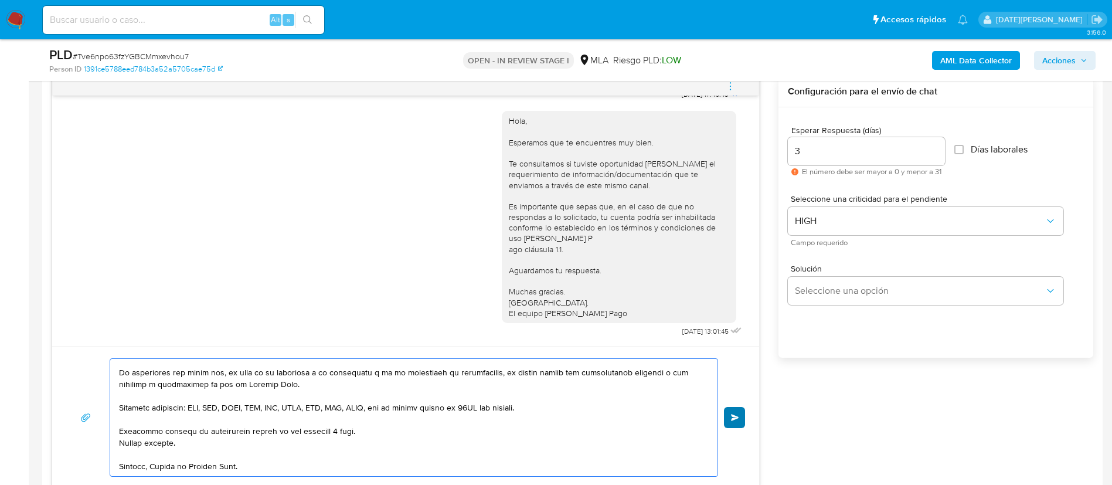
type textarea "Hola, Salvador Benjamin Gauto. En función de las operaciones registradas en tu …"
click at [737, 419] on span "Enviar" at bounding box center [735, 417] width 8 height 7
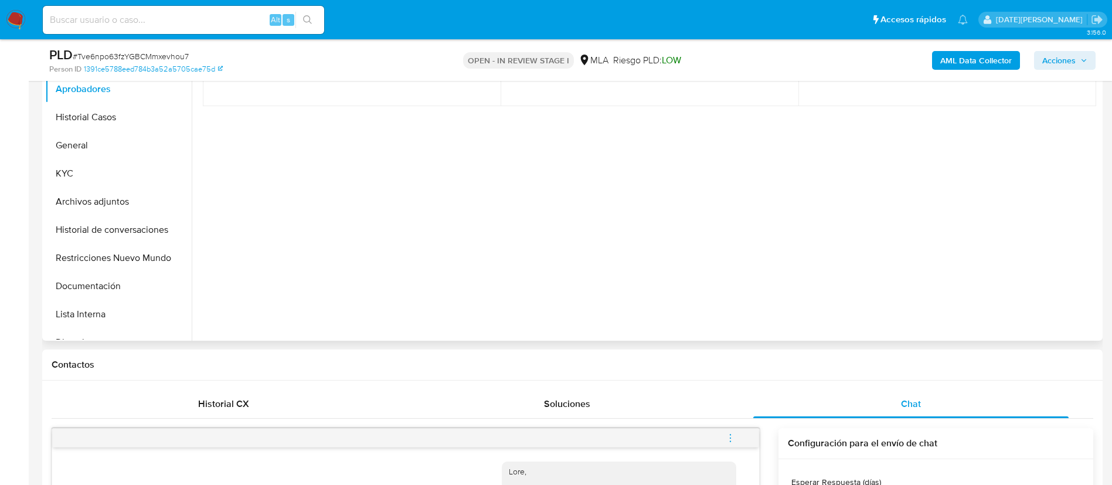
scroll to position [88, 0]
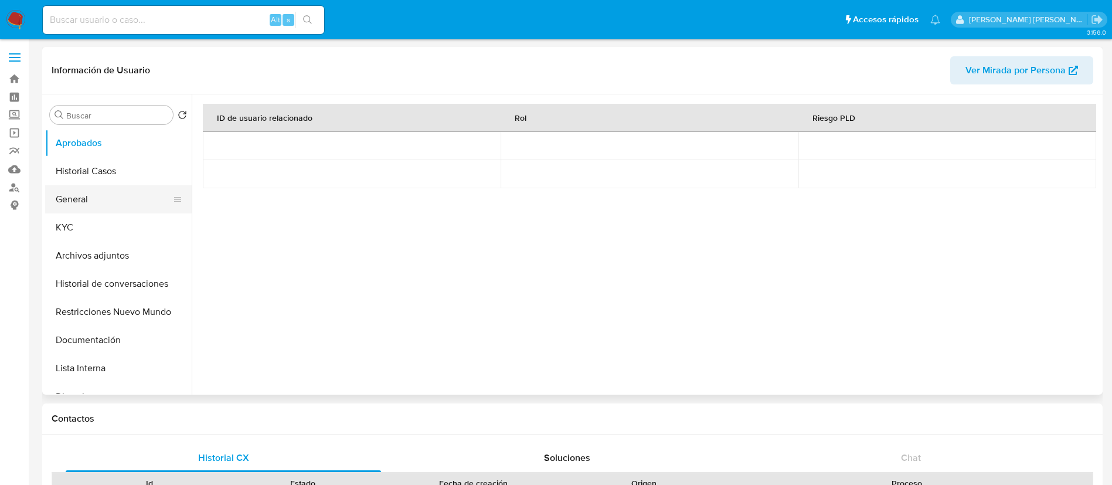
select select "10"
click at [98, 225] on button "KYC" at bounding box center [113, 227] width 137 height 28
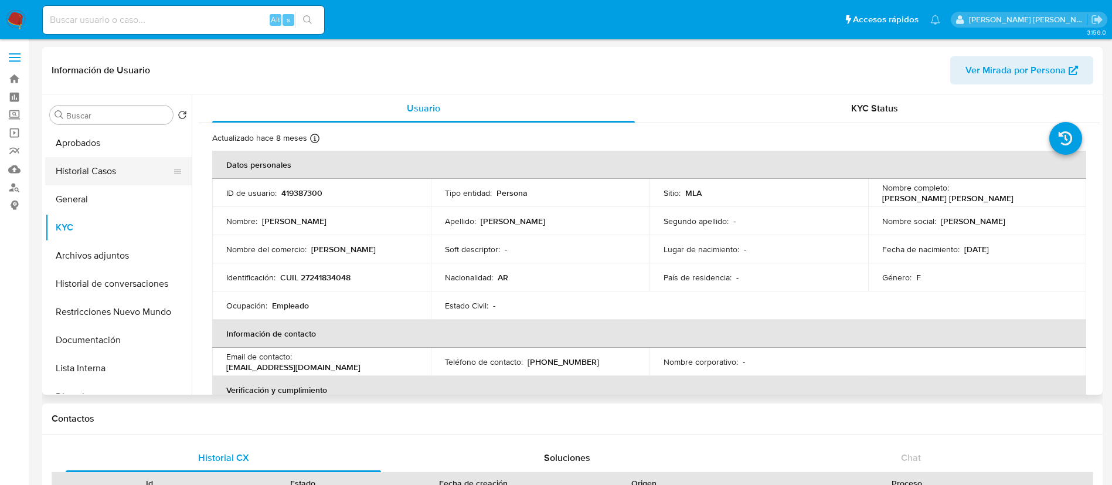
click at [102, 168] on button "Historial Casos" at bounding box center [113, 171] width 137 height 28
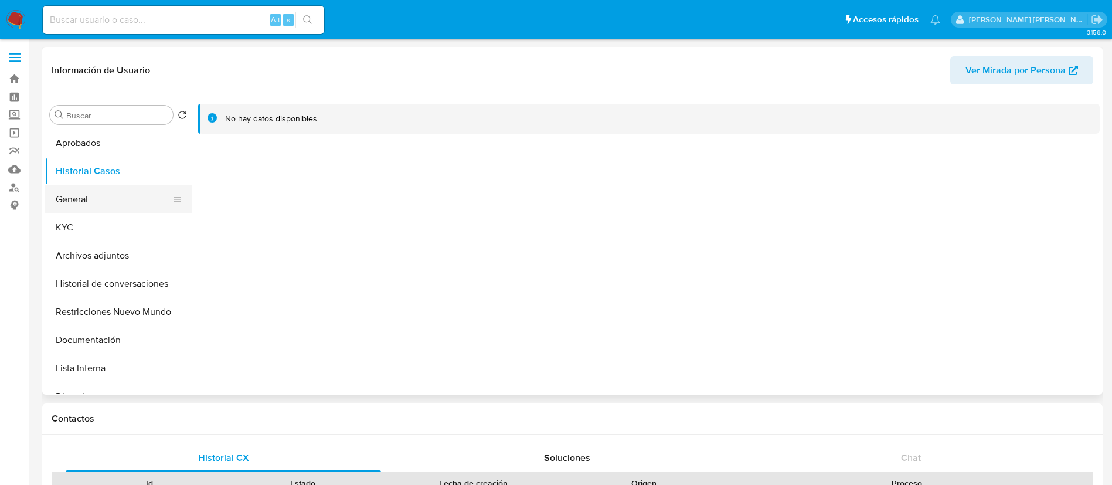
click at [66, 199] on button "General" at bounding box center [113, 199] width 137 height 28
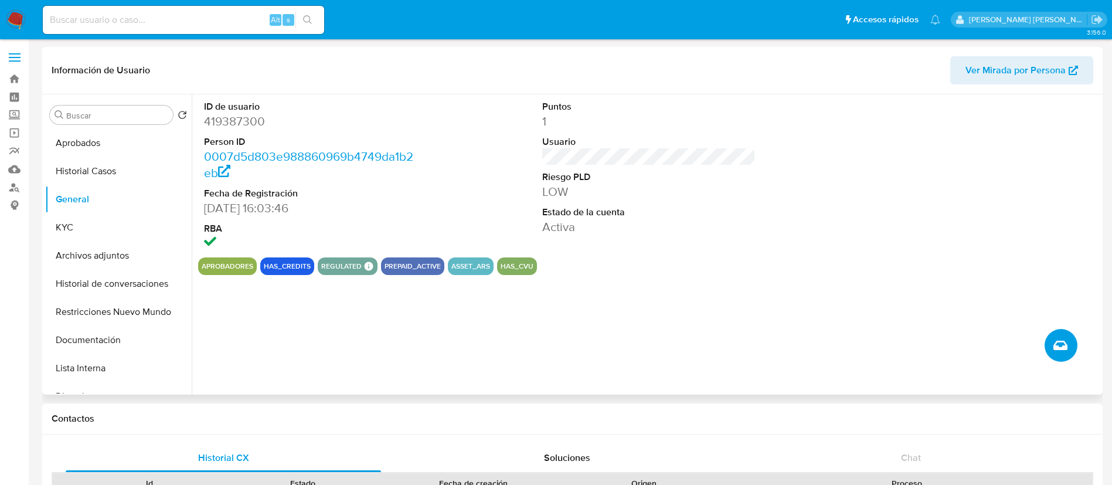
click at [1059, 342] on icon "Crear caso manual" at bounding box center [1061, 345] width 14 height 14
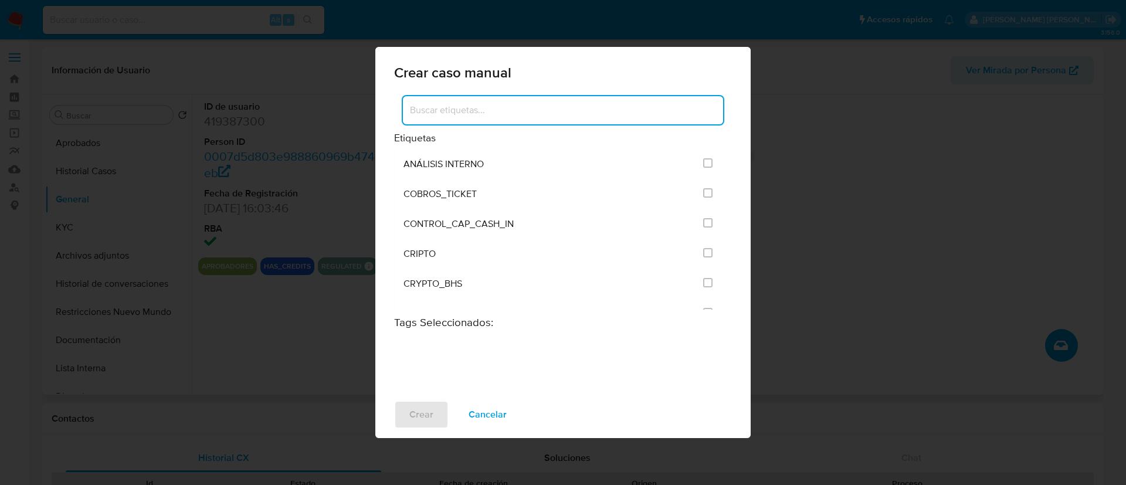
click at [497, 110] on input at bounding box center [563, 110] width 320 height 15
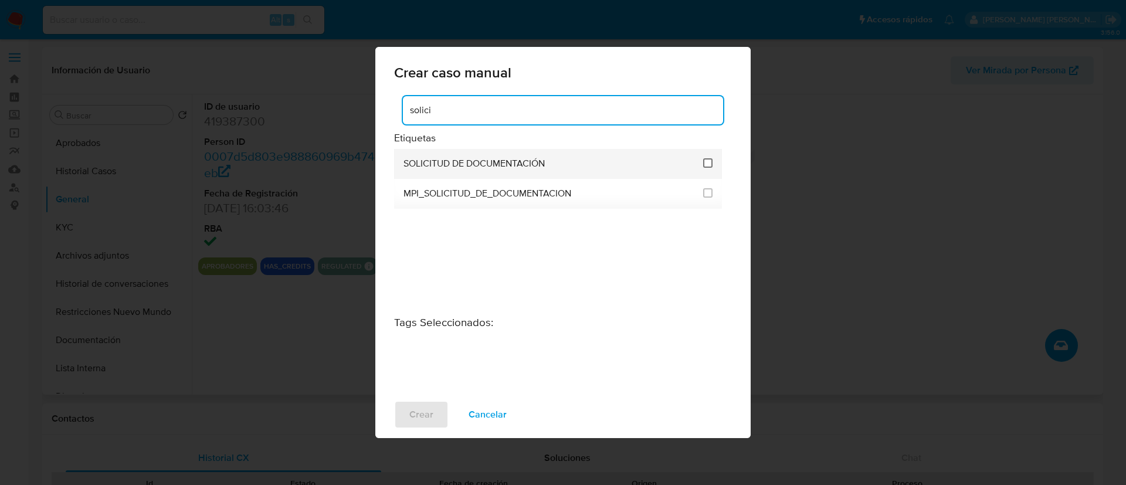
type input "solici"
click at [707, 163] on input "2677" at bounding box center [707, 162] width 9 height 9
checkbox input "true"
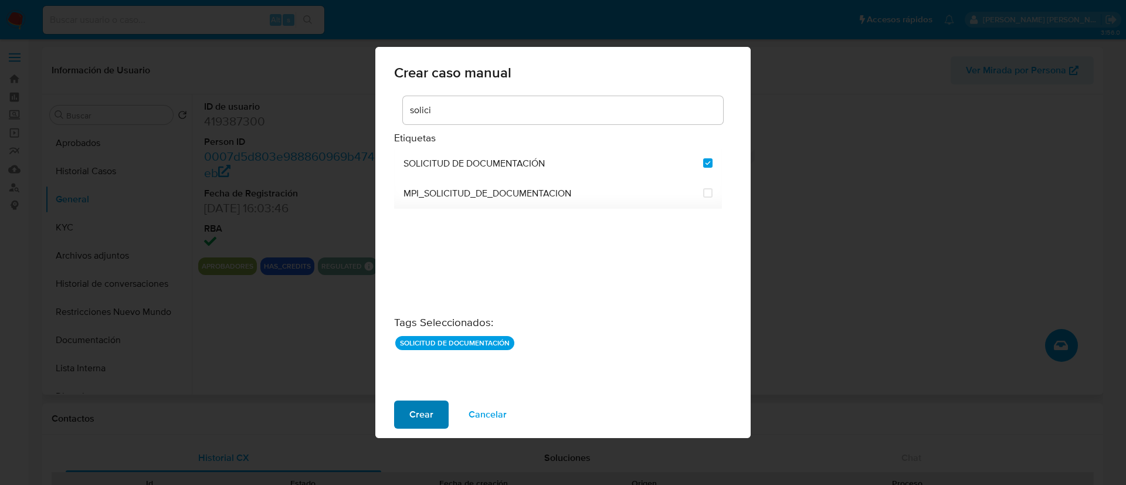
click at [418, 419] on span "Crear" at bounding box center [421, 415] width 24 height 26
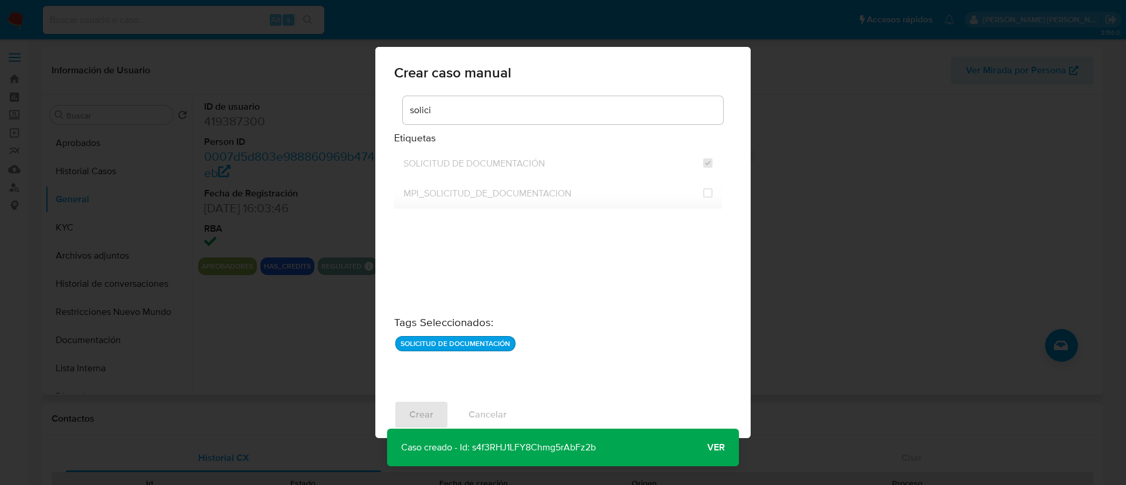
click at [720, 447] on span "Ver" at bounding box center [716, 447] width 18 height 0
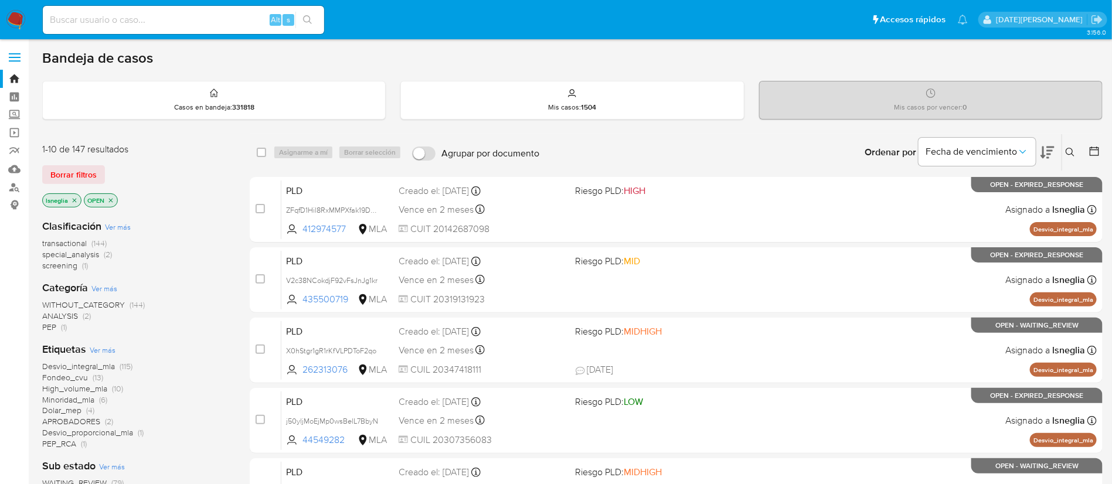
click at [1070, 150] on icon at bounding box center [1070, 152] width 9 height 9
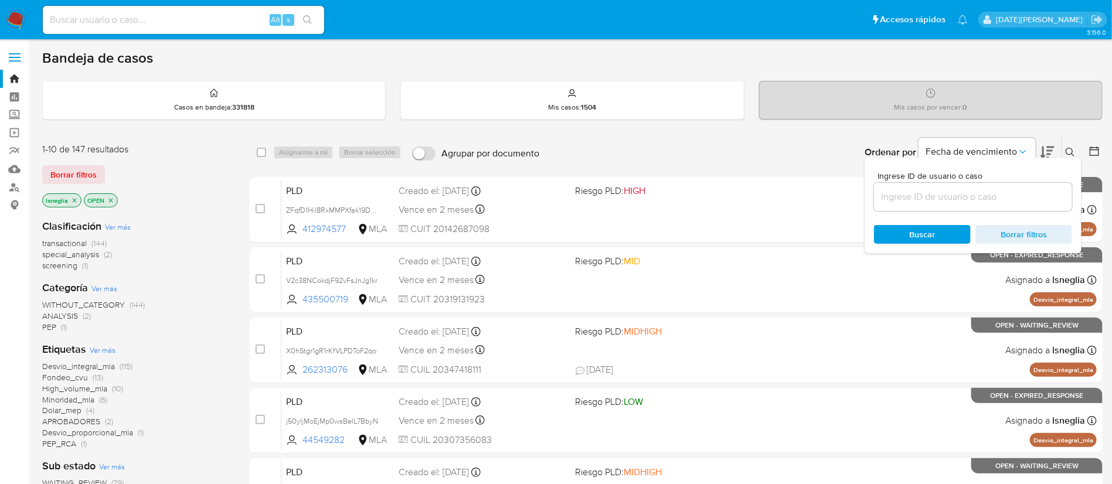
click at [148, 23] on input at bounding box center [183, 19] width 281 height 15
paste input "dLOiKLcTOPfueFRUQBxPu6ne"
type input "dLOiKLcTOPfueFRUQBxPu6ne"
click at [308, 15] on icon "search-icon" at bounding box center [307, 19] width 9 height 9
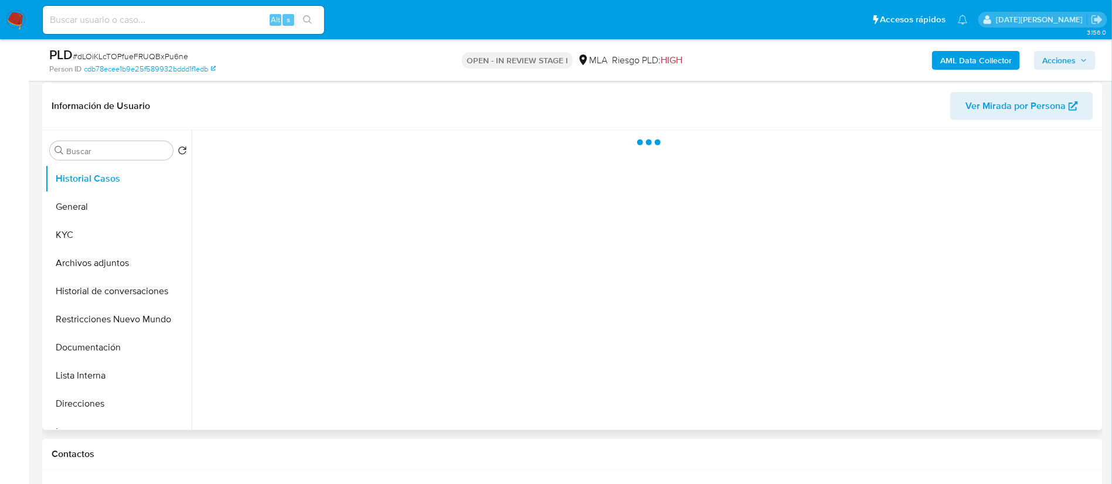
scroll to position [176, 0]
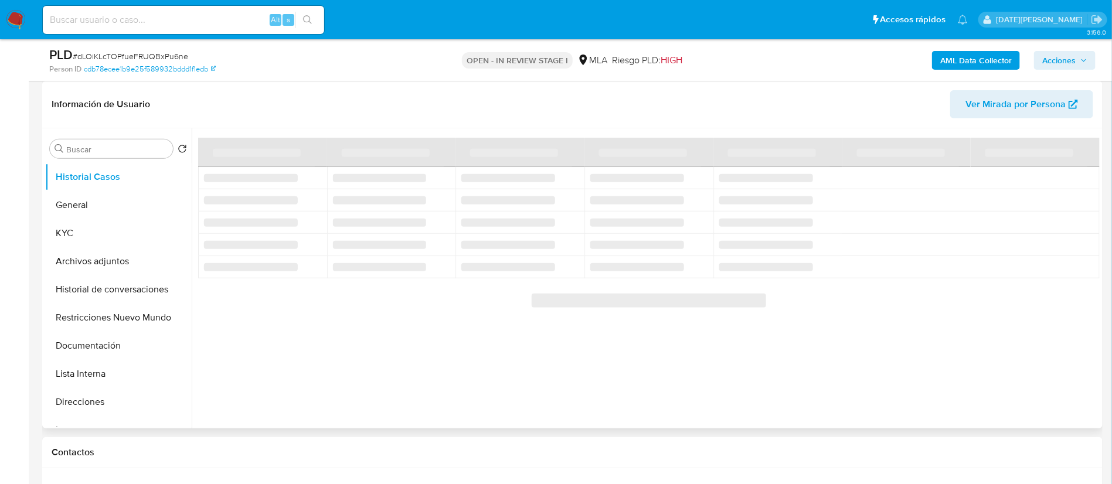
select select "10"
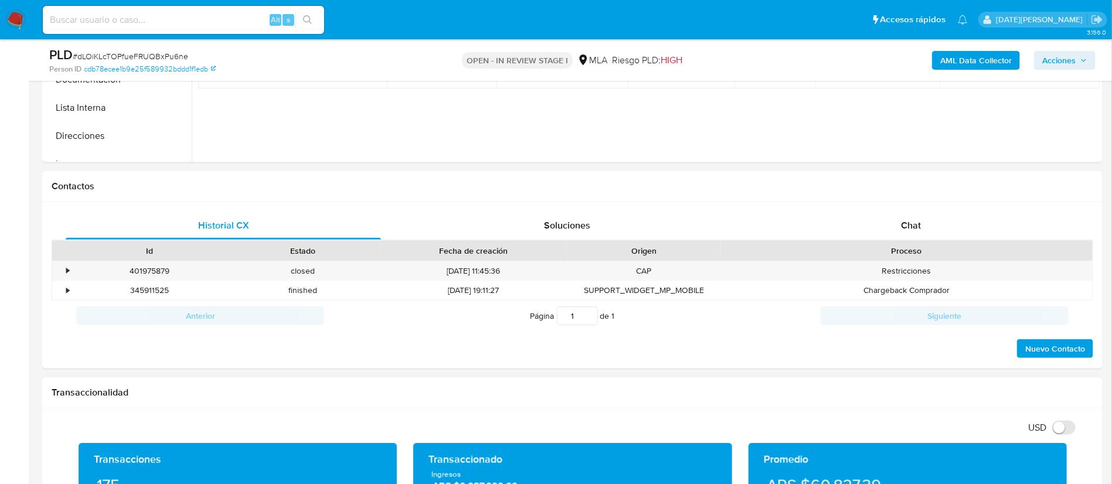
scroll to position [528, 0]
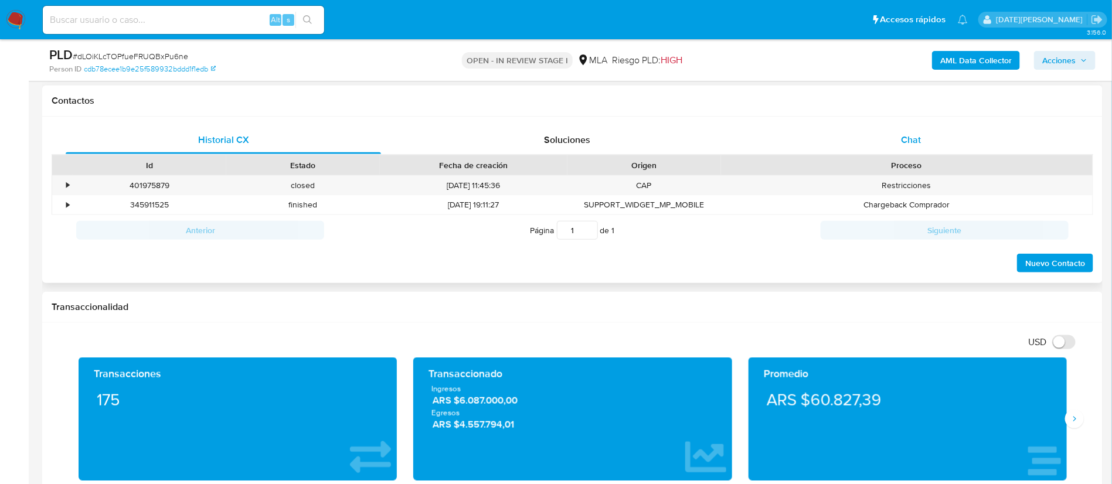
click at [913, 134] on span "Chat" at bounding box center [911, 139] width 20 height 13
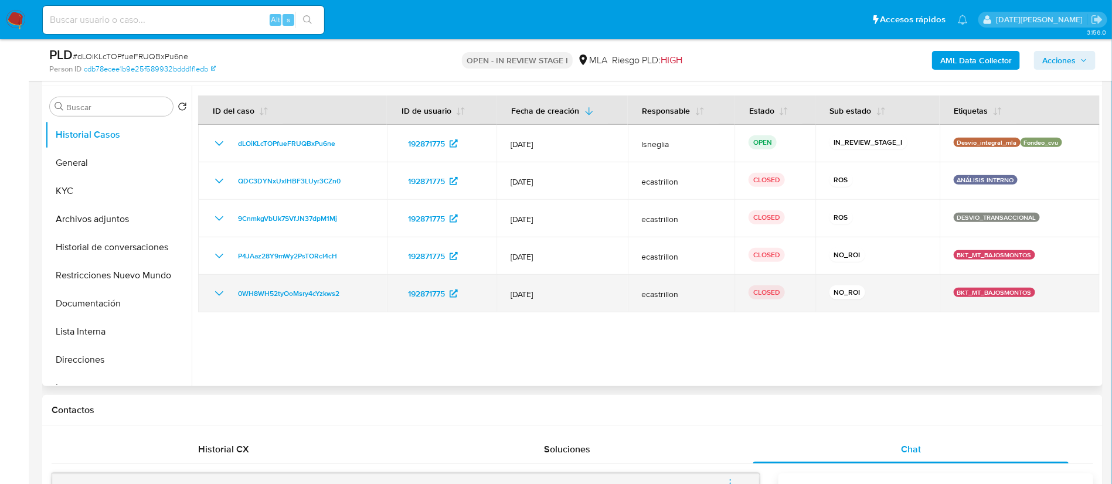
scroll to position [176, 0]
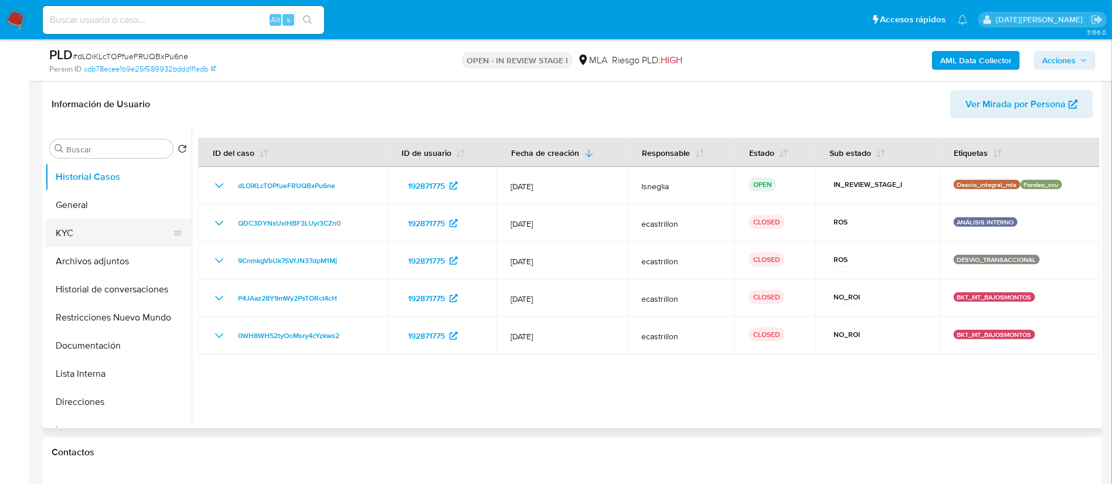
click at [66, 227] on button "KYC" at bounding box center [113, 233] width 137 height 28
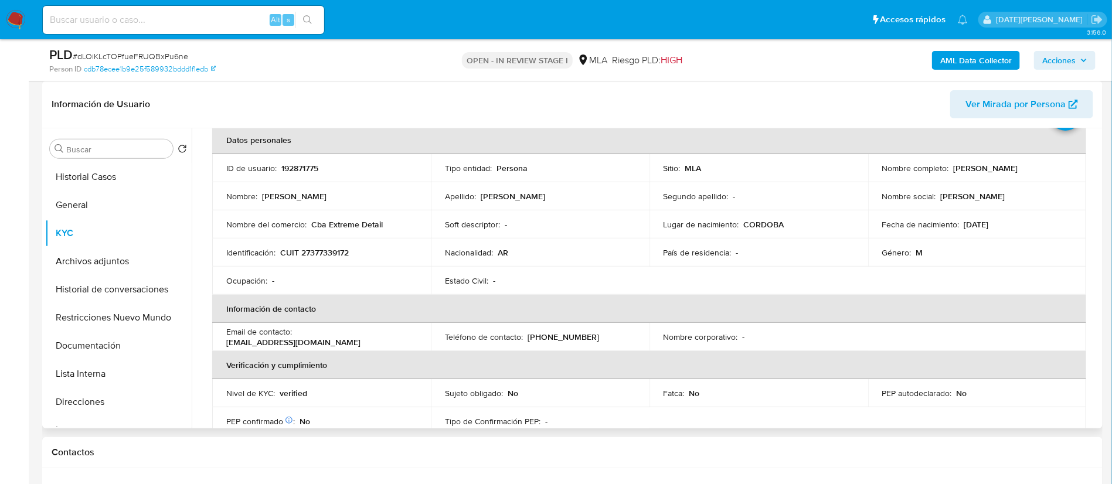
scroll to position [88, 0]
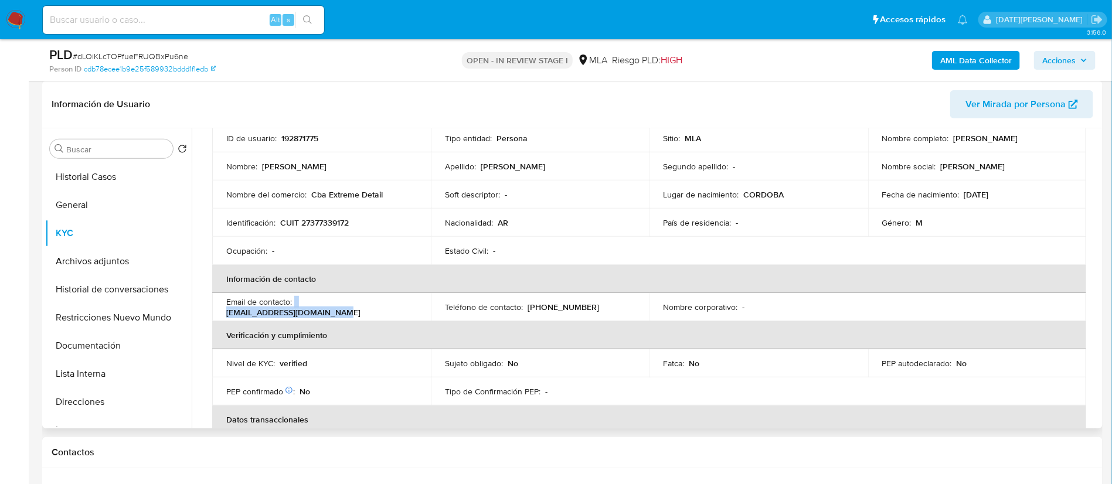
drag, startPoint x: 294, startPoint y: 307, endPoint x: 403, endPoint y: 310, distance: 109.1
click at [403, 310] on div "Email de contacto : [EMAIL_ADDRESS][DOMAIN_NAME]" at bounding box center [321, 307] width 191 height 21
copy div "[EMAIL_ADDRESS][DOMAIN_NAME]"
click at [76, 282] on button "Historial de conversaciones" at bounding box center [113, 290] width 137 height 28
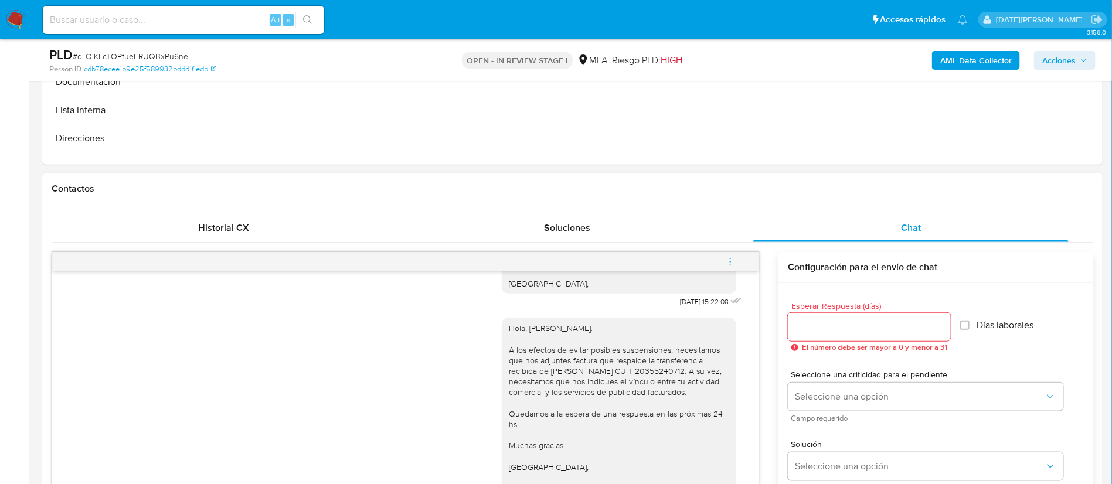
scroll to position [3210, 0]
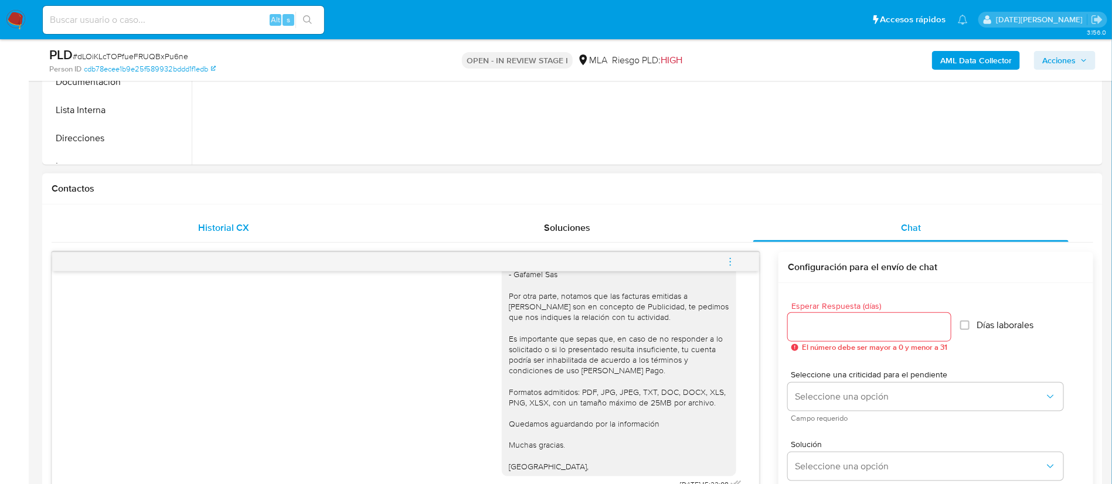
click at [257, 226] on div "Historial CX" at bounding box center [224, 228] width 316 height 28
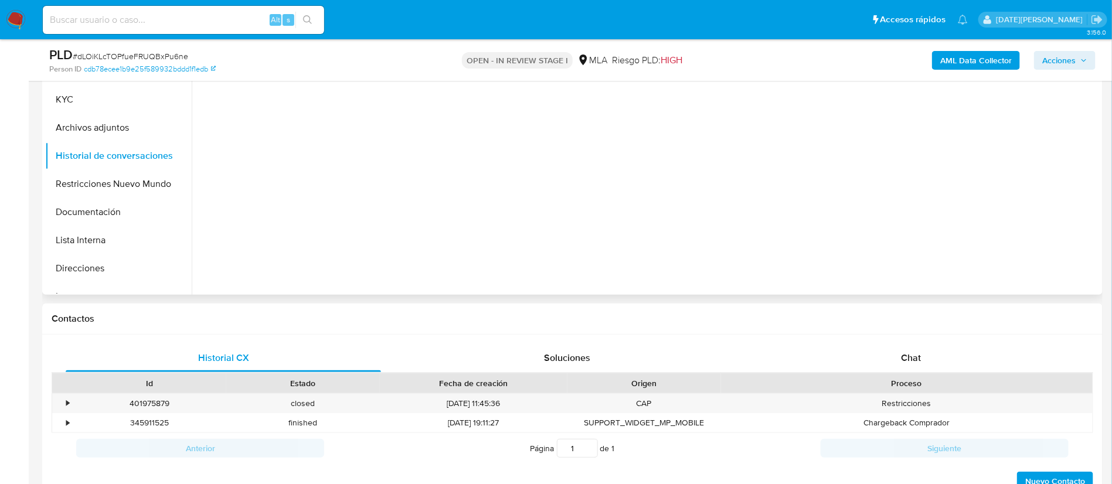
scroll to position [264, 0]
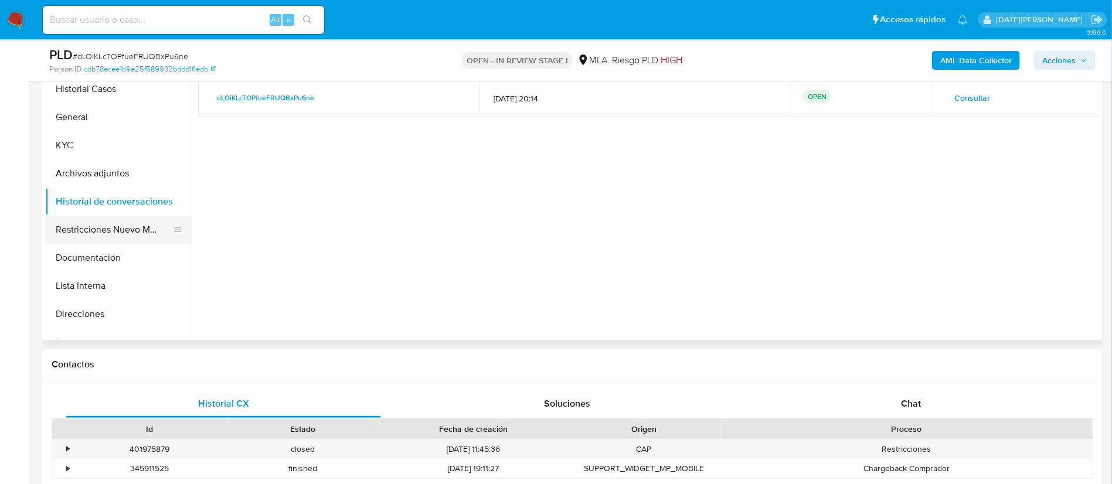
click at [124, 230] on button "Restricciones Nuevo Mundo" at bounding box center [113, 230] width 137 height 28
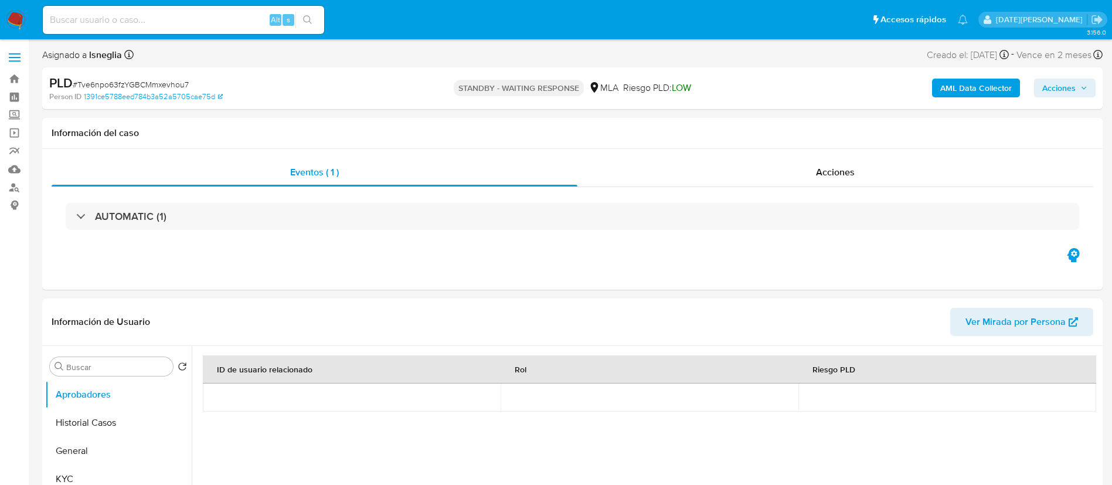
select select "10"
click at [531, 269] on div "Eventos ( 1 ) Acciones AUTOMATIC (1)" at bounding box center [572, 219] width 1061 height 141
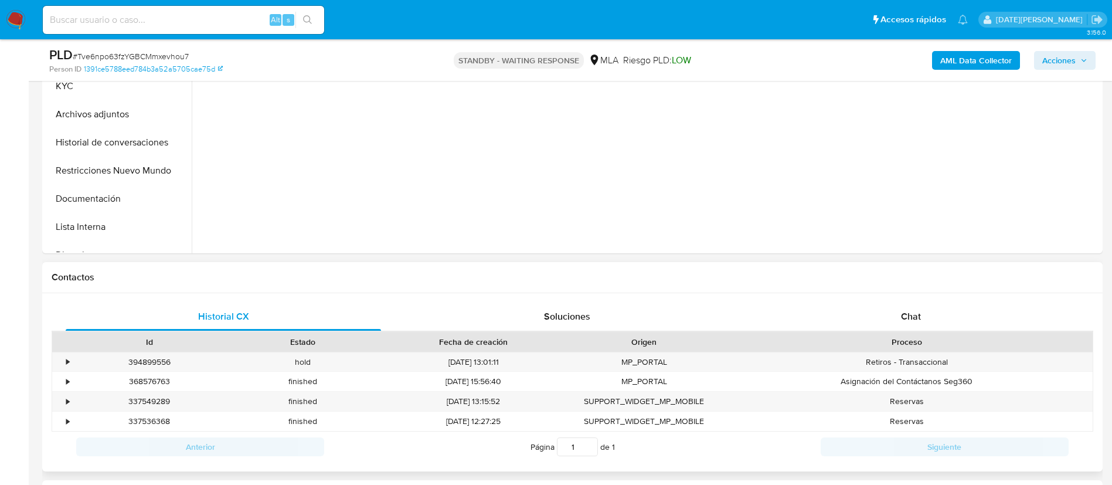
scroll to position [352, 0]
click at [915, 300] on div "Historial CX Soluciones Chat Id Estado Fecha de creación Origen Proceso • 39489…" at bounding box center [572, 382] width 1061 height 179
click at [914, 316] on span "Chat" at bounding box center [911, 315] width 20 height 13
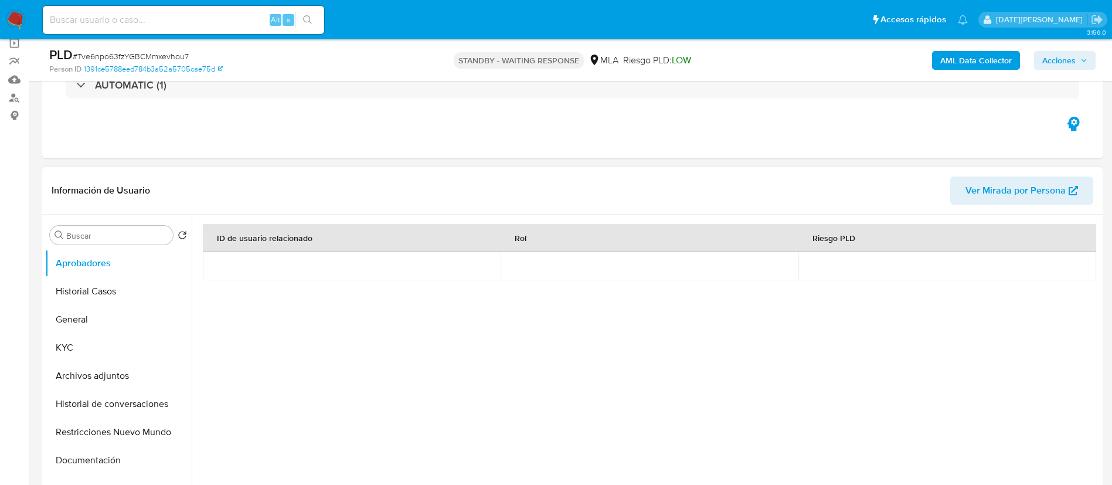
scroll to position [88, 0]
click at [70, 340] on button "KYC" at bounding box center [113, 349] width 137 height 28
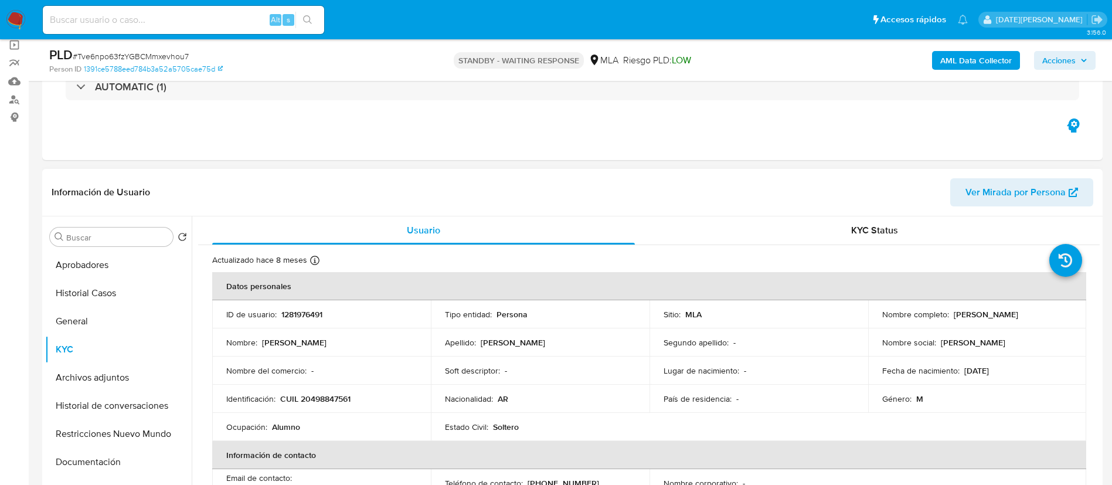
drag, startPoint x: 952, startPoint y: 315, endPoint x: 1064, endPoint y: 313, distance: 112.6
click at [1064, 313] on div "Nombre completo : [PERSON_NAME]" at bounding box center [978, 314] width 191 height 11
copy p "[PERSON_NAME]"
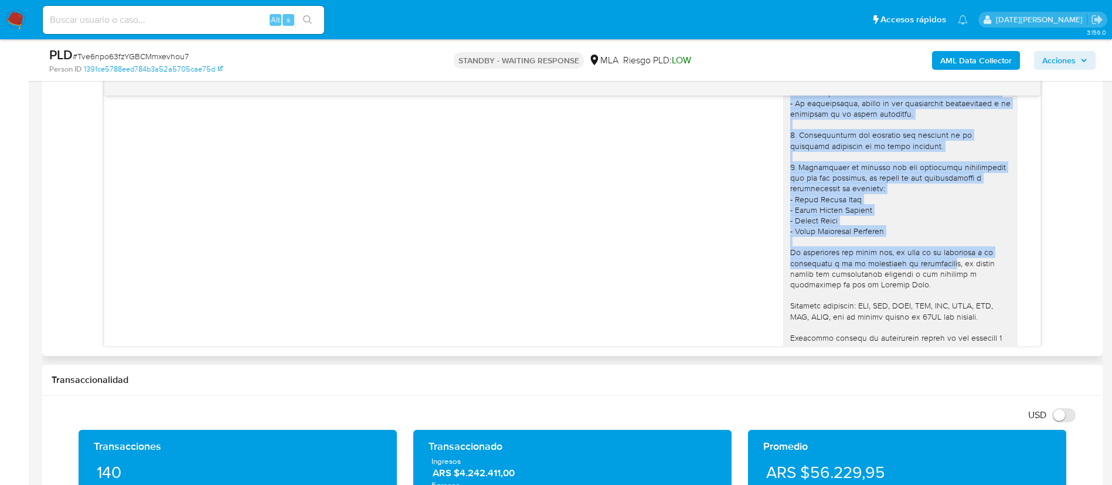
scroll to position [962, 0]
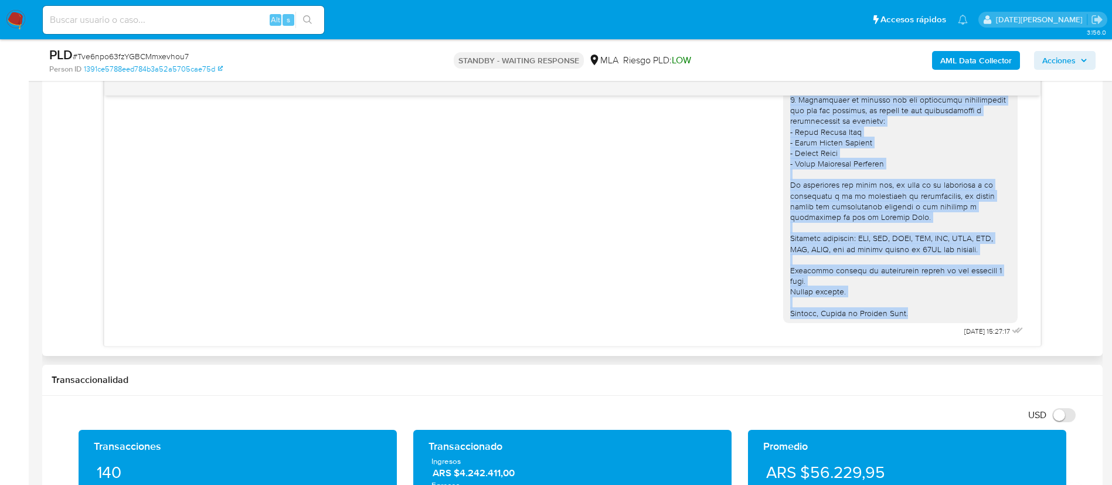
drag, startPoint x: 777, startPoint y: 183, endPoint x: 921, endPoint y: 318, distance: 197.5
click at [921, 318] on div at bounding box center [901, 126] width 221 height 384
copy div "1. Descripción del uso otorgado a la aplicación [PERSON_NAME] Pago : - Detalla …"
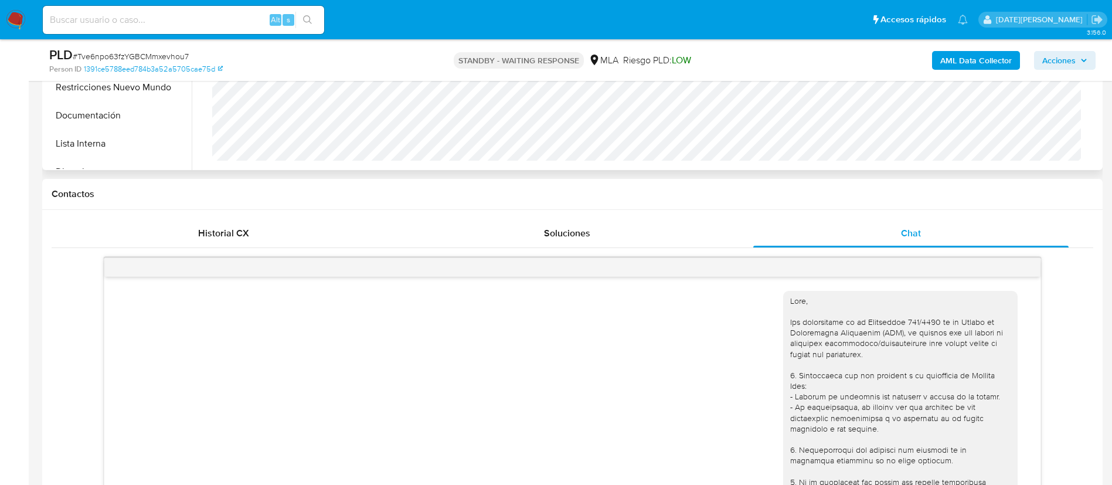
scroll to position [176, 0]
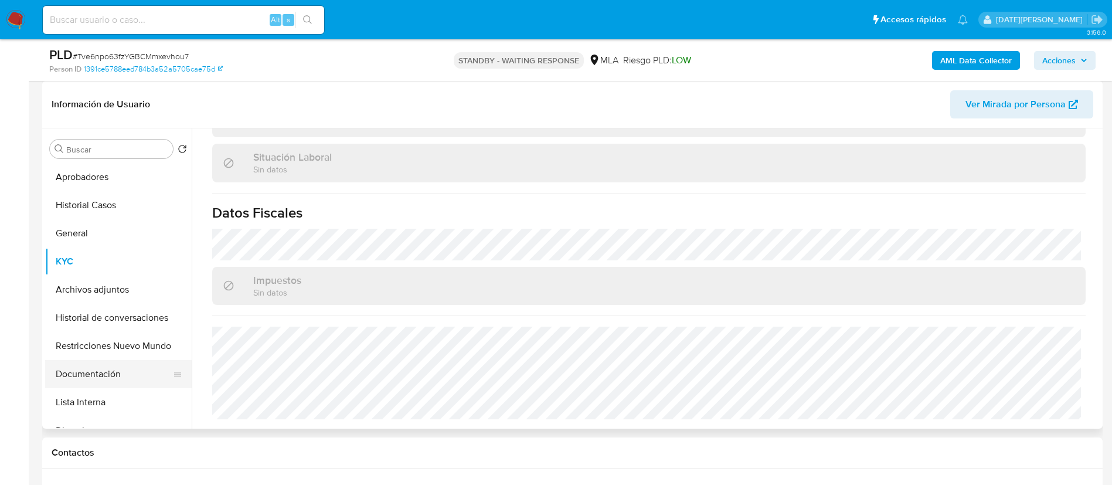
click at [101, 372] on button "Documentación" at bounding box center [113, 374] width 137 height 28
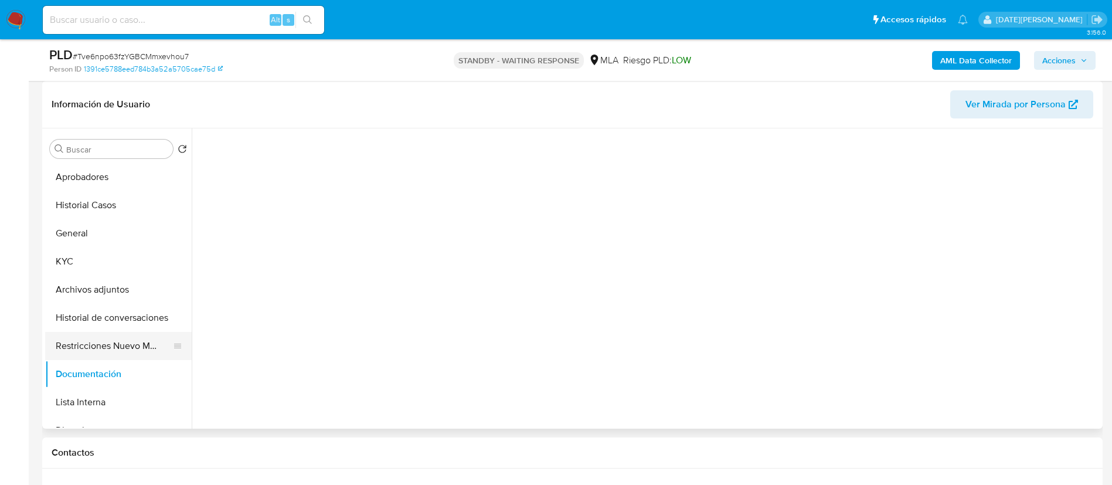
scroll to position [0, 0]
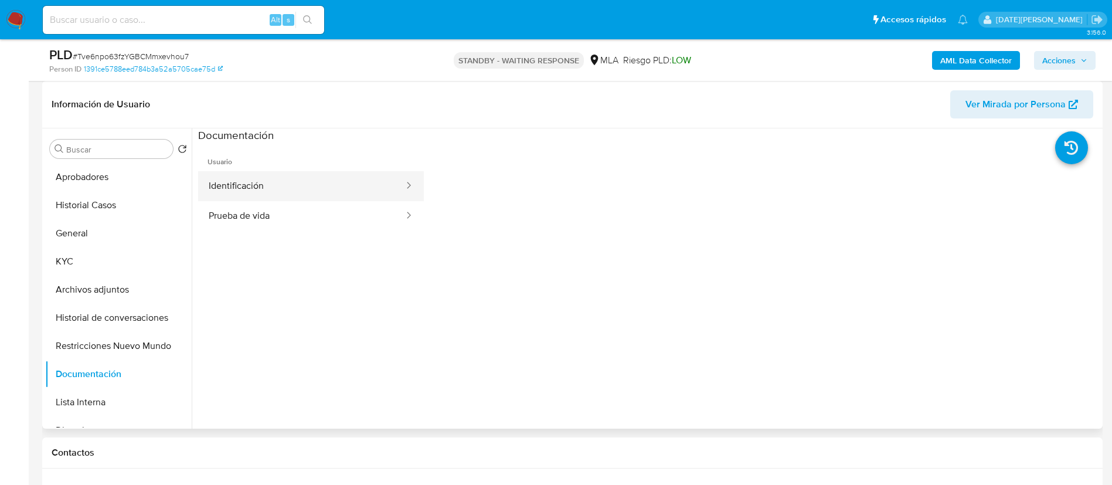
click at [267, 182] on button "Identificación" at bounding box center [301, 186] width 207 height 30
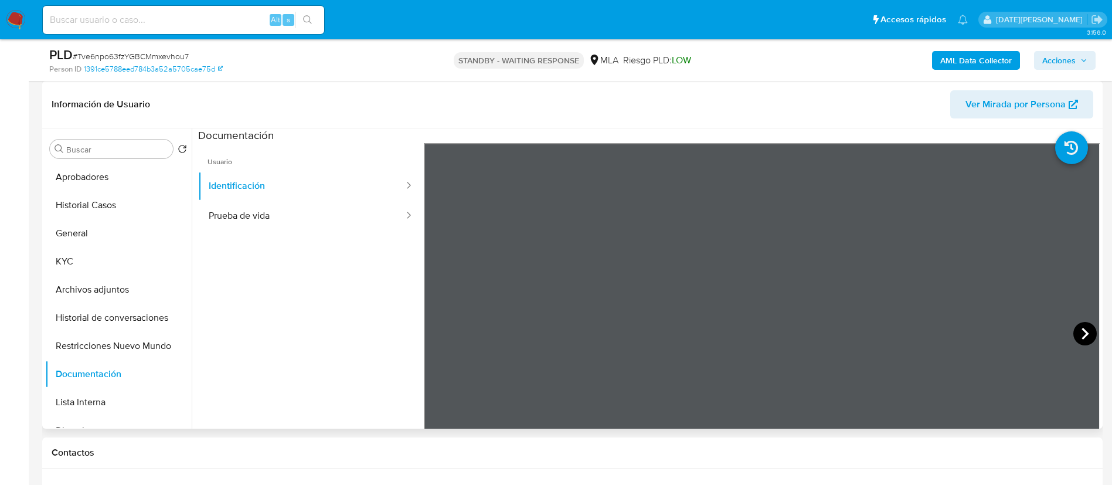
click at [1074, 334] on icon at bounding box center [1085, 333] width 23 height 23
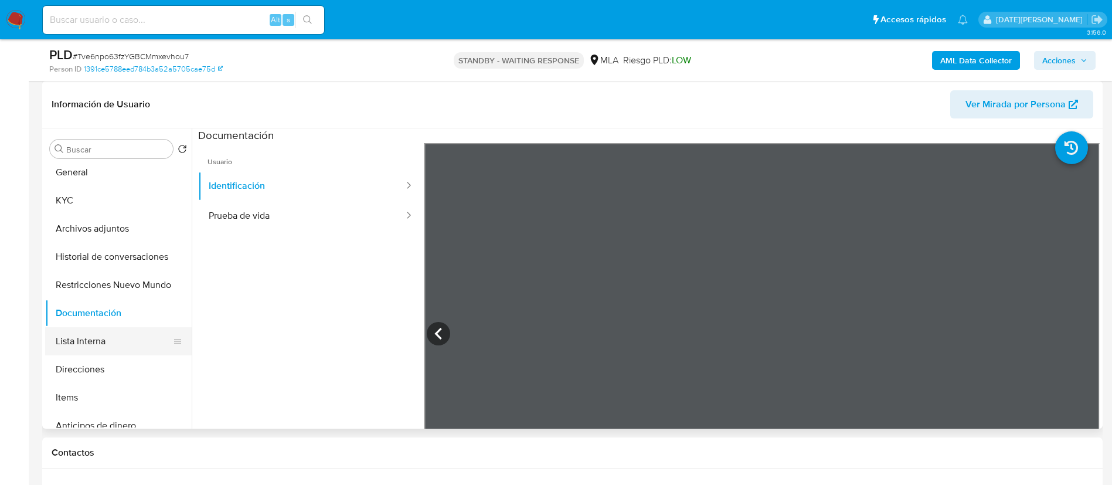
scroll to position [88, 0]
click at [91, 347] on button "Direcciones" at bounding box center [113, 342] width 137 height 28
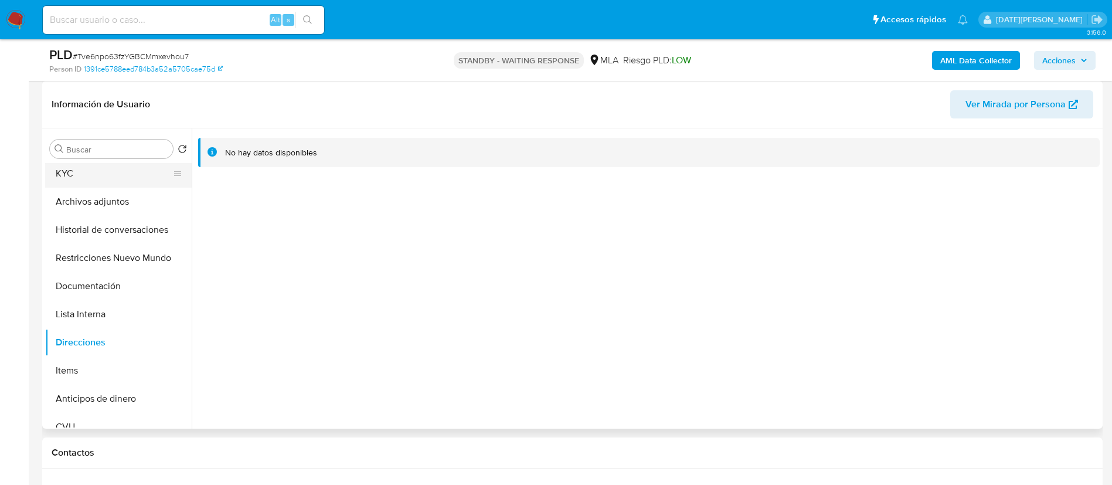
click at [77, 173] on button "KYC" at bounding box center [113, 174] width 137 height 28
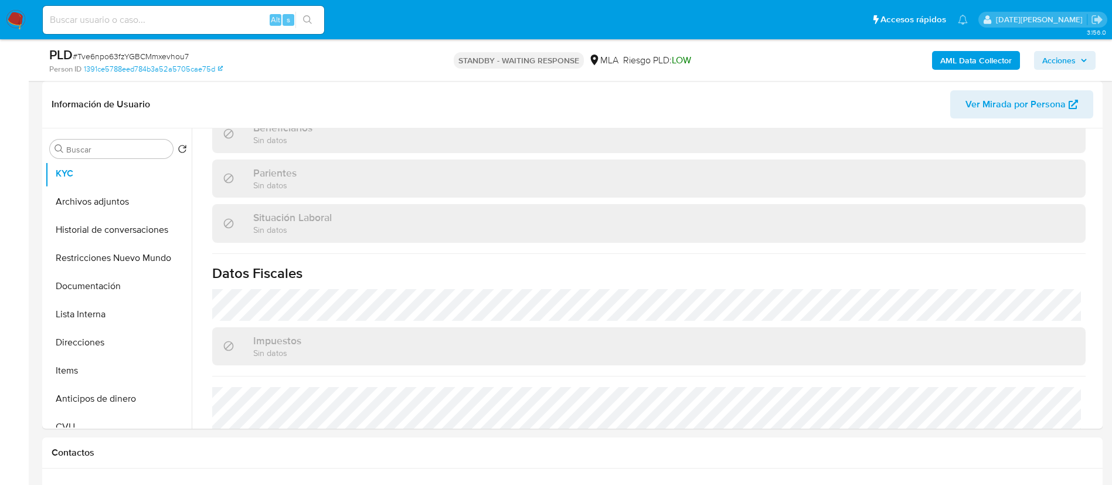
scroll to position [607, 0]
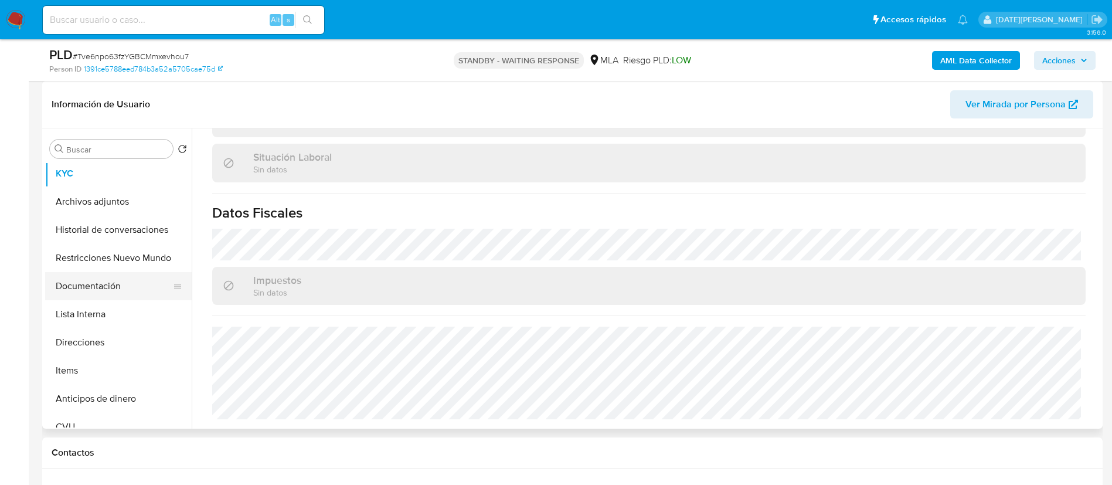
click at [135, 274] on button "Documentación" at bounding box center [113, 286] width 137 height 28
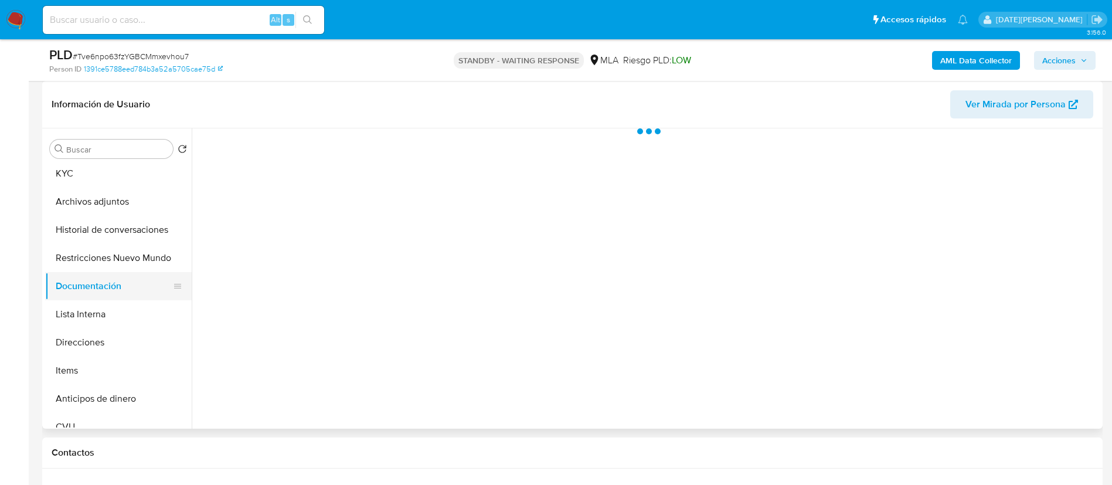
scroll to position [0, 0]
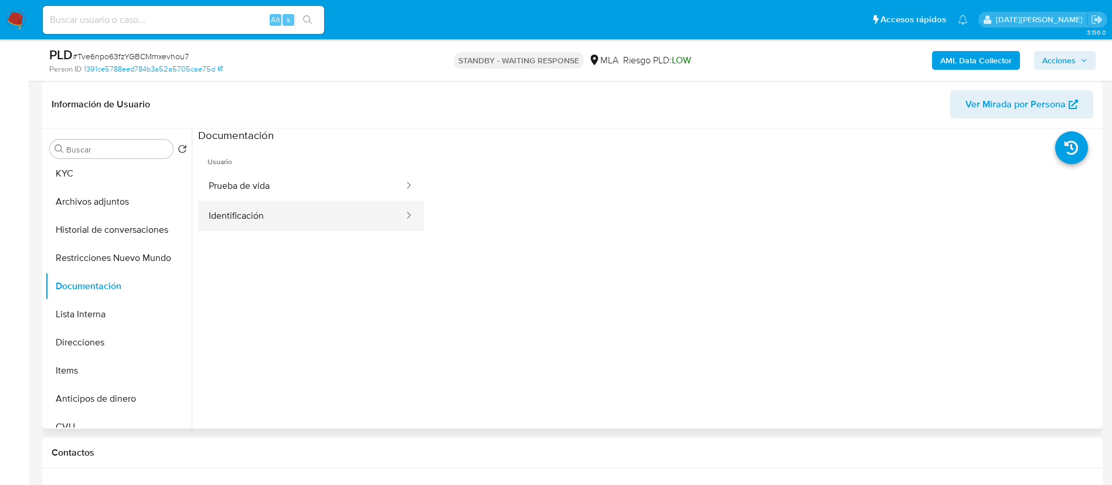
click at [263, 212] on button "Identificación" at bounding box center [301, 216] width 207 height 30
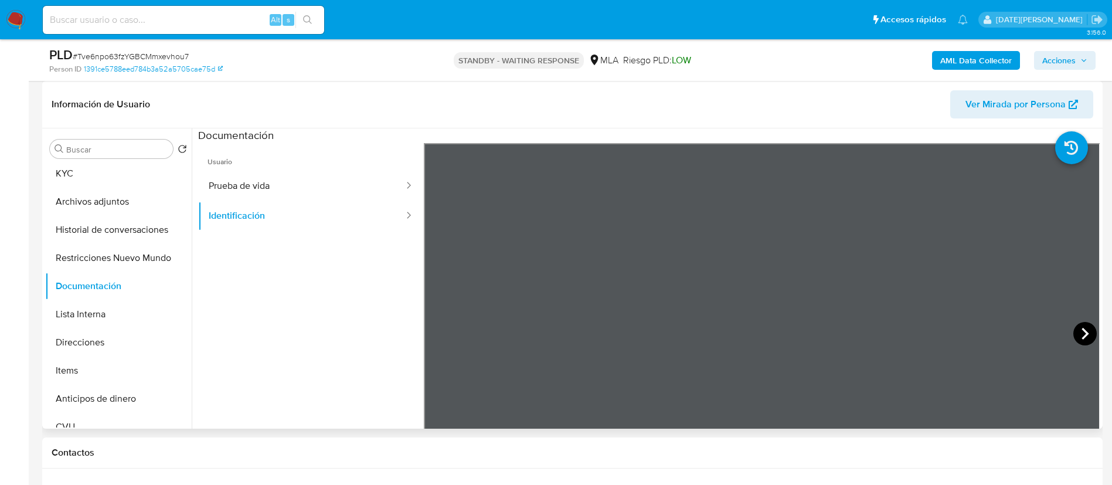
click at [1078, 336] on icon at bounding box center [1085, 333] width 23 height 23
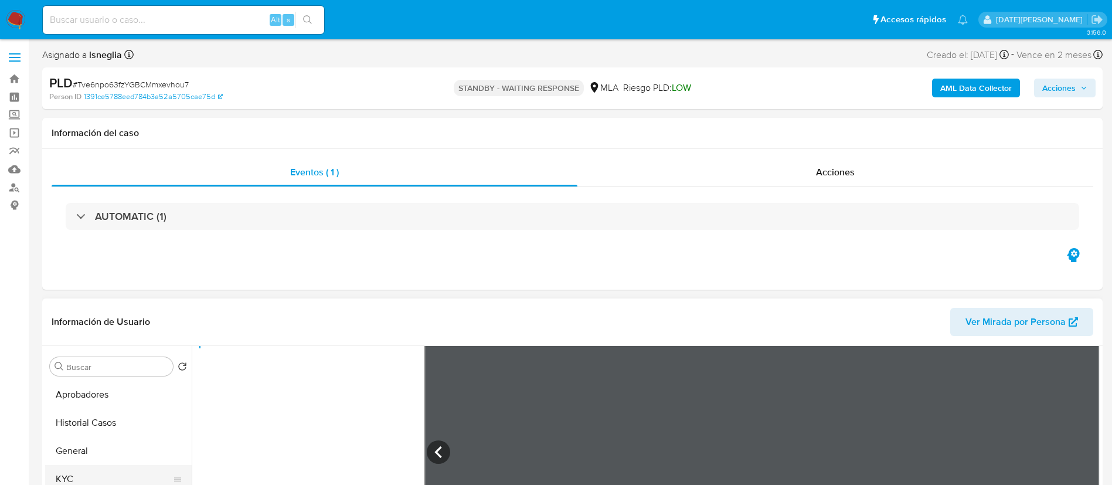
click at [73, 473] on button "KYC" at bounding box center [113, 479] width 137 height 28
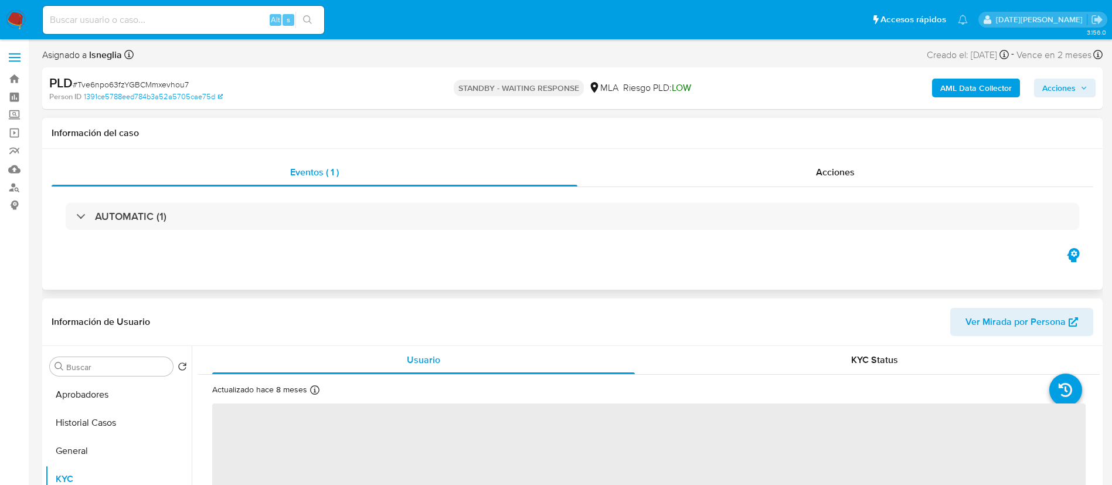
scroll to position [88, 0]
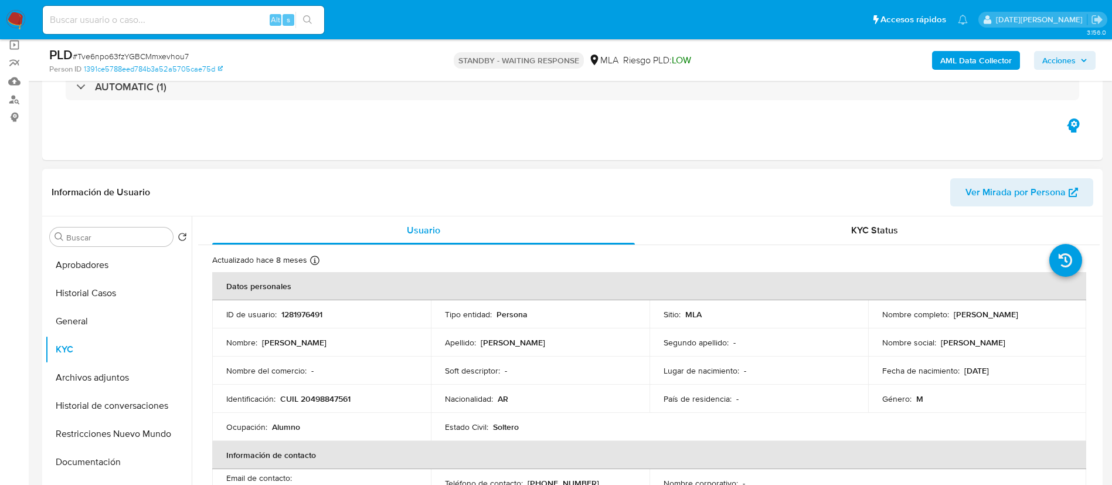
drag, startPoint x: 951, startPoint y: 316, endPoint x: 1041, endPoint y: 315, distance: 90.3
click at [1019, 315] on p "[PERSON_NAME]" at bounding box center [986, 314] width 65 height 11
copy p "[PERSON_NAME]"
click at [114, 378] on button "Archivos adjuntos" at bounding box center [113, 378] width 137 height 28
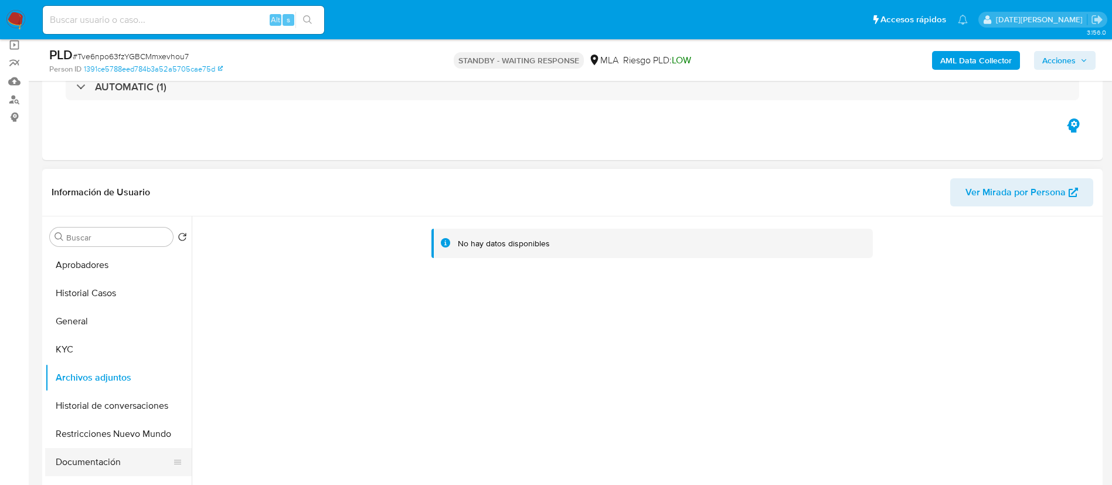
click at [104, 470] on button "Documentación" at bounding box center [113, 462] width 137 height 28
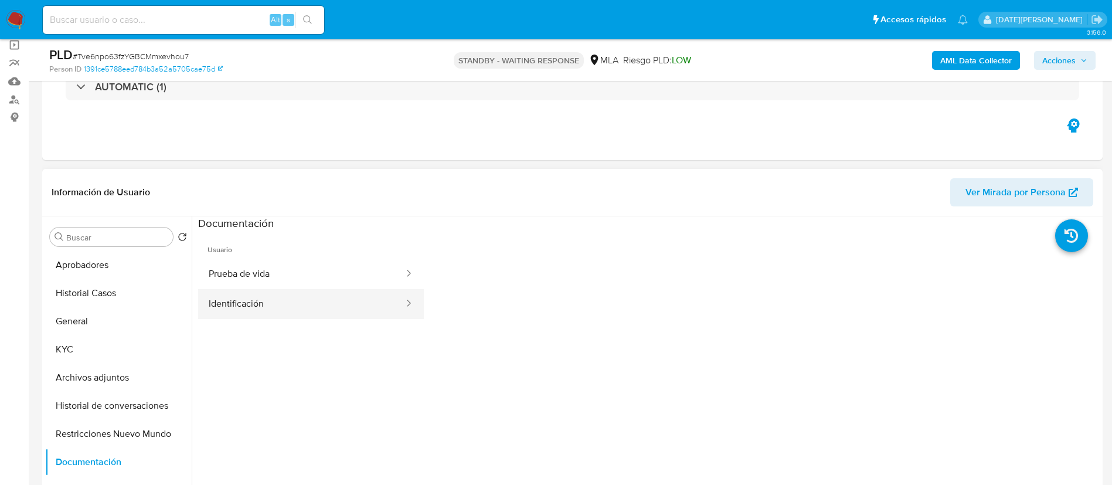
click at [303, 308] on button "Identificación" at bounding box center [301, 304] width 207 height 30
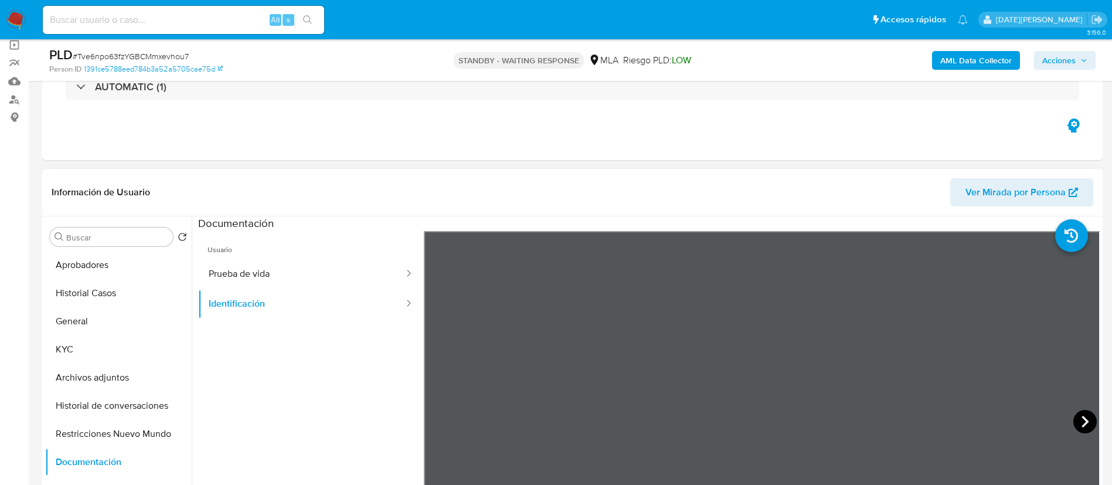
click at [1078, 425] on icon at bounding box center [1085, 421] width 23 height 23
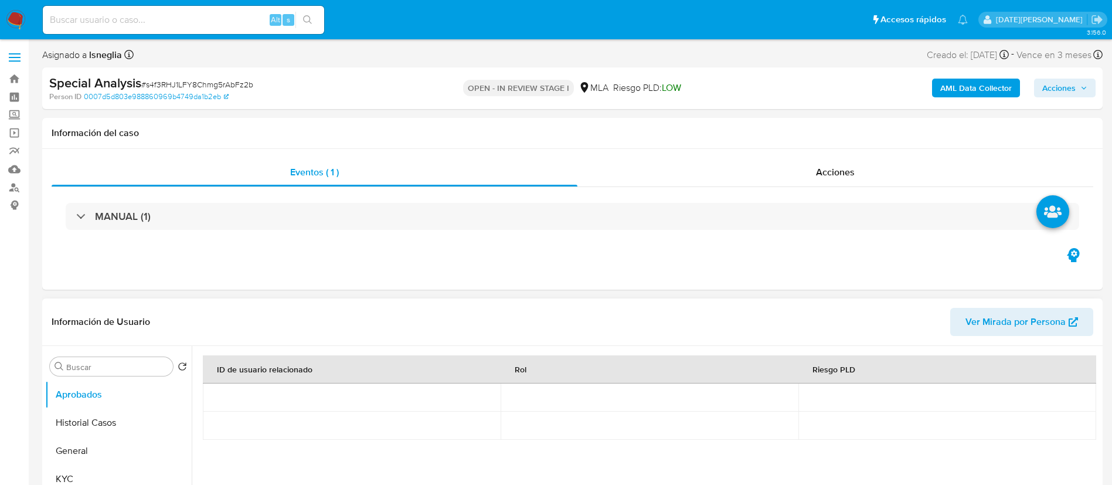
select select "10"
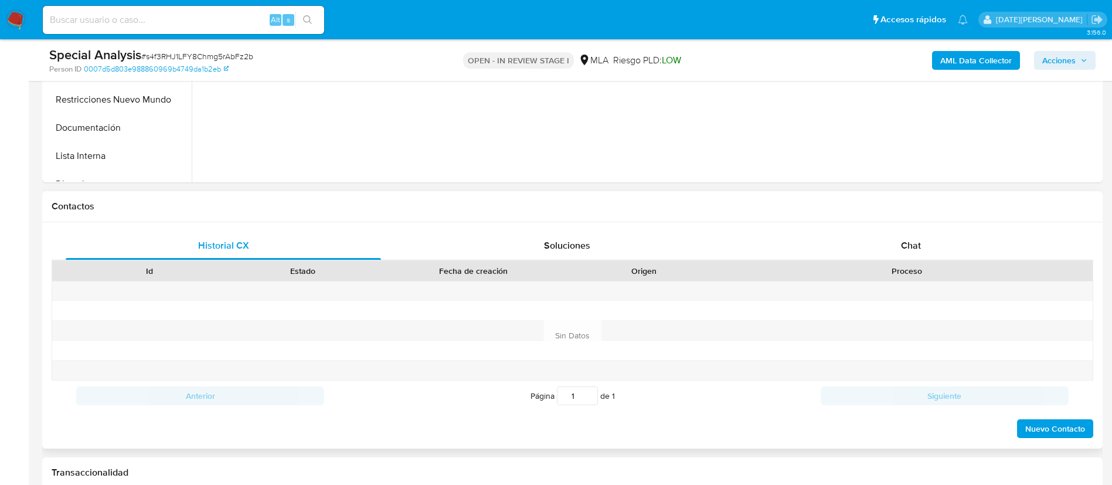
scroll to position [440, 0]
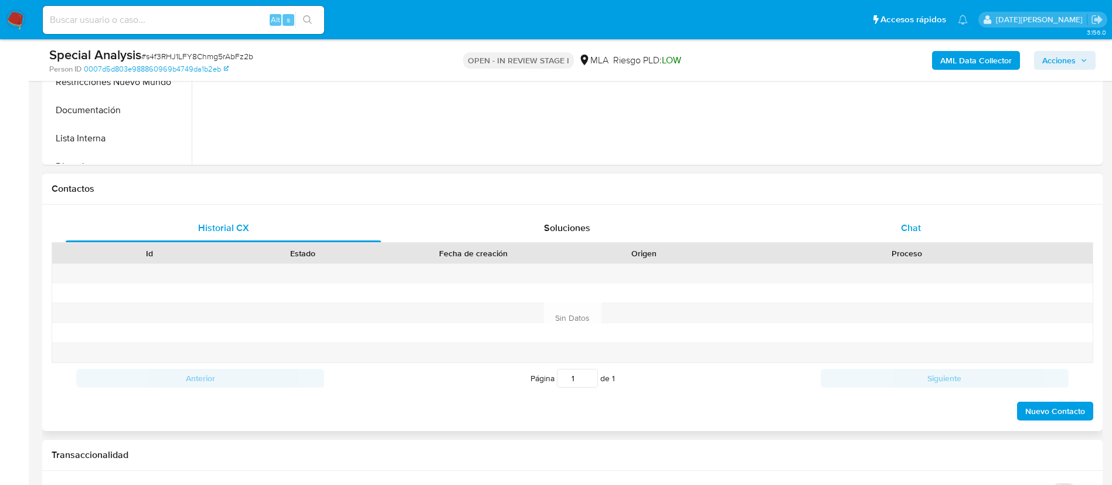
click at [927, 228] on div "Chat" at bounding box center [912, 228] width 316 height 28
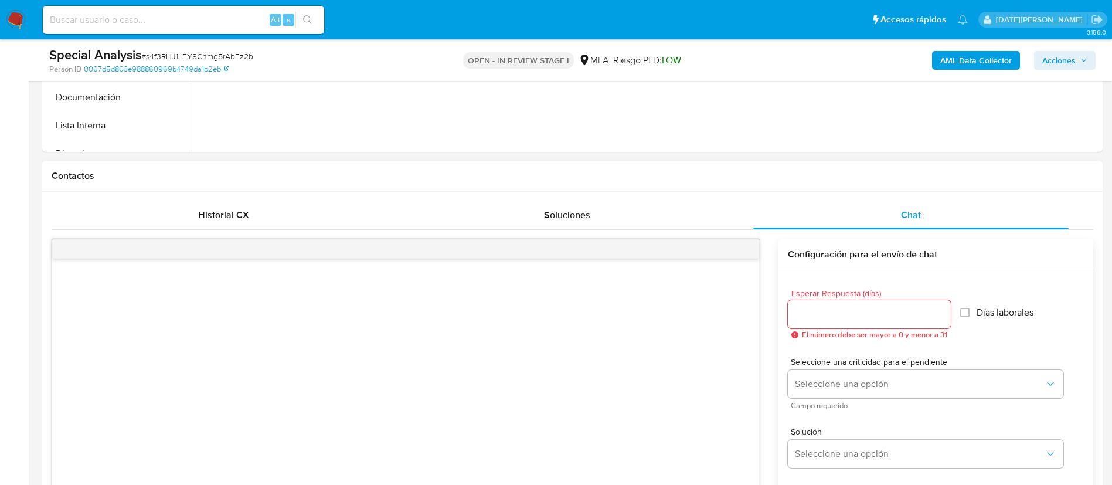
scroll to position [528, 0]
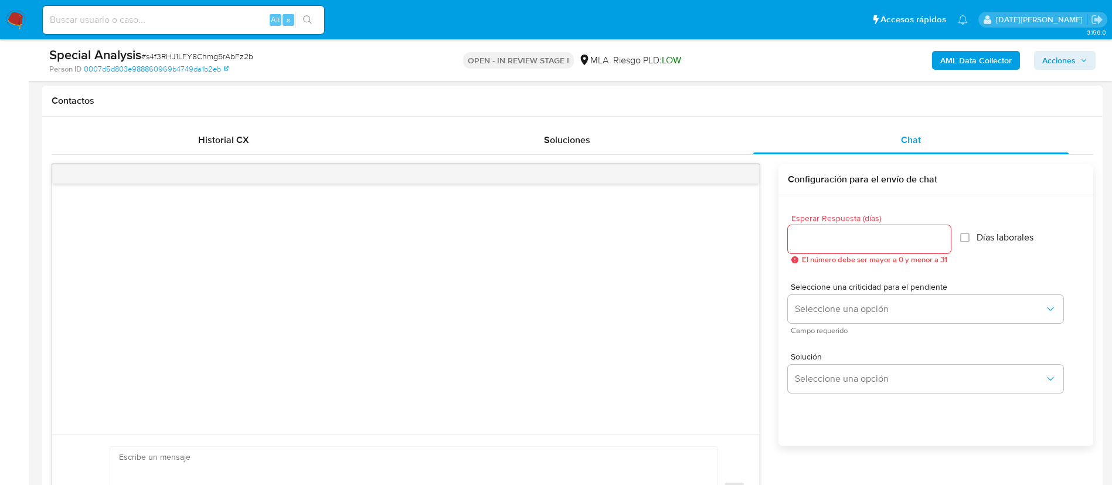
click at [839, 246] on input "Esperar Respuesta (días)" at bounding box center [869, 239] width 163 height 15
type input "3"
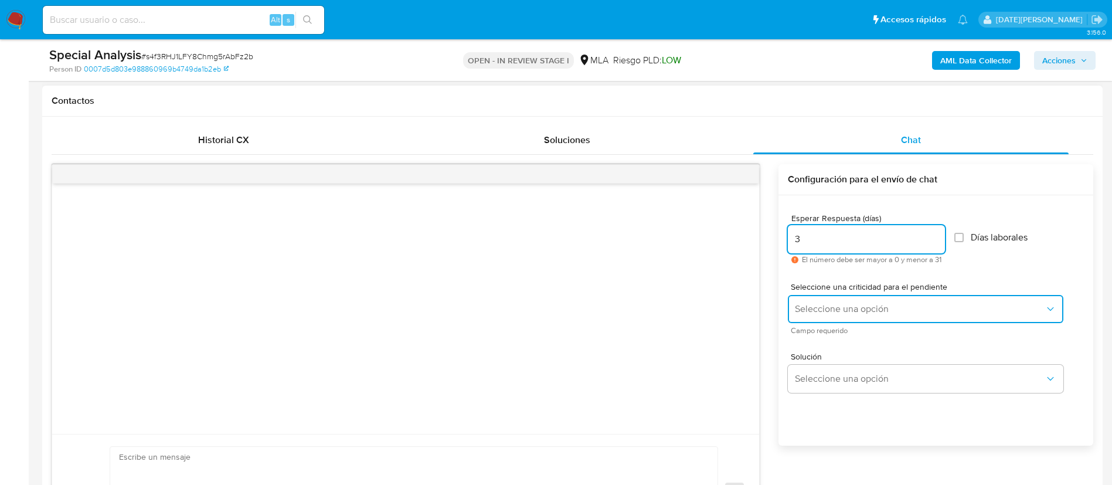
click at [829, 310] on span "Seleccione una opción" at bounding box center [920, 309] width 250 height 12
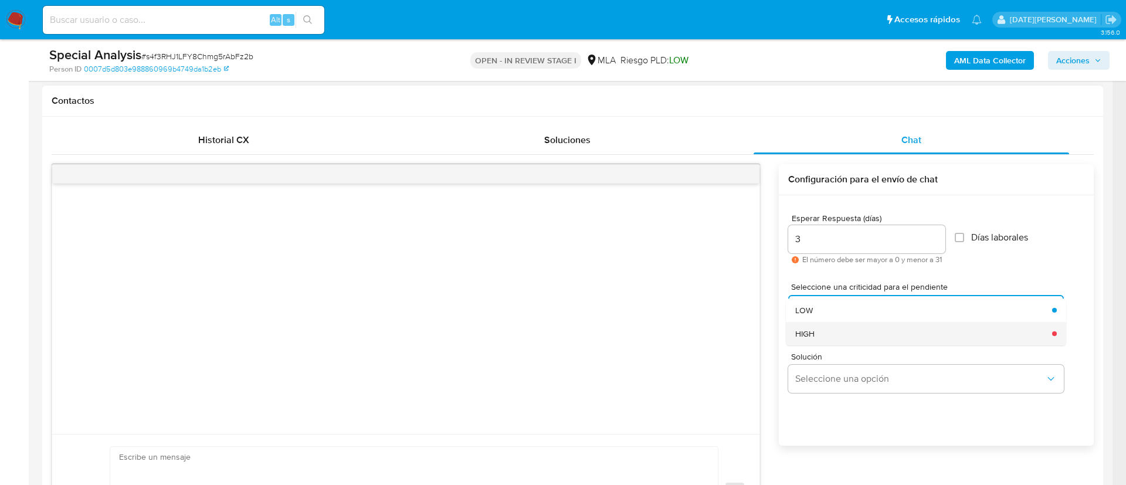
click at [819, 335] on div "HIGH" at bounding box center [920, 333] width 250 height 23
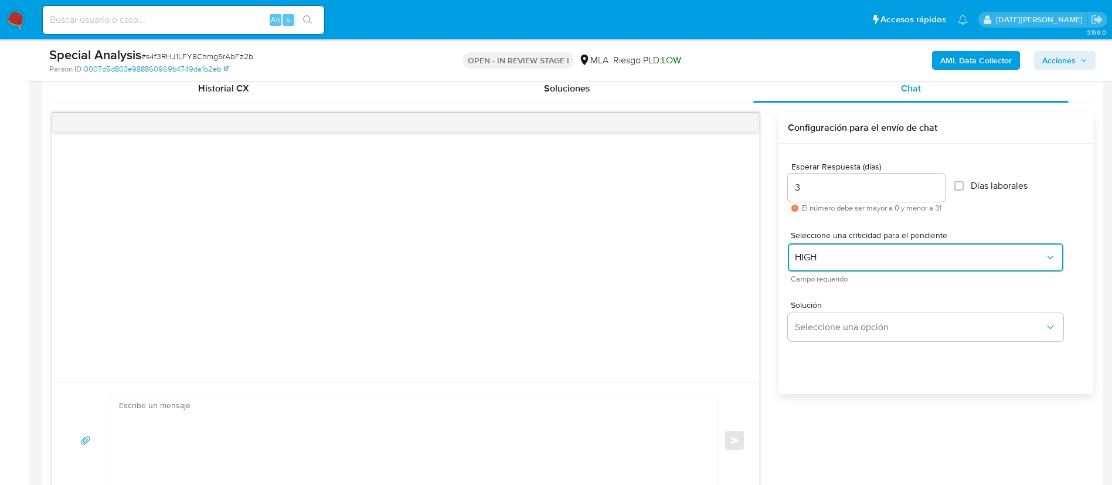
scroll to position [616, 0]
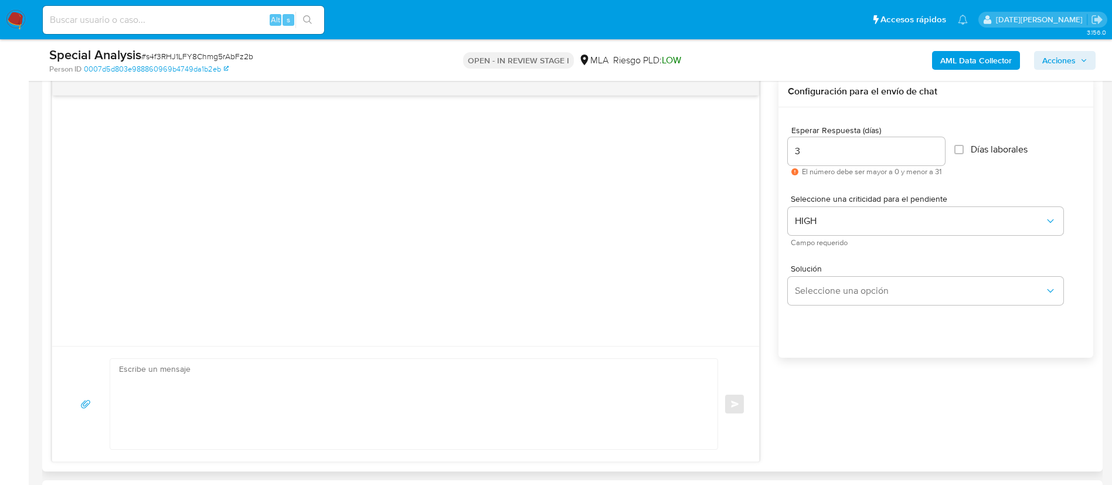
click at [413, 390] on textarea at bounding box center [411, 404] width 584 height 90
paste textarea "Hola [Nombre del Adulto], En función de las operaciones registradas tanto en tu…"
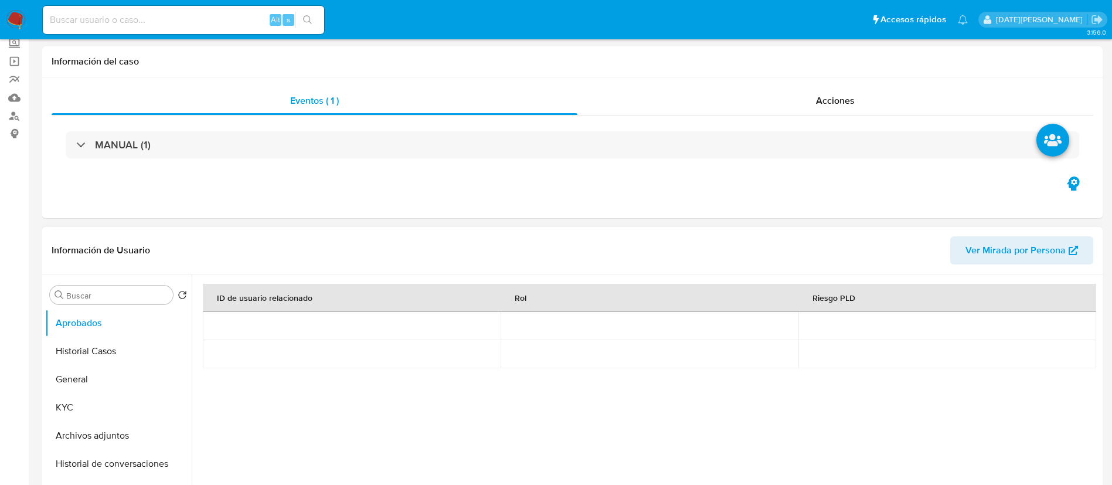
scroll to position [88, 0]
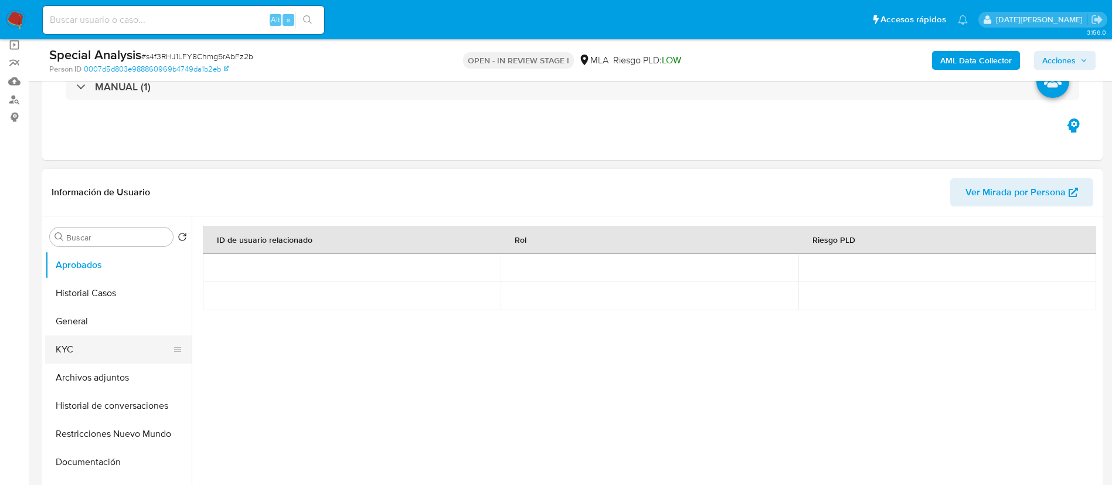
click at [73, 338] on button "KYC" at bounding box center [113, 349] width 137 height 28
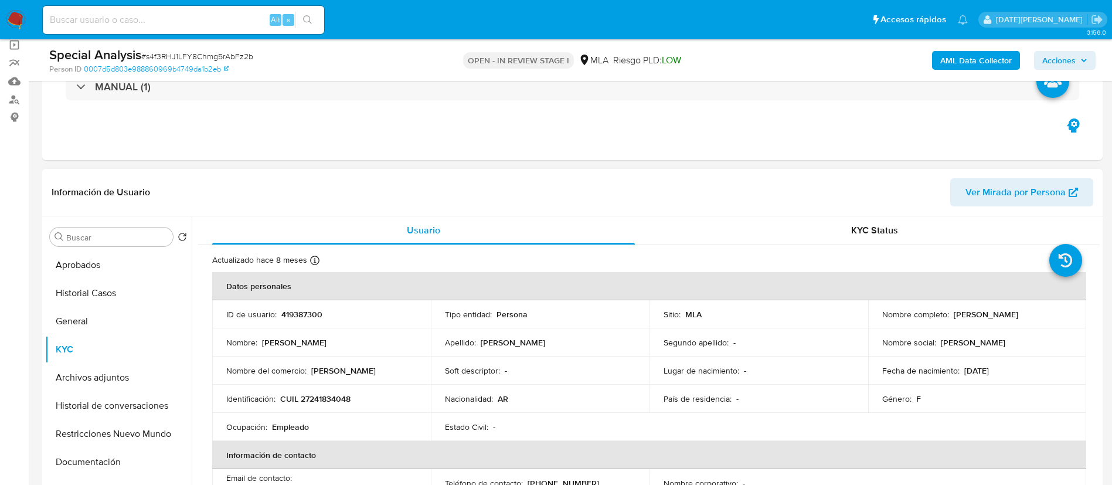
drag, startPoint x: 951, startPoint y: 316, endPoint x: 1059, endPoint y: 315, distance: 107.9
click at [1059, 315] on div "Nombre completo : [PERSON_NAME]" at bounding box center [978, 314] width 191 height 11
copy p "[PERSON_NAME]"
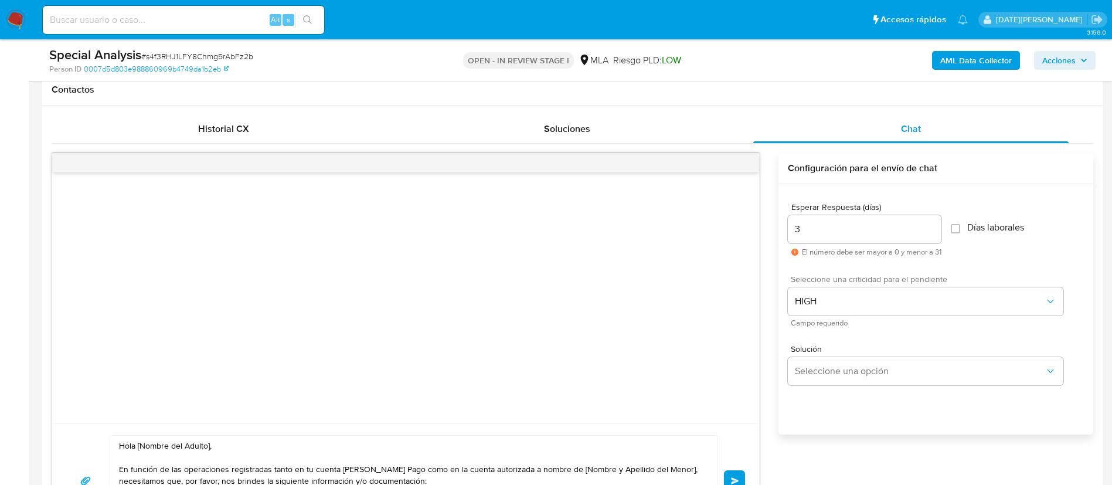
scroll to position [704, 0]
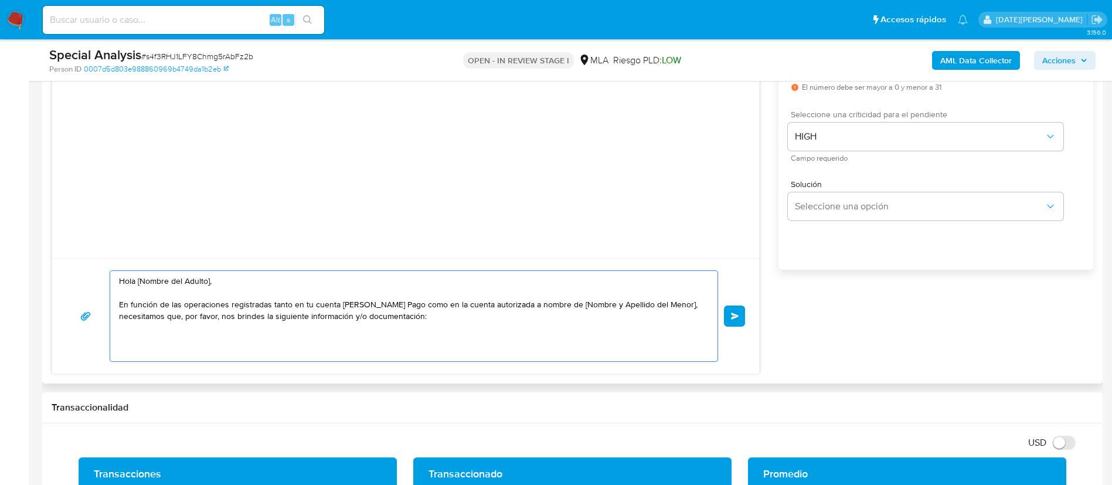
drag, startPoint x: 138, startPoint y: 280, endPoint x: 246, endPoint y: 281, distance: 107.9
click at [246, 281] on textarea "Hola [Nombre del Adulto], En función de las operaciones registradas tanto en tu…" at bounding box center [411, 316] width 584 height 90
paste textarea "[PERSON_NAME]"
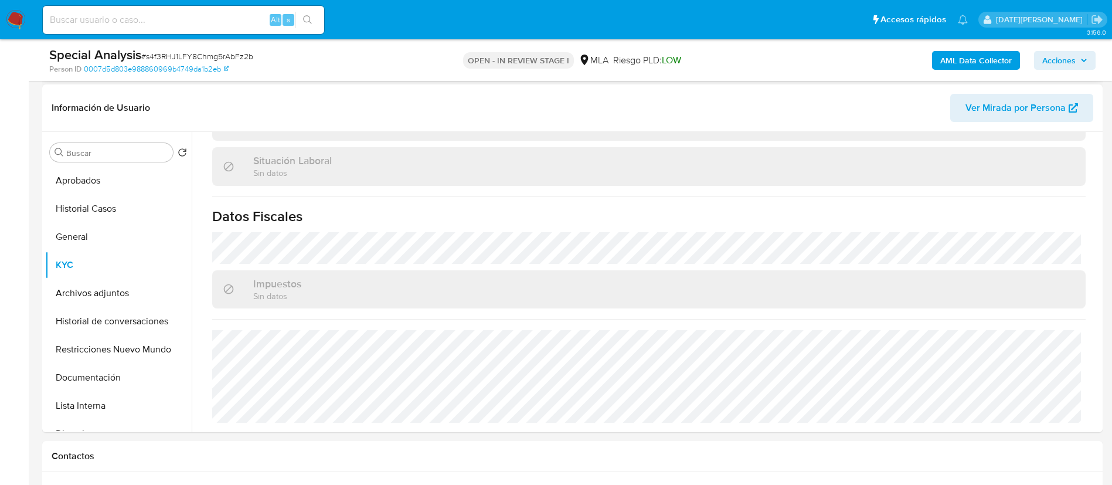
scroll to position [0, 0]
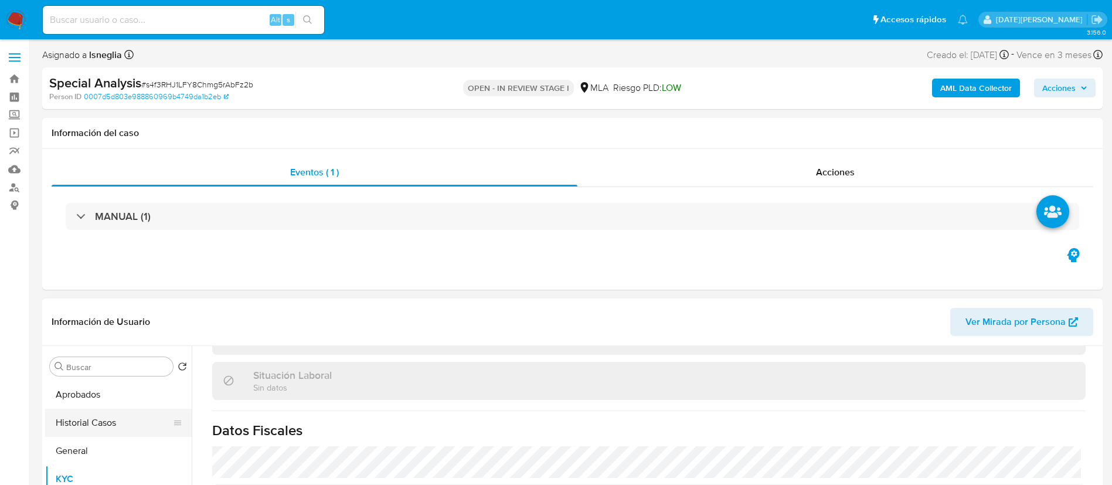
click at [95, 417] on button "Historial Casos" at bounding box center [113, 423] width 137 height 28
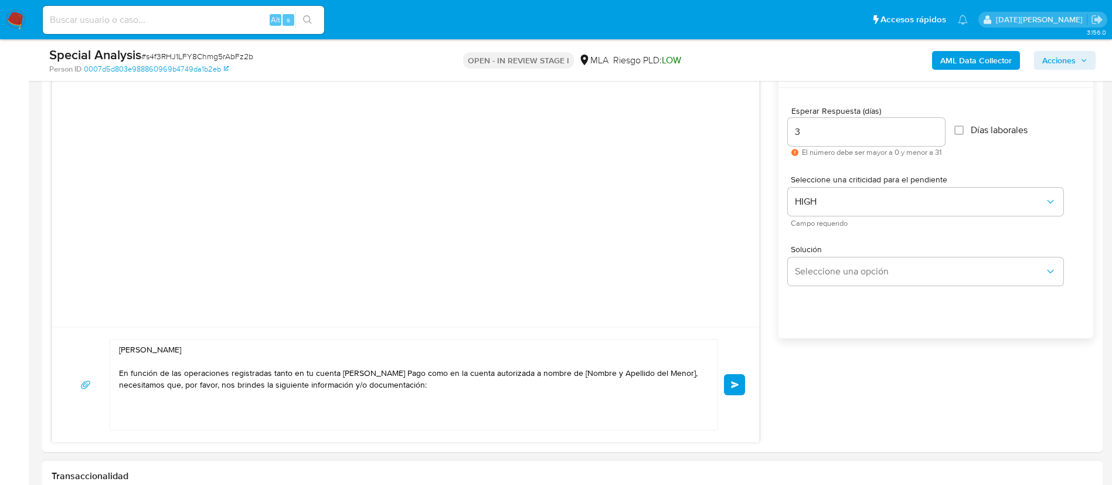
scroll to position [792, 0]
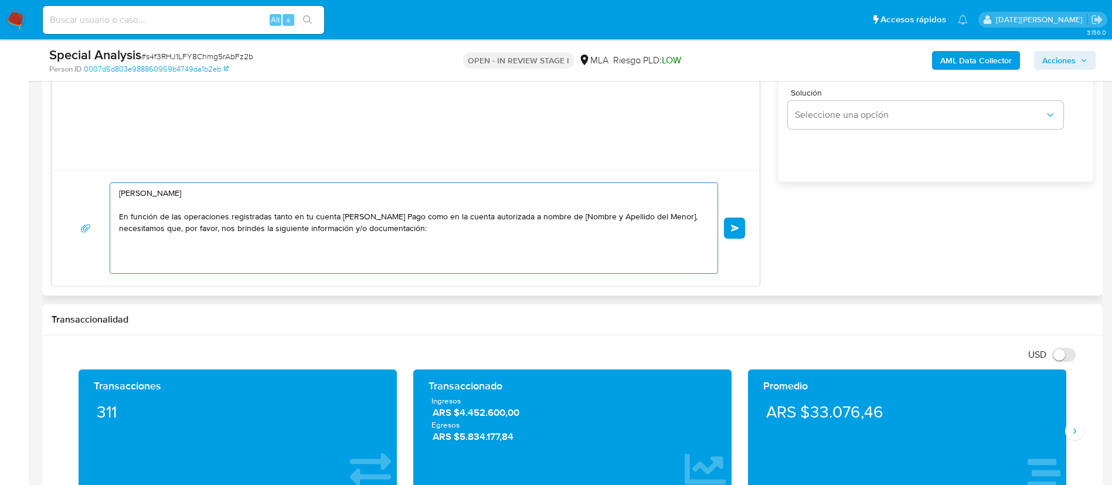
drag, startPoint x: 272, startPoint y: 216, endPoint x: 426, endPoint y: 216, distance: 154.8
click at [426, 216] on textarea "Hola Viviana Aurelia Gauto Ortega En función de las operaciones registradas tan…" at bounding box center [411, 228] width 584 height 90
drag, startPoint x: 405, startPoint y: 216, endPoint x: 515, endPoint y: 215, distance: 109.7
click at [515, 215] on textarea "Hola Viviana Aurelia Gauto Ortega En función de las operaciones registradas en …" at bounding box center [411, 228] width 584 height 90
paste textarea "Salvador Benjamin Gauto"
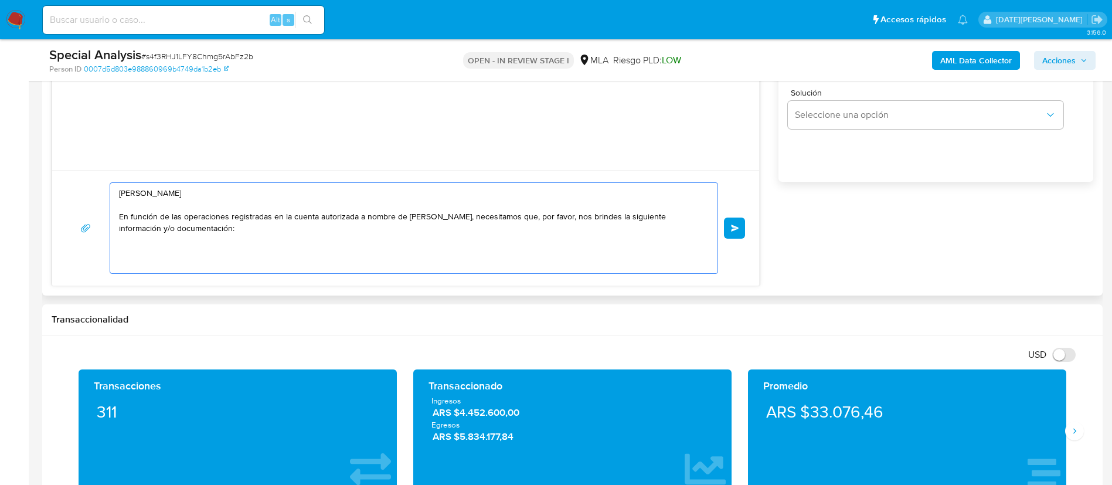
click at [280, 233] on textarea "Hola Viviana Aurelia Gauto Ortega En función de las operaciones registradas en …" at bounding box center [411, 228] width 584 height 90
paste textarea "1. Descripción del uso otorgado a la aplicación de Mercado Pago : - Detalla la …"
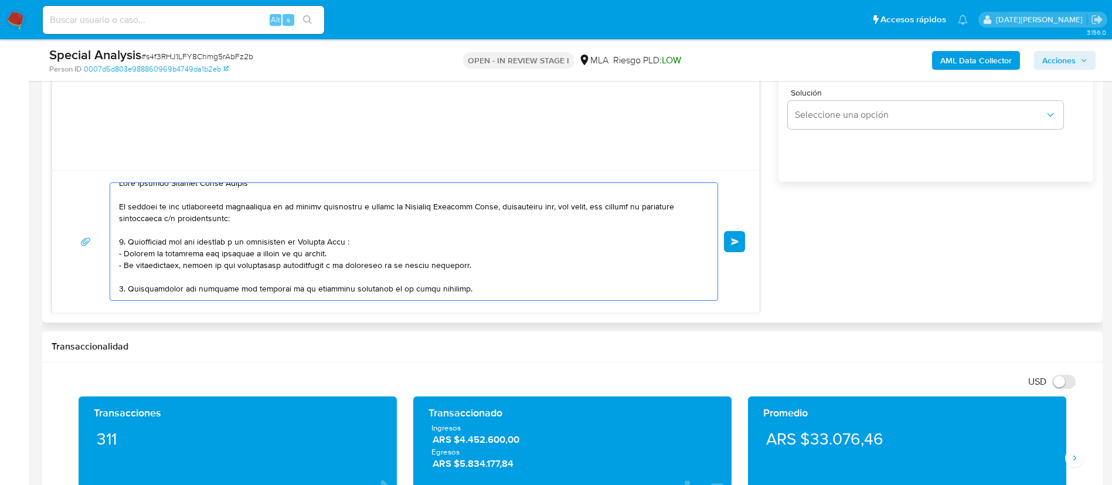
scroll to position [0, 0]
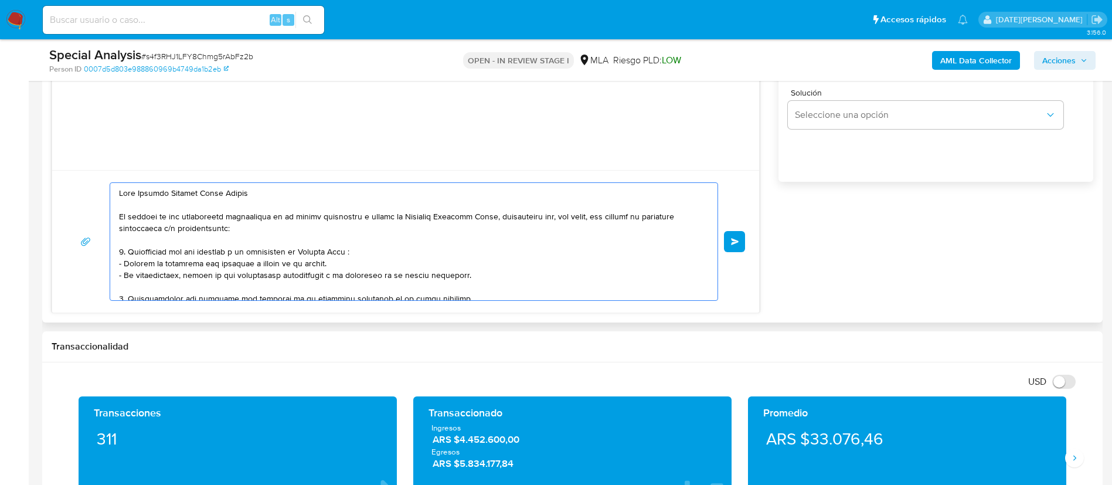
drag, startPoint x: 134, startPoint y: 263, endPoint x: 453, endPoint y: 286, distance: 319.3
click at [453, 286] on textarea at bounding box center [411, 241] width 584 height 117
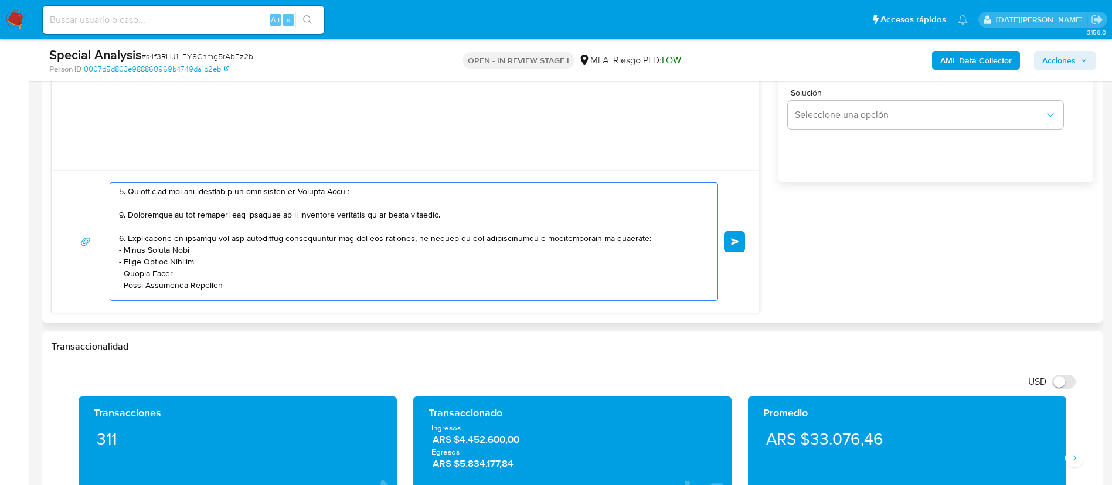
scroll to position [66, 0]
type textarea "Hola Viviana Aurelia Gauto Ortega En función de las operaciones registradas en …"
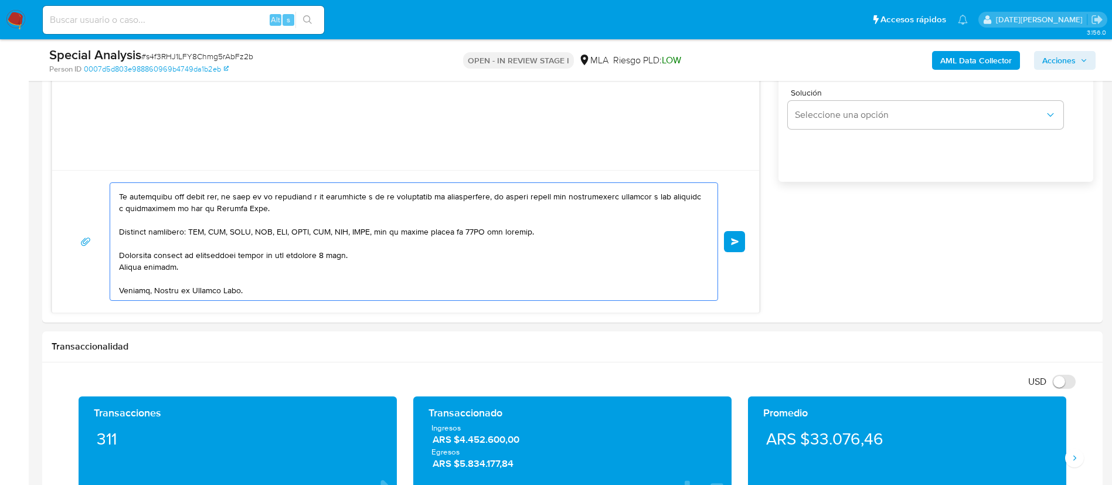
scroll to position [616, 0]
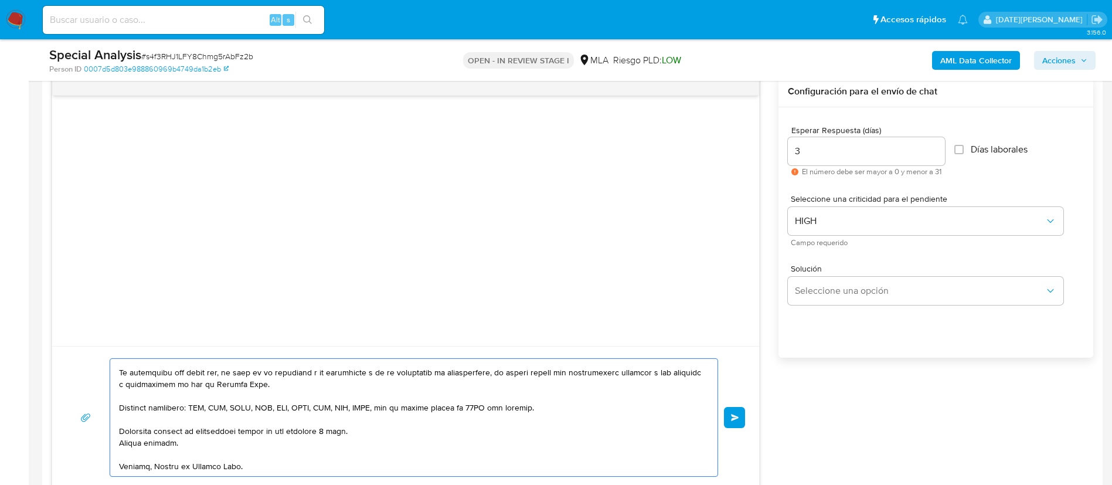
click at [737, 416] on span "Enviar" at bounding box center [735, 417] width 8 height 7
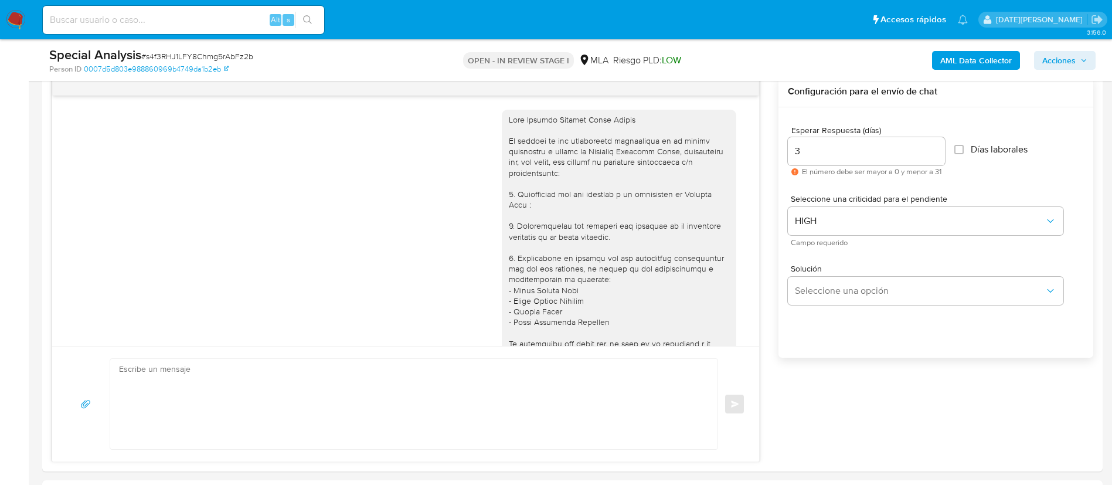
scroll to position [158, 0]
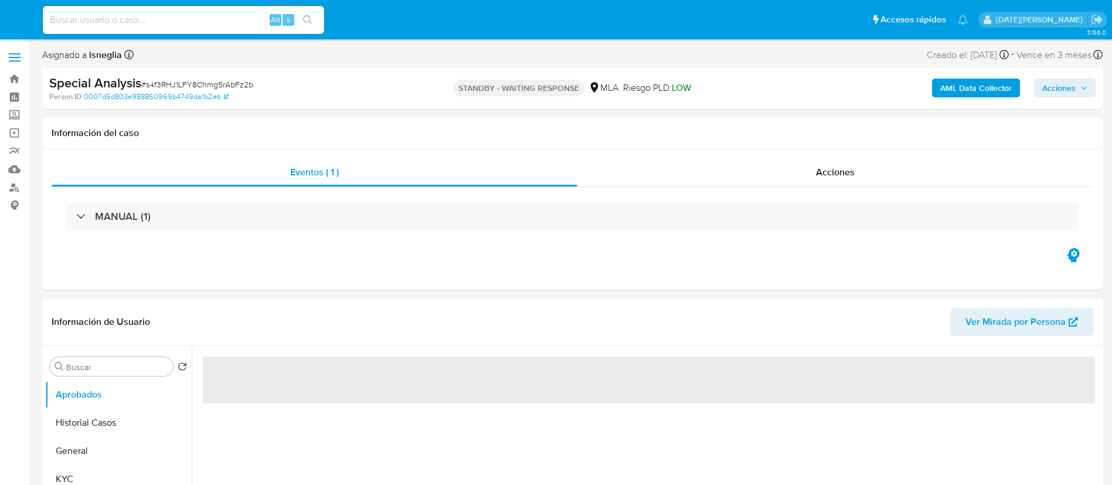
select select "10"
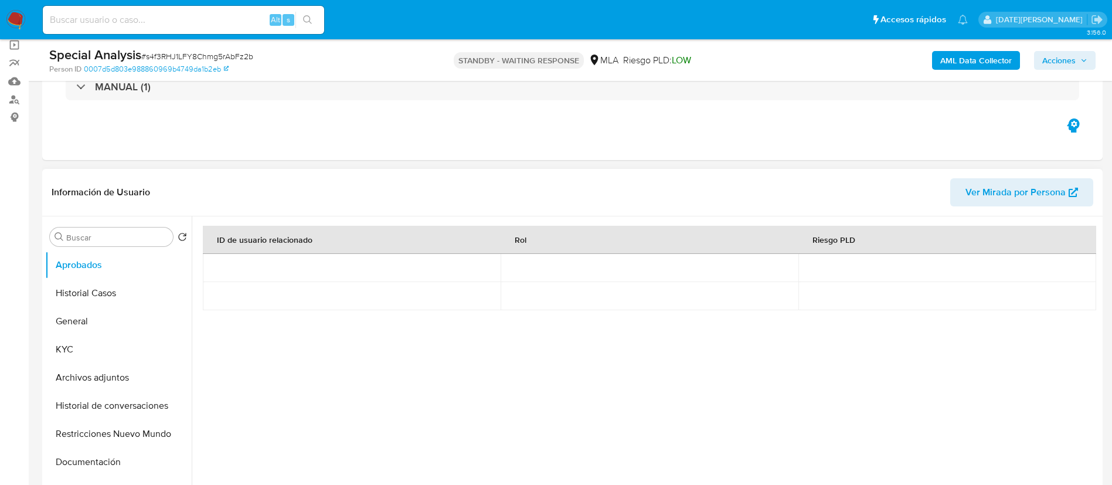
scroll to position [88, 0]
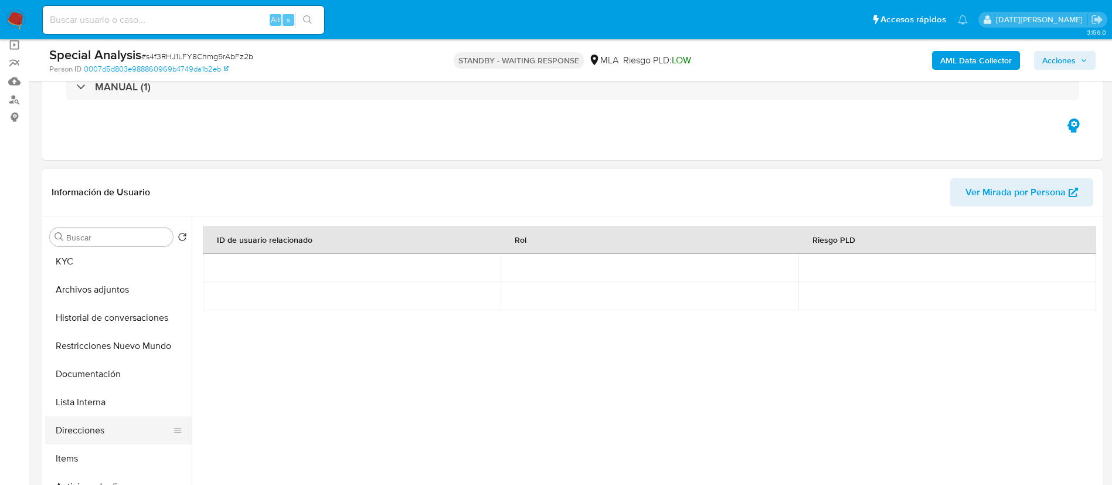
click at [103, 426] on button "Direcciones" at bounding box center [113, 430] width 137 height 28
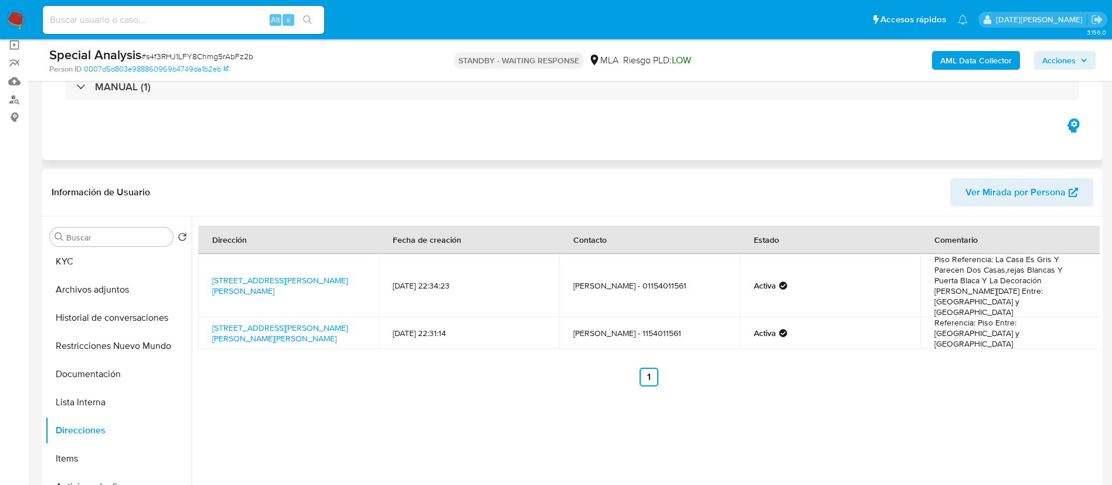
scroll to position [176, 0]
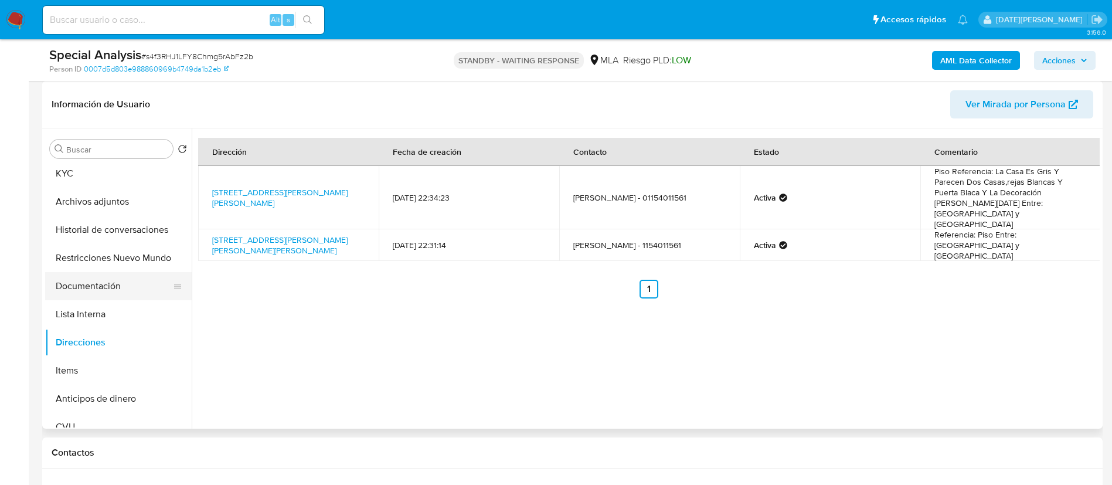
click at [91, 296] on button "Documentación" at bounding box center [113, 286] width 137 height 28
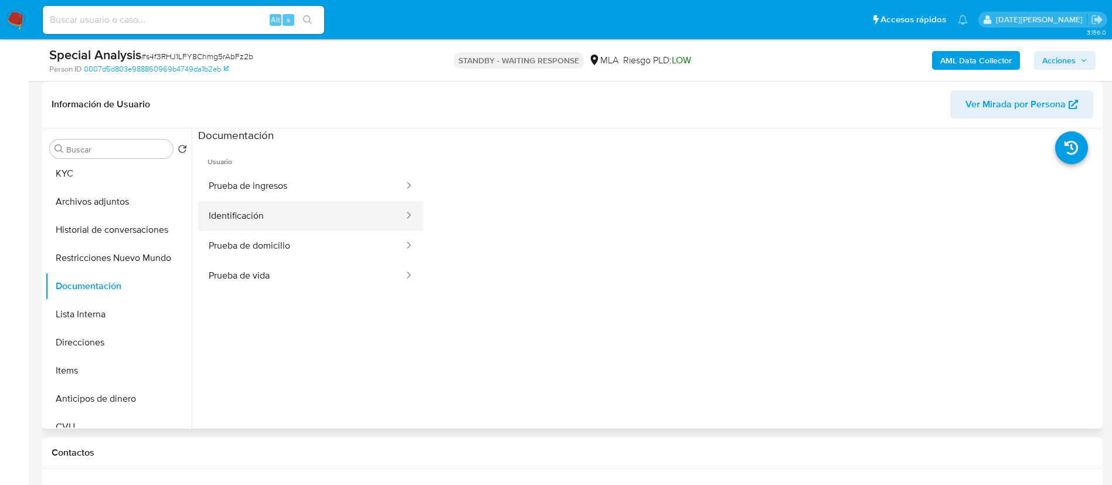
click at [297, 218] on button "Identificación" at bounding box center [301, 216] width 207 height 30
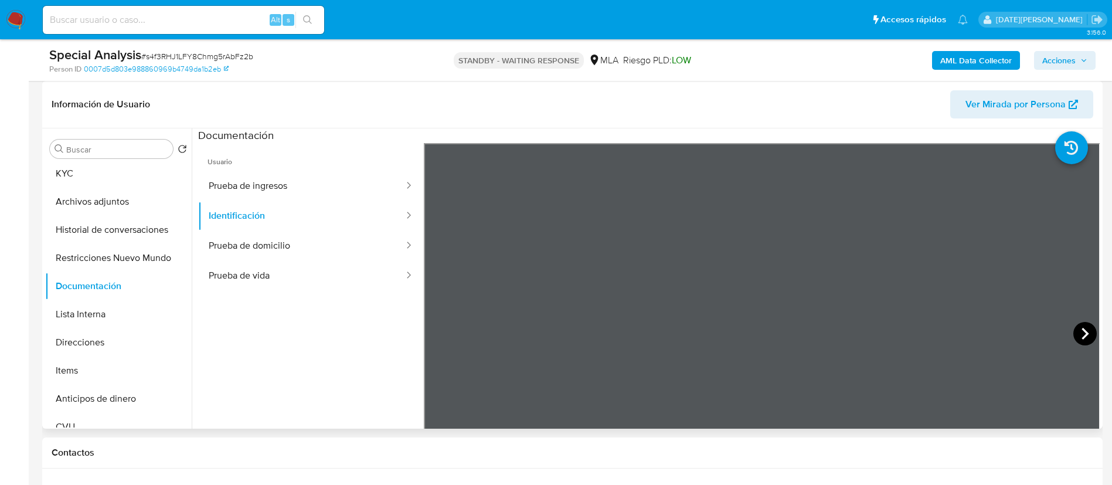
click at [1082, 328] on icon at bounding box center [1085, 334] width 7 height 12
click at [100, 340] on button "Direcciones" at bounding box center [113, 342] width 137 height 28
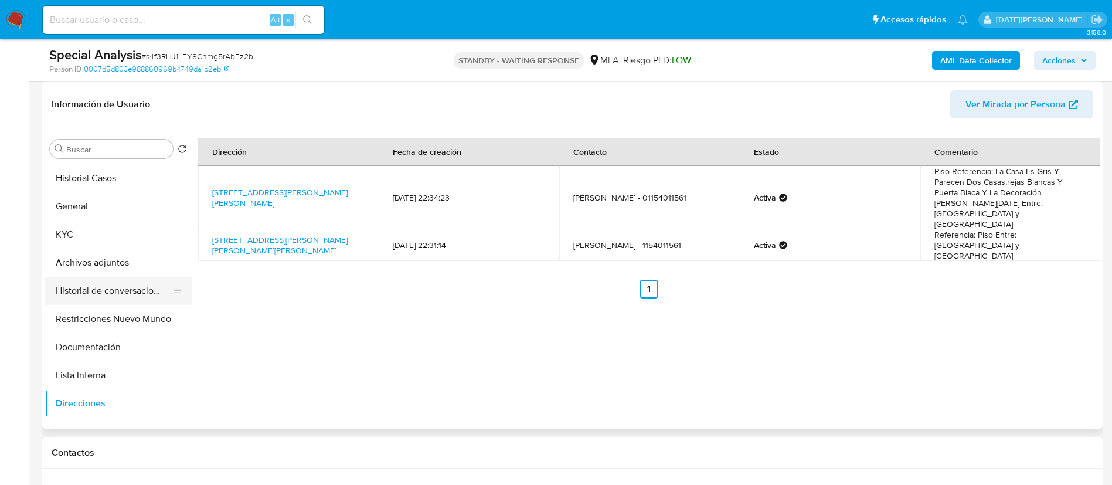
scroll to position [0, 0]
click at [81, 266] on button "KYC" at bounding box center [113, 261] width 137 height 28
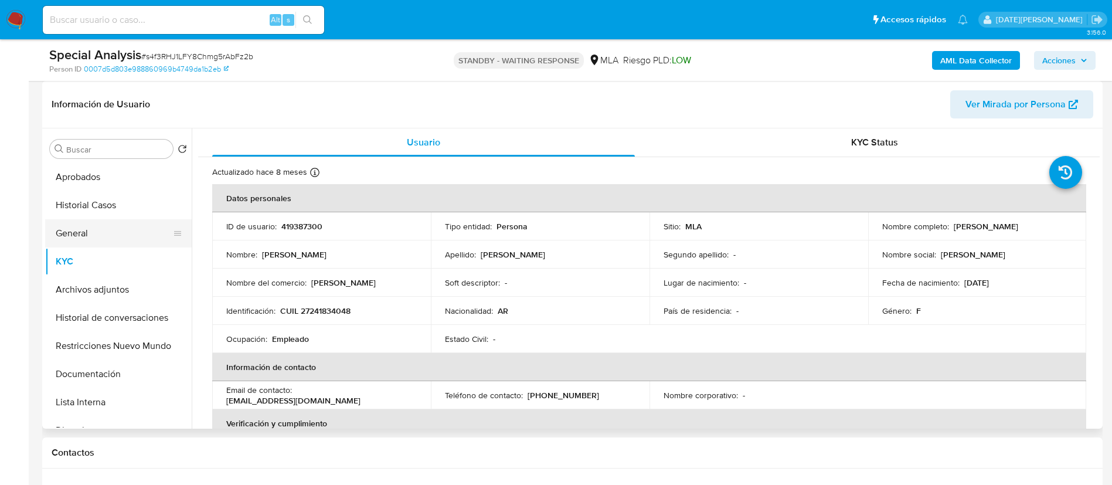
click at [112, 234] on button "General" at bounding box center [113, 233] width 137 height 28
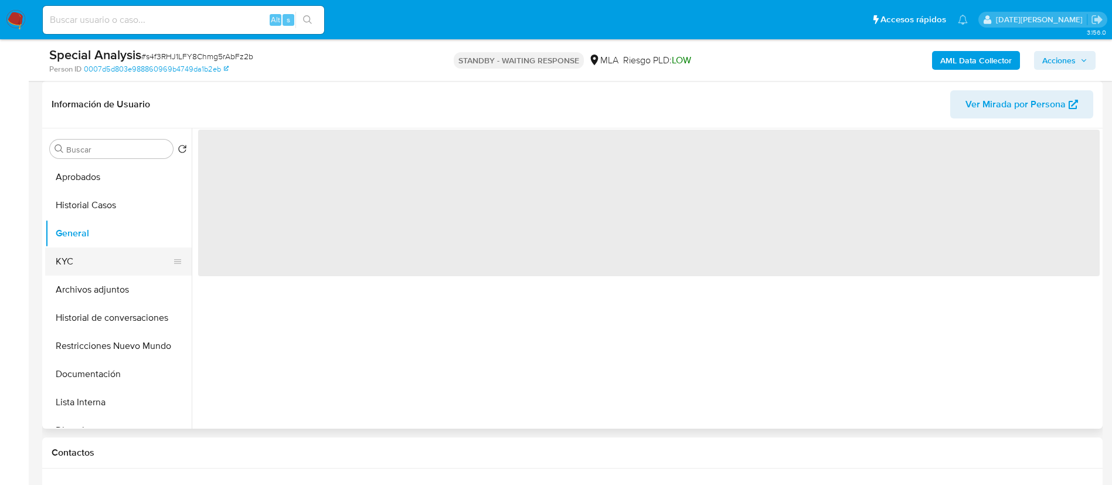
click at [106, 266] on button "KYC" at bounding box center [113, 261] width 137 height 28
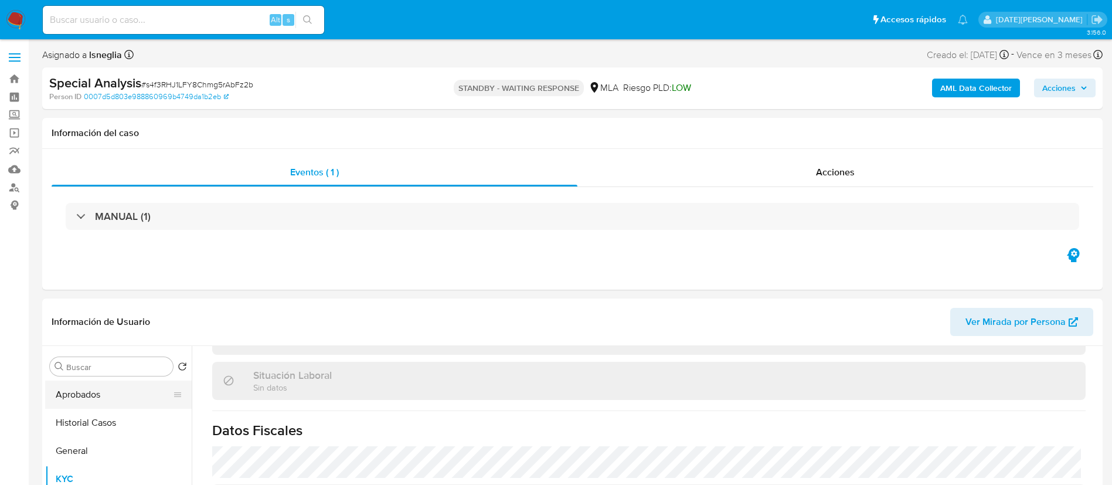
click at [93, 397] on button "Aprobados" at bounding box center [113, 395] width 137 height 28
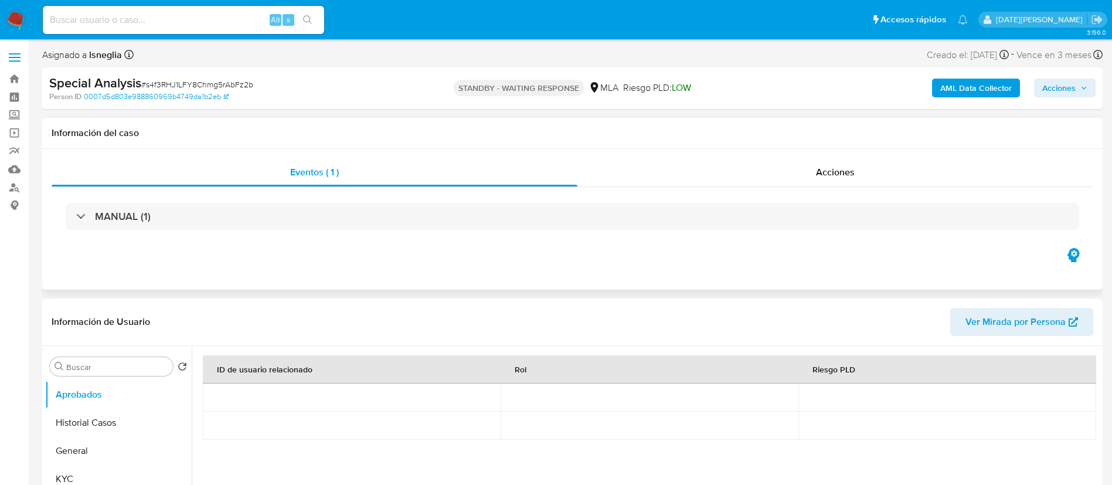
scroll to position [88, 0]
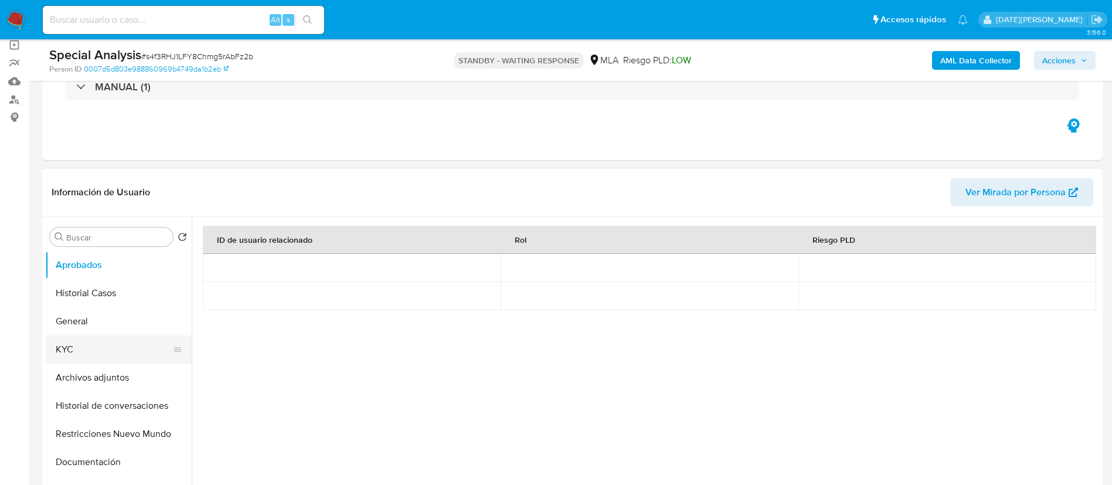
click at [65, 349] on button "KYC" at bounding box center [113, 349] width 137 height 28
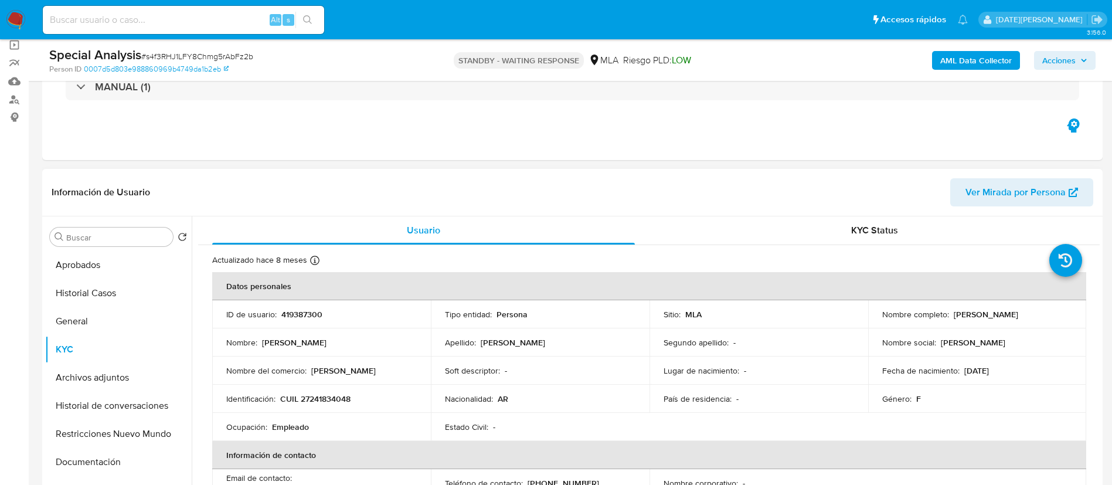
drag, startPoint x: 951, startPoint y: 313, endPoint x: 1066, endPoint y: 311, distance: 114.9
click at [1066, 311] on div "Nombre completo : [PERSON_NAME]" at bounding box center [978, 314] width 191 height 11
copy p "[PERSON_NAME]"
drag, startPoint x: 282, startPoint y: 396, endPoint x: 359, endPoint y: 393, distance: 76.9
click at [359, 393] on div "Identificación : CUIL 27241834048" at bounding box center [321, 398] width 191 height 11
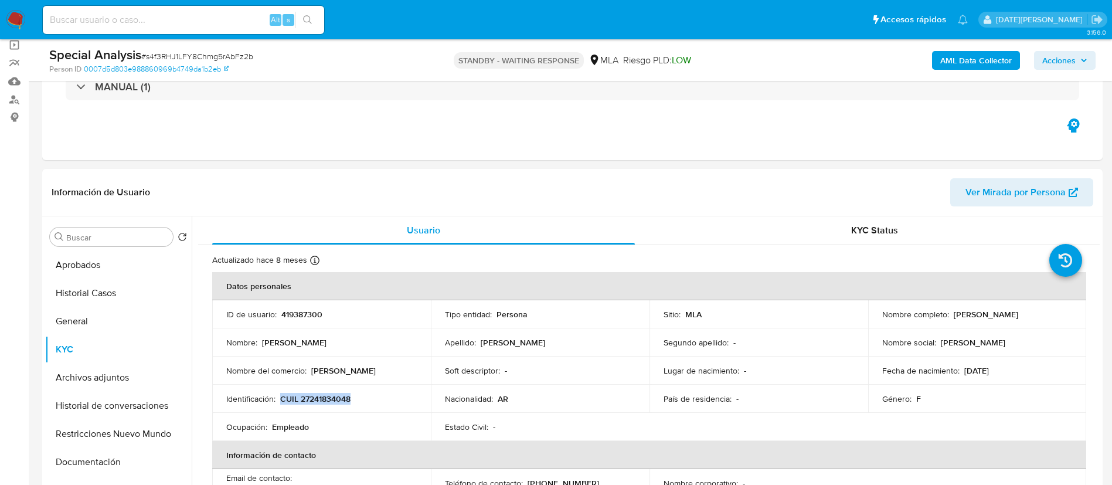
copy p "CUIL 27241834048"
click at [327, 398] on p "CUIL 27241834048" at bounding box center [315, 398] width 70 height 11
